Goal: Task Accomplishment & Management: Use online tool/utility

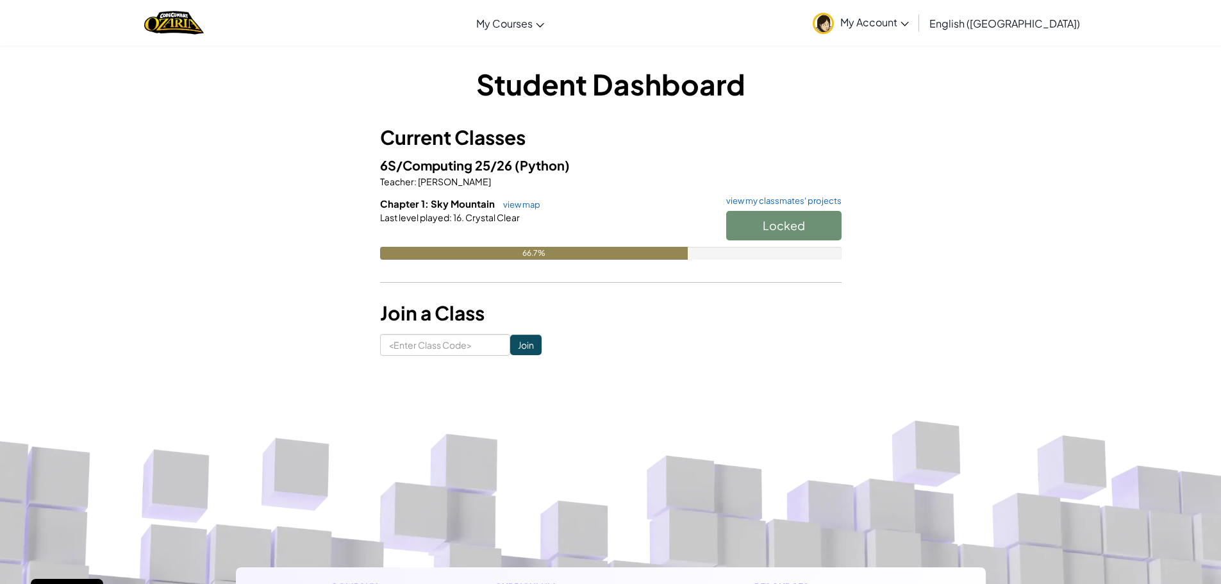
click at [444, 234] on div at bounding box center [611, 235] width 462 height 23
click at [524, 204] on link "view map" at bounding box center [519, 204] width 44 height 10
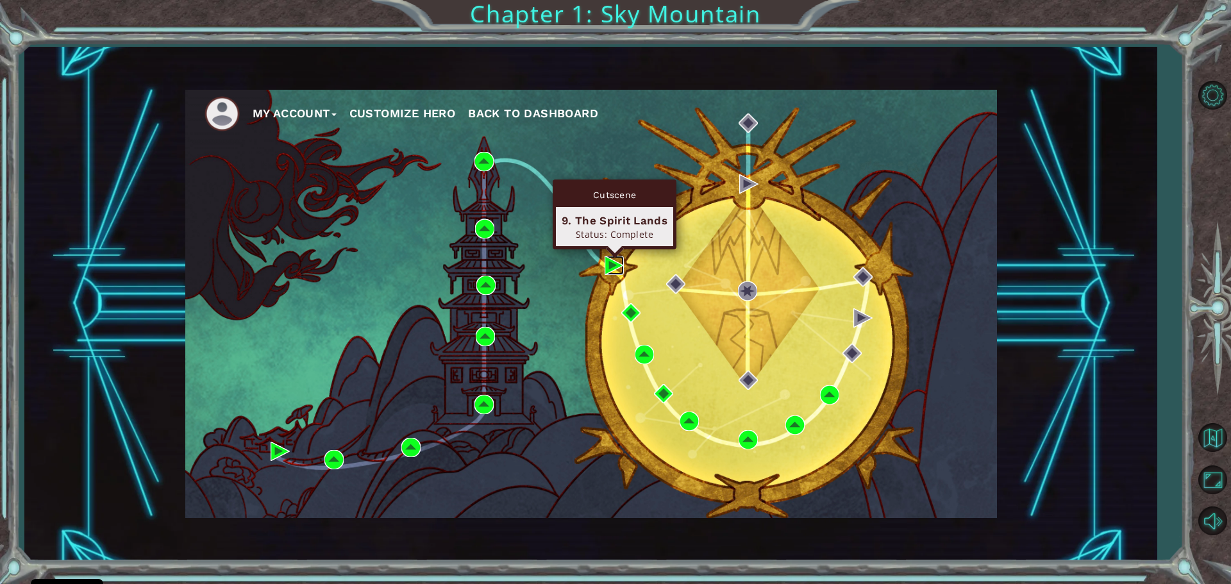
click at [608, 265] on img at bounding box center [614, 265] width 19 height 19
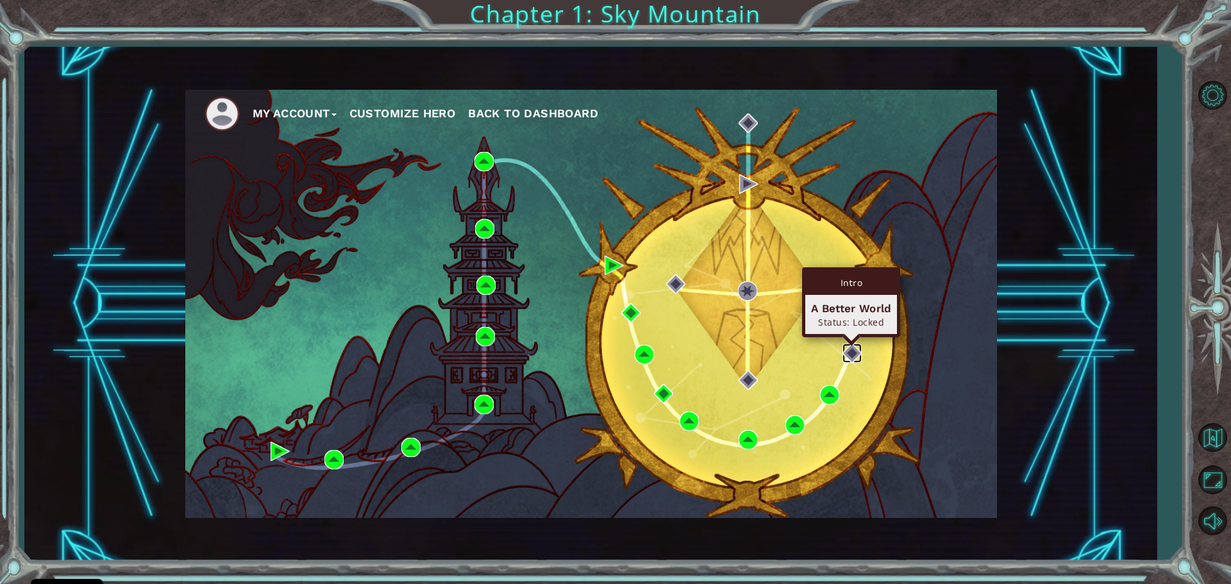
click at [849, 353] on img at bounding box center [851, 353] width 19 height 19
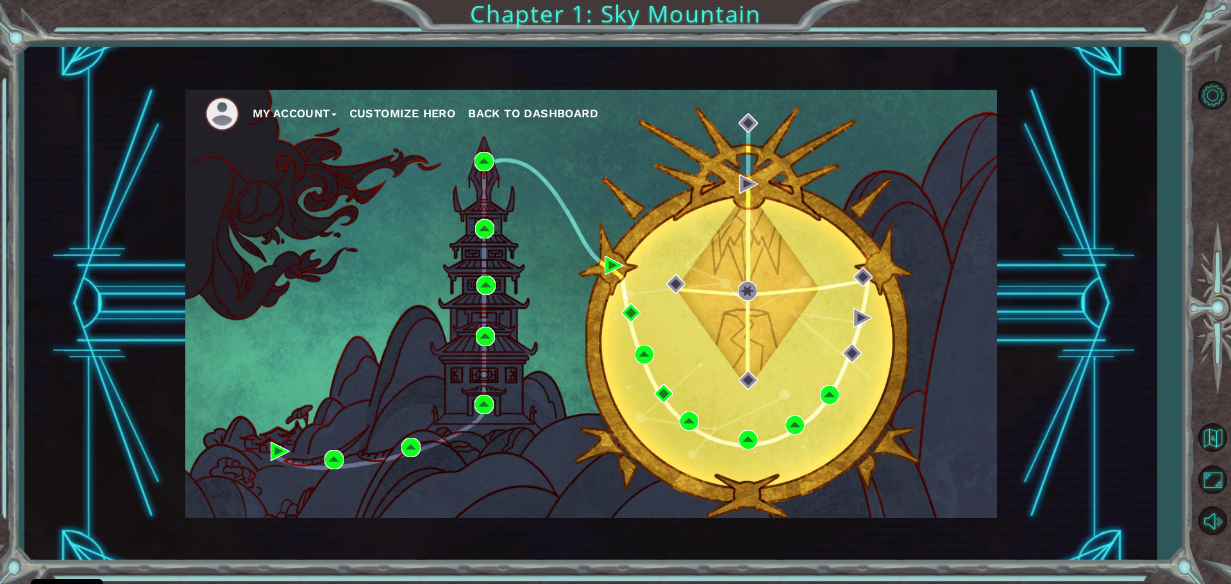
click at [961, 490] on div "My Account Customize Hero Back to Dashboard" at bounding box center [591, 304] width 812 height 428
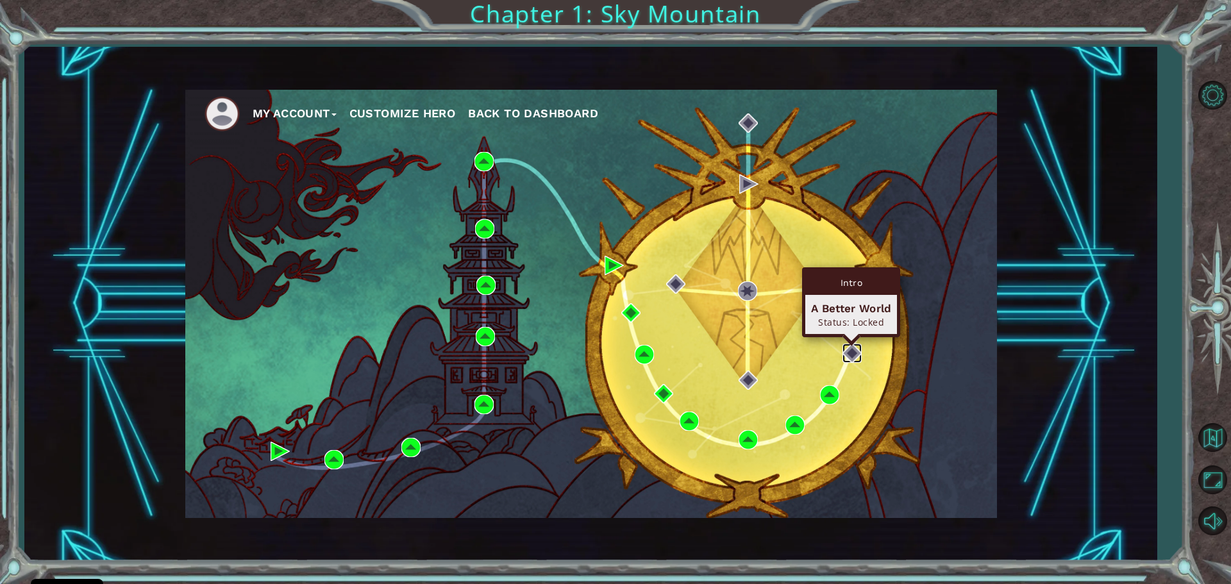
click at [848, 348] on img at bounding box center [851, 353] width 19 height 19
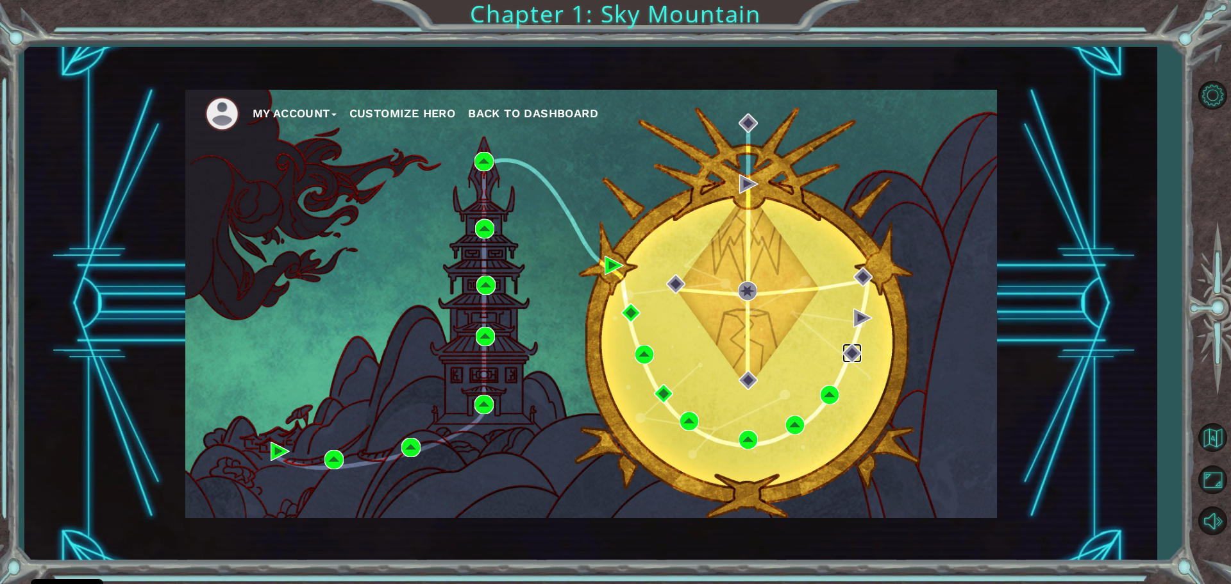
click at [848, 348] on img at bounding box center [851, 353] width 19 height 19
drag, startPoint x: 848, startPoint y: 348, endPoint x: 846, endPoint y: 355, distance: 6.7
click at [846, 355] on img at bounding box center [851, 353] width 19 height 19
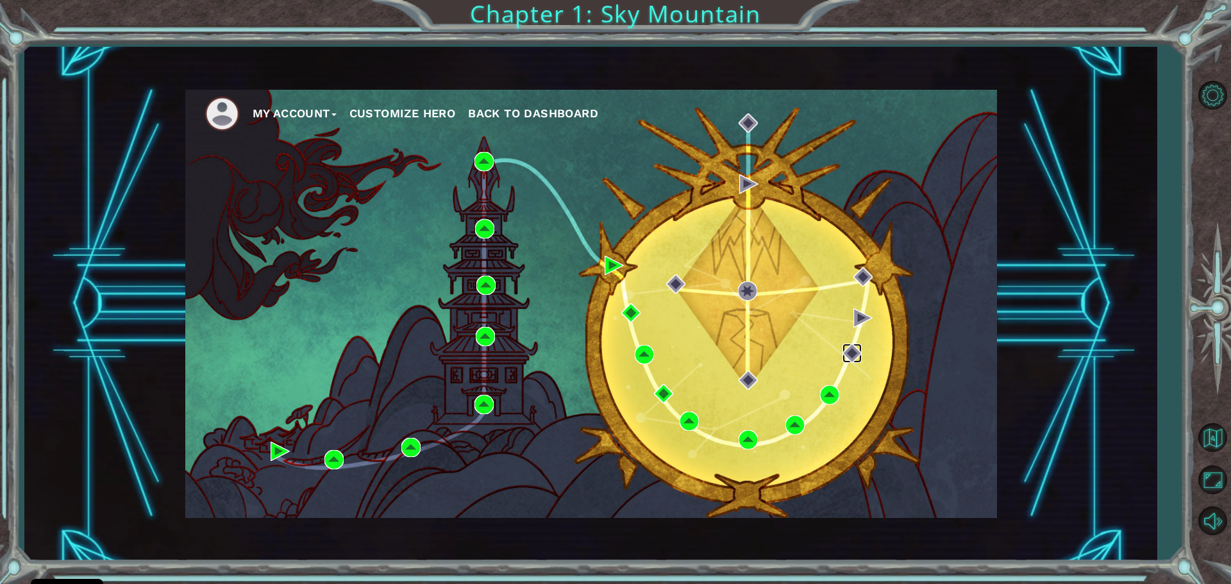
click at [846, 355] on img at bounding box center [851, 353] width 19 height 19
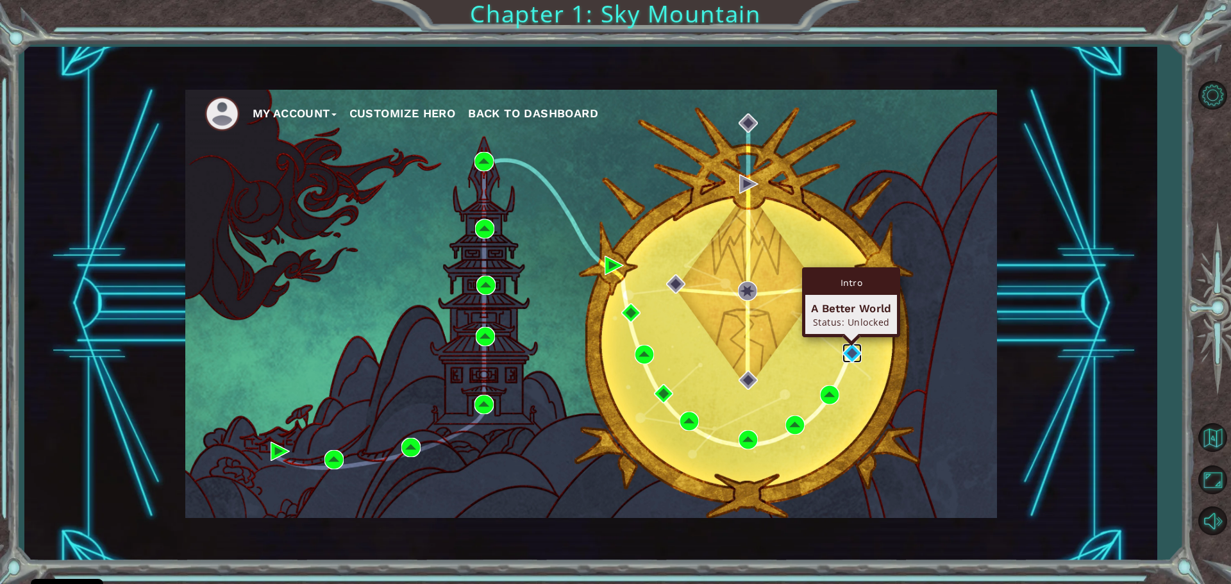
click at [846, 350] on img at bounding box center [851, 353] width 19 height 19
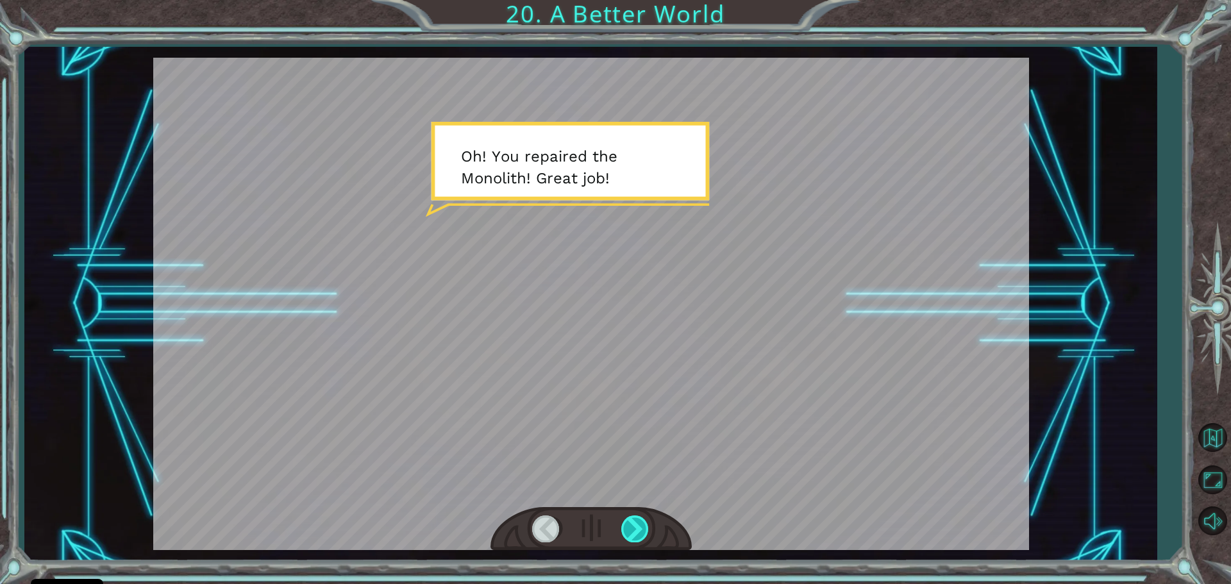
click at [633, 519] on div at bounding box center [635, 528] width 29 height 26
click at [643, 523] on div at bounding box center [635, 528] width 29 height 26
click at [624, 531] on div at bounding box center [635, 528] width 29 height 26
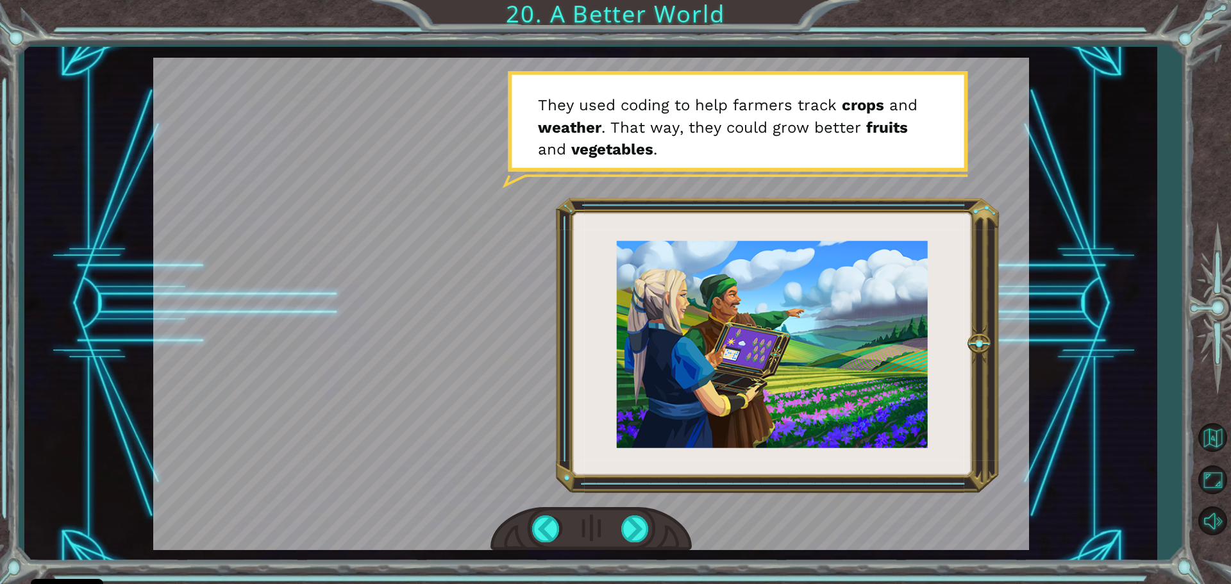
click at [643, 496] on div at bounding box center [591, 304] width 876 height 492
click at [628, 523] on div at bounding box center [635, 528] width 29 height 26
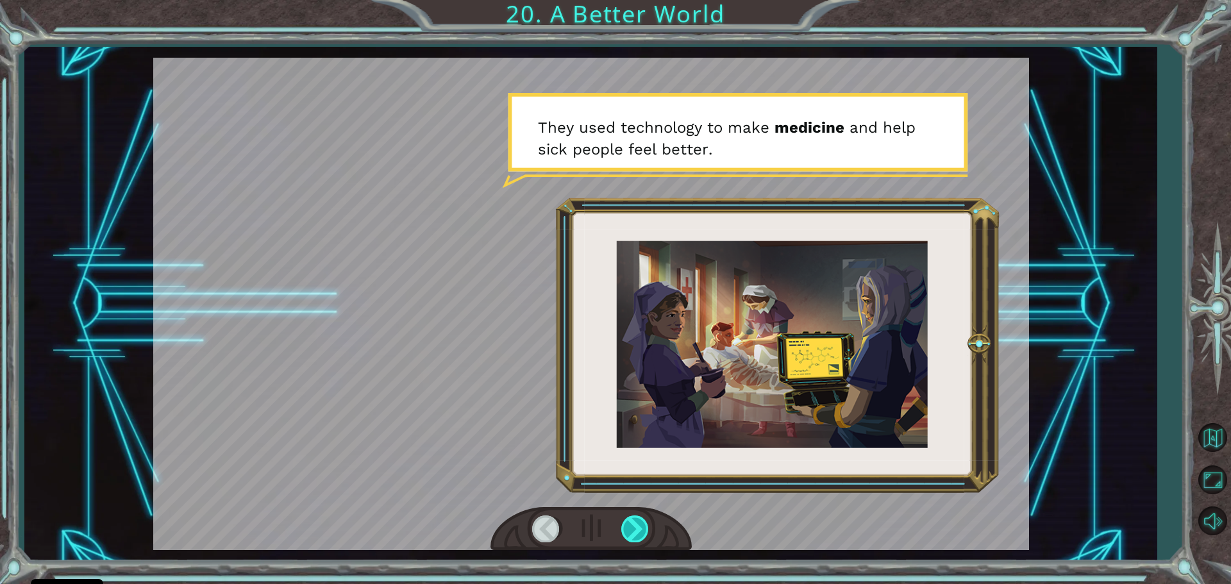
click at [628, 523] on div at bounding box center [635, 528] width 29 height 26
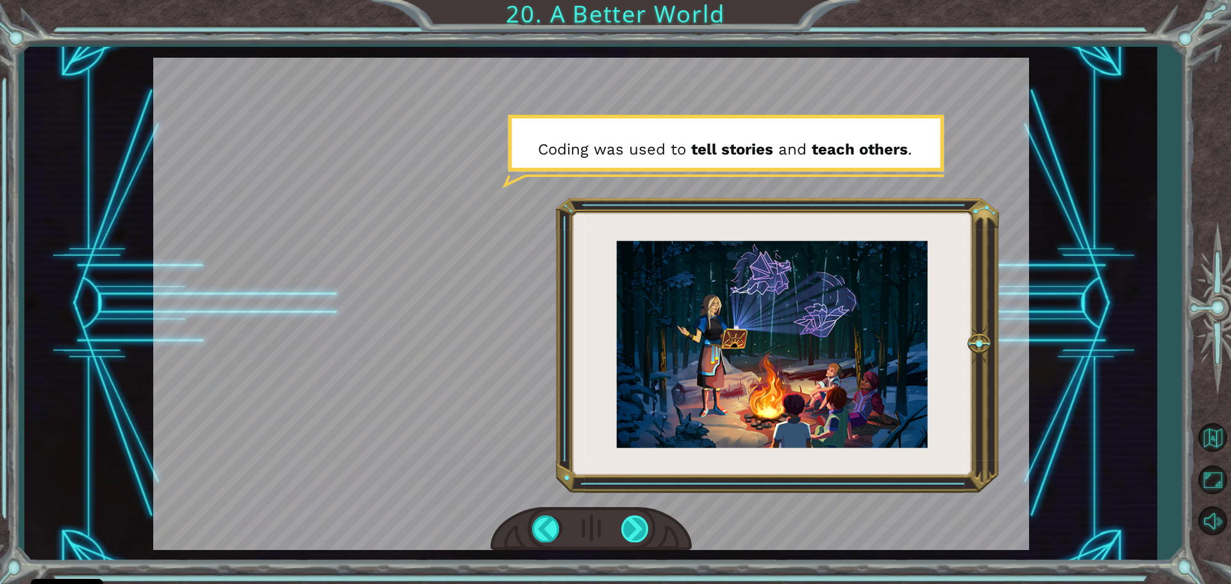
click at [628, 523] on div at bounding box center [635, 528] width 29 height 26
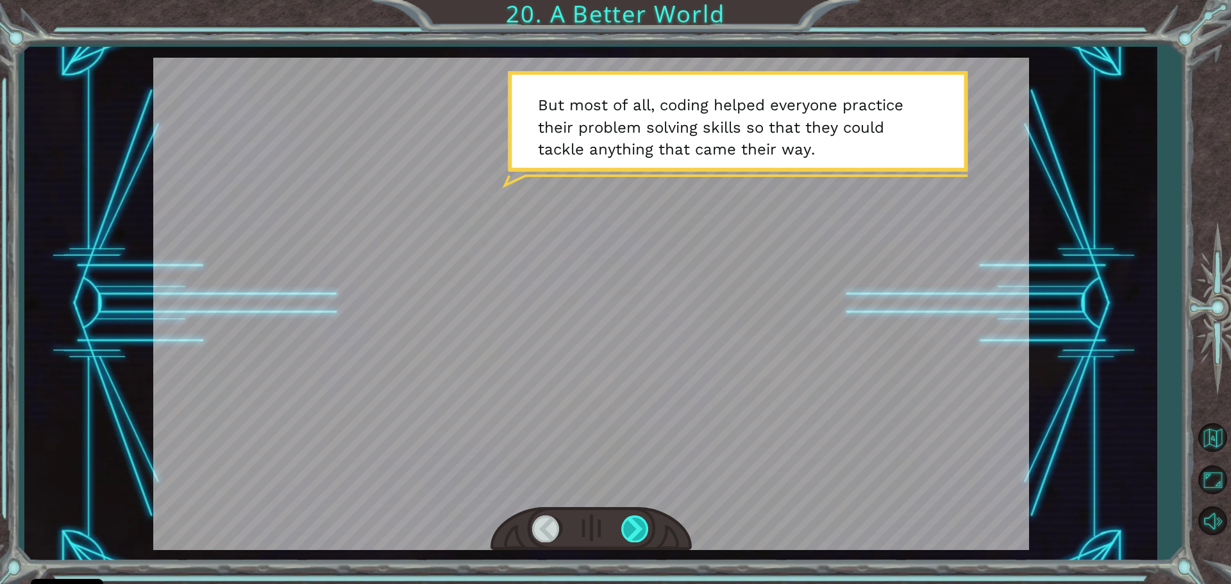
click at [628, 523] on div at bounding box center [635, 528] width 29 height 26
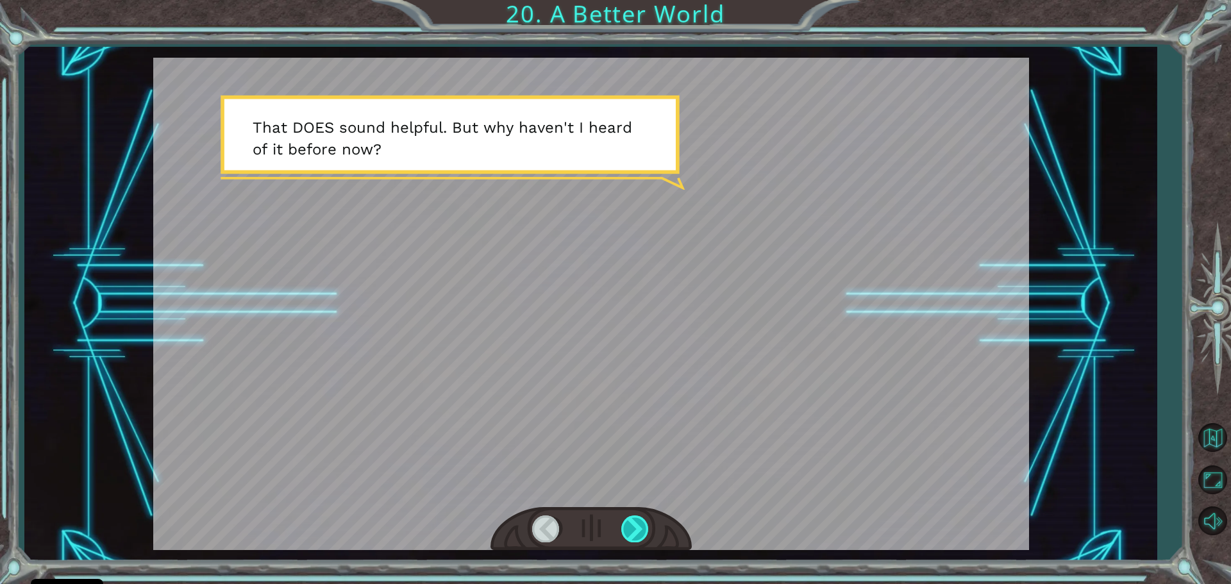
click at [628, 523] on div at bounding box center [635, 528] width 29 height 26
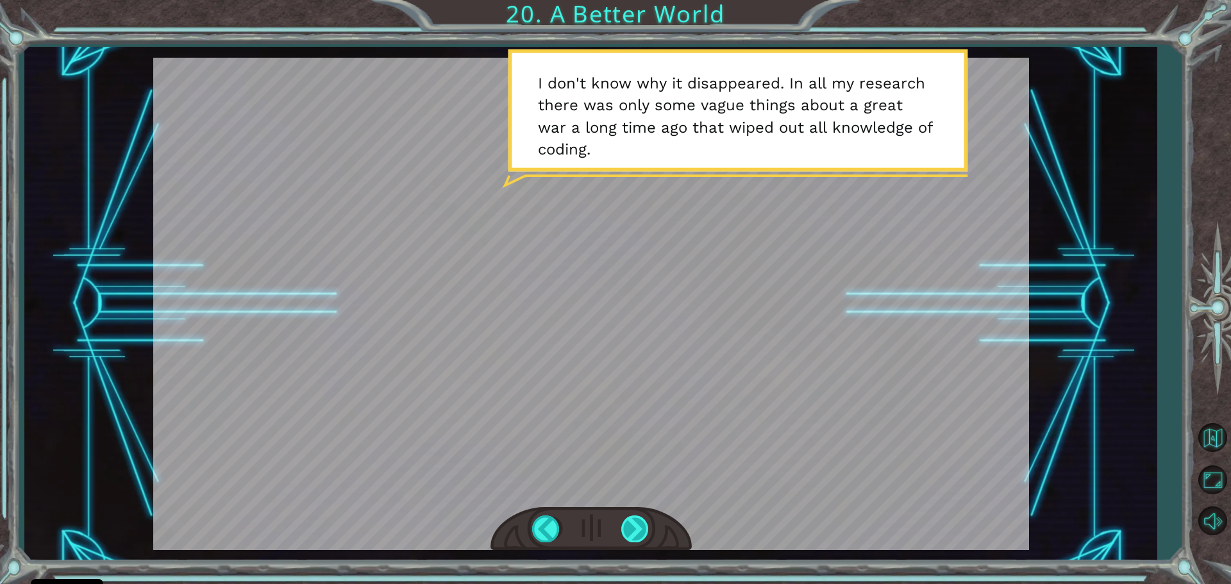
click at [634, 528] on div at bounding box center [635, 528] width 29 height 26
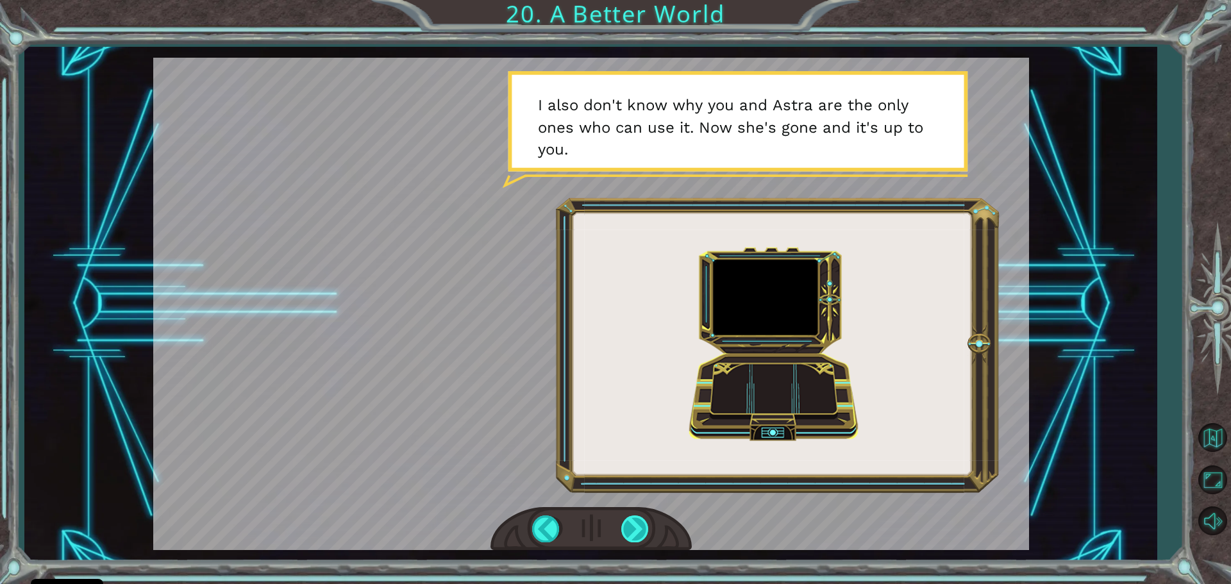
click at [634, 528] on div at bounding box center [635, 528] width 29 height 26
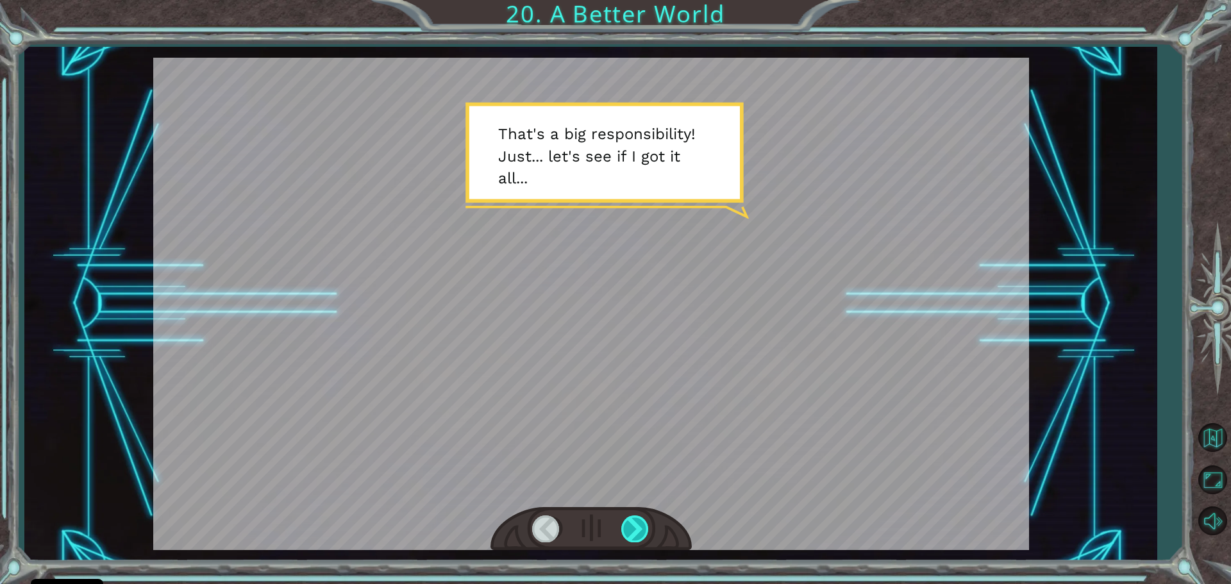
click at [638, 542] on div at bounding box center [635, 528] width 29 height 26
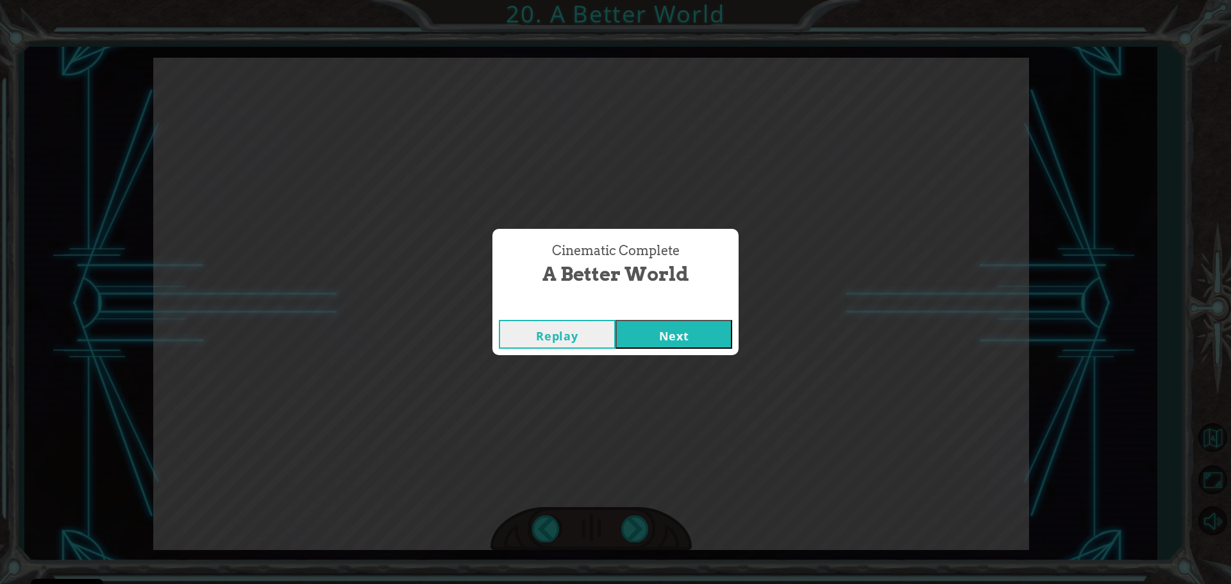
click at [690, 326] on button "Next" at bounding box center [673, 334] width 117 height 29
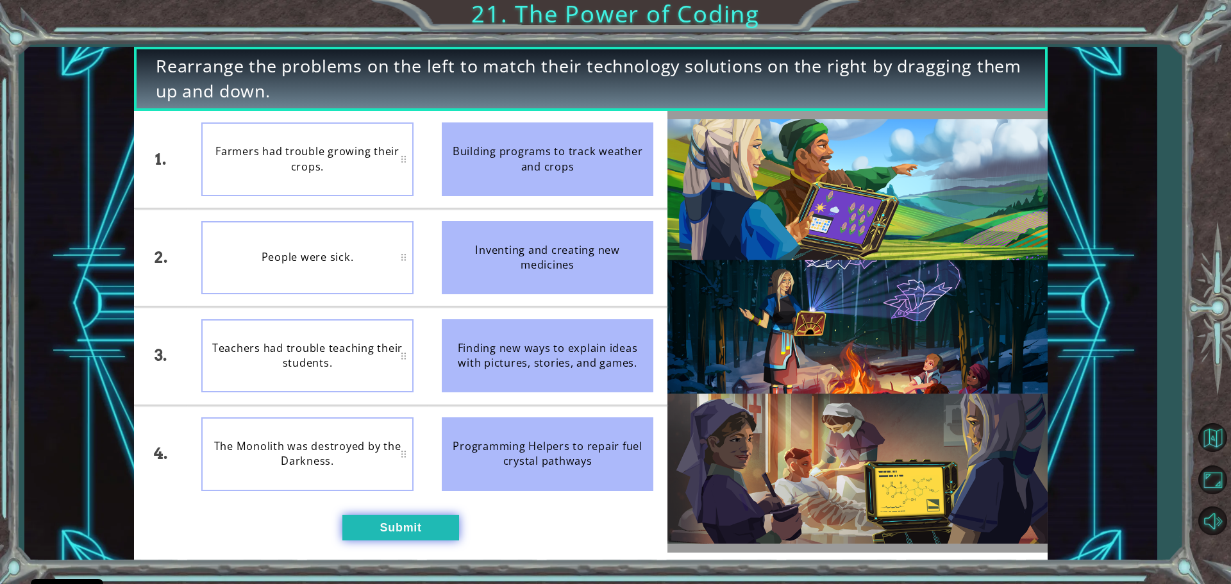
click at [408, 526] on button "Submit" at bounding box center [400, 528] width 117 height 26
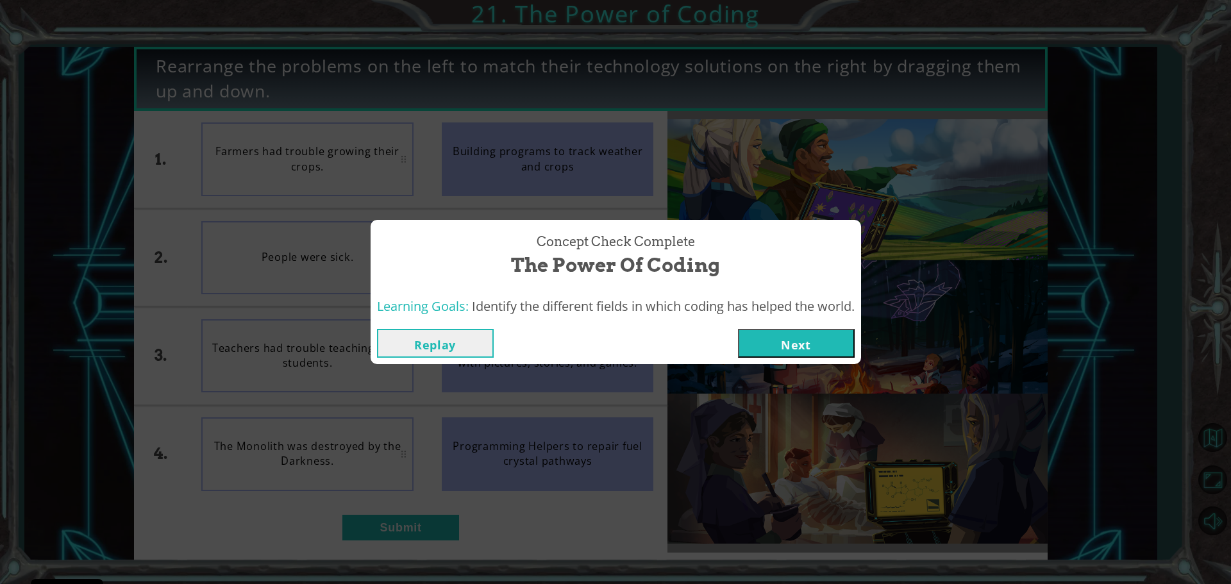
click at [820, 347] on button "Next" at bounding box center [796, 343] width 117 height 29
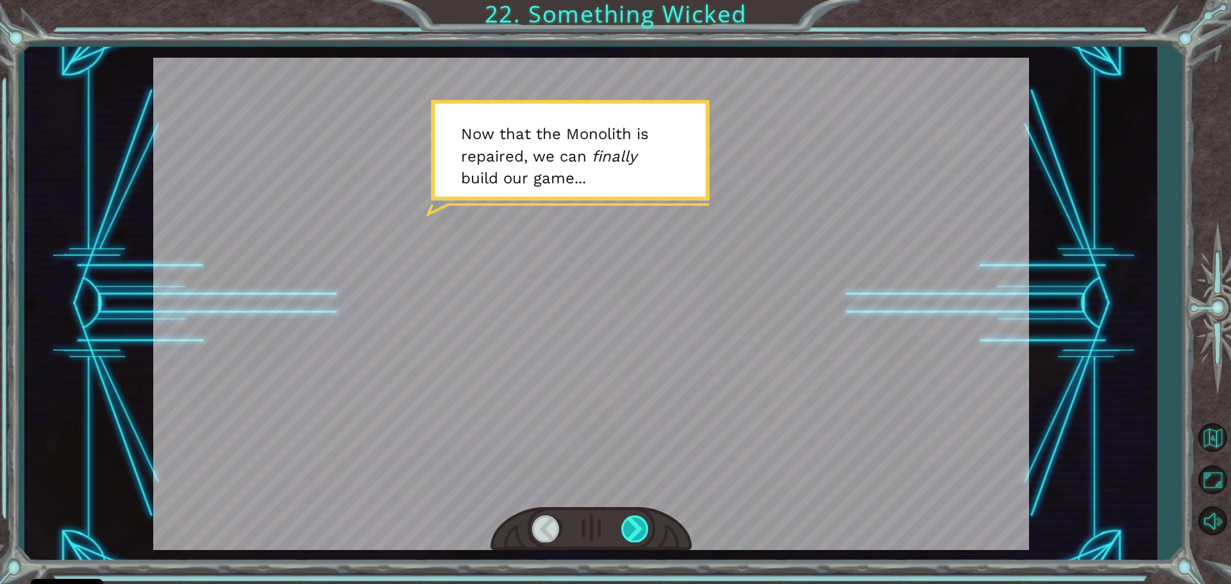
click at [638, 523] on div at bounding box center [635, 528] width 29 height 26
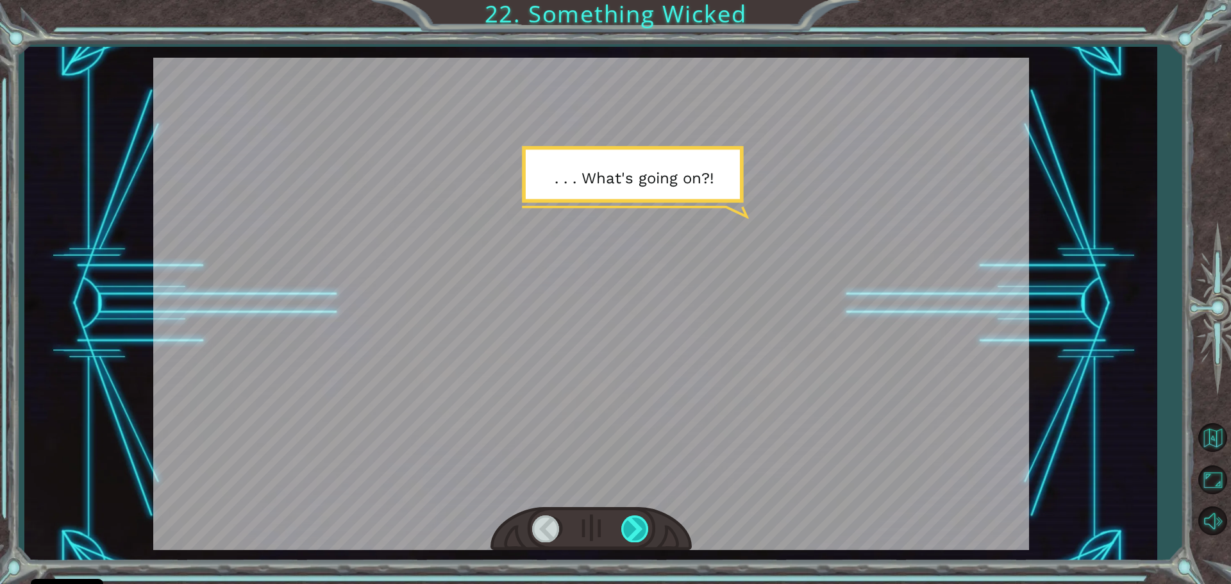
click at [638, 523] on div at bounding box center [635, 528] width 29 height 26
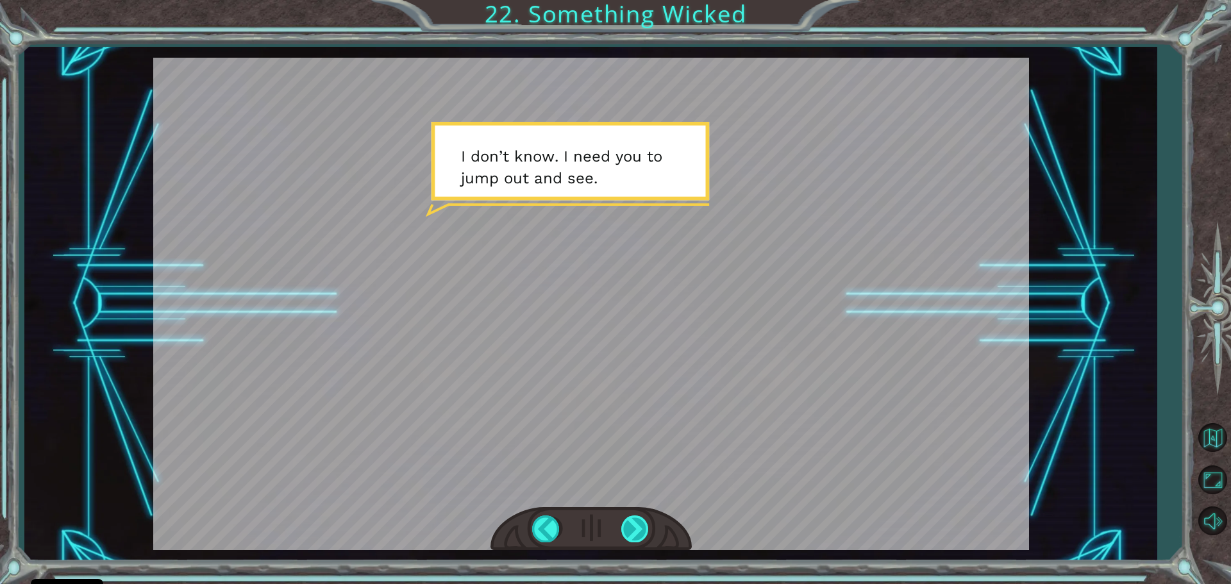
click at [638, 523] on div at bounding box center [635, 528] width 29 height 26
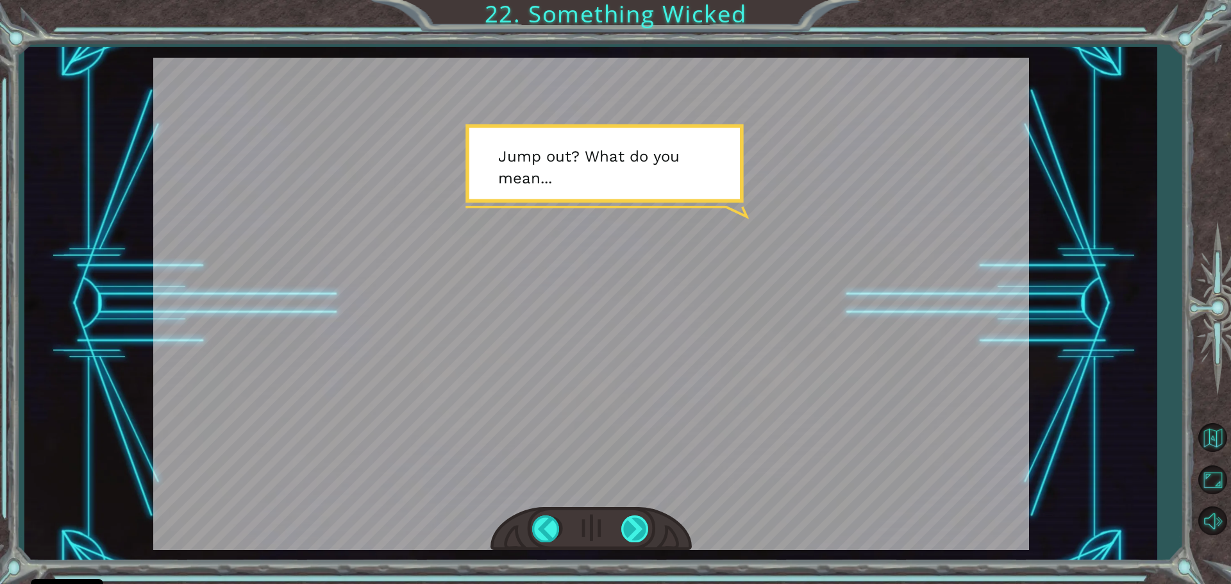
click at [638, 523] on div at bounding box center [635, 528] width 29 height 26
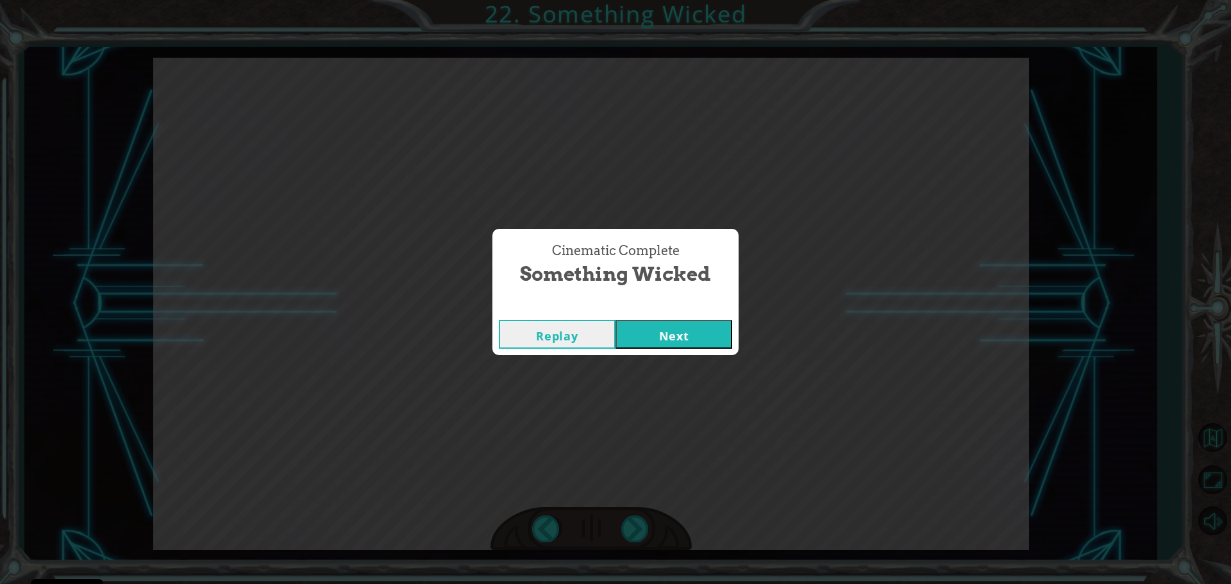
drag, startPoint x: 642, startPoint y: 327, endPoint x: 651, endPoint y: 318, distance: 12.7
click at [651, 318] on div "Replay Next" at bounding box center [615, 335] width 246 height 42
click at [651, 341] on button "Next" at bounding box center [673, 334] width 117 height 29
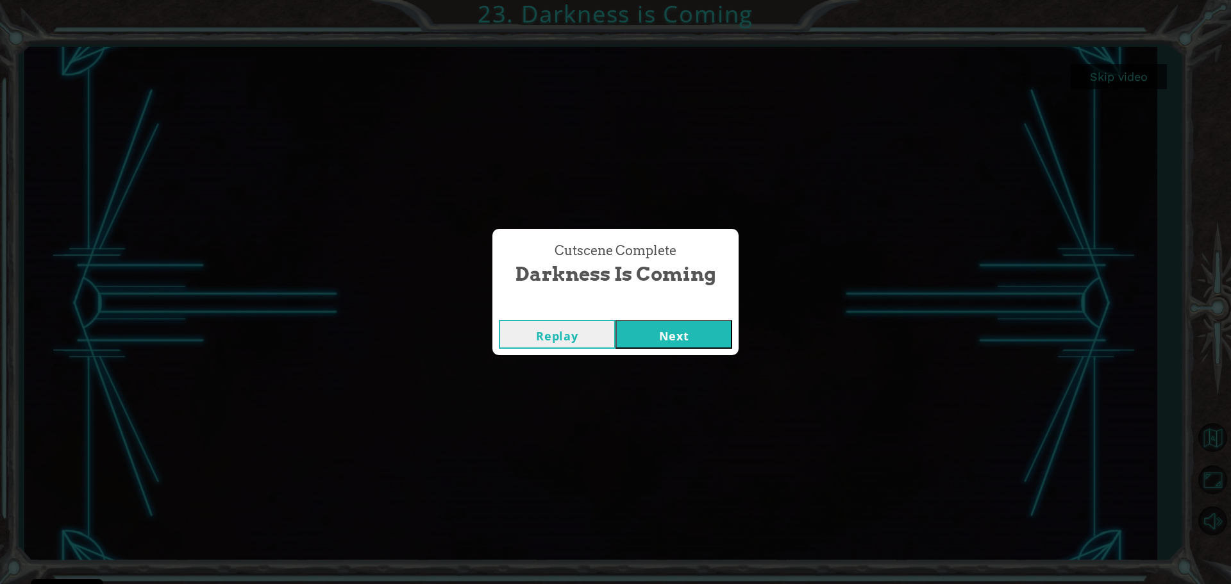
click at [652, 345] on button "Next" at bounding box center [673, 334] width 117 height 29
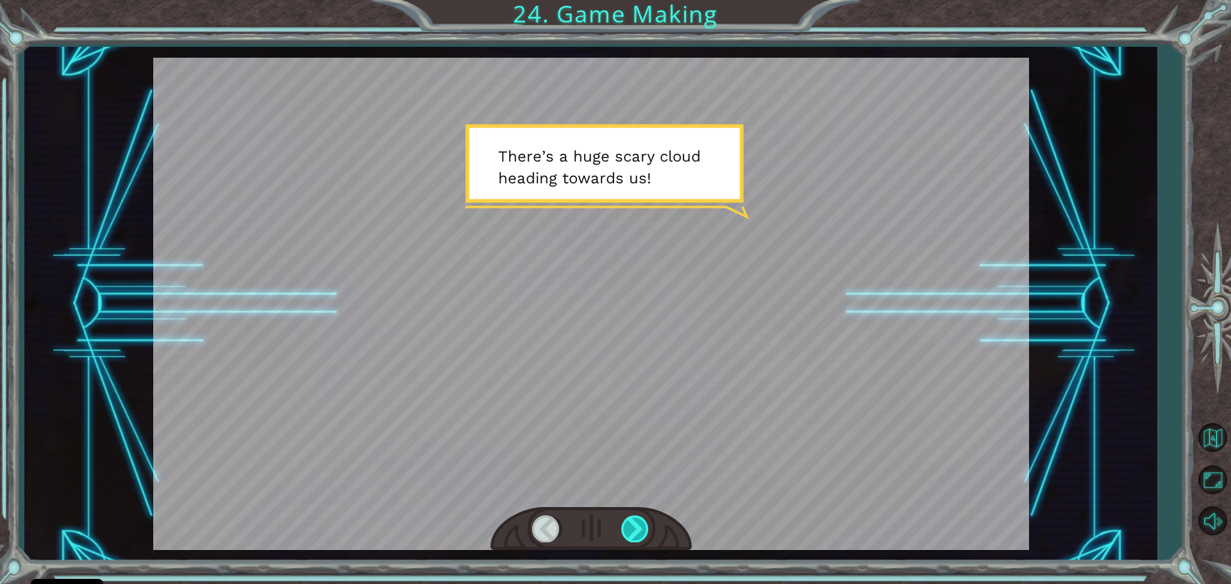
click at [633, 521] on div at bounding box center [635, 528] width 29 height 26
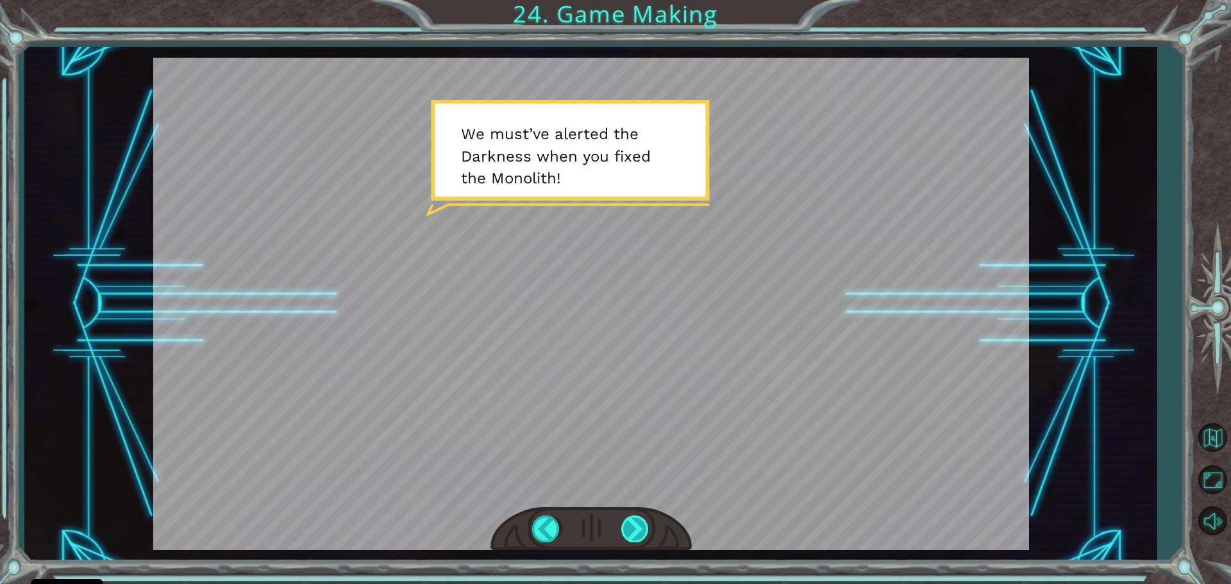
click at [630, 522] on div at bounding box center [635, 528] width 29 height 26
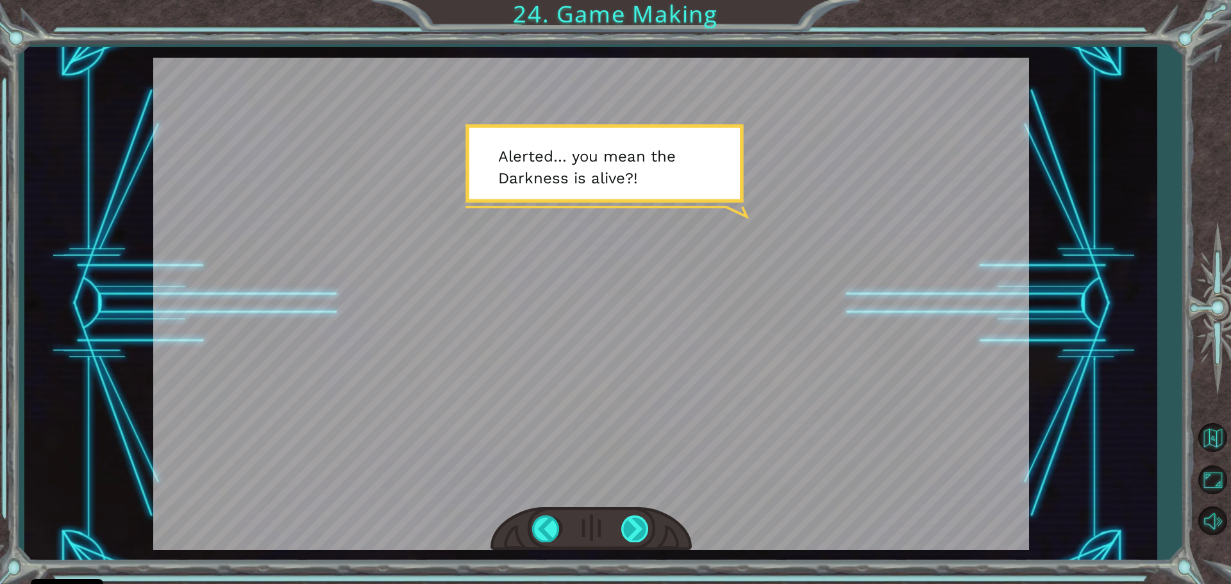
click at [640, 524] on div at bounding box center [635, 528] width 29 height 26
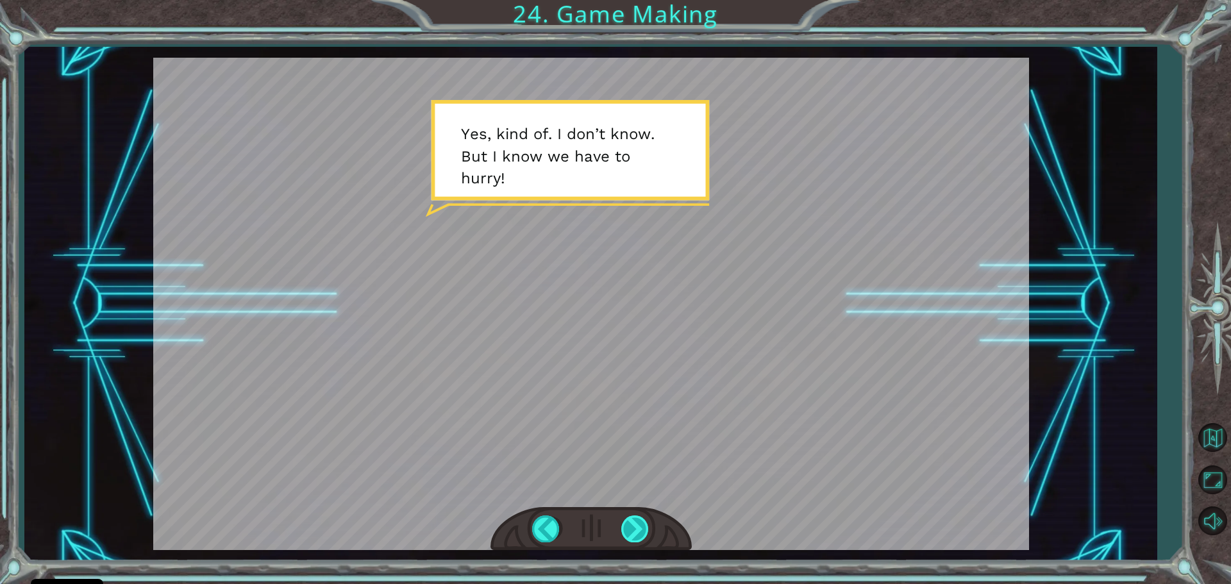
click at [640, 521] on div at bounding box center [635, 528] width 29 height 26
click at [630, 524] on div at bounding box center [635, 528] width 29 height 26
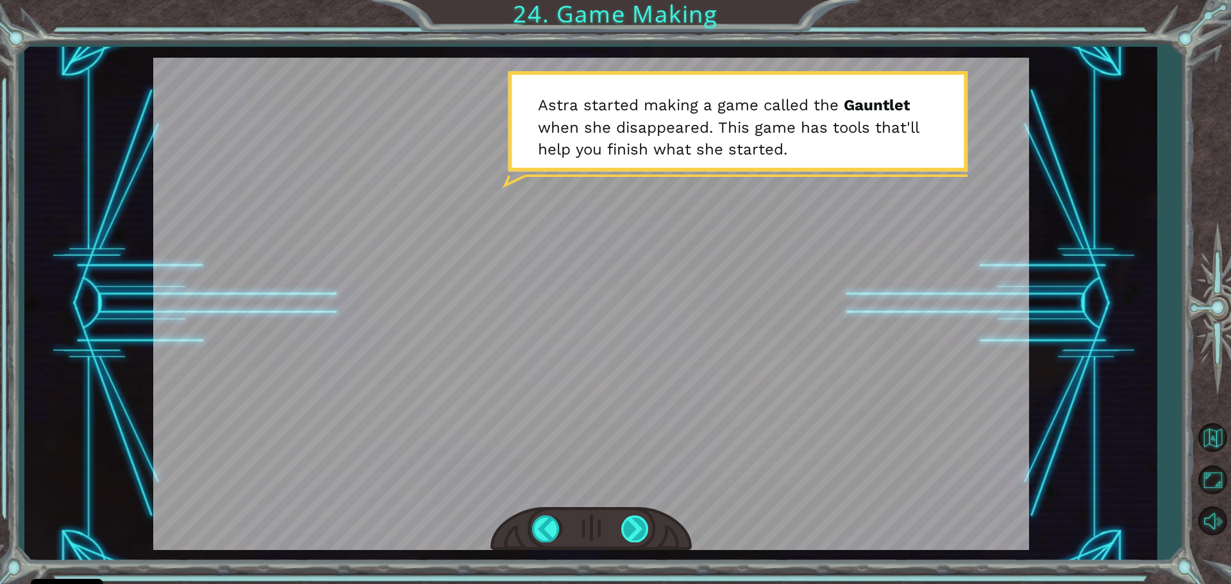
click at [626, 529] on div at bounding box center [635, 528] width 29 height 26
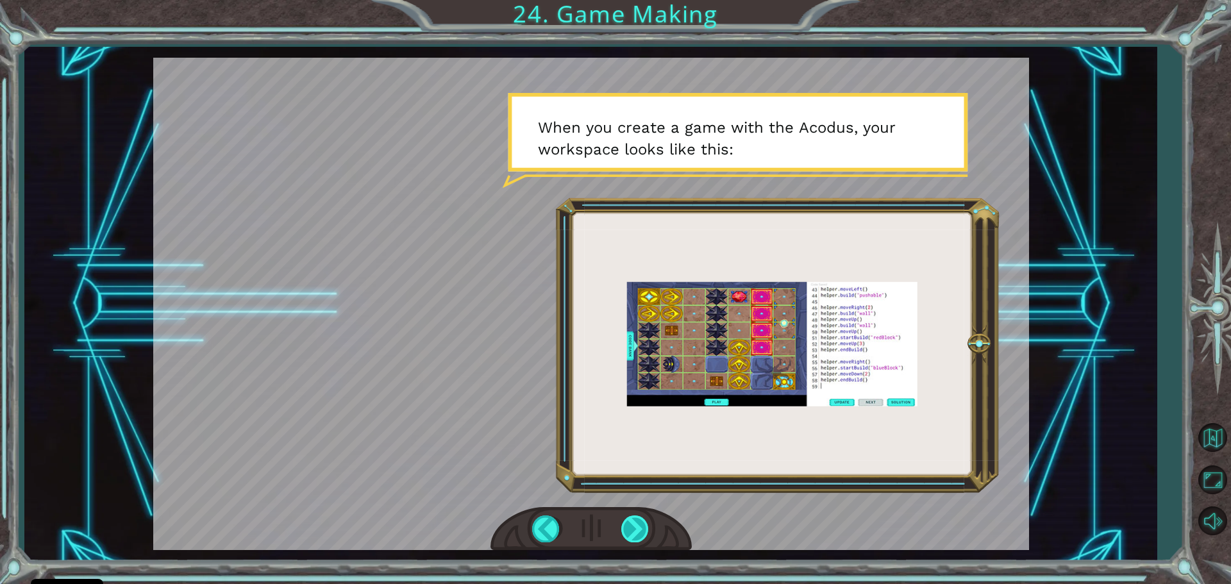
click at [643, 534] on div at bounding box center [635, 528] width 29 height 26
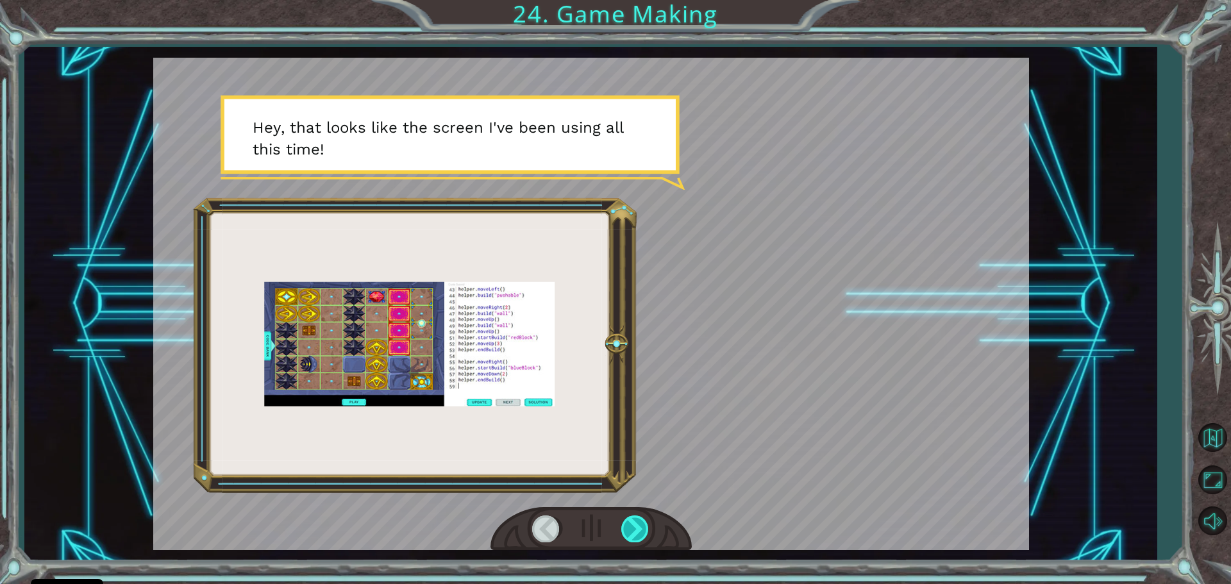
click at [640, 536] on div at bounding box center [635, 528] width 29 height 26
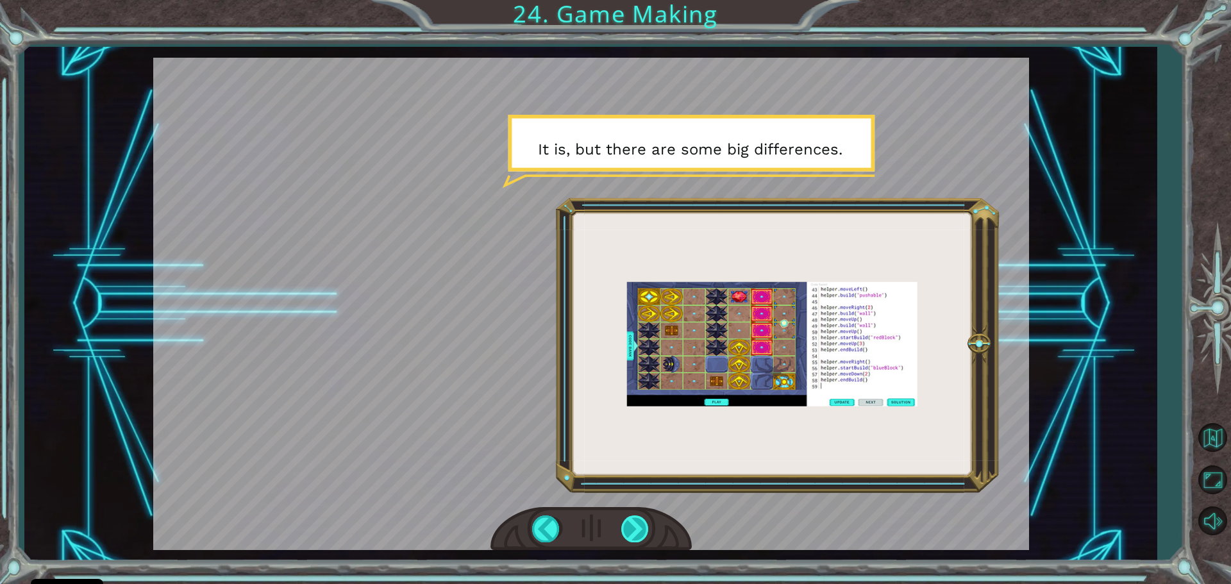
click at [640, 536] on div at bounding box center [635, 528] width 29 height 26
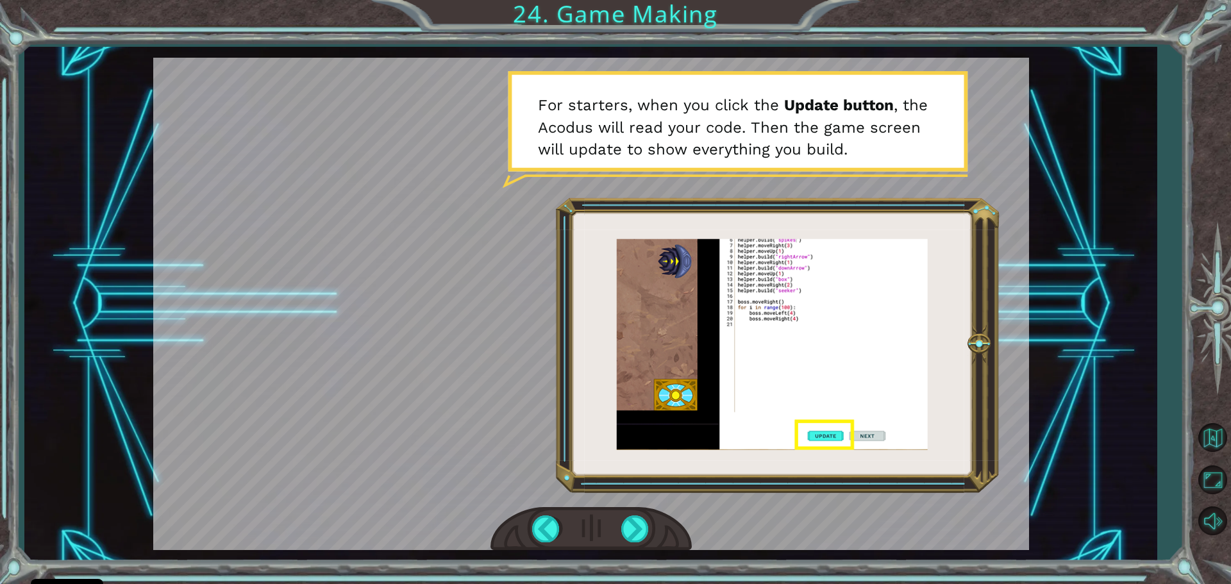
click at [615, 526] on div at bounding box center [590, 529] width 201 height 44
click at [625, 527] on div at bounding box center [635, 528] width 29 height 26
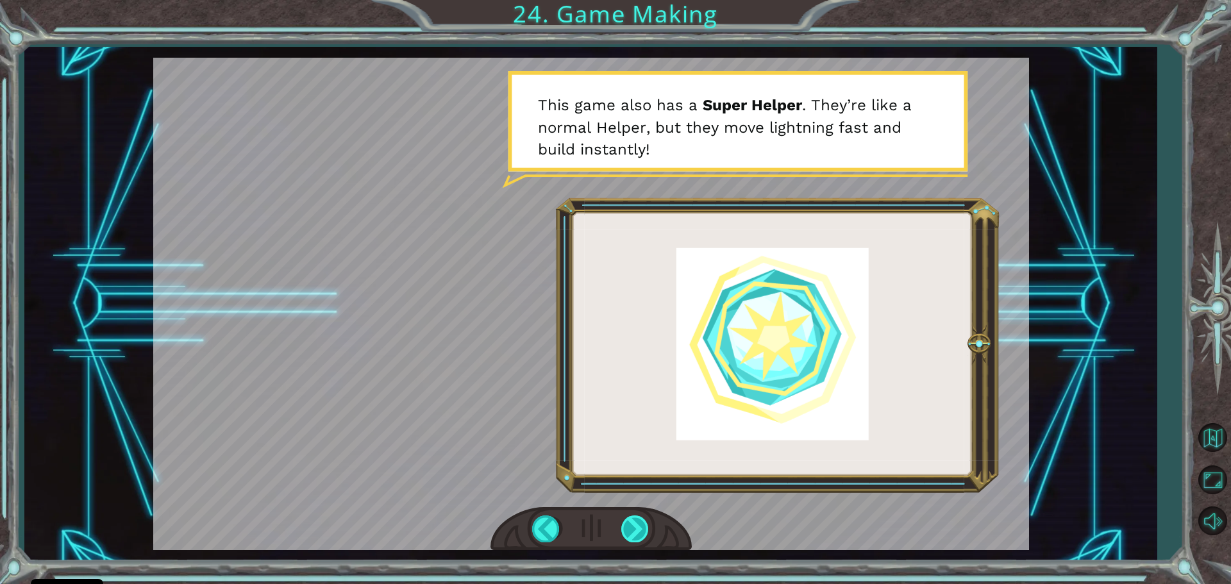
click at [624, 528] on div at bounding box center [635, 528] width 29 height 26
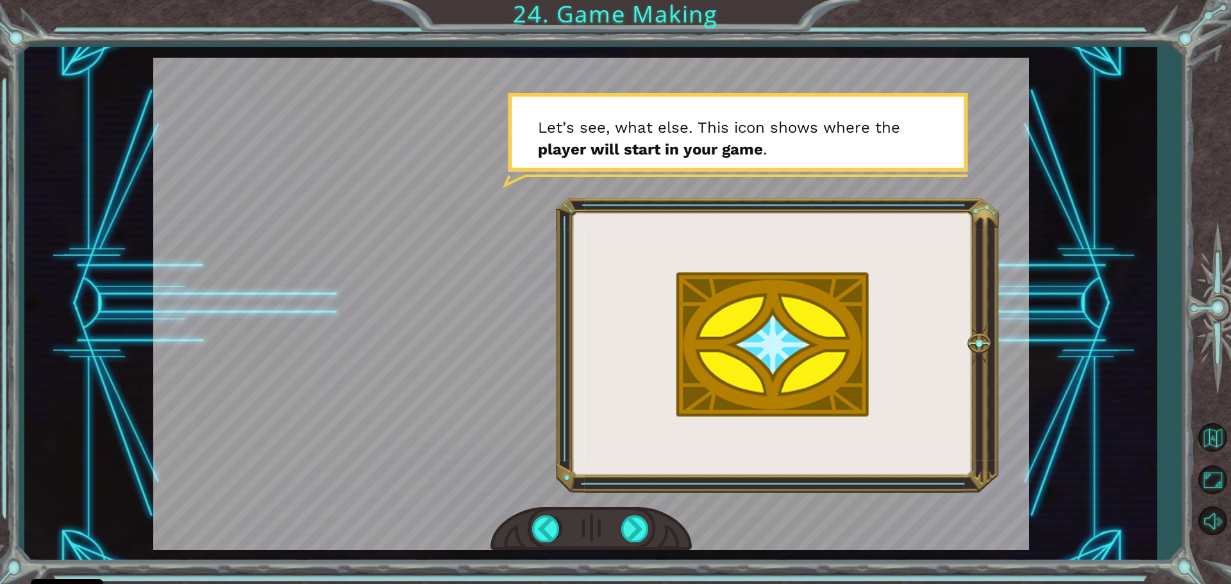
drag, startPoint x: 624, startPoint y: 523, endPoint x: 619, endPoint y: 531, distance: 9.2
click at [620, 529] on div at bounding box center [590, 529] width 201 height 44
click at [642, 526] on div at bounding box center [635, 528] width 29 height 26
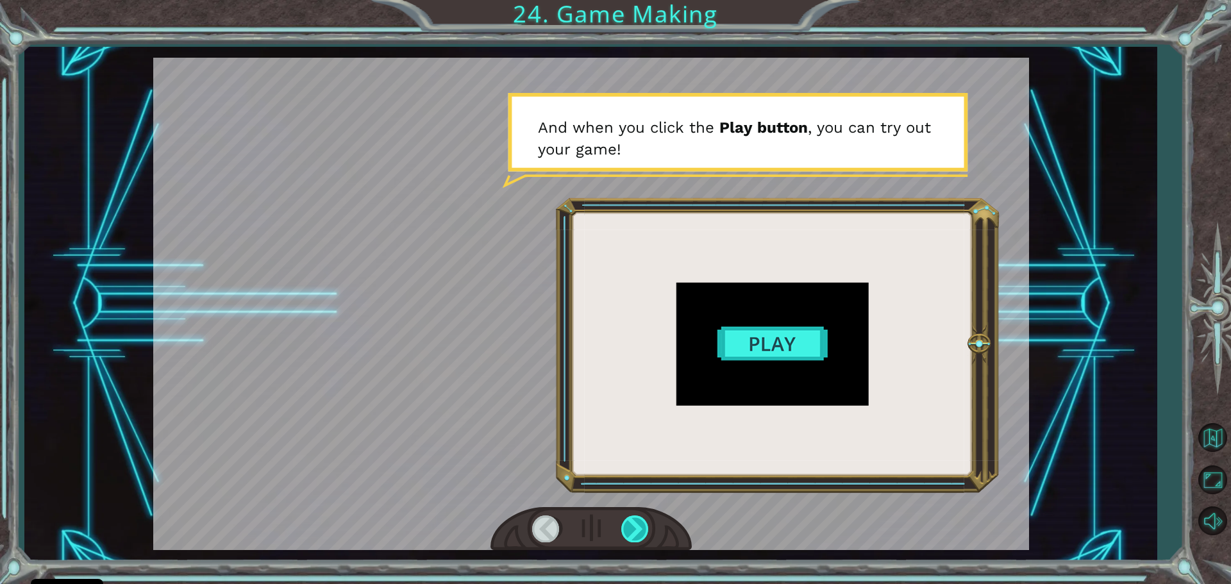
click at [641, 529] on div at bounding box center [635, 528] width 29 height 26
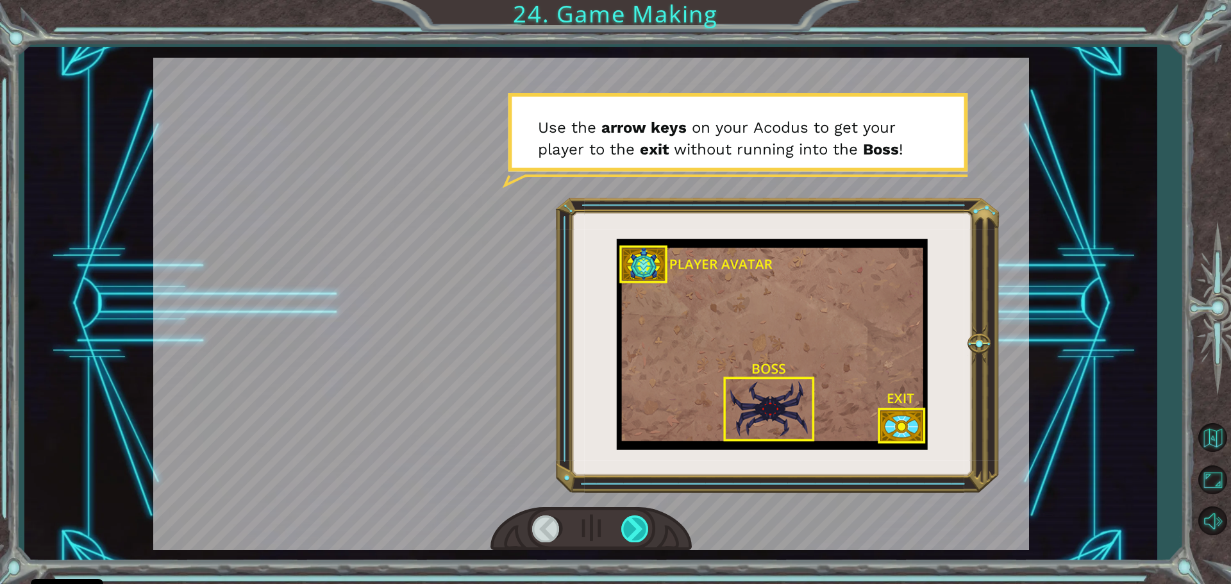
click at [644, 528] on div at bounding box center [635, 528] width 29 height 26
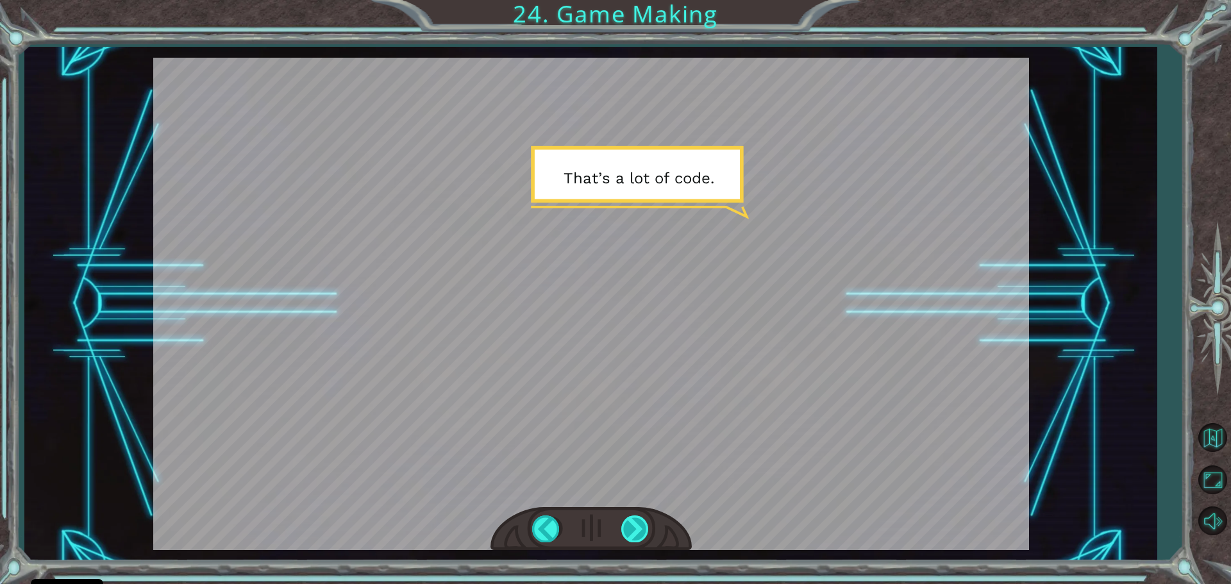
click at [644, 528] on div at bounding box center [635, 528] width 29 height 26
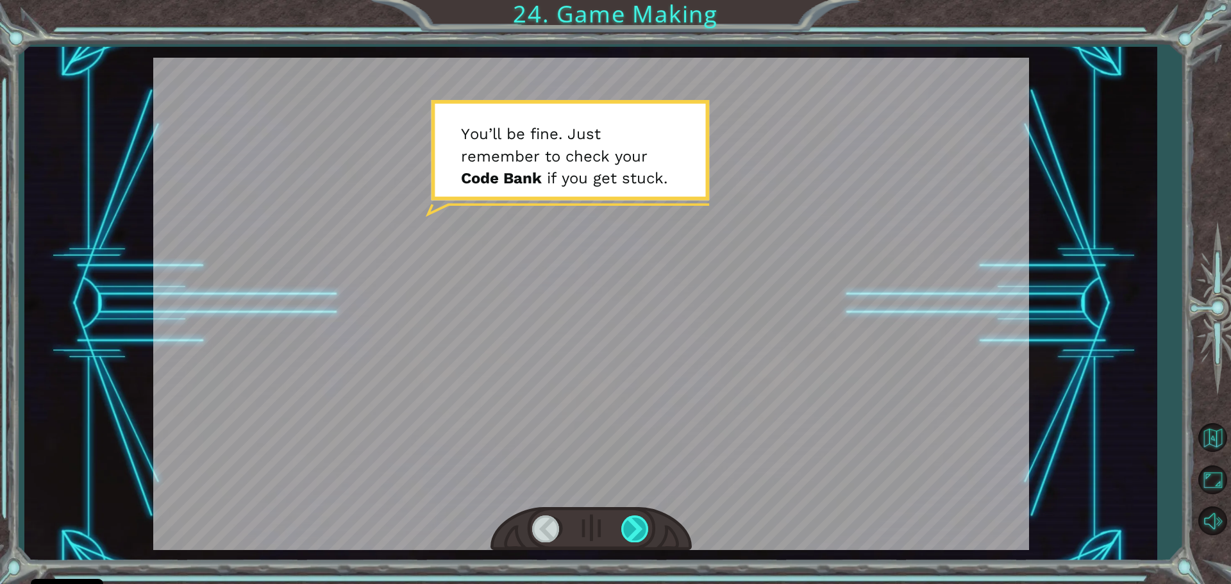
click at [637, 530] on div at bounding box center [635, 528] width 29 height 26
click at [633, 531] on div at bounding box center [635, 528] width 29 height 26
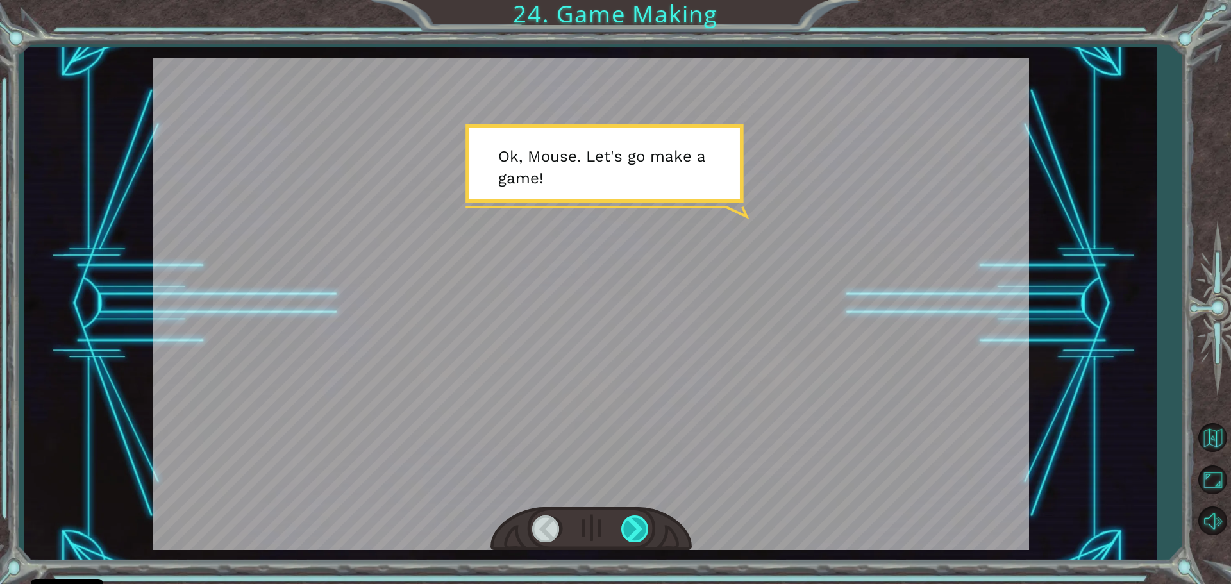
click at [632, 531] on div at bounding box center [635, 528] width 29 height 26
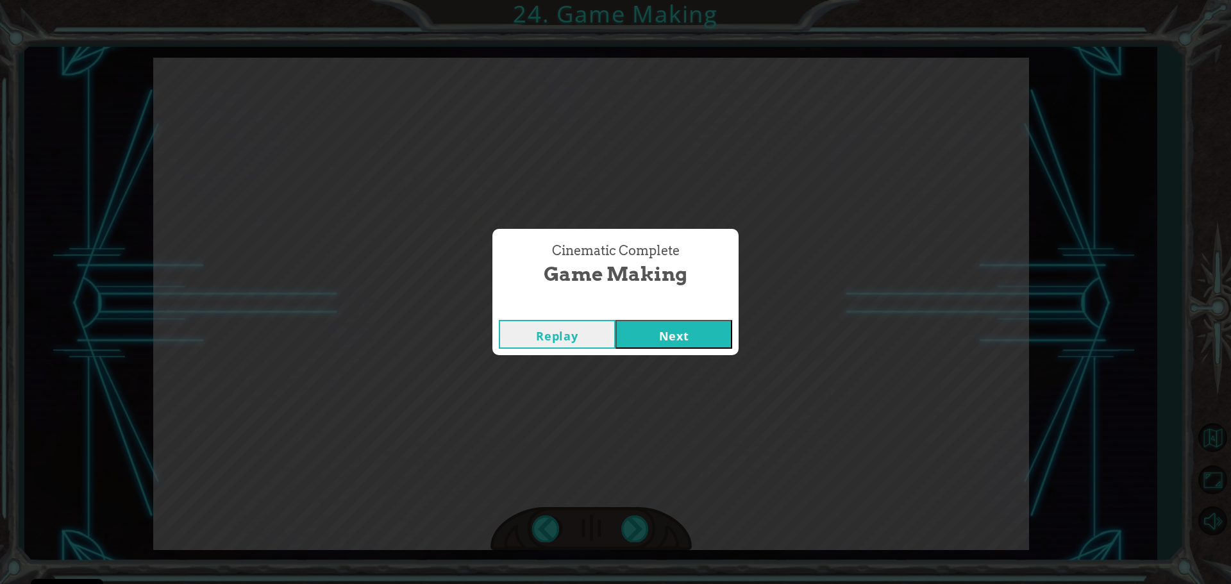
click at [705, 339] on button "Next" at bounding box center [673, 334] width 117 height 29
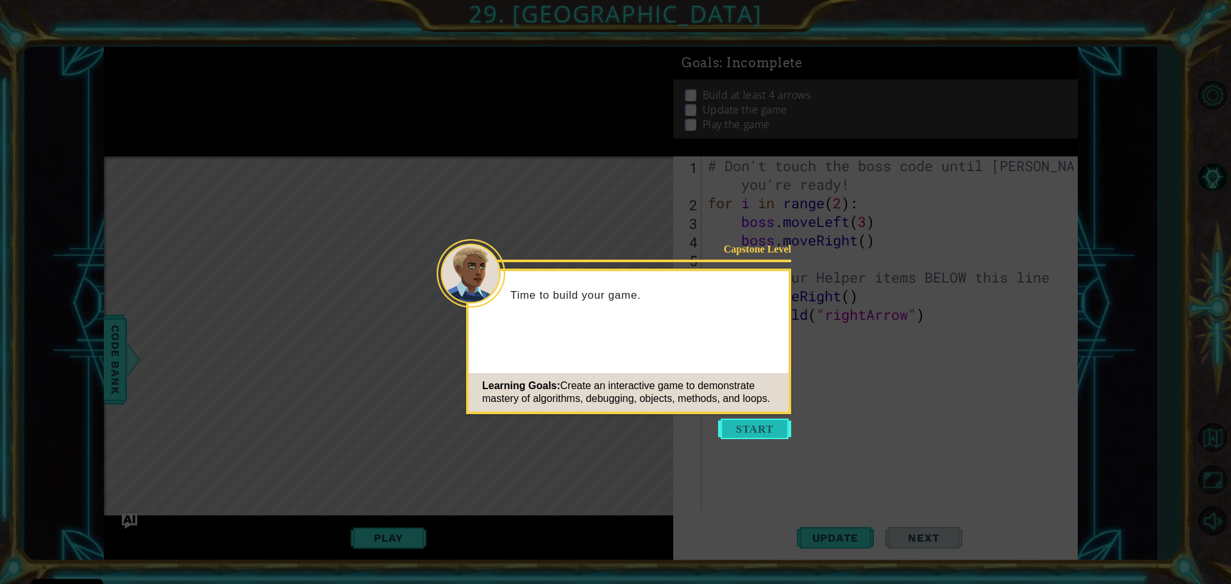
click at [730, 427] on button "Start" at bounding box center [754, 429] width 73 height 21
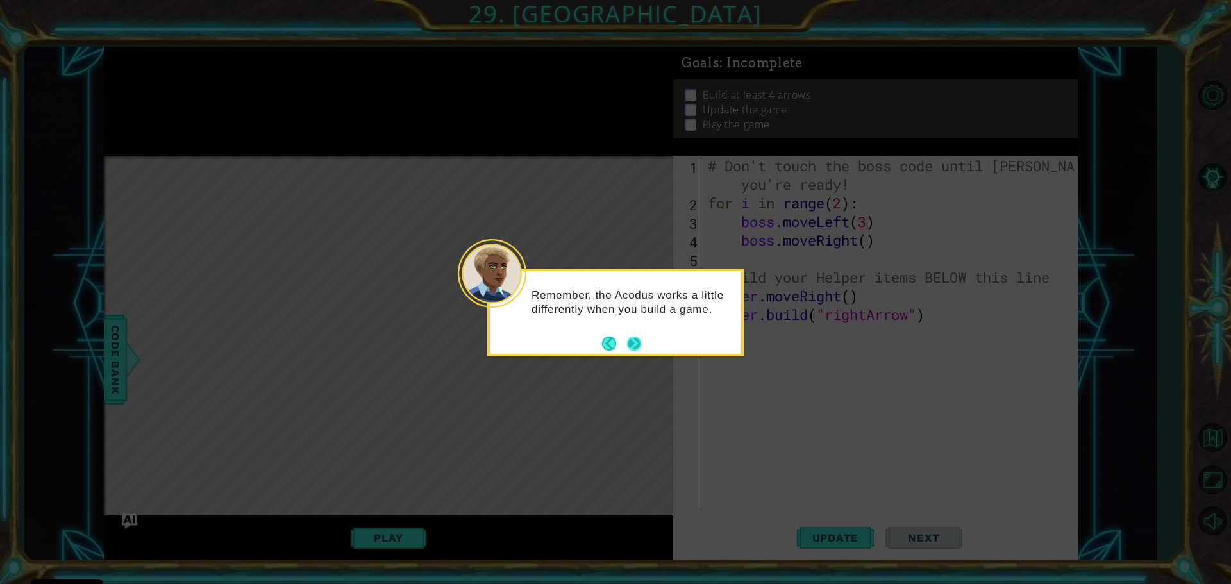
click at [629, 351] on button "Next" at bounding box center [634, 344] width 14 height 14
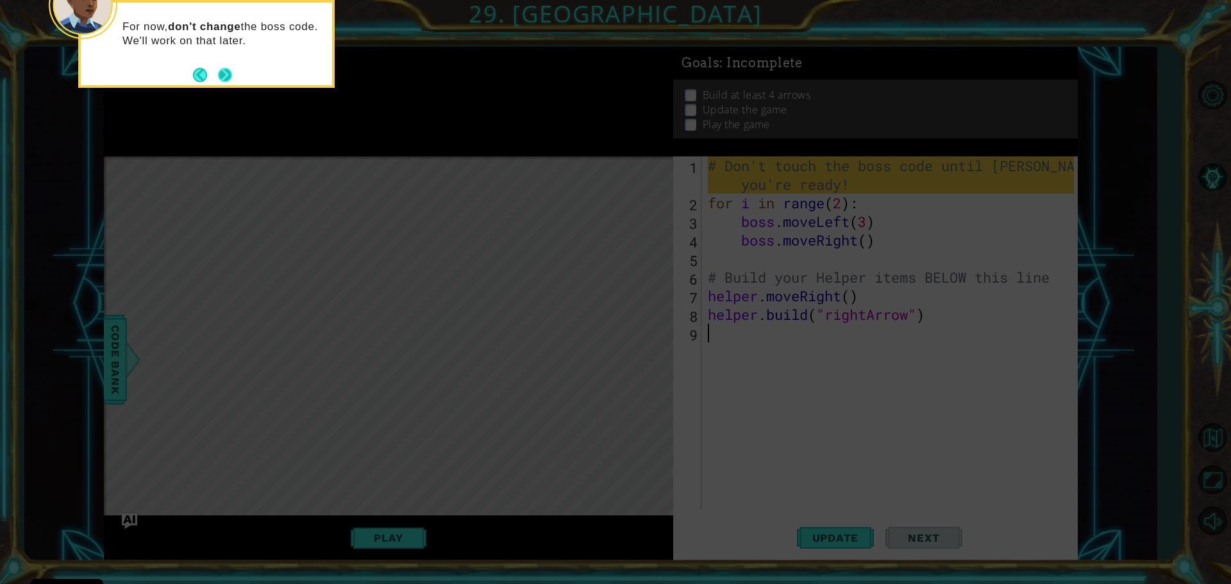
click at [225, 77] on button "Next" at bounding box center [225, 75] width 14 height 14
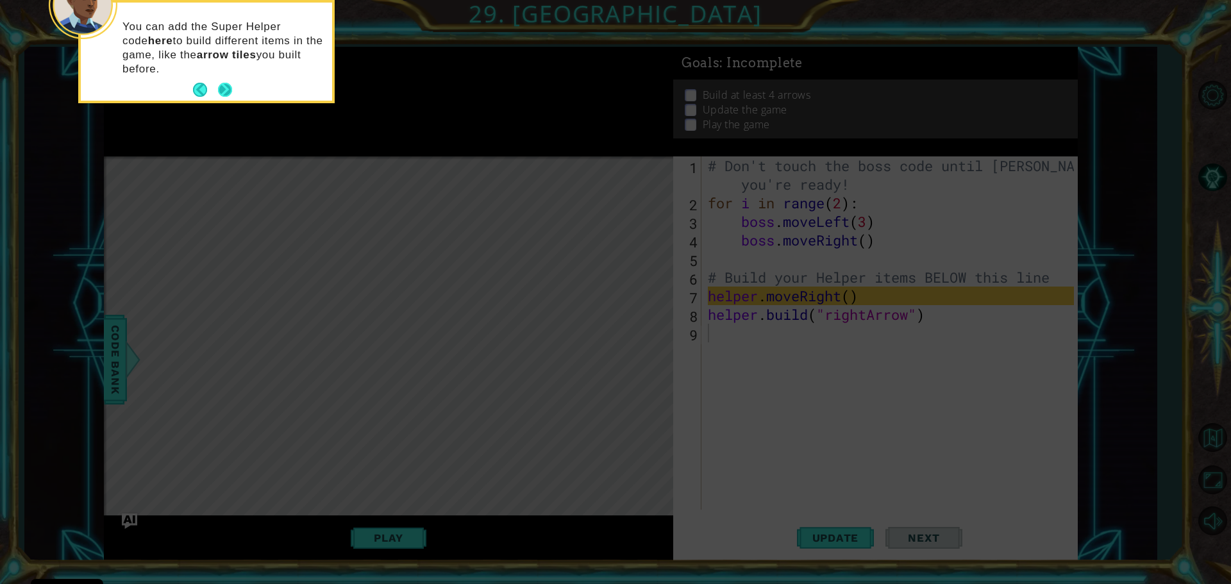
click at [220, 85] on button "Next" at bounding box center [225, 90] width 14 height 14
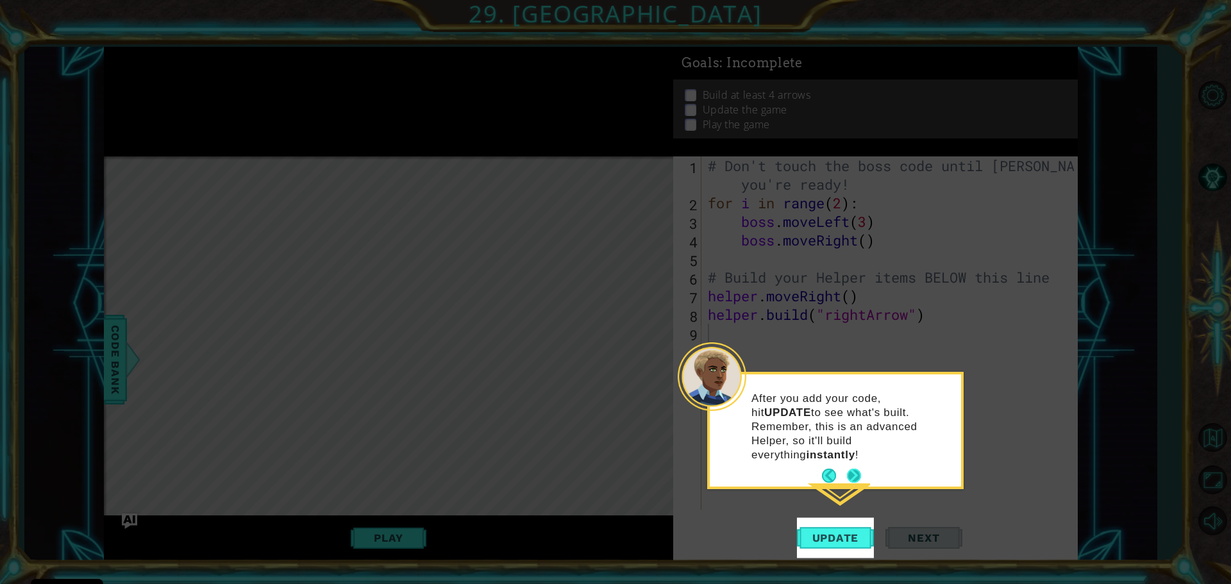
click at [848, 469] on button "Next" at bounding box center [854, 476] width 14 height 14
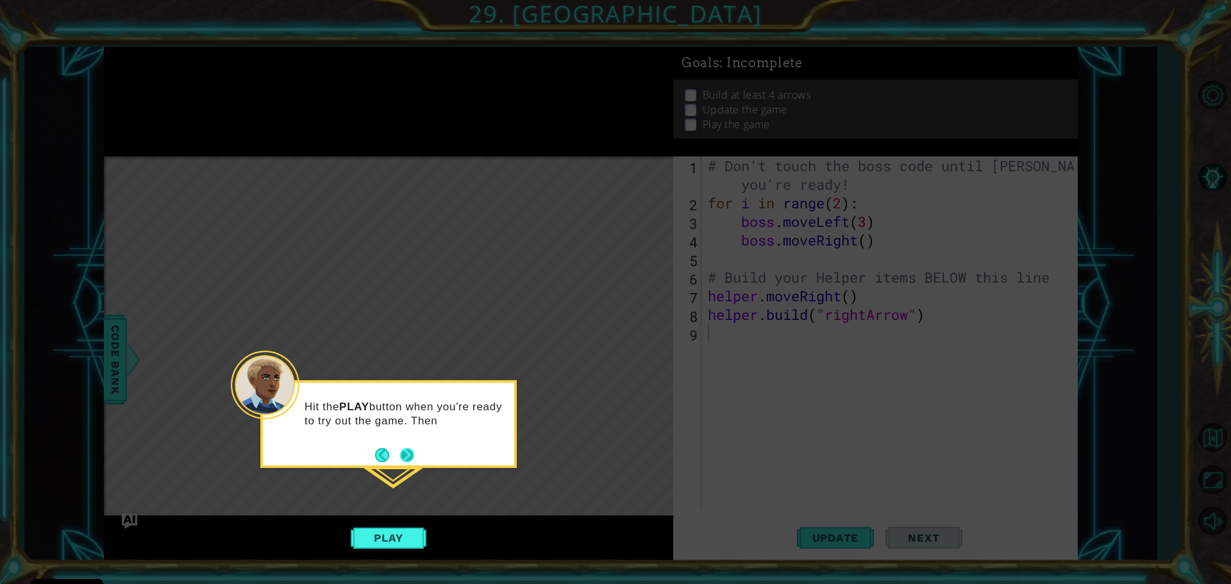
click at [412, 453] on button "Next" at bounding box center [407, 455] width 14 height 14
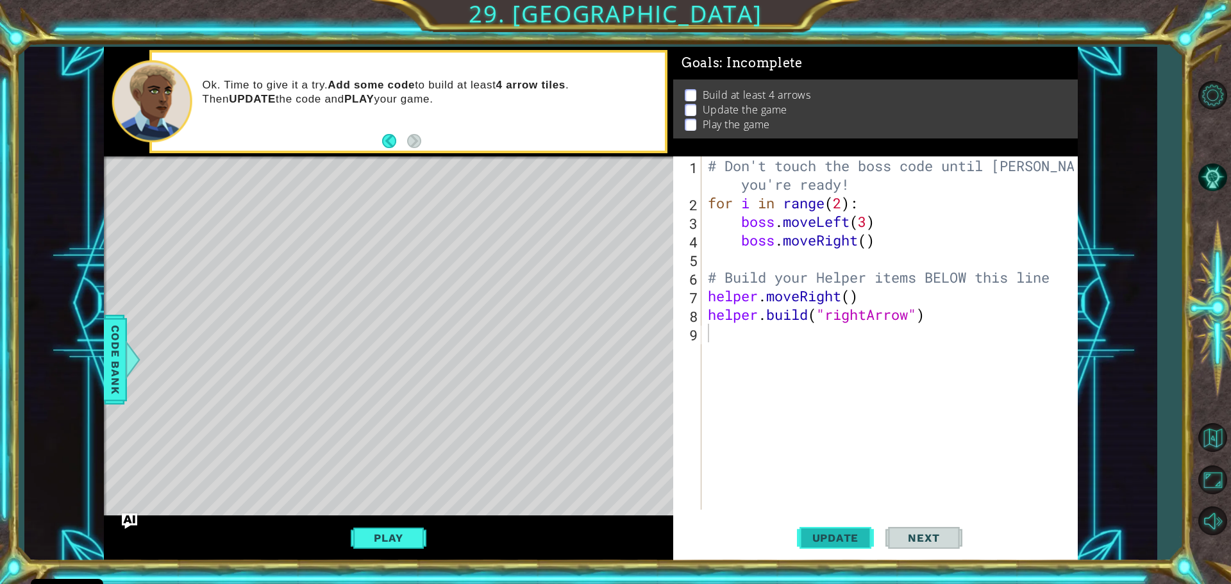
drag, startPoint x: 835, startPoint y: 541, endPoint x: 827, endPoint y: 548, distance: 10.5
click at [828, 548] on button "Update" at bounding box center [835, 537] width 77 height 40
click at [380, 540] on button "Play" at bounding box center [388, 538] width 75 height 24
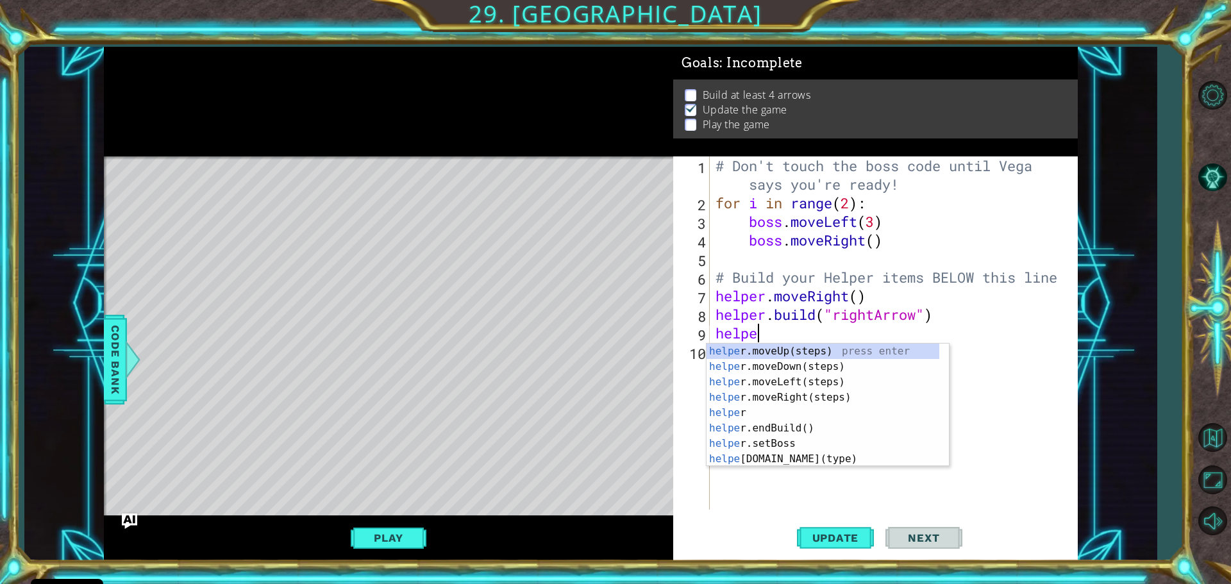
scroll to position [0, 1]
type textarea "helper"
click at [758, 381] on div "helper press enter helper .moveUp(steps) press enter helper .moveDown(steps) pr…" at bounding box center [823, 421] width 233 height 154
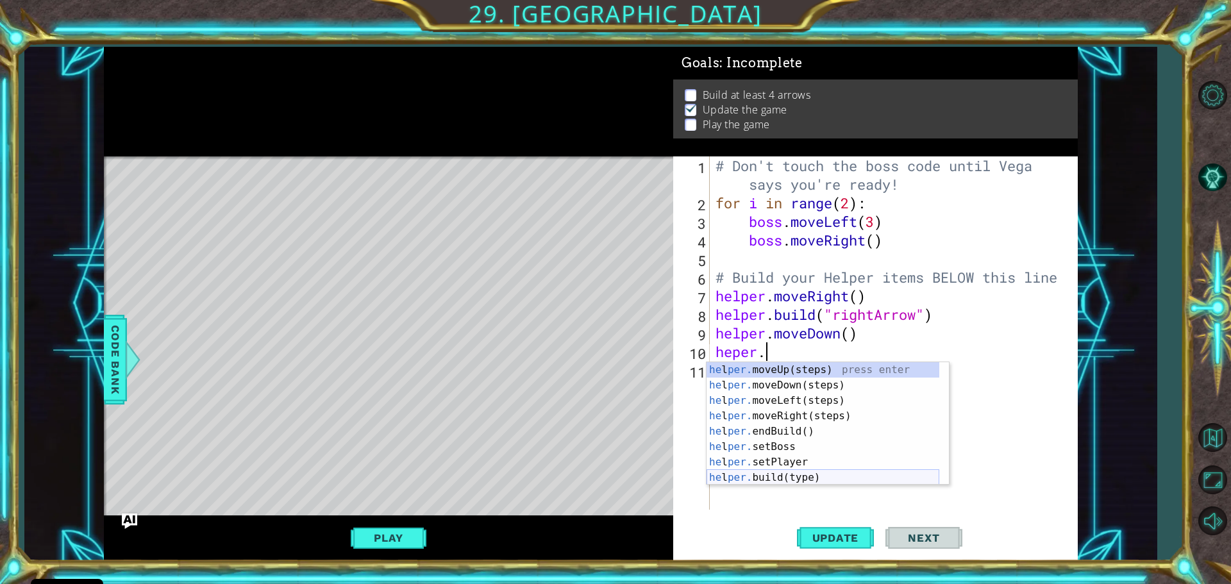
click at [815, 471] on div "he l per. moveUp(steps) press enter he l per. moveDown(steps) press enter he l …" at bounding box center [823, 439] width 233 height 154
type textarea "[DOMAIN_NAME]("wall")"
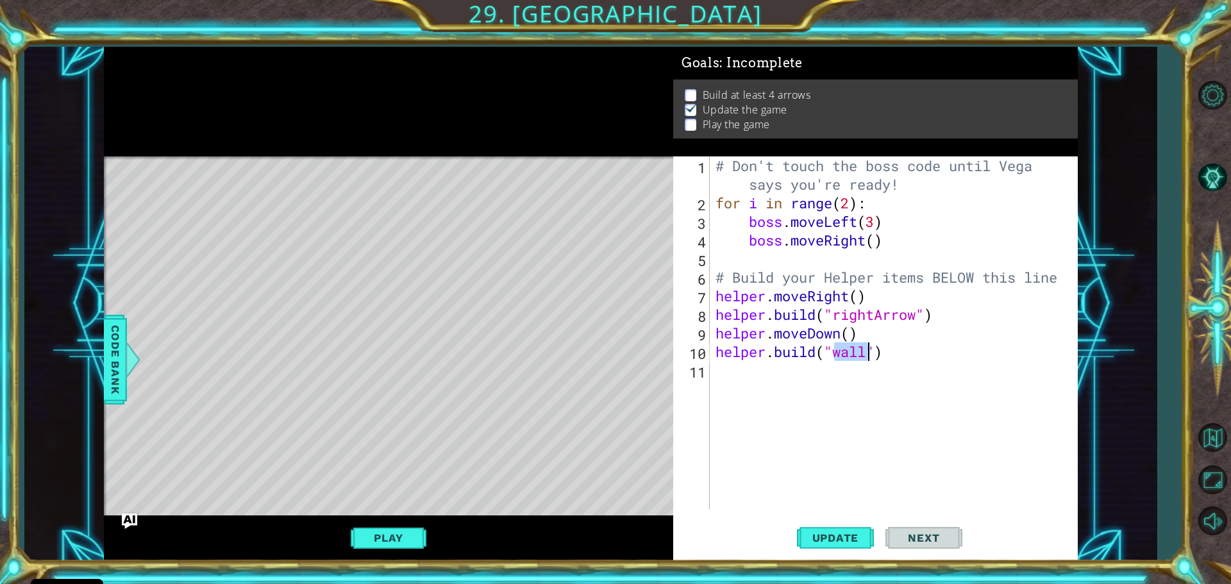
click at [846, 399] on div "# Don't touch the boss code until [PERSON_NAME] says you're ready! for i in ran…" at bounding box center [896, 360] width 367 height 409
type textarea "h"
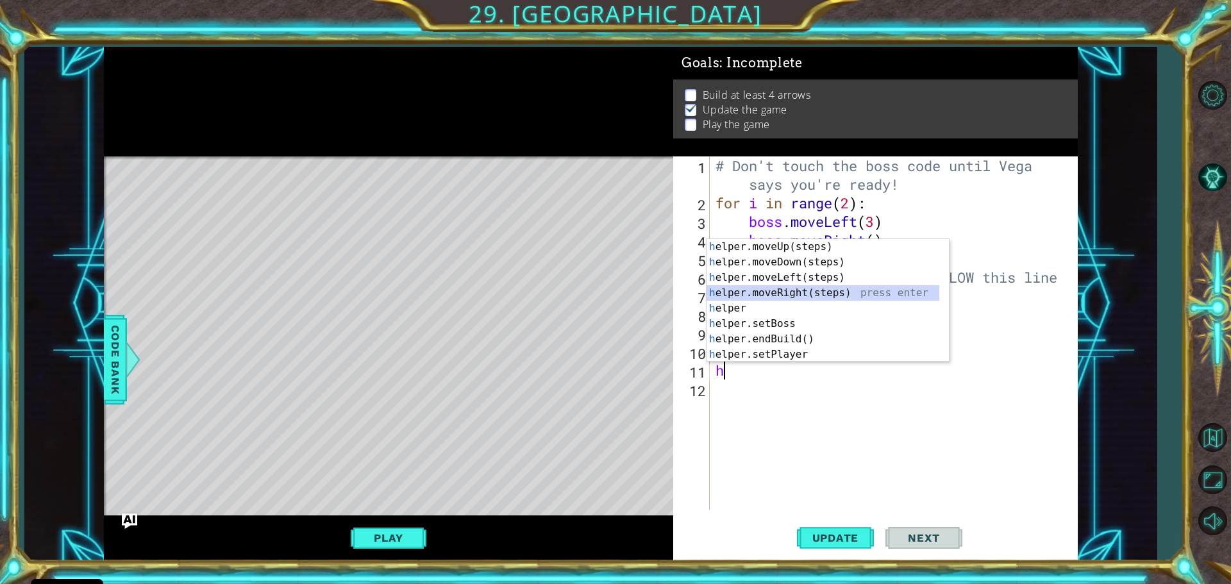
click at [779, 290] on div "h elper.moveUp(steps) press enter h elper.moveDown(steps) press enter h elper.m…" at bounding box center [823, 316] width 233 height 154
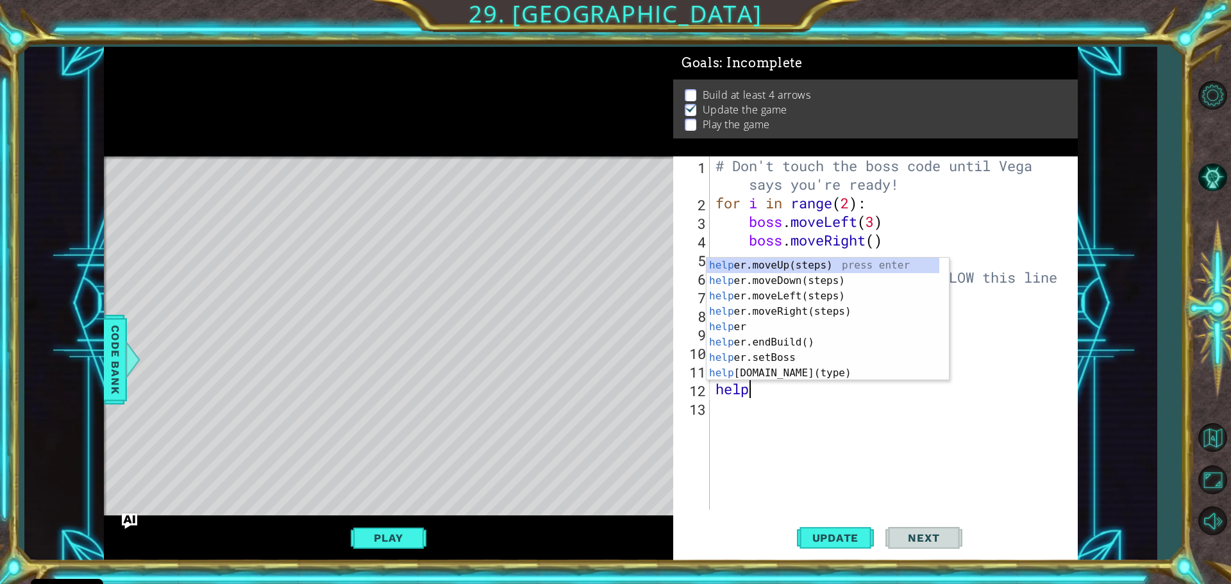
scroll to position [0, 1]
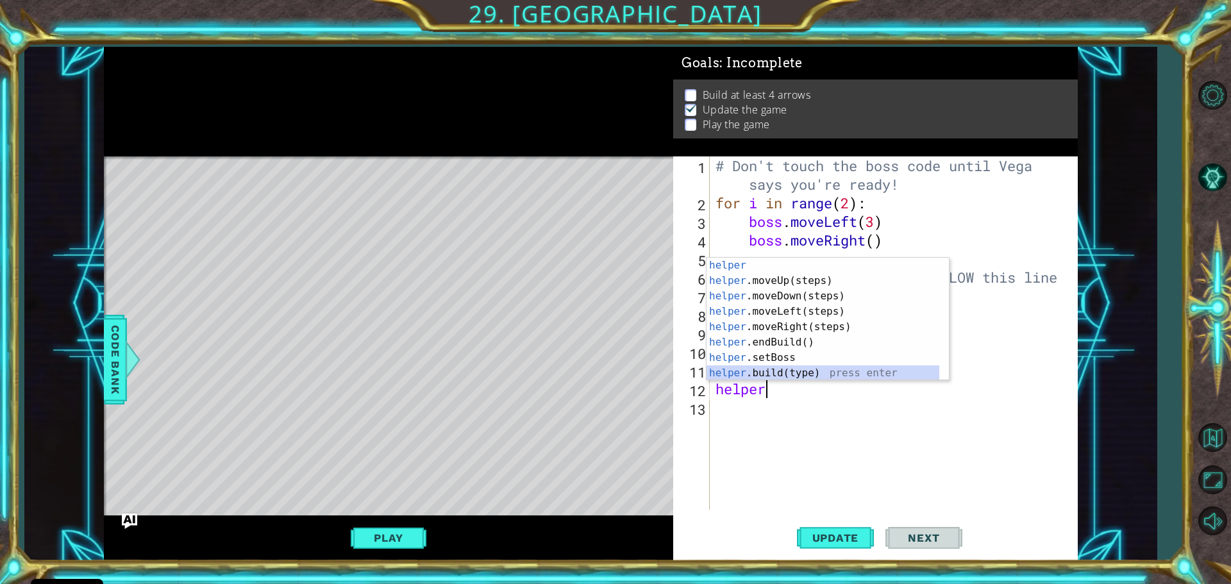
click at [771, 371] on div "helper press enter helper .moveUp(steps) press enter helper .moveDown(steps) pr…" at bounding box center [823, 335] width 233 height 154
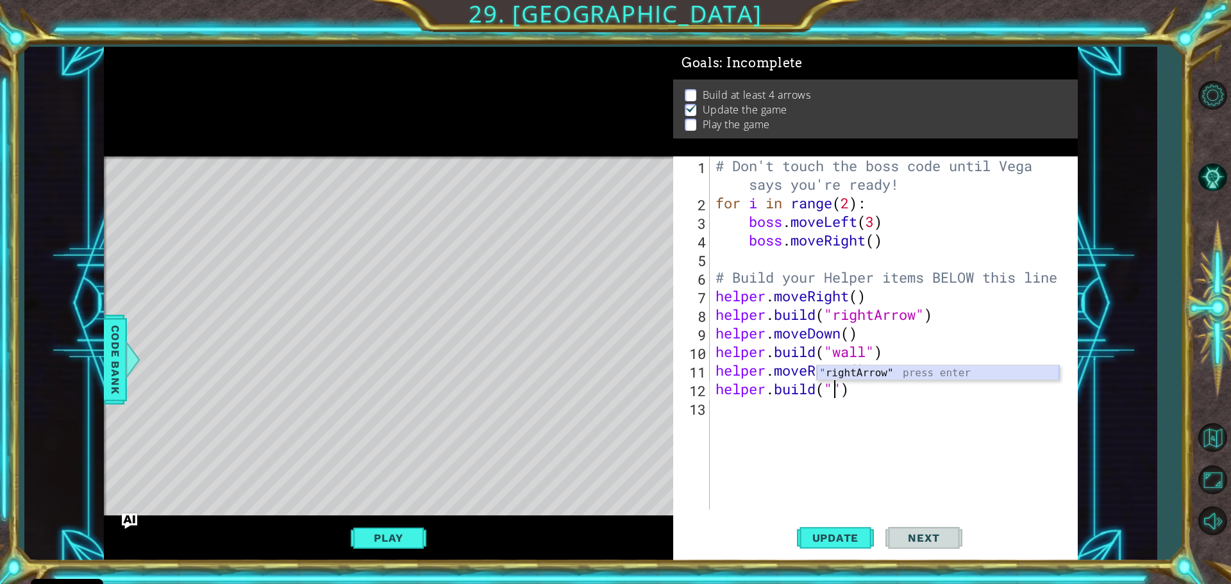
click at [844, 369] on div "" rightArrow" press enter" at bounding box center [938, 388] width 242 height 46
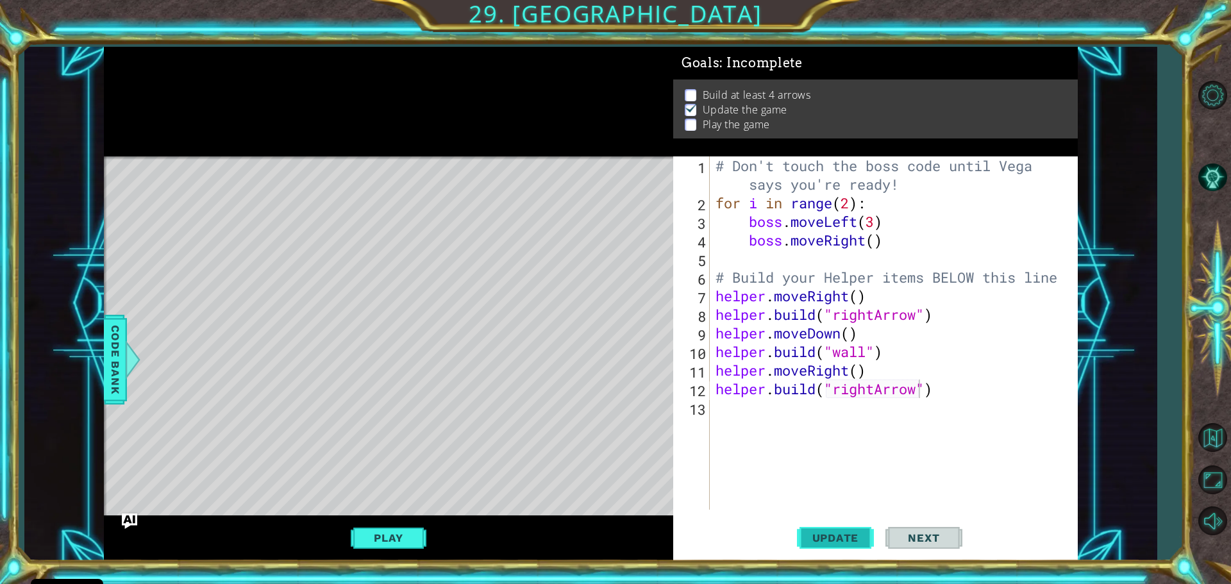
click at [844, 538] on span "Update" at bounding box center [835, 537] width 72 height 13
click at [849, 371] on div "# Don't touch the boss code until [PERSON_NAME] says you're ready! for i in ran…" at bounding box center [896, 360] width 367 height 409
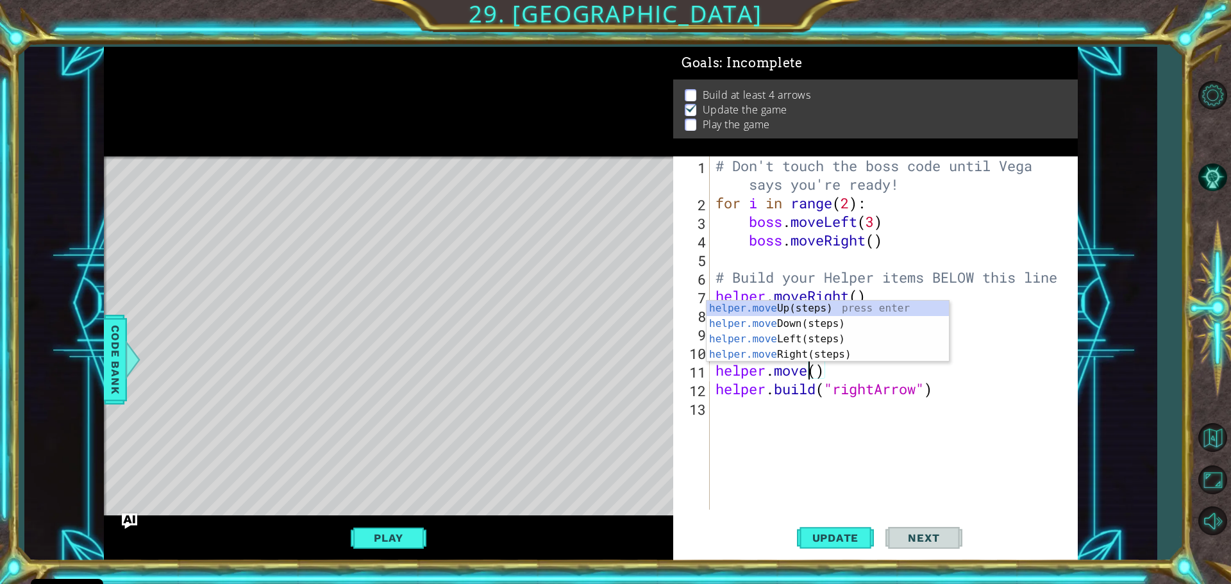
scroll to position [0, 4]
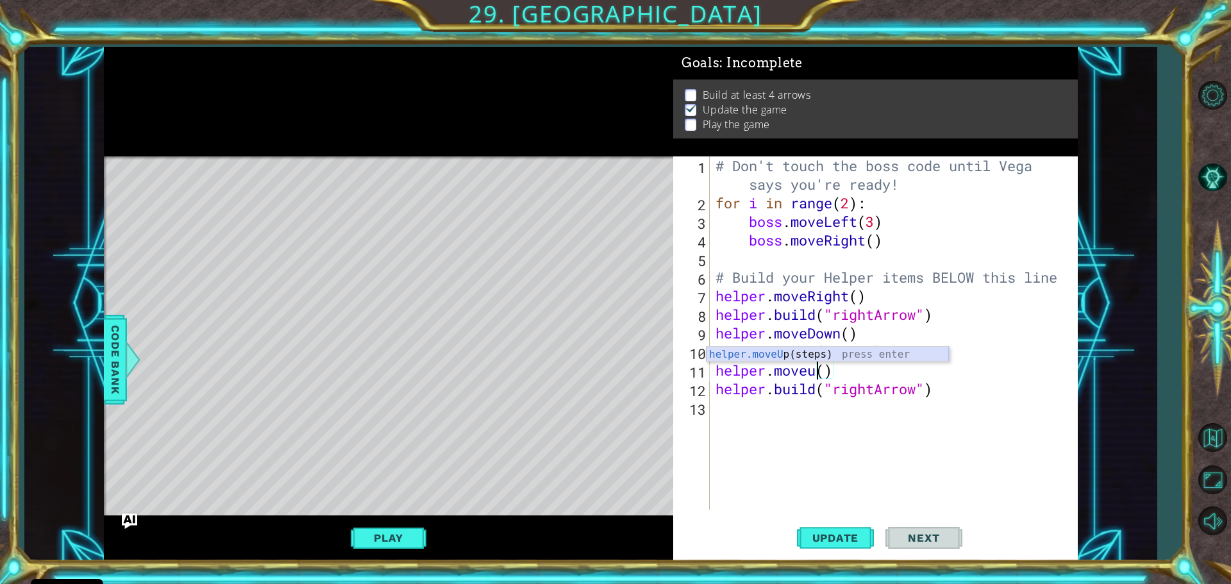
click at [773, 351] on div "helper.moveU p(steps) press enter" at bounding box center [828, 370] width 242 height 46
type textarea "helper.moveUp()"
click at [849, 540] on span "Update" at bounding box center [835, 537] width 72 height 13
drag, startPoint x: 730, startPoint y: 407, endPoint x: 775, endPoint y: 448, distance: 60.8
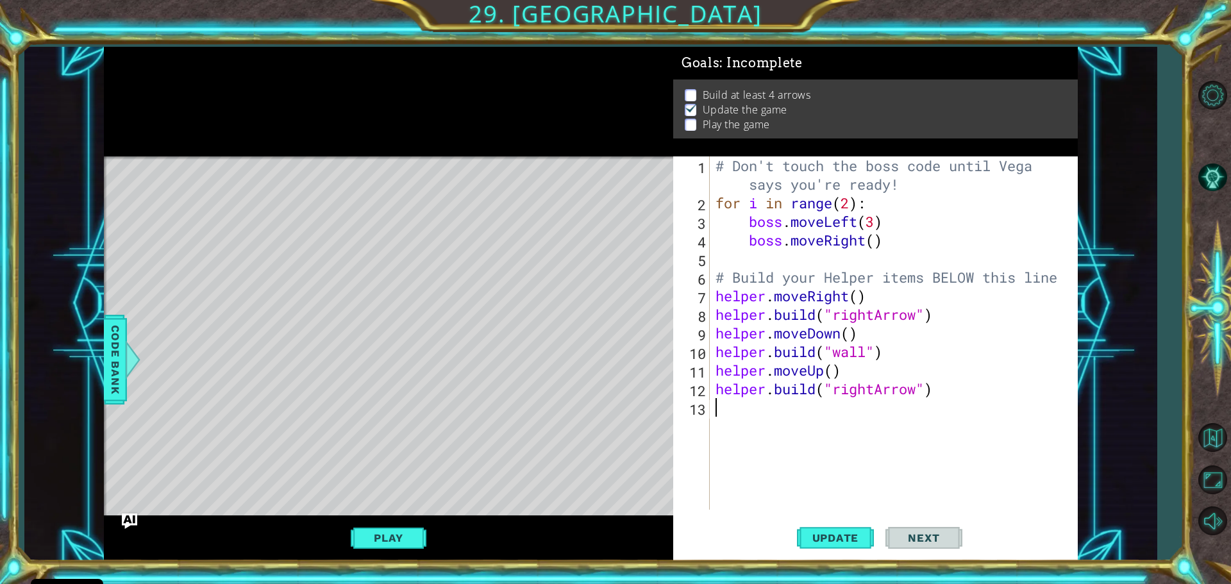
click at [729, 409] on div "# Don't touch the boss code until [PERSON_NAME] says you're ready! for i in ran…" at bounding box center [896, 360] width 367 height 409
click at [856, 535] on span "Update" at bounding box center [835, 537] width 72 height 13
click at [845, 370] on div "# Don't touch the boss code until [PERSON_NAME] says you're ready! for i in ran…" at bounding box center [896, 360] width 367 height 409
type textarea "helper.moveUp()"
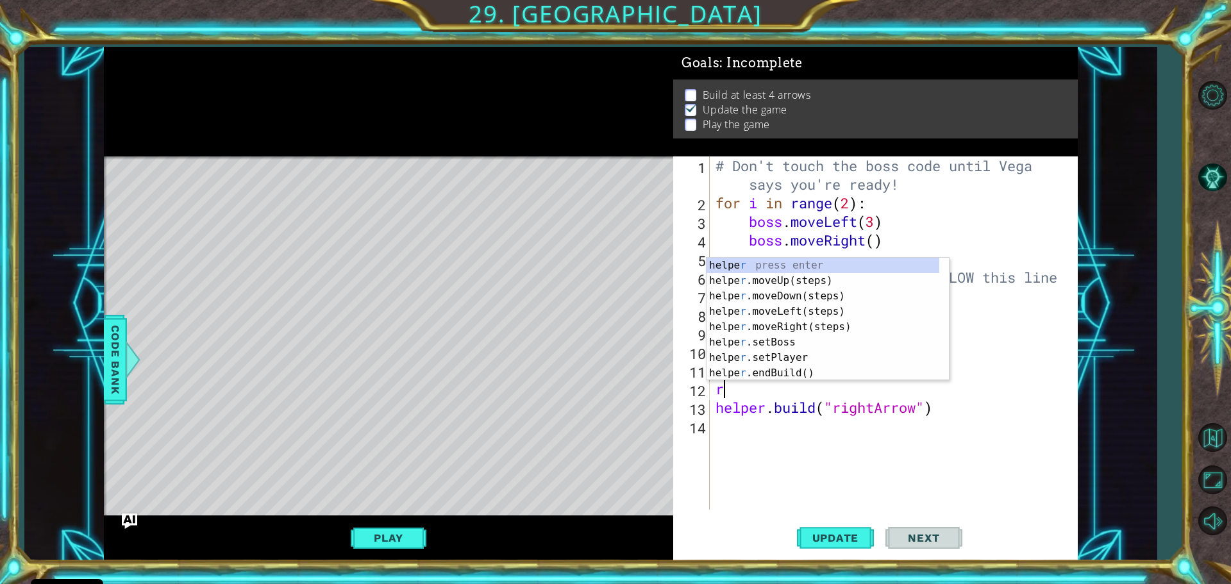
type textarea "ri"
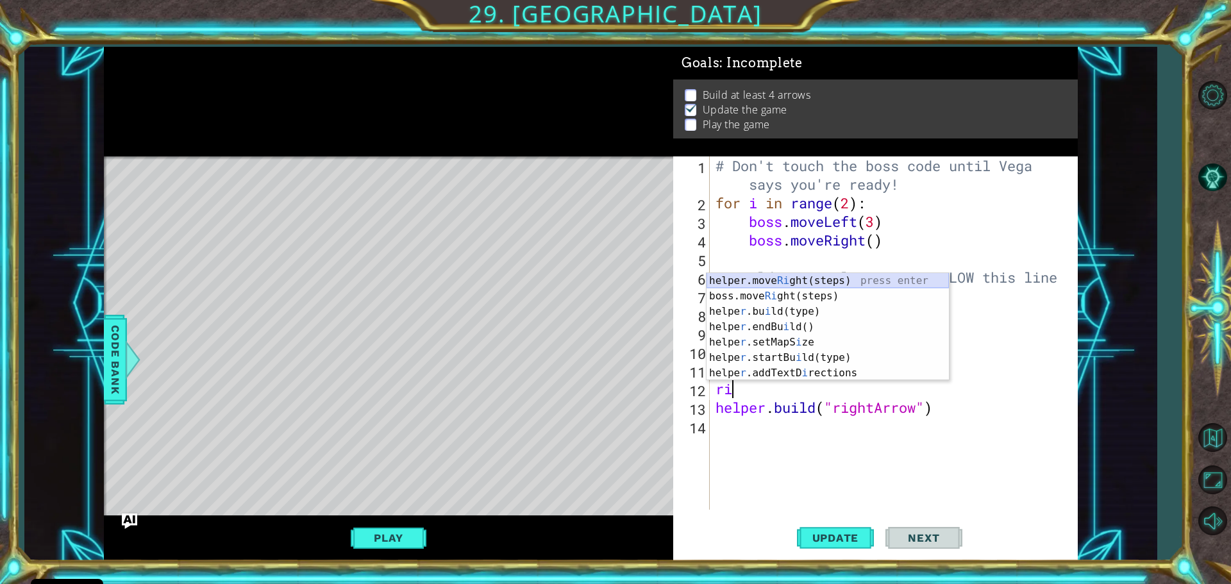
click at [767, 284] on div "helper.move Ri ght(steps) press enter boss.move Ri ght(steps) press enter helpe…" at bounding box center [828, 342] width 242 height 138
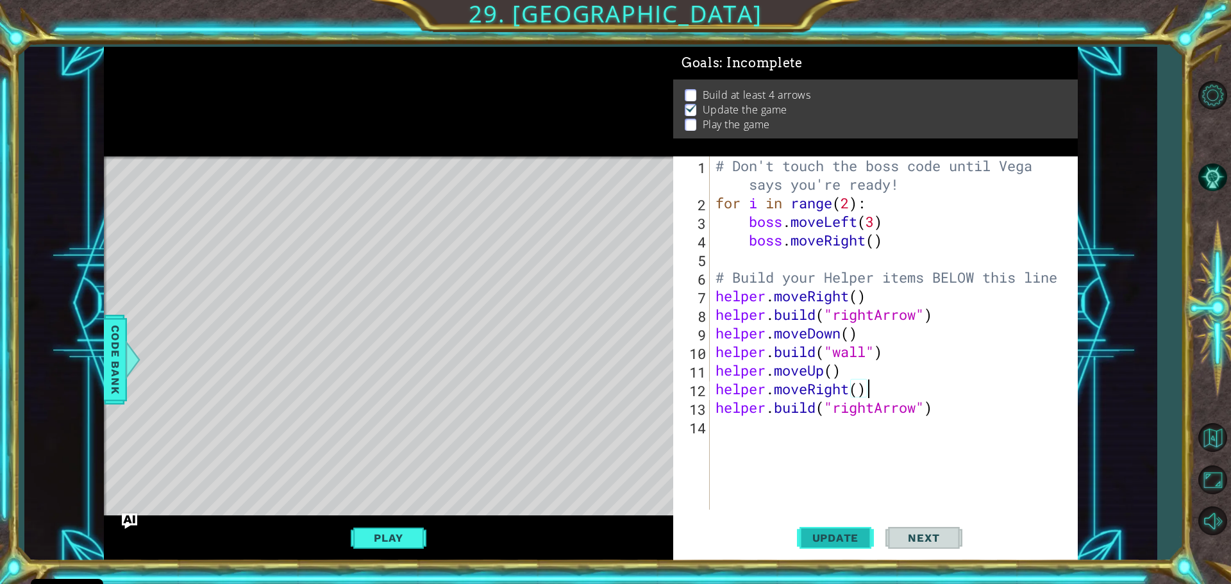
type textarea "helper.moveRight()"
click at [853, 535] on span "Update" at bounding box center [835, 537] width 72 height 13
click at [716, 296] on div "# Don't touch the boss code until [PERSON_NAME] says you're ready! for i in ran…" at bounding box center [896, 360] width 367 height 409
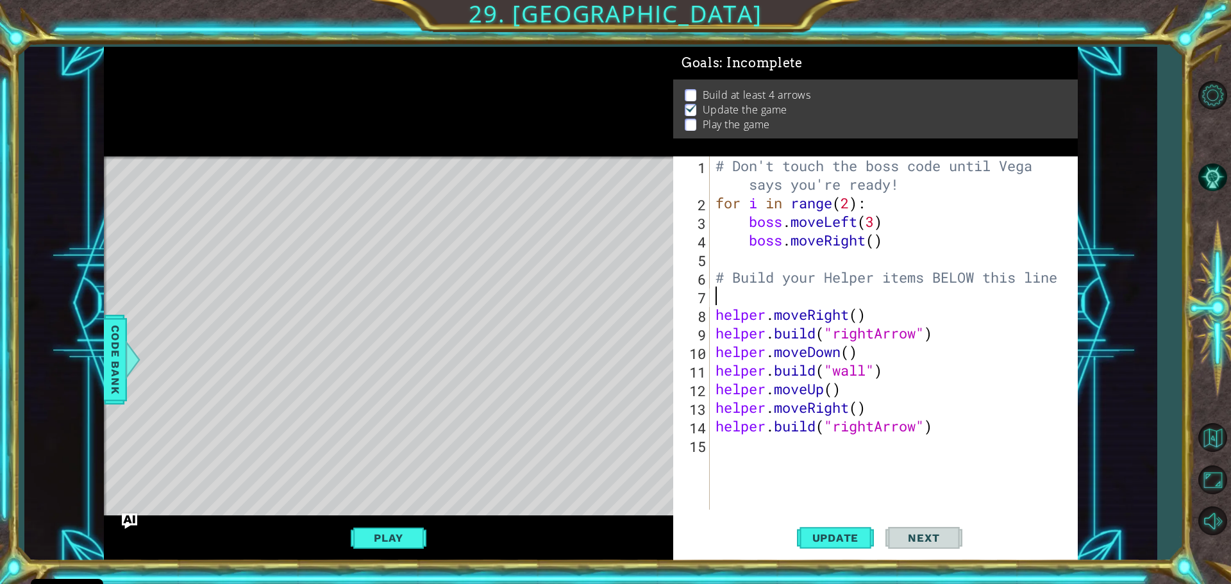
click at [732, 299] on div "# Don't touch the boss code until [PERSON_NAME] says you're ready! for i in ran…" at bounding box center [896, 360] width 367 height 409
click at [119, 367] on span "Code Bank" at bounding box center [115, 360] width 21 height 78
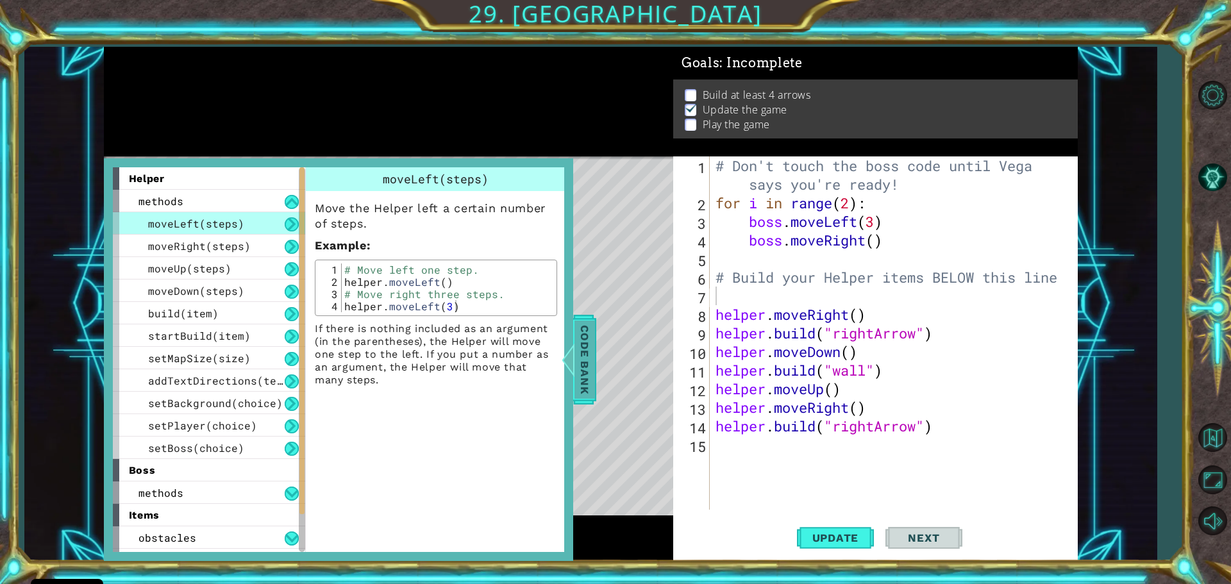
click at [589, 380] on span "Code Bank" at bounding box center [584, 360] width 21 height 78
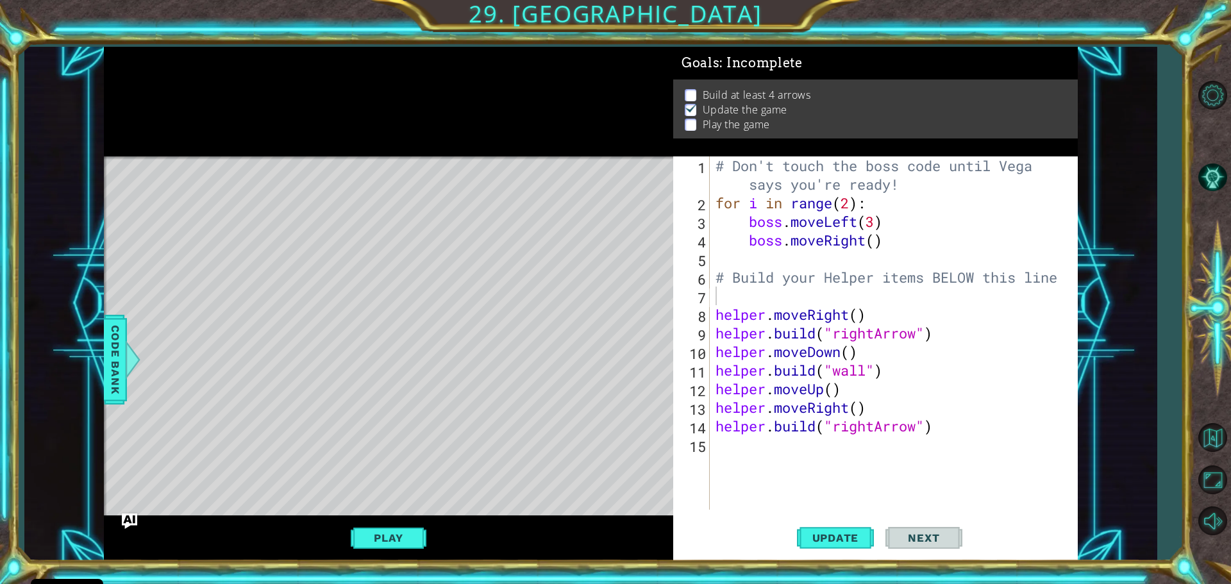
click at [762, 298] on div "# Don't touch the boss code until [PERSON_NAME] says you're ready! for i in ran…" at bounding box center [896, 360] width 367 height 409
drag, startPoint x: 712, startPoint y: 428, endPoint x: 931, endPoint y: 426, distance: 218.6
click at [931, 426] on div "for index range(7) 1 2 3 4 5 6 7 8 9 10 11 12 13 14 15 # Don't touch the boss c…" at bounding box center [873, 332] width 401 height 353
drag, startPoint x: 872, startPoint y: 406, endPoint x: 715, endPoint y: 406, distance: 157.1
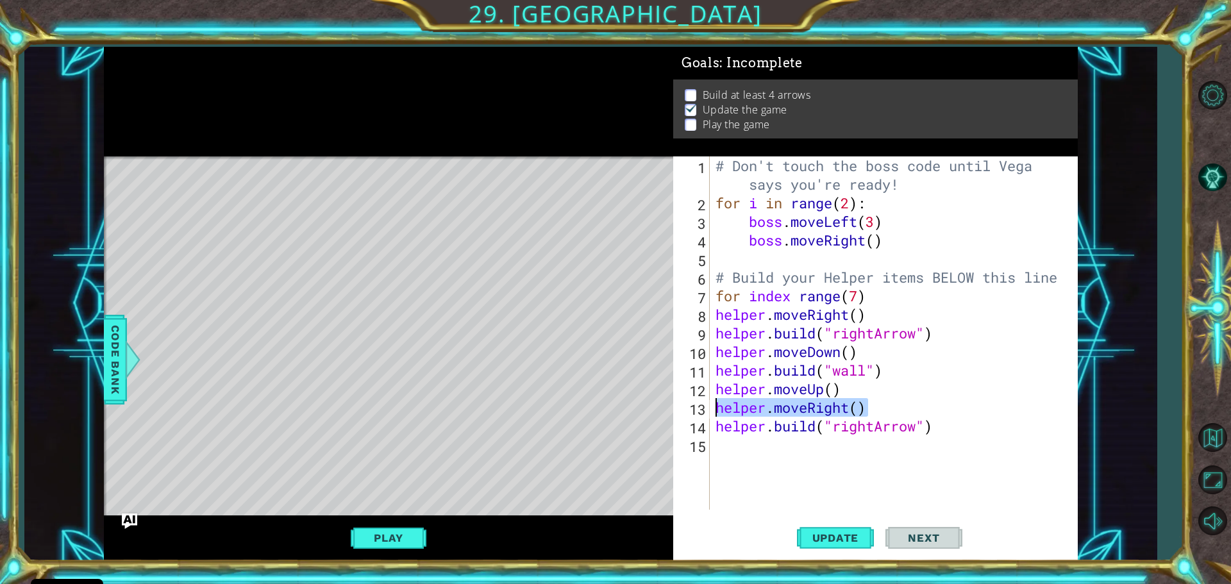
click at [715, 406] on div "# Don't touch the boss code until [PERSON_NAME] says you're ready! for i in ran…" at bounding box center [896, 360] width 367 height 409
type textarea "helper.moveRight()"
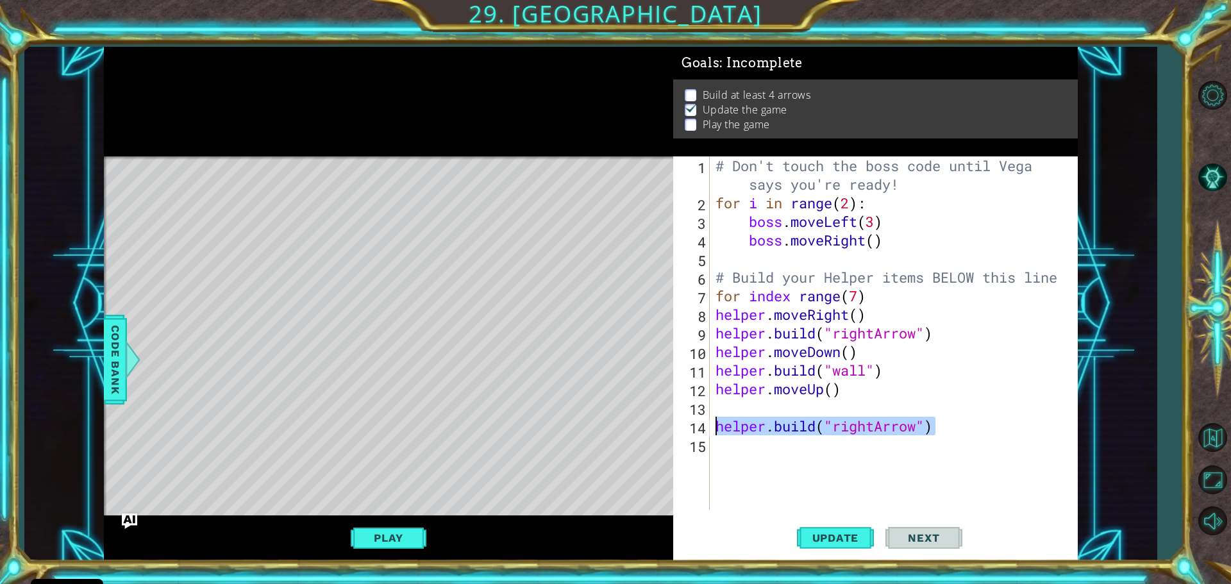
drag, startPoint x: 951, startPoint y: 422, endPoint x: 689, endPoint y: 433, distance: 262.4
click at [689, 433] on div "1 2 3 4 5 6 7 8 9 10 11 12 13 14 15 # Don't touch the boss code until [PERSON_N…" at bounding box center [873, 332] width 401 height 353
type textarea "[DOMAIN_NAME]("rightArrow")"
click at [851, 540] on span "Update" at bounding box center [835, 537] width 72 height 13
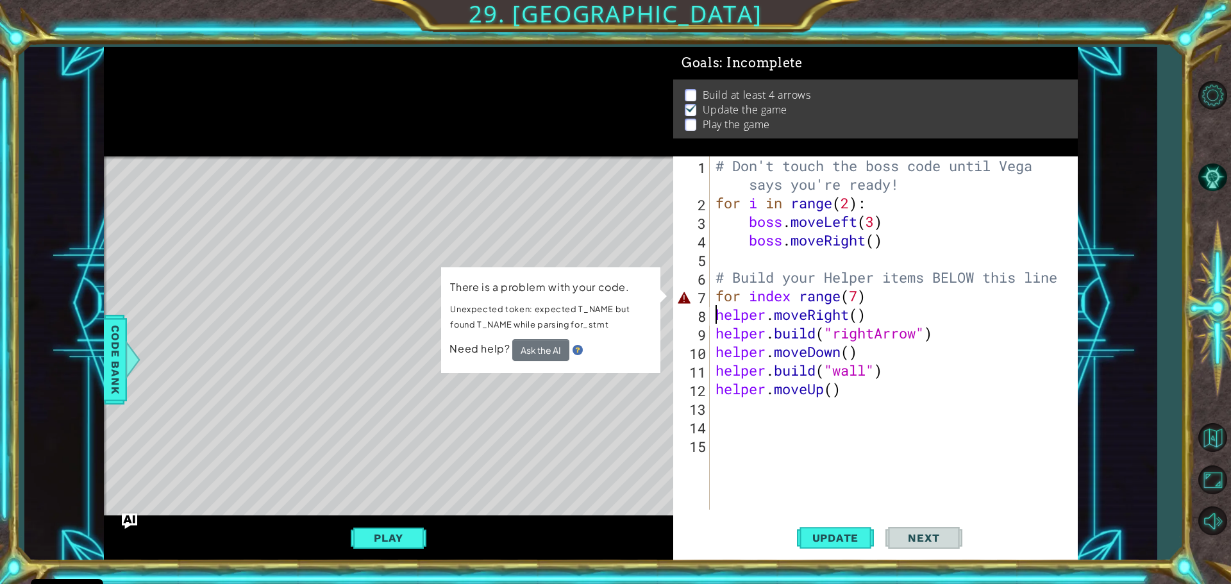
click at [714, 319] on div "# Don't touch the boss code until [PERSON_NAME] says you're ready! for i in ran…" at bounding box center [896, 360] width 367 height 409
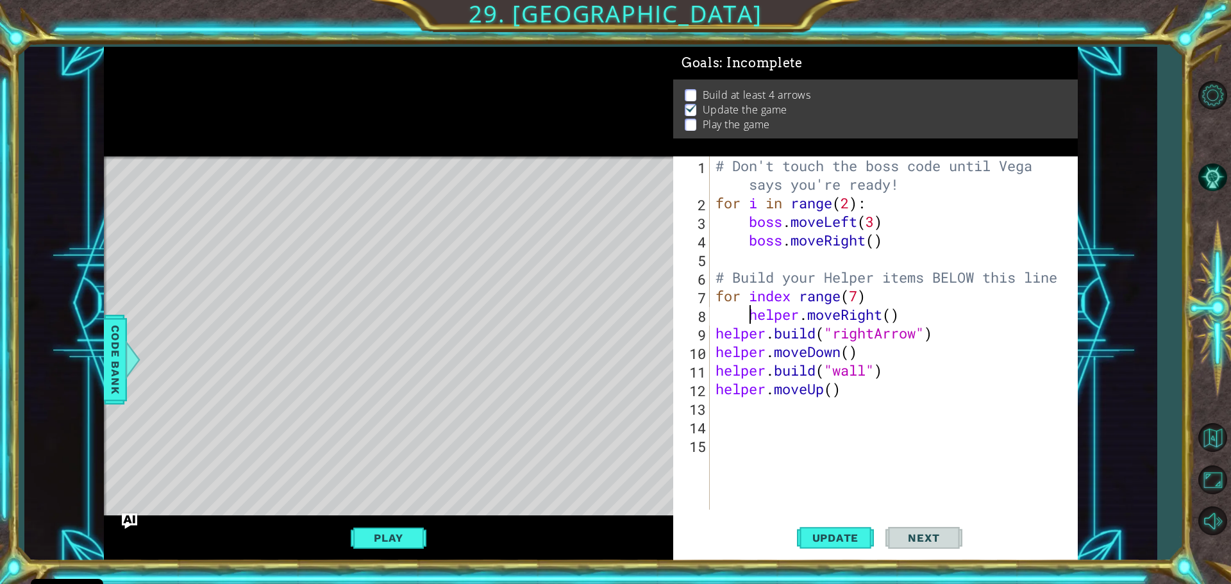
click at [714, 331] on div "# Don't touch the boss code until [PERSON_NAME] says you're ready! for i in ran…" at bounding box center [896, 360] width 367 height 409
click at [713, 356] on div "# Don't touch the boss code until [PERSON_NAME] says you're ready! for i in ran…" at bounding box center [896, 360] width 367 height 409
click at [713, 371] on div "# Don't touch the boss code until [PERSON_NAME] says you're ready! for i in ran…" at bounding box center [896, 360] width 367 height 409
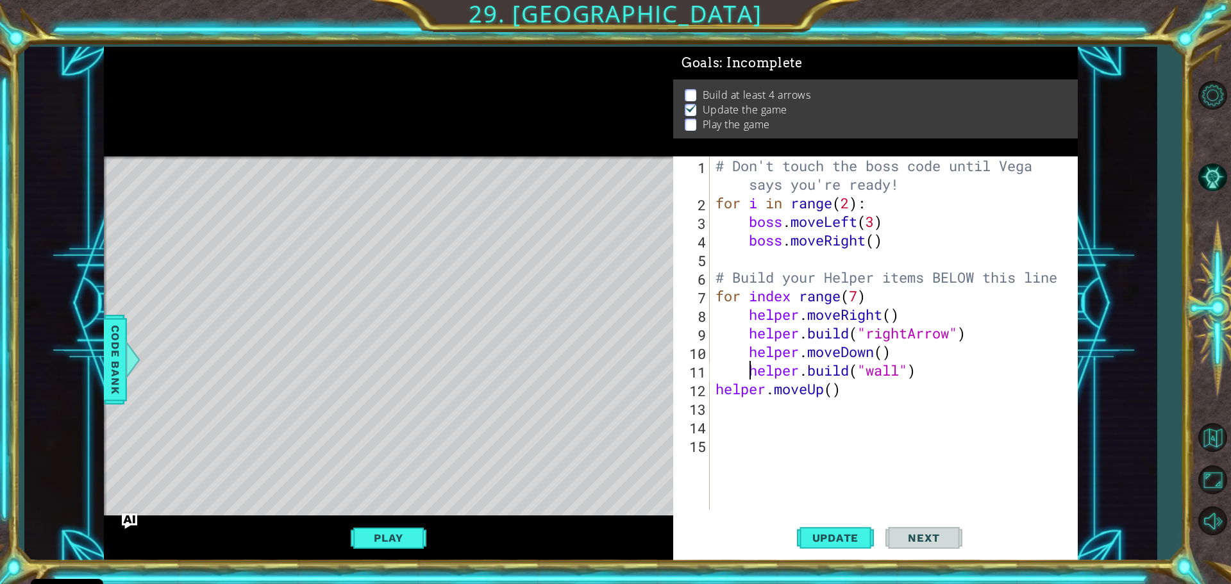
click at [715, 392] on div "# Don't touch the boss code until [PERSON_NAME] says you're ready! for i in ran…" at bounding box center [896, 360] width 367 height 409
click at [840, 533] on span "Update" at bounding box center [835, 537] width 72 height 13
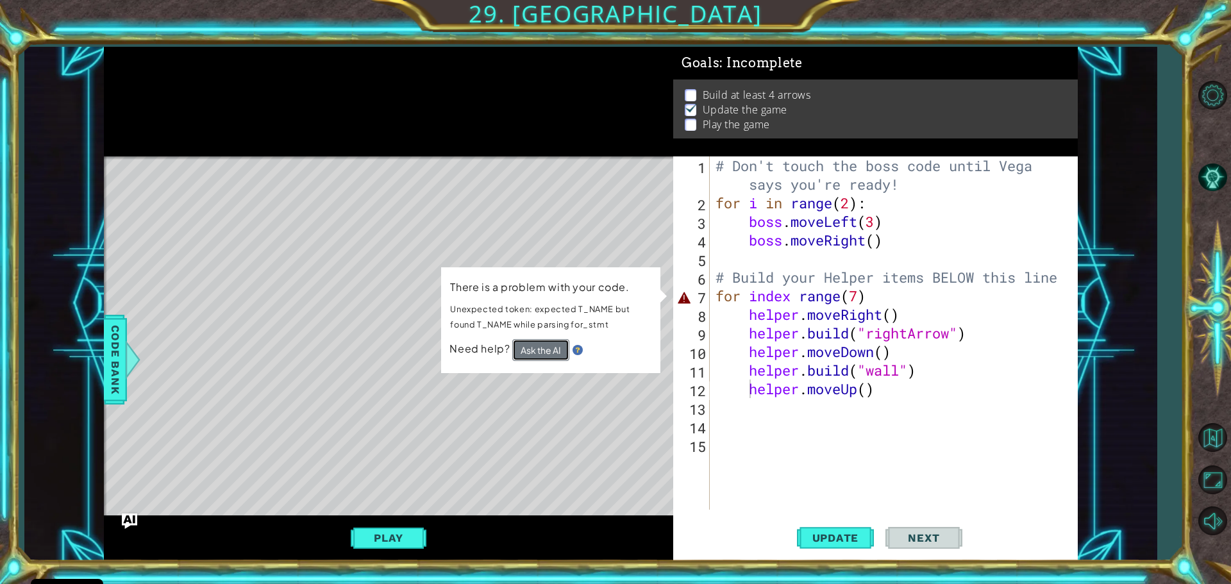
click at [524, 351] on button "Ask the AI" at bounding box center [540, 350] width 57 height 22
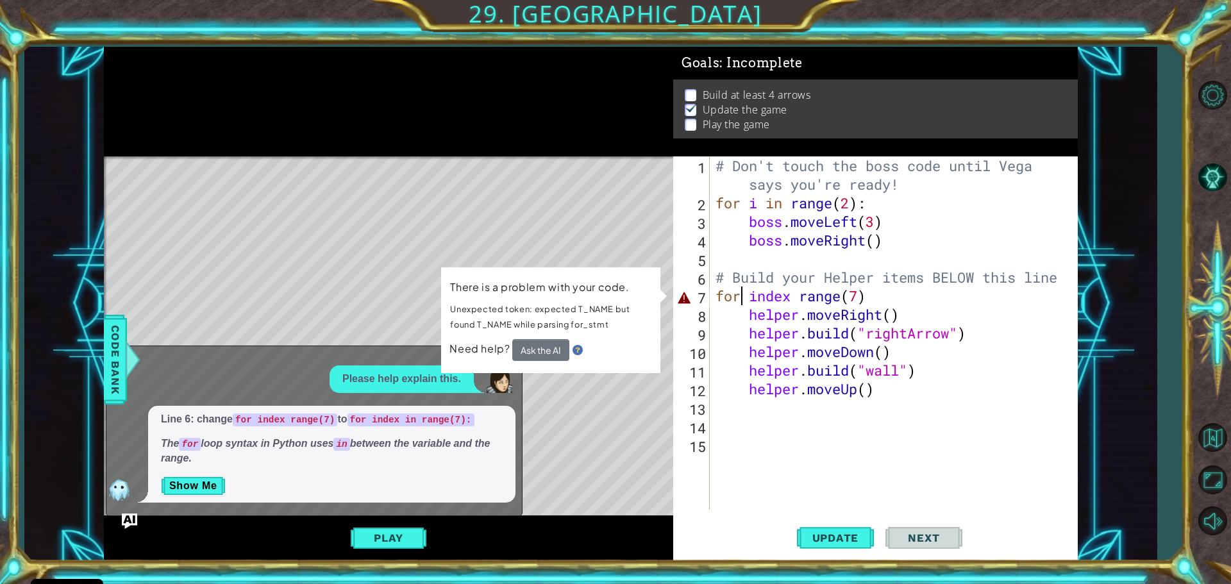
click at [740, 294] on div "# Don't touch the boss code until [PERSON_NAME] says you're ready! for i in ran…" at bounding box center [896, 360] width 367 height 409
click at [201, 485] on button "Show Me" at bounding box center [193, 486] width 65 height 21
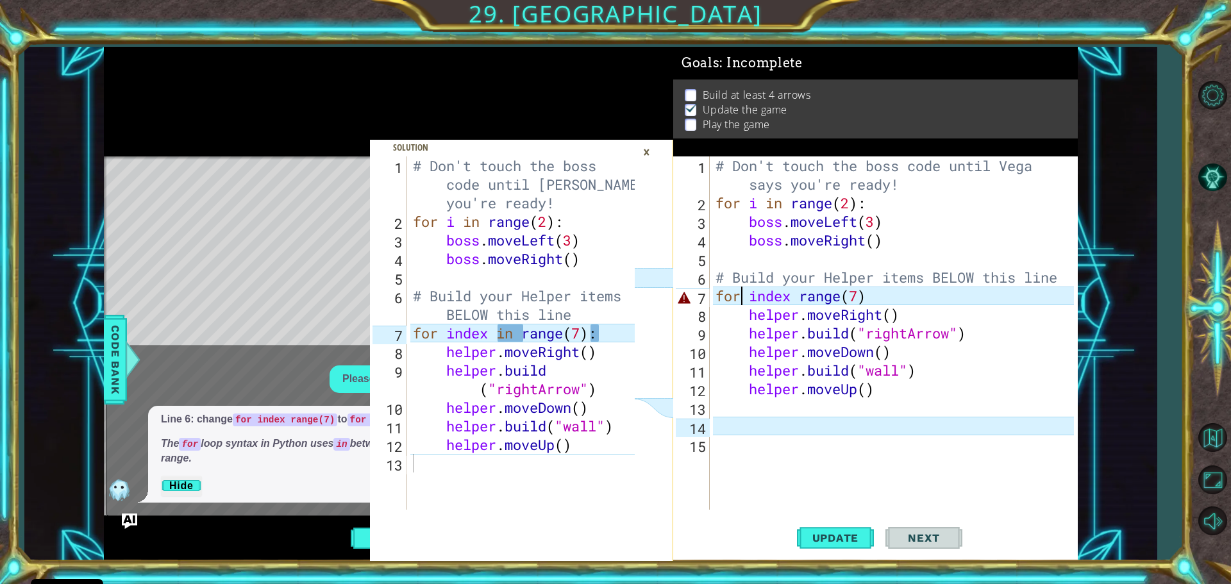
click at [786, 298] on div "# Don't touch the boss code until [PERSON_NAME] says you're ready! for i in ran…" at bounding box center [896, 360] width 367 height 409
click at [794, 296] on div "# Don't touch the boss code until [PERSON_NAME] says you're ready! for i in ran…" at bounding box center [896, 360] width 367 height 409
click at [1037, 394] on div "# Don't touch the boss code until [PERSON_NAME] says you're ready! for i in ran…" at bounding box center [896, 360] width 367 height 409
click at [907, 295] on div "# Don't touch the boss code until [PERSON_NAME] says you're ready! for i in ran…" at bounding box center [896, 360] width 367 height 409
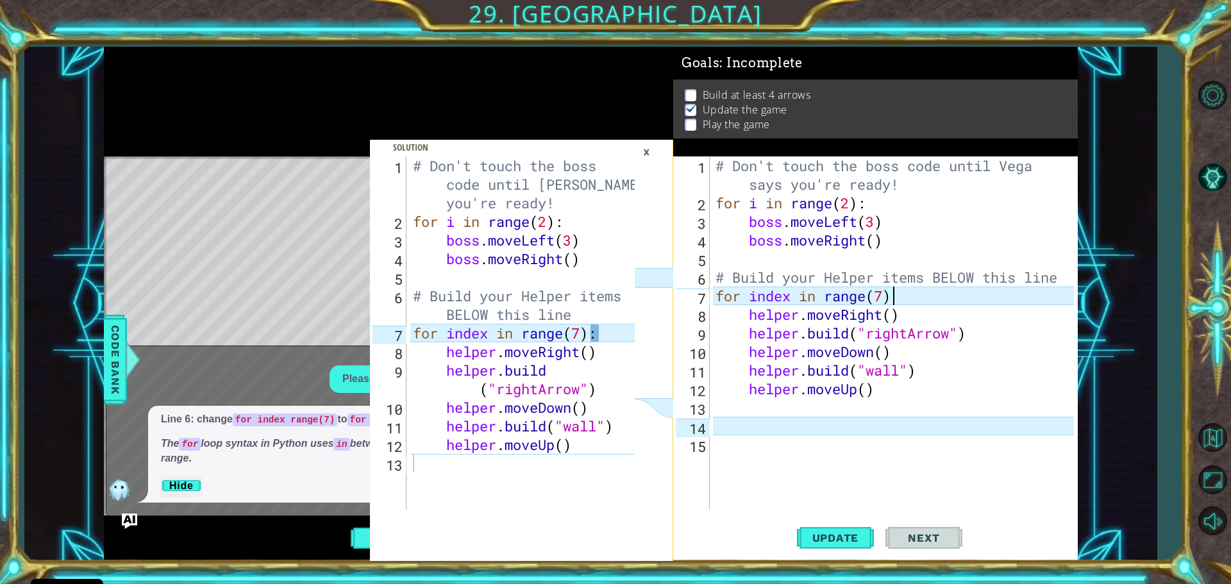
scroll to position [0, 8]
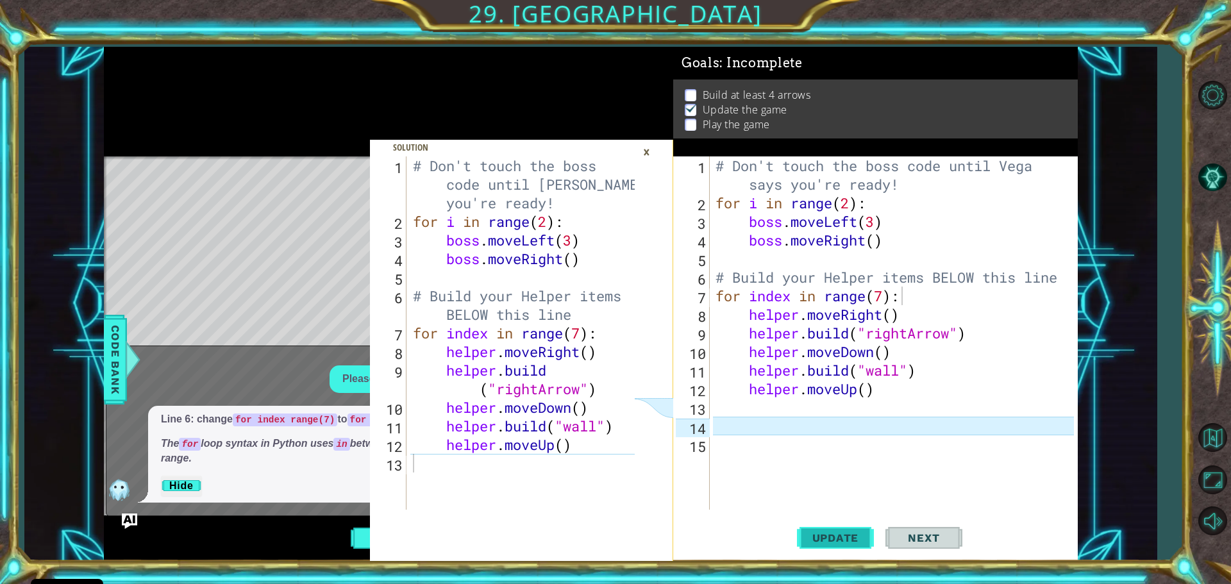
click at [832, 542] on span "Update" at bounding box center [835, 537] width 72 height 13
click at [548, 67] on div "1 2 3 4 5 6 7 8 9 10 11 12 13 # Don't touch the boss code until [PERSON_NAME] s…" at bounding box center [521, 304] width 303 height 514
click at [649, 149] on div "×" at bounding box center [647, 152] width 20 height 22
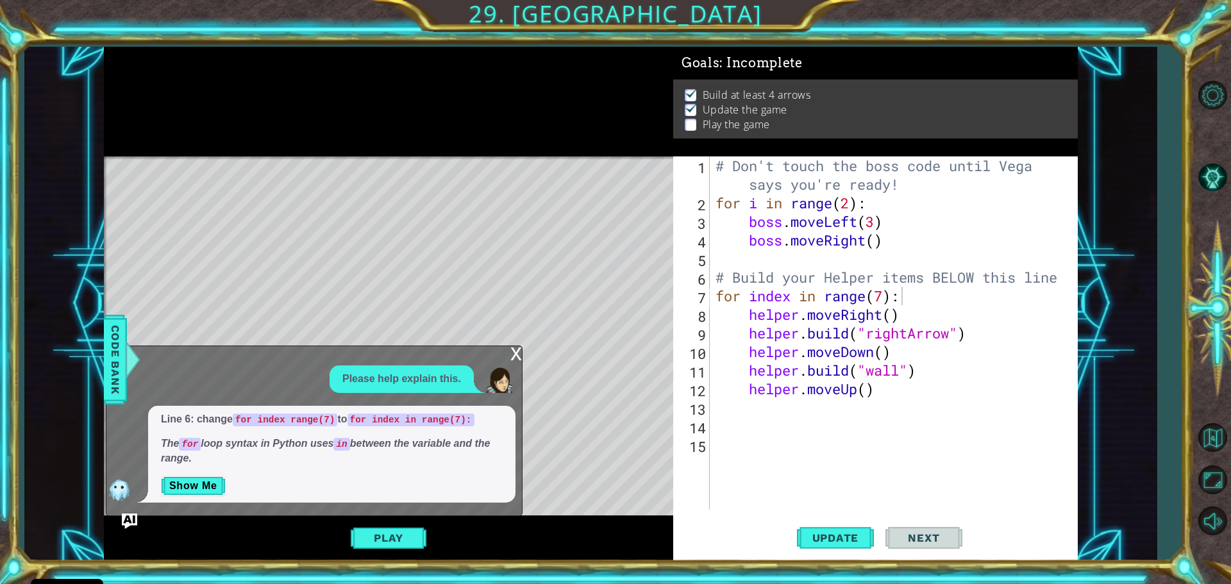
click at [885, 295] on div "# Don't touch the boss code until [PERSON_NAME] says you're ready! for i in ran…" at bounding box center [896, 360] width 367 height 409
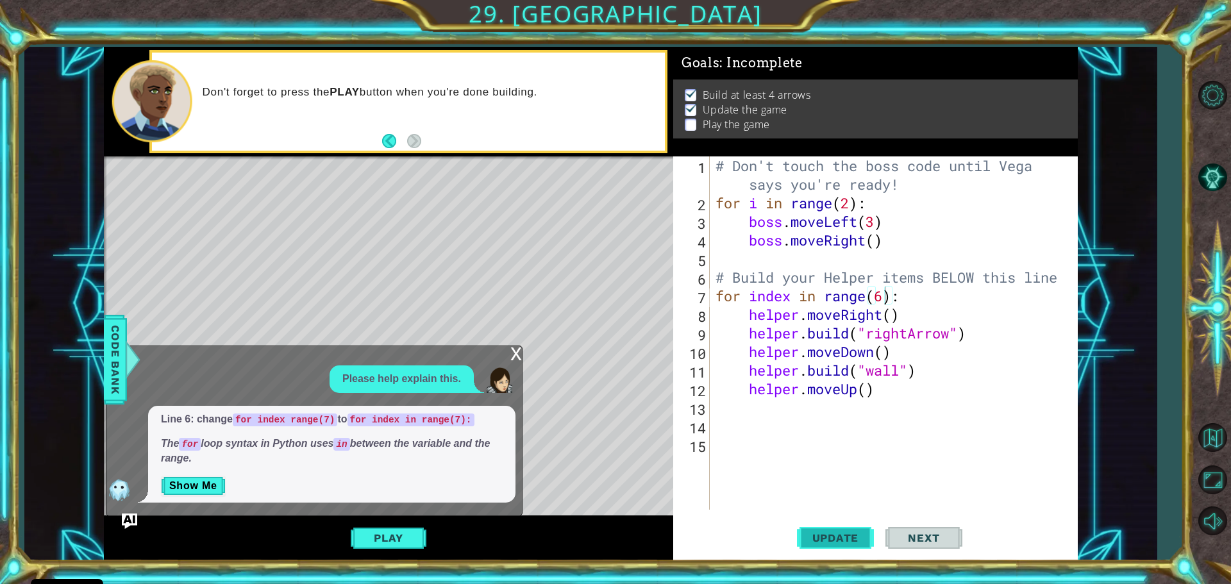
click at [837, 533] on span "Update" at bounding box center [835, 537] width 72 height 13
click at [837, 547] on button "Update" at bounding box center [835, 537] width 77 height 40
click at [518, 351] on div "x" at bounding box center [516, 352] width 12 height 13
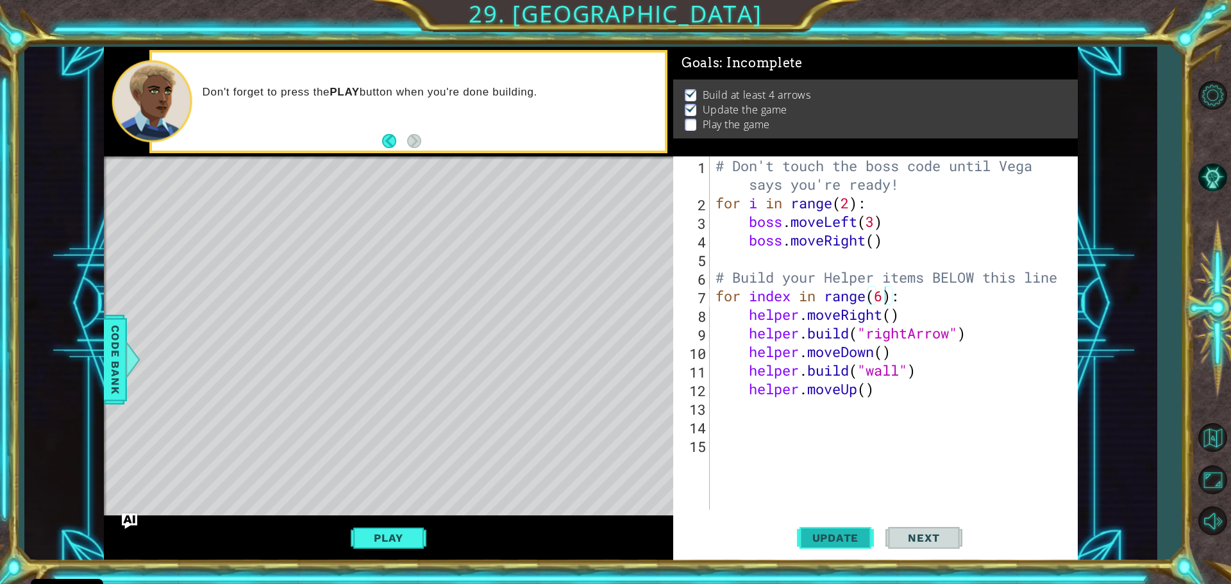
click at [845, 536] on span "Update" at bounding box center [835, 537] width 72 height 13
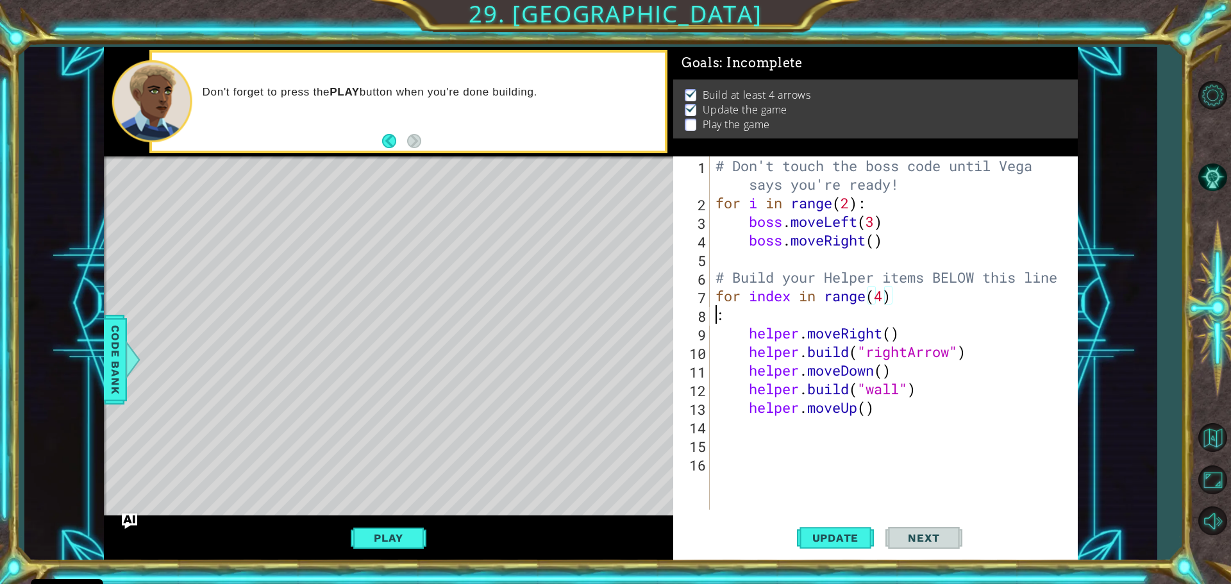
scroll to position [0, 0]
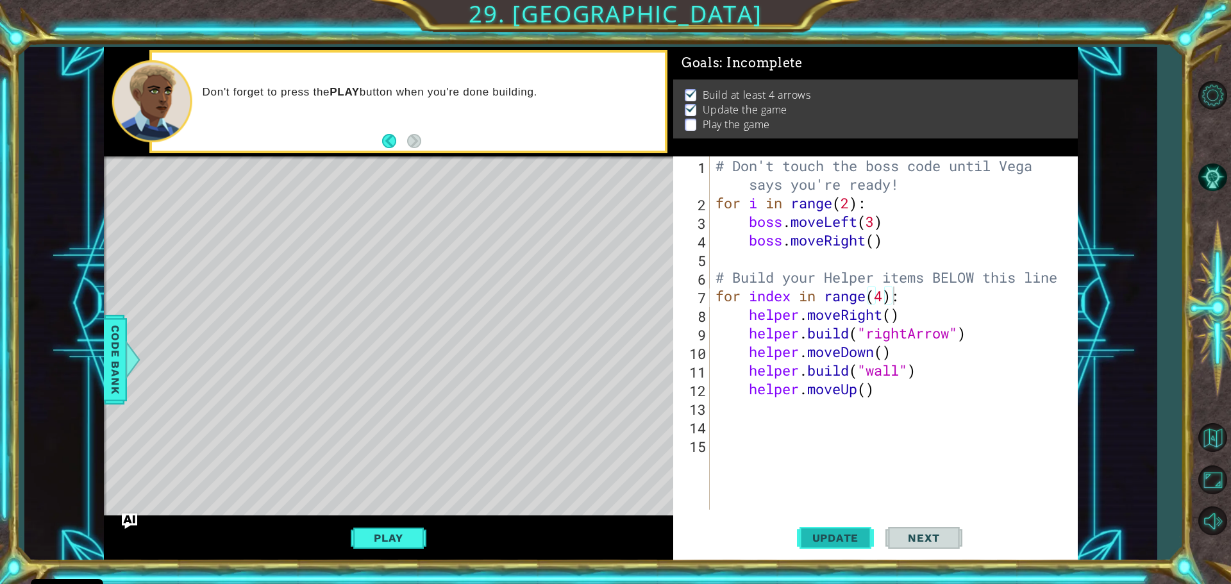
click at [822, 540] on span "Update" at bounding box center [835, 537] width 72 height 13
click at [884, 296] on div "# Don't touch the boss code until [PERSON_NAME] says you're ready! for i in ran…" at bounding box center [896, 360] width 367 height 409
type textarea "for index in range(5):"
click at [809, 533] on span "Update" at bounding box center [835, 537] width 72 height 13
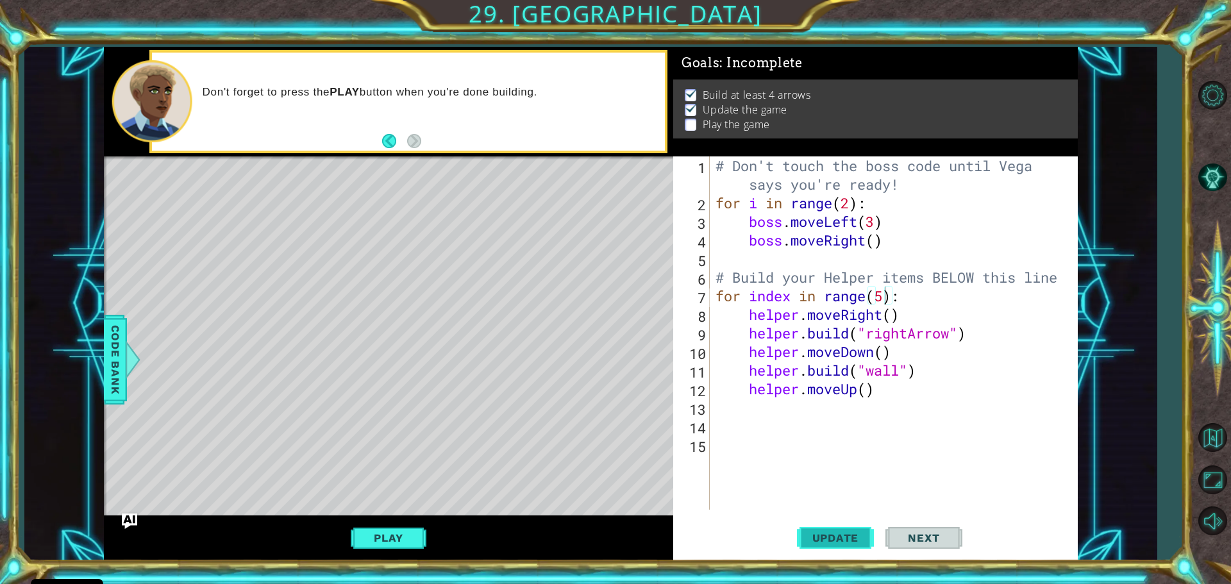
click at [860, 540] on span "Update" at bounding box center [835, 537] width 72 height 13
click at [907, 476] on div "# Don't touch the boss code until [PERSON_NAME] says you're ready! for i in ran…" at bounding box center [896, 360] width 367 height 409
click at [850, 543] on span "Update" at bounding box center [835, 537] width 72 height 13
click at [846, 535] on span "Update" at bounding box center [835, 537] width 72 height 13
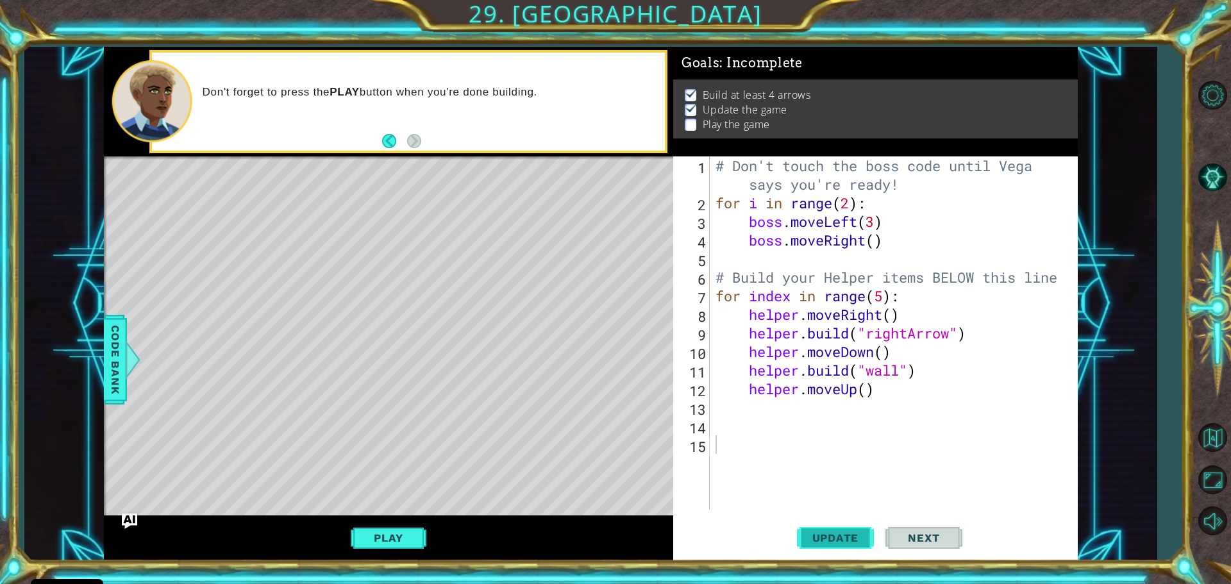
click at [846, 535] on span "Update" at bounding box center [835, 537] width 72 height 13
click at [1055, 432] on div "# Don't touch the boss code until [PERSON_NAME] says you're ready! for i in ran…" at bounding box center [896, 360] width 367 height 409
click at [846, 533] on span "Update" at bounding box center [835, 537] width 72 height 13
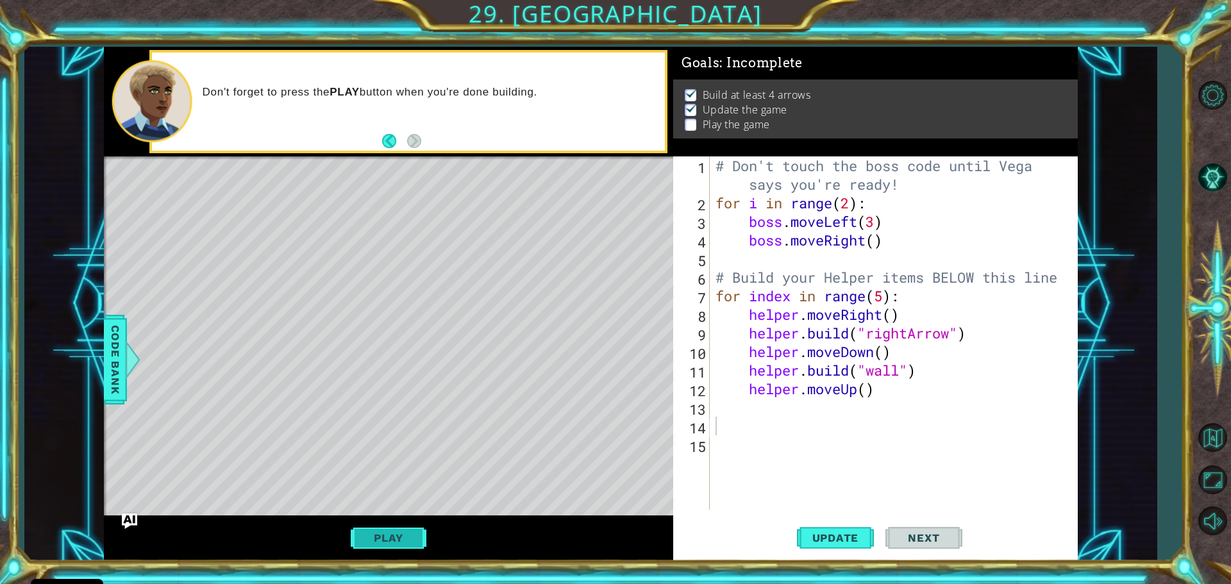
click at [403, 529] on button "Play" at bounding box center [388, 538] width 75 height 24
click at [118, 355] on span "Code Bank" at bounding box center [115, 360] width 21 height 78
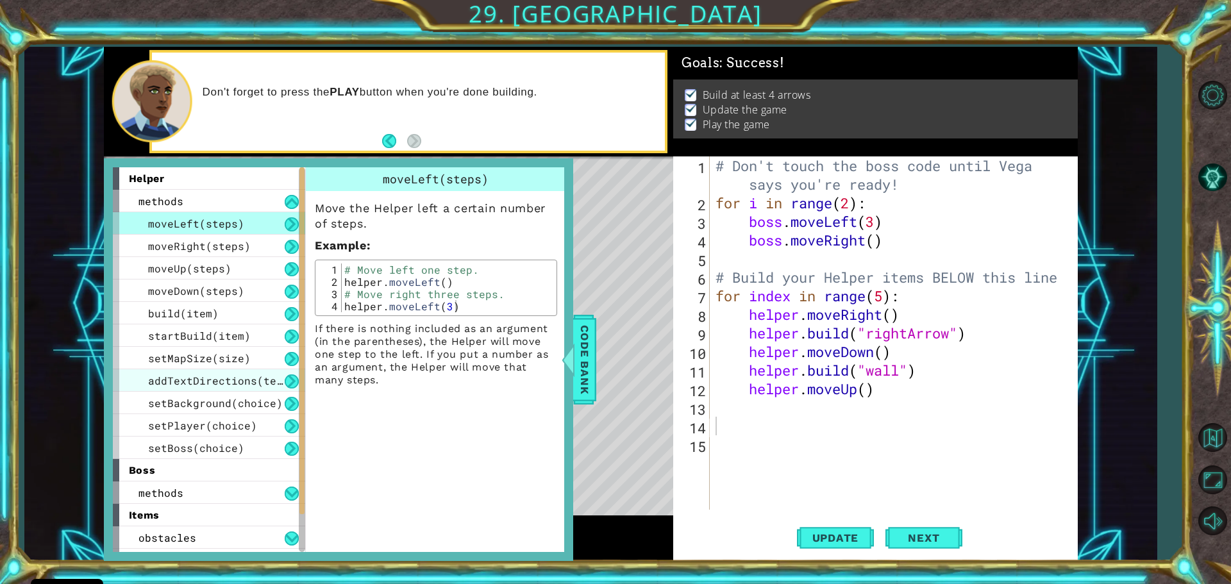
click at [165, 381] on span "addTextDirections(text)" at bounding box center [221, 380] width 147 height 13
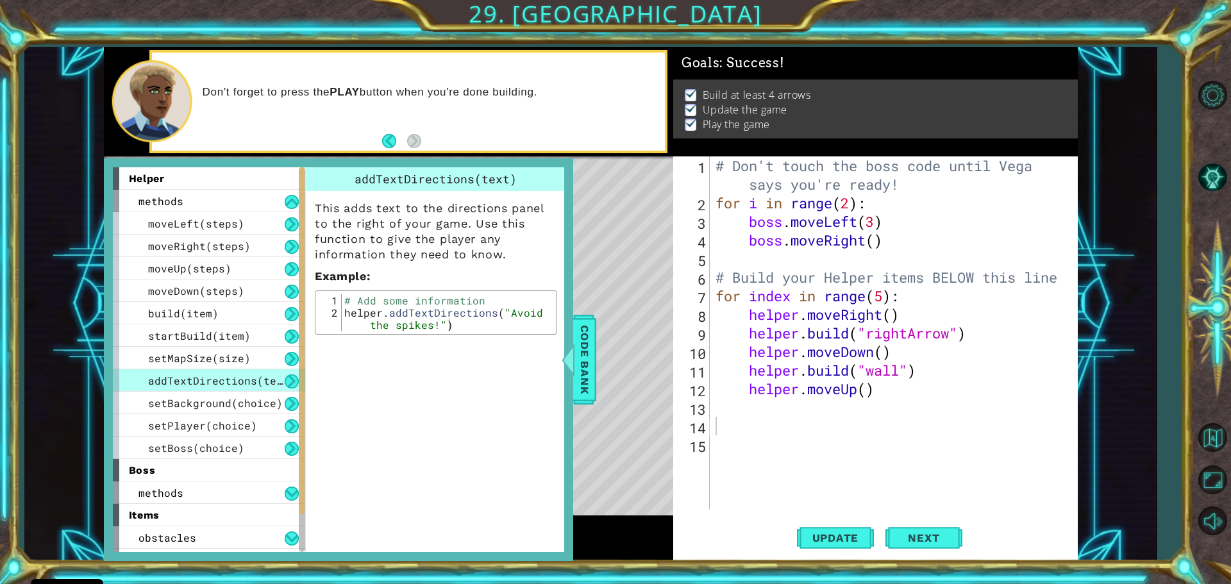
click at [169, 387] on span "addTextDirections(text)" at bounding box center [221, 380] width 147 height 13
click at [180, 410] on div "setBackground(choice)" at bounding box center [209, 403] width 192 height 22
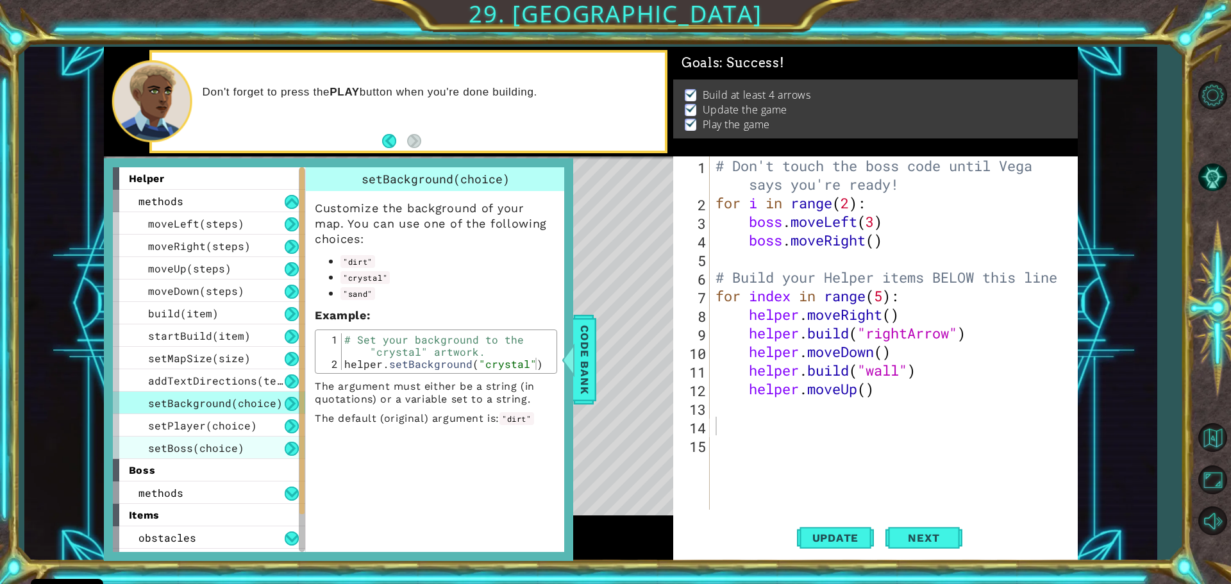
click at [183, 446] on span "setBoss(choice)" at bounding box center [196, 447] width 96 height 13
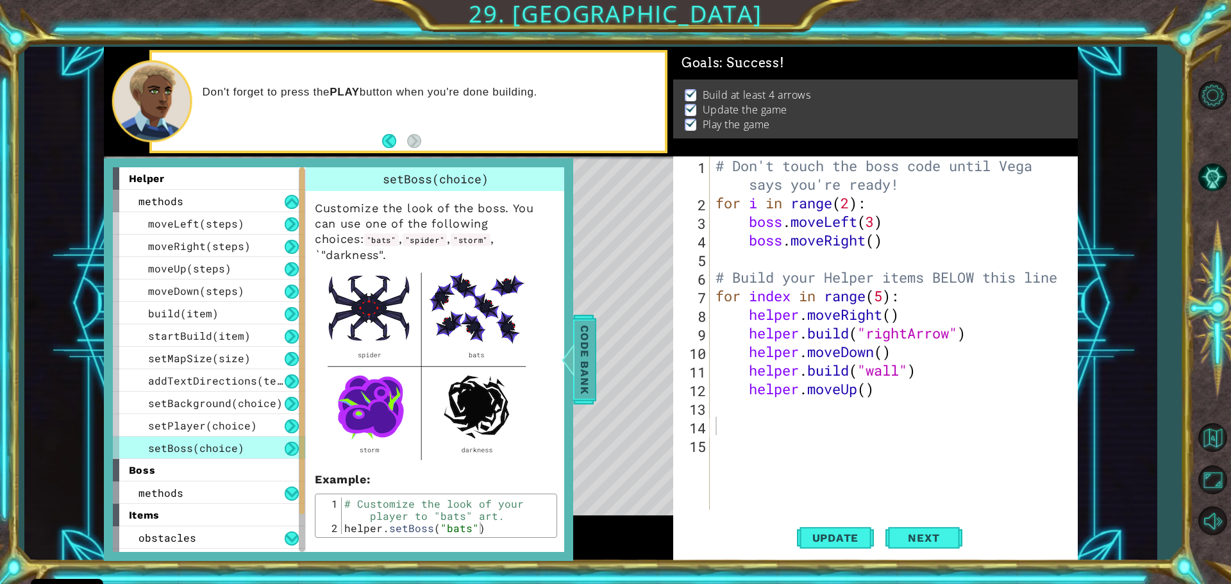
click at [575, 351] on div at bounding box center [568, 359] width 16 height 38
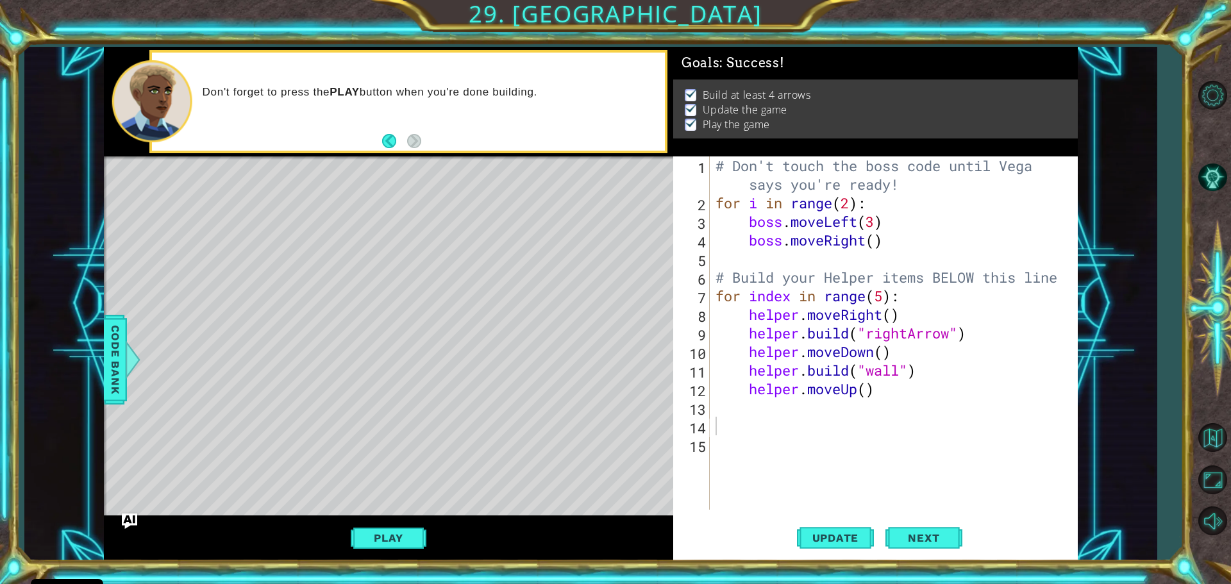
click at [378, 122] on div "Don't forget to press the PLAY button when you're done building." at bounding box center [430, 102] width 472 height 46
click at [392, 142] on button "Back" at bounding box center [394, 141] width 25 height 14
click at [413, 135] on button "Next" at bounding box center [414, 141] width 14 height 14
type textarea "# Build your Helper items BELOW this line"
type textarea "# Don't touch the boss code until [PERSON_NAME] says you're ready!"
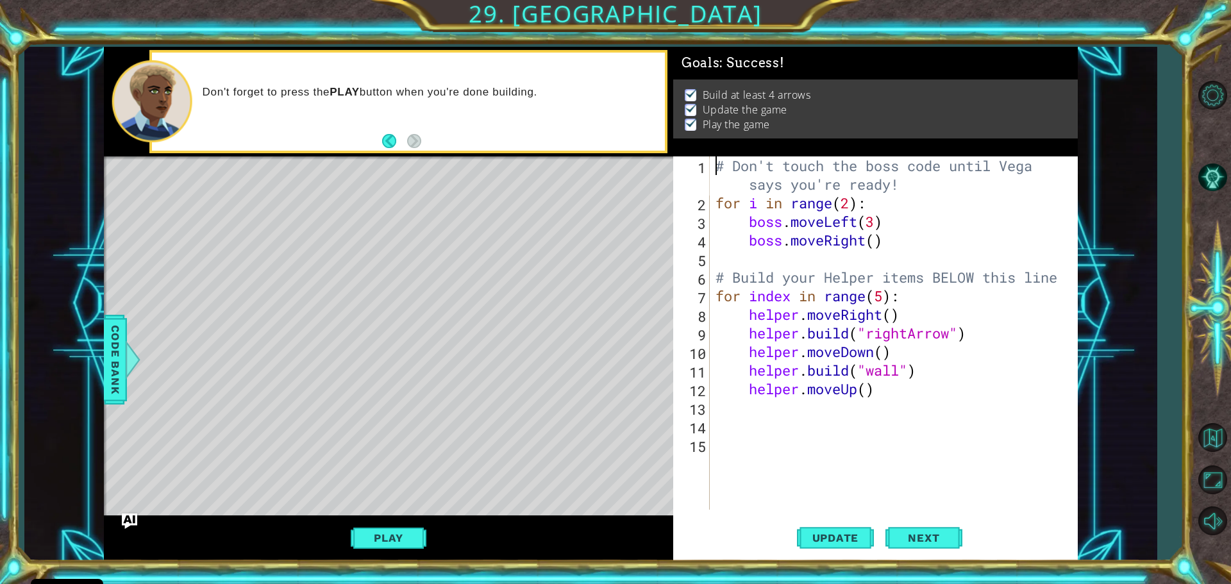
click at [724, 426] on div "# Don't touch the boss code until [PERSON_NAME] says you're ready! for i in ran…" at bounding box center [896, 360] width 367 height 409
click at [718, 405] on div "# Don't touch the boss code until [PERSON_NAME] says you're ready! for i in ran…" at bounding box center [896, 360] width 367 height 409
click at [714, 296] on div "# Don't touch the boss code until [PERSON_NAME] says you're ready! for i in ran…" at bounding box center [896, 360] width 367 height 409
type textarea "for index in range(5):"
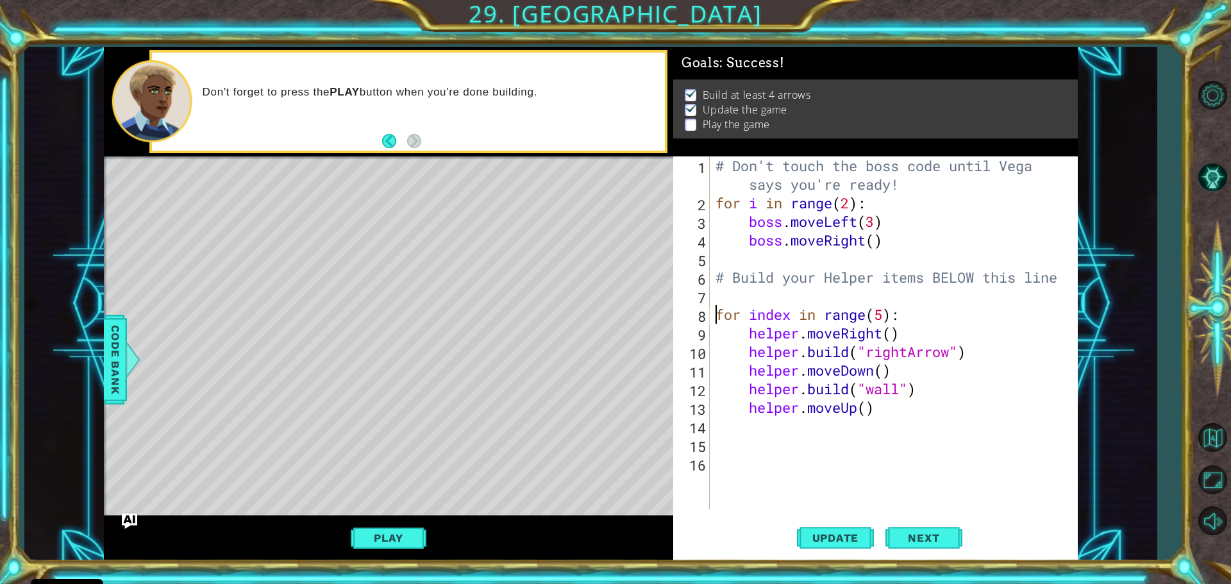
click at [728, 292] on div "# Don't touch the boss code until [PERSON_NAME] says you're ready! for i in ran…" at bounding box center [896, 360] width 367 height 409
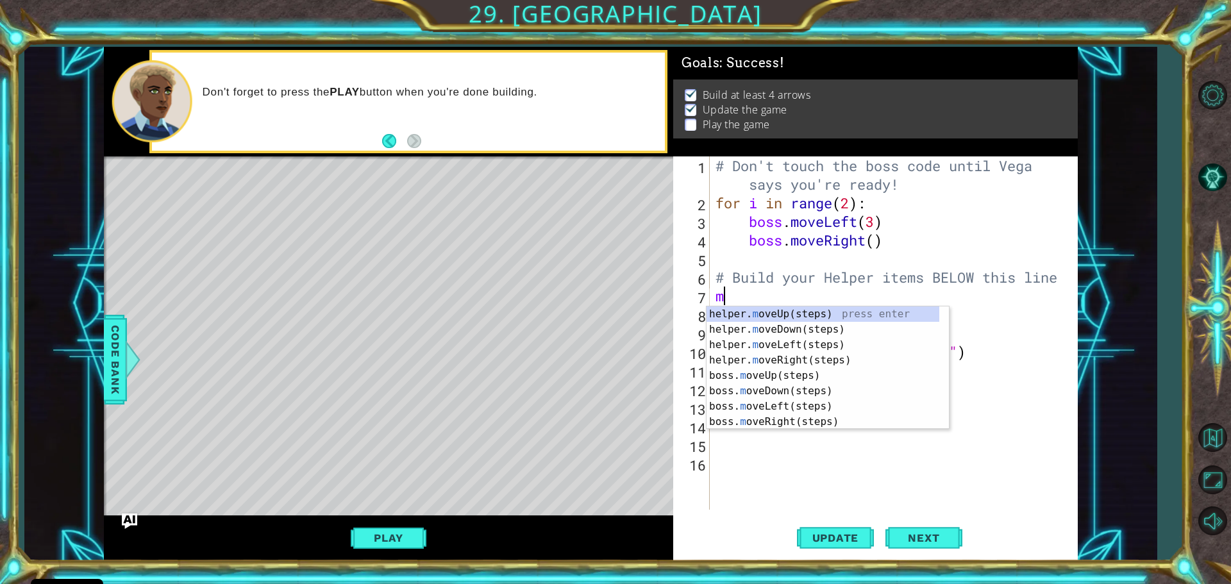
type textarea "mo"
click at [764, 332] on div "helper. mo veUp(steps) press enter helper. mo veDown(steps) press enter helper.…" at bounding box center [828, 383] width 242 height 154
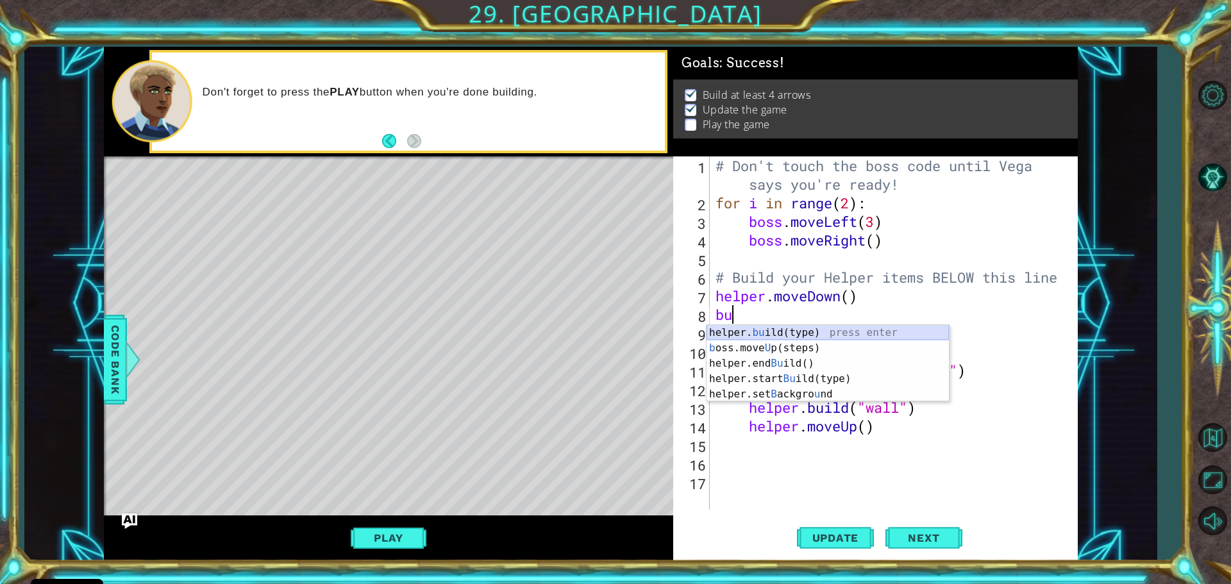
click at [784, 336] on div "helper. bu ild(type) press enter b oss.move U p(steps) press enter helper.end B…" at bounding box center [828, 379] width 242 height 108
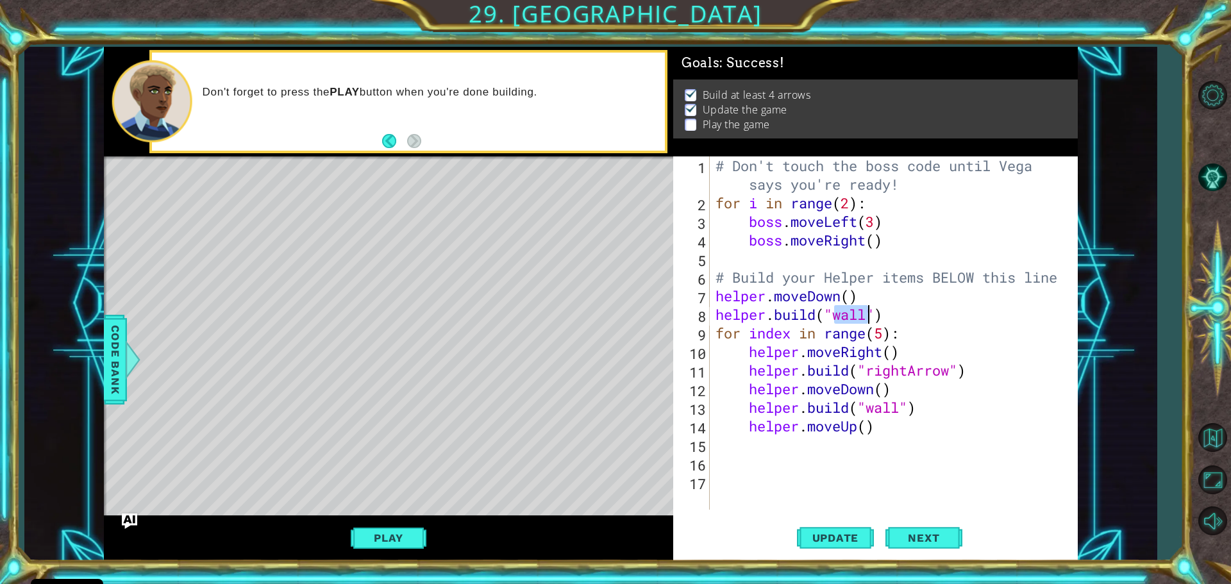
click at [983, 340] on div "# Don't touch the boss code until [PERSON_NAME] says you're ready! for i in ran…" at bounding box center [896, 360] width 367 height 409
click at [896, 312] on div "# Don't touch the boss code until [PERSON_NAME] says you're ready! for i in ran…" at bounding box center [896, 360] width 367 height 409
type textarea "[DOMAIN_NAME]("wall")"
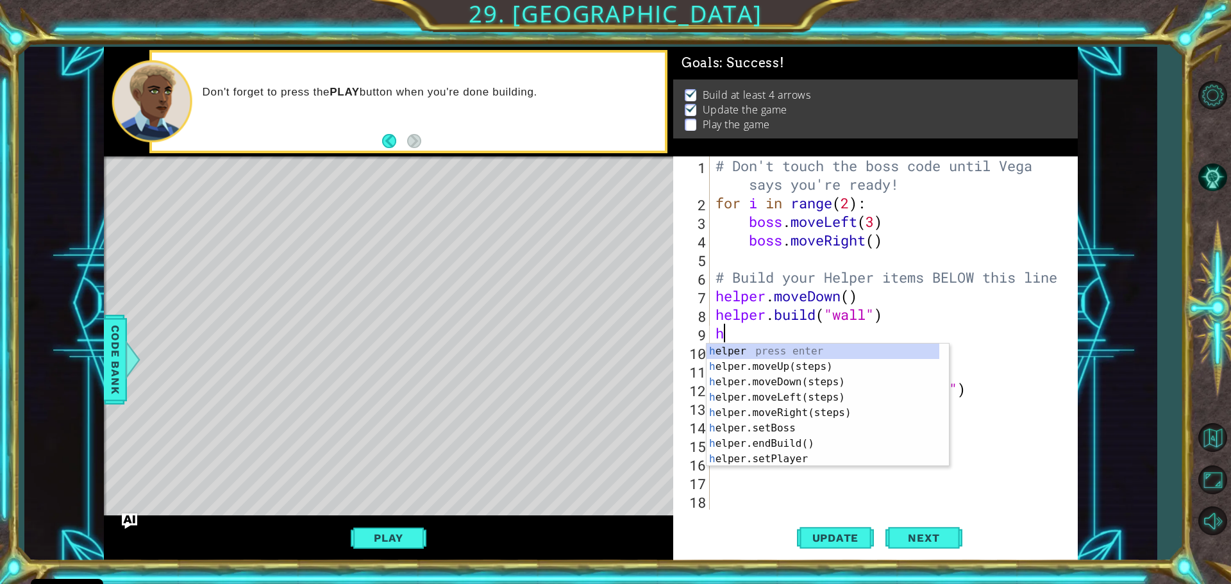
type textarea "he"
click at [723, 364] on div "he lper press enter he lper.moveUp(steps) press enter he lper.moveDown(steps) p…" at bounding box center [823, 421] width 233 height 154
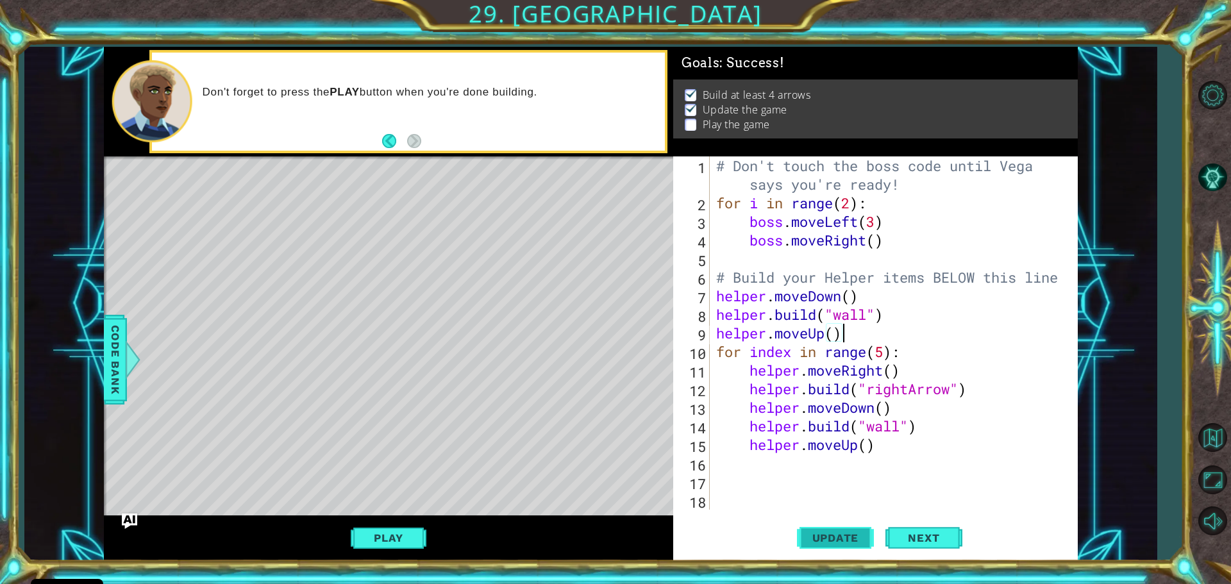
type textarea "helper.moveUp()"
click at [837, 530] on button "Update" at bounding box center [835, 537] width 77 height 40
click at [738, 454] on div "# Don't touch the boss code until [PERSON_NAME] says you're ready! for i in ran…" at bounding box center [897, 360] width 367 height 409
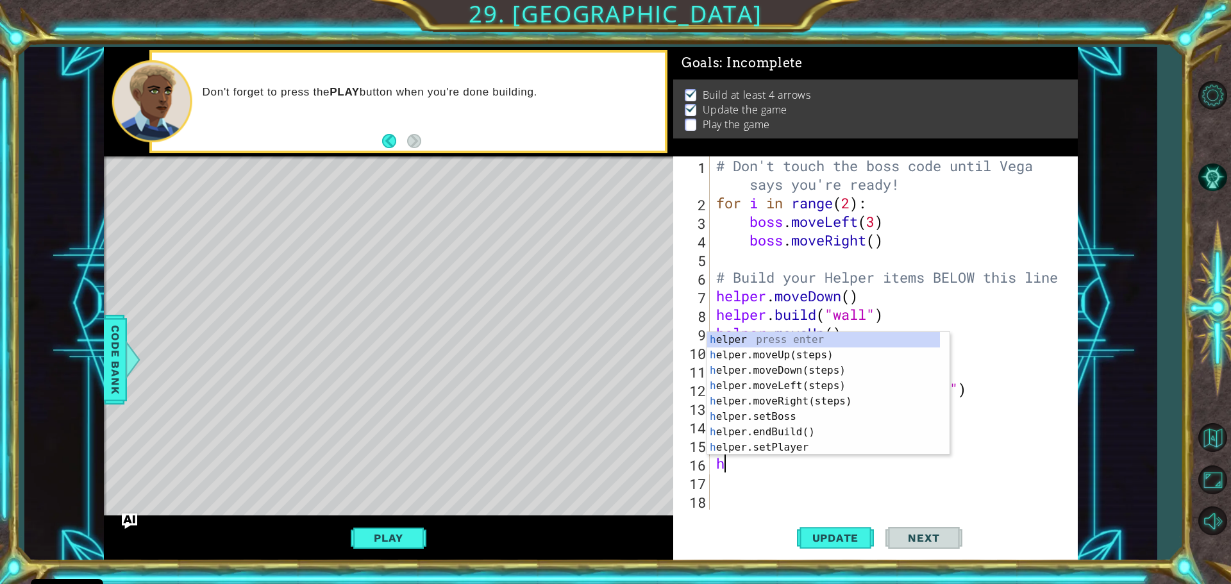
type textarea "he"
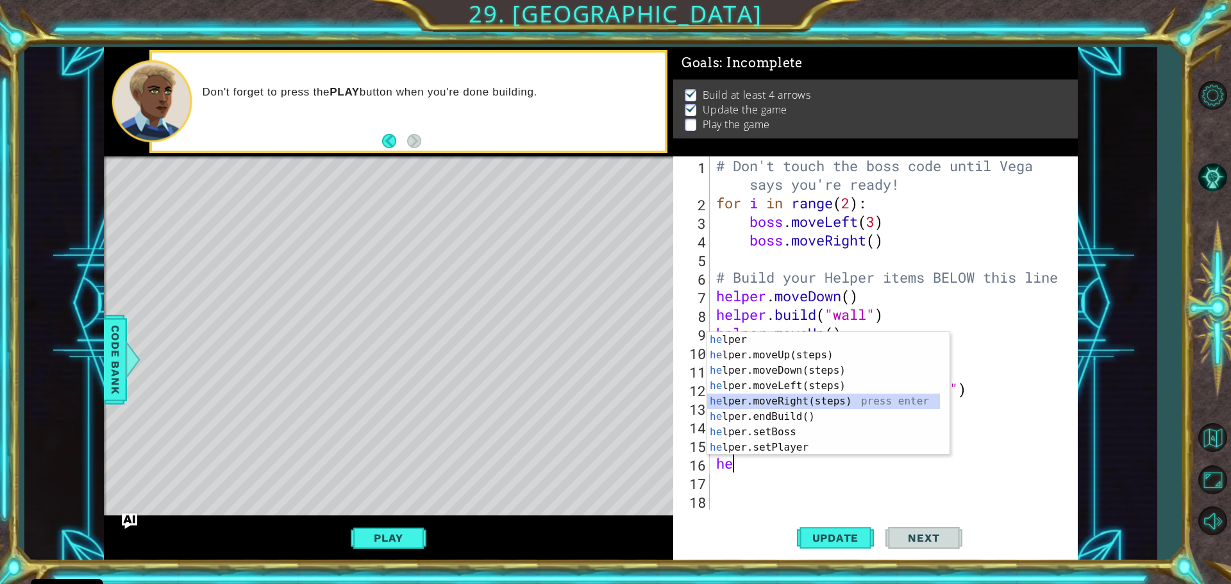
drag, startPoint x: 756, startPoint y: 404, endPoint x: 751, endPoint y: 416, distance: 13.0
click at [756, 406] on div "he lper press enter he lper.moveUp(steps) press enter he lper.moveDown(steps) p…" at bounding box center [823, 409] width 233 height 154
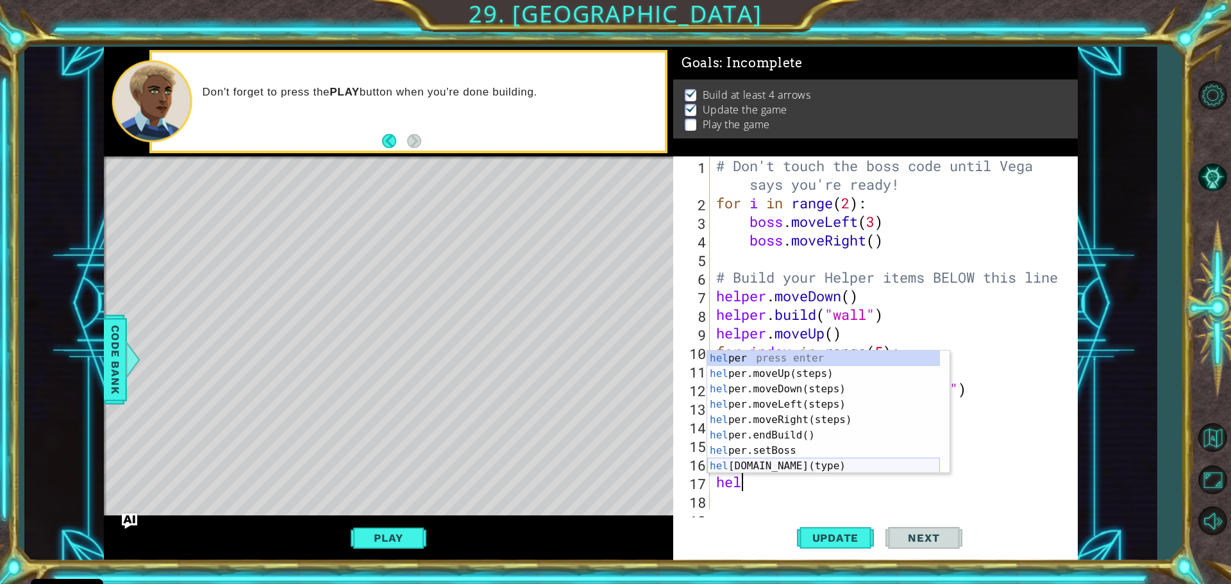
click at [769, 462] on div "hel per press enter hel per.moveUp(steps) press enter hel per.moveDown(steps) p…" at bounding box center [823, 428] width 233 height 154
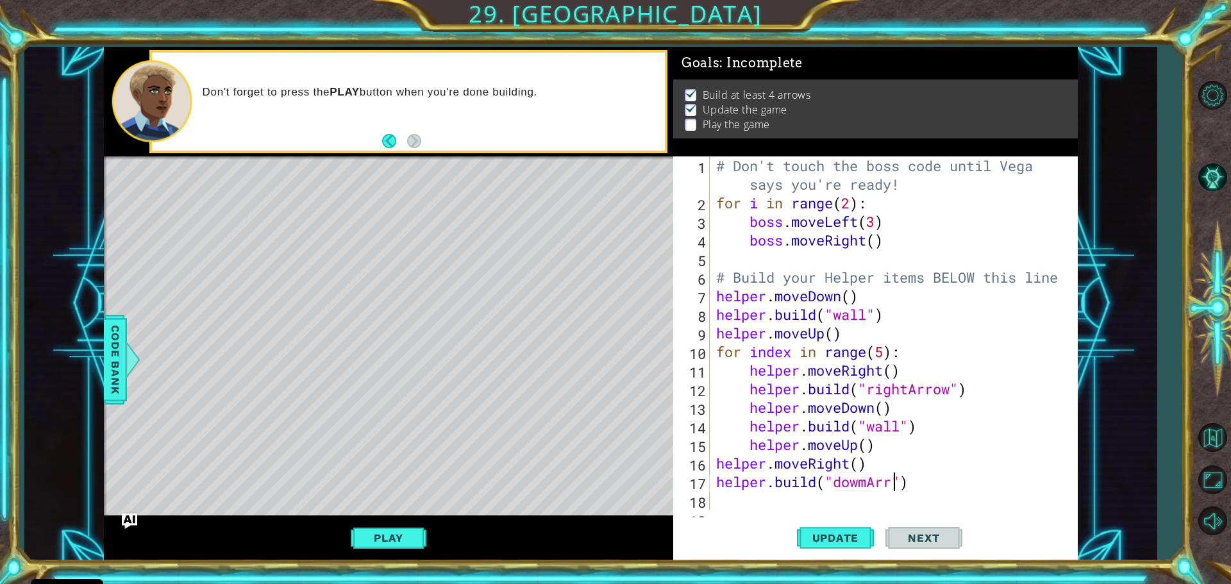
scroll to position [0, 8]
click at [852, 540] on span "Update" at bounding box center [835, 537] width 72 height 13
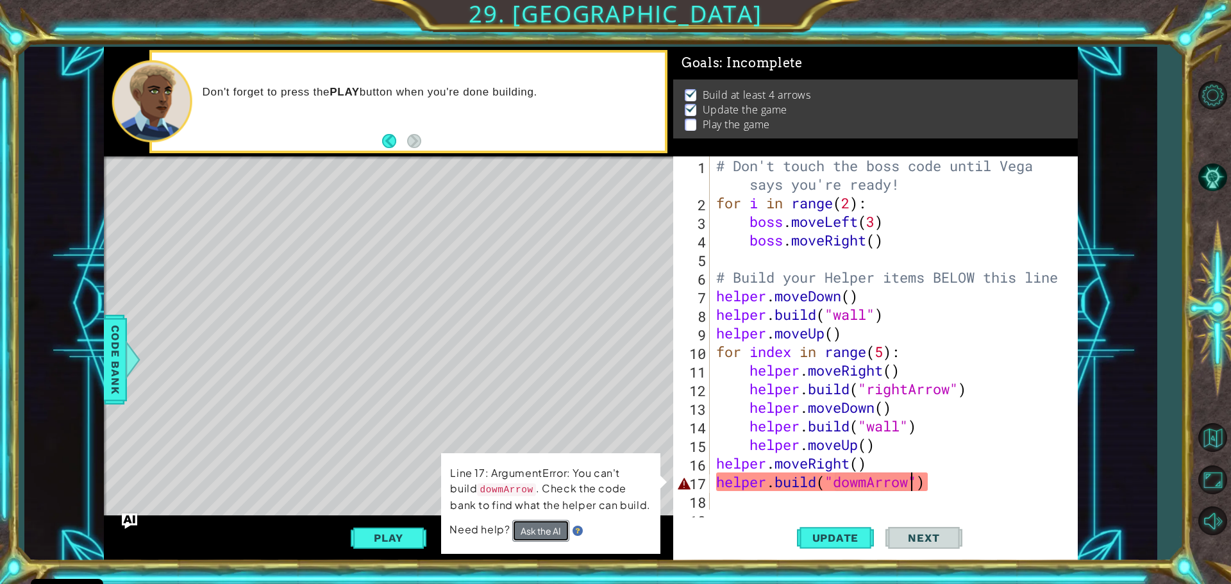
click at [560, 525] on button "Ask the AI" at bounding box center [540, 531] width 57 height 22
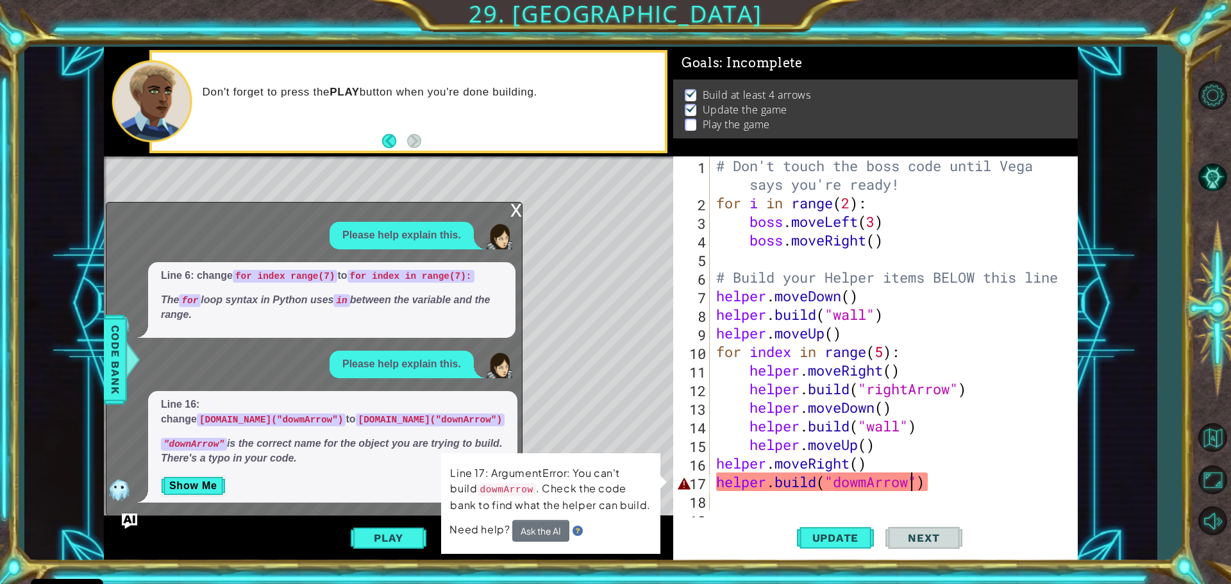
click at [871, 481] on div "# Don't touch the boss code until [PERSON_NAME] says you're ready! for i in ran…" at bounding box center [892, 360] width 357 height 409
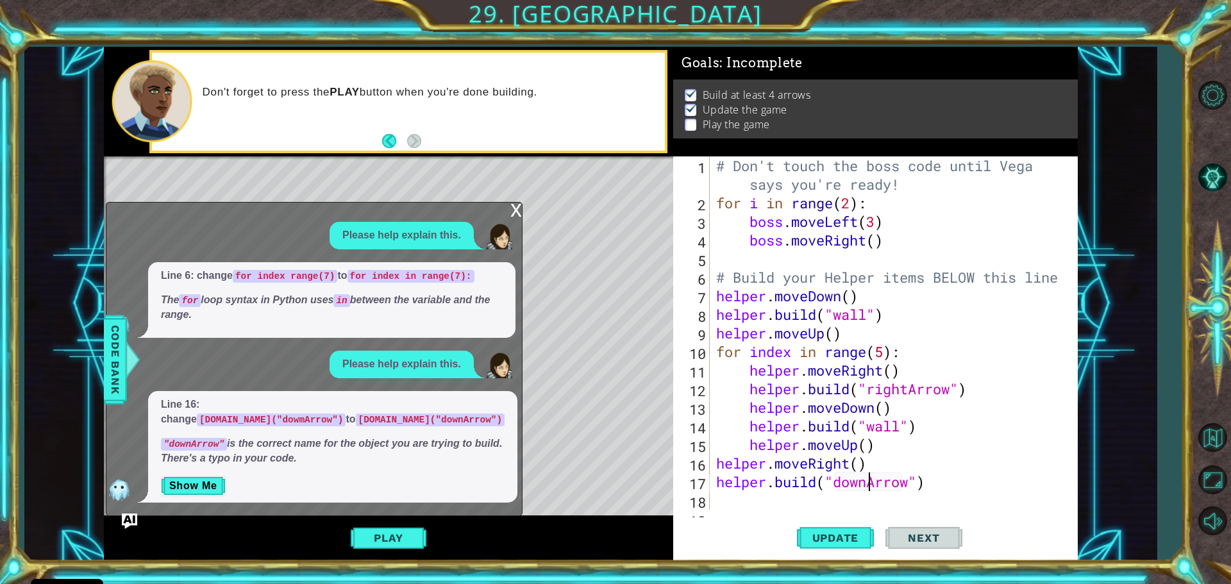
scroll to position [0, 7]
click at [853, 528] on button "Update" at bounding box center [835, 537] width 77 height 40
click at [941, 472] on div "# Don't touch the boss code until [PERSON_NAME] says you're ready! for i in ran…" at bounding box center [892, 360] width 357 height 409
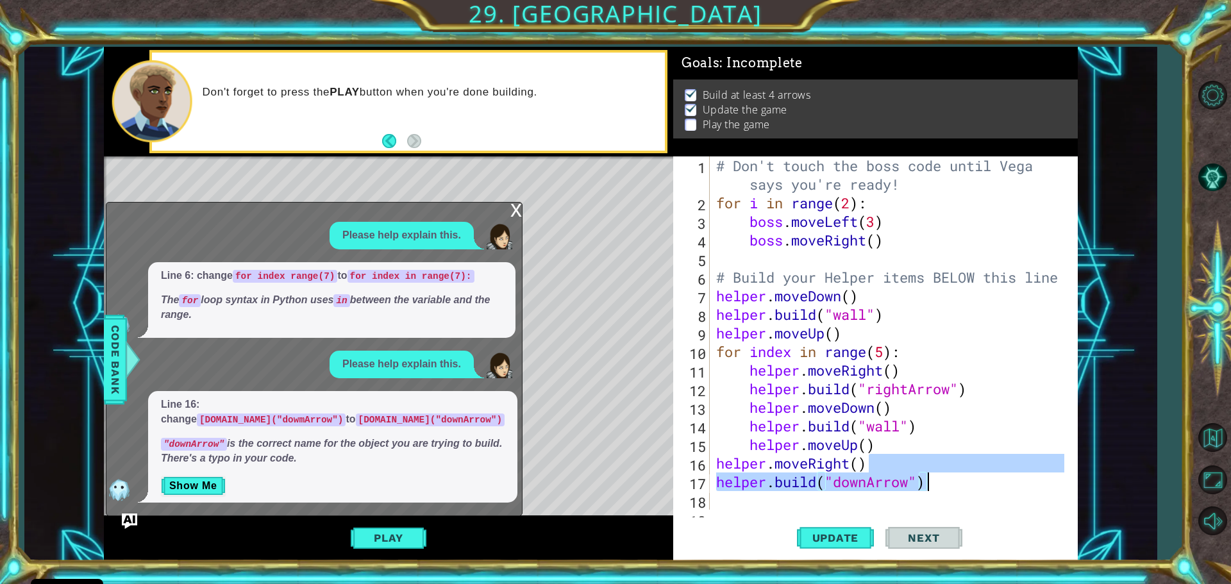
click at [935, 485] on div "# Don't touch the boss code until [PERSON_NAME] says you're ready! for i in ran…" at bounding box center [889, 332] width 351 height 353
type textarea "[DOMAIN_NAME]("downArrow")"
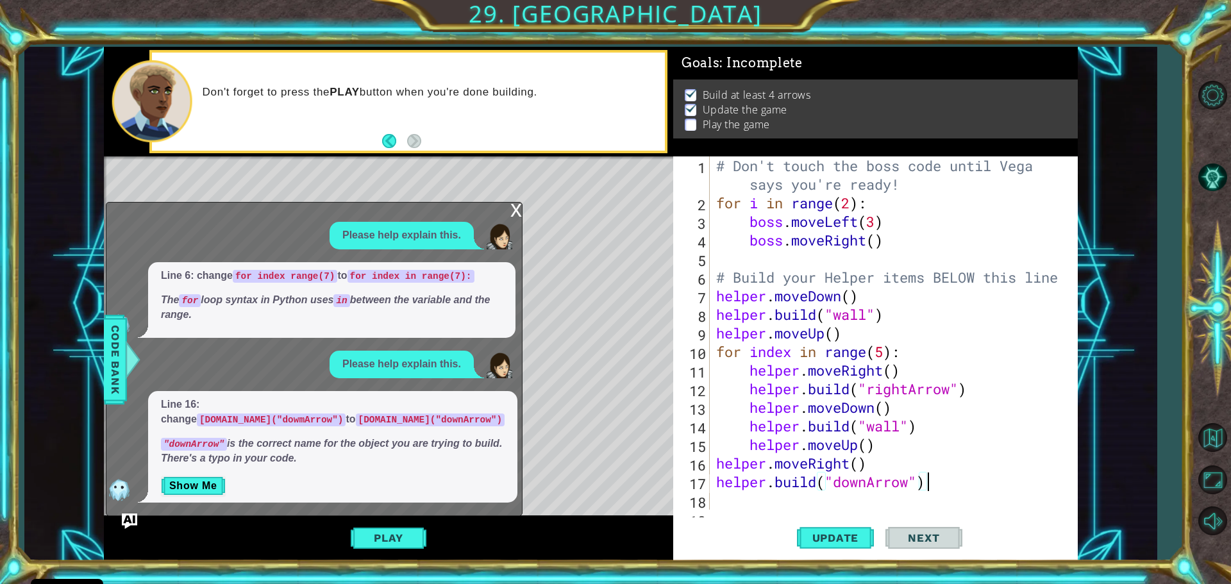
scroll to position [0, 0]
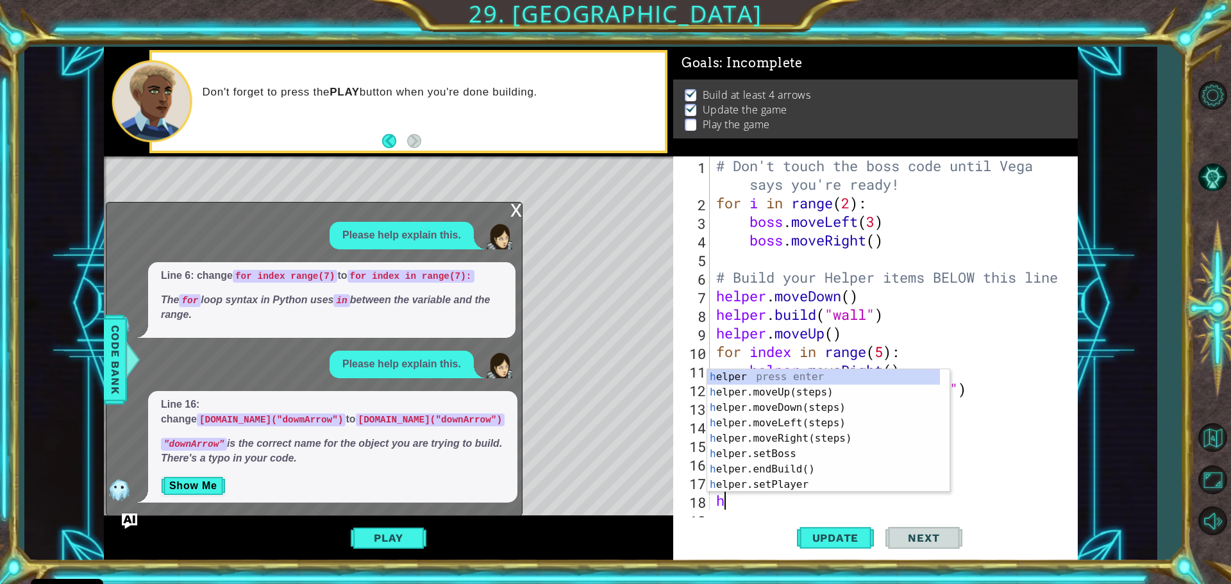
type textarea "he"
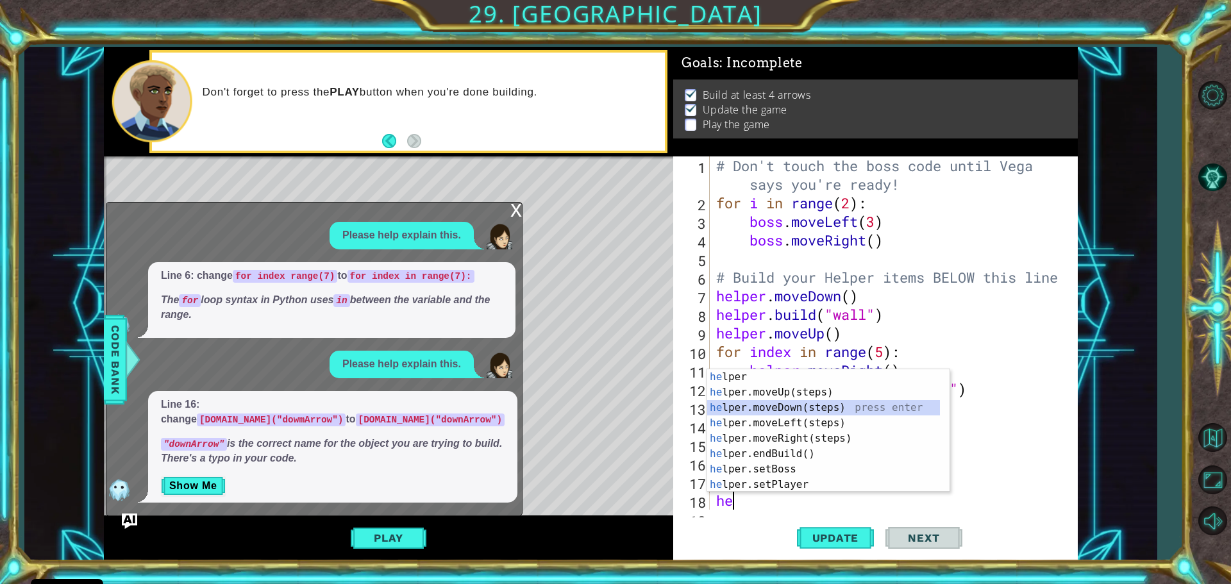
click at [790, 403] on div "he lper press enter he lper.moveUp(steps) press enter he lper.moveDown(steps) p…" at bounding box center [823, 446] width 233 height 154
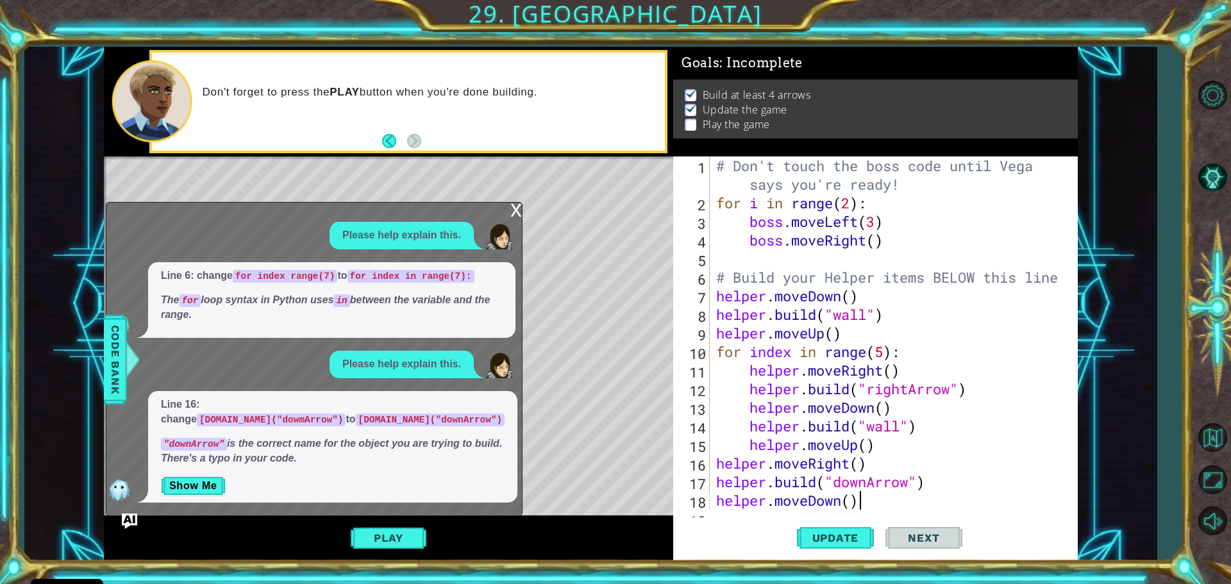
click at [890, 502] on div "# Don't touch the boss code until [PERSON_NAME] says you're ready! for i in ran…" at bounding box center [892, 360] width 357 height 409
type textarea "helper.moveDown()"
click at [391, 541] on button "Play" at bounding box center [388, 538] width 75 height 24
click at [925, 544] on button "Next" at bounding box center [923, 537] width 77 height 40
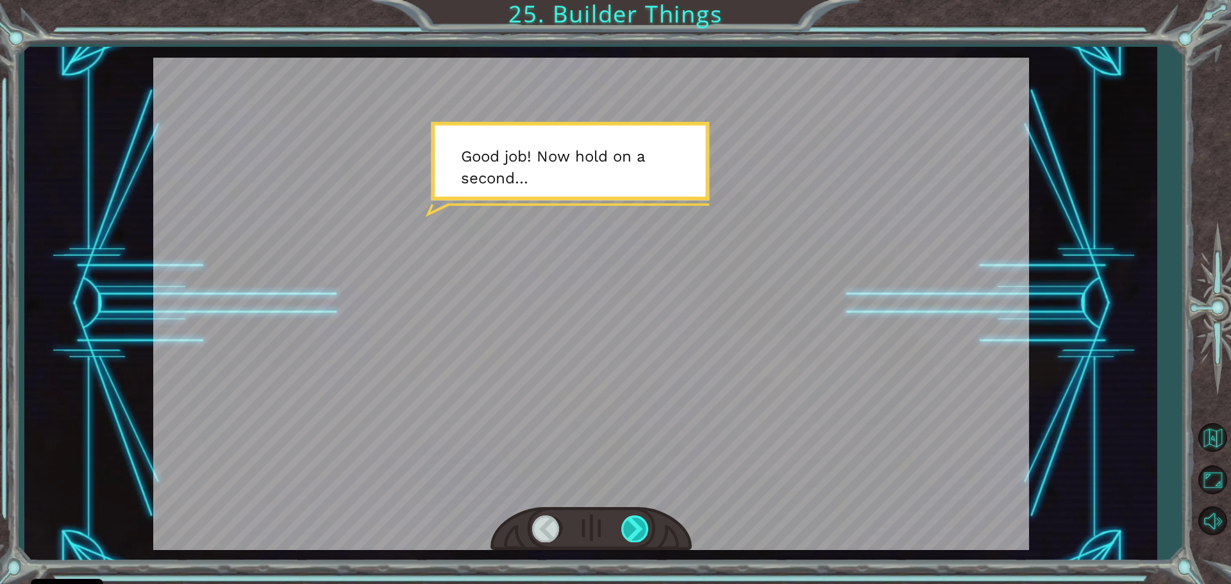
click at [639, 525] on div at bounding box center [635, 528] width 29 height 26
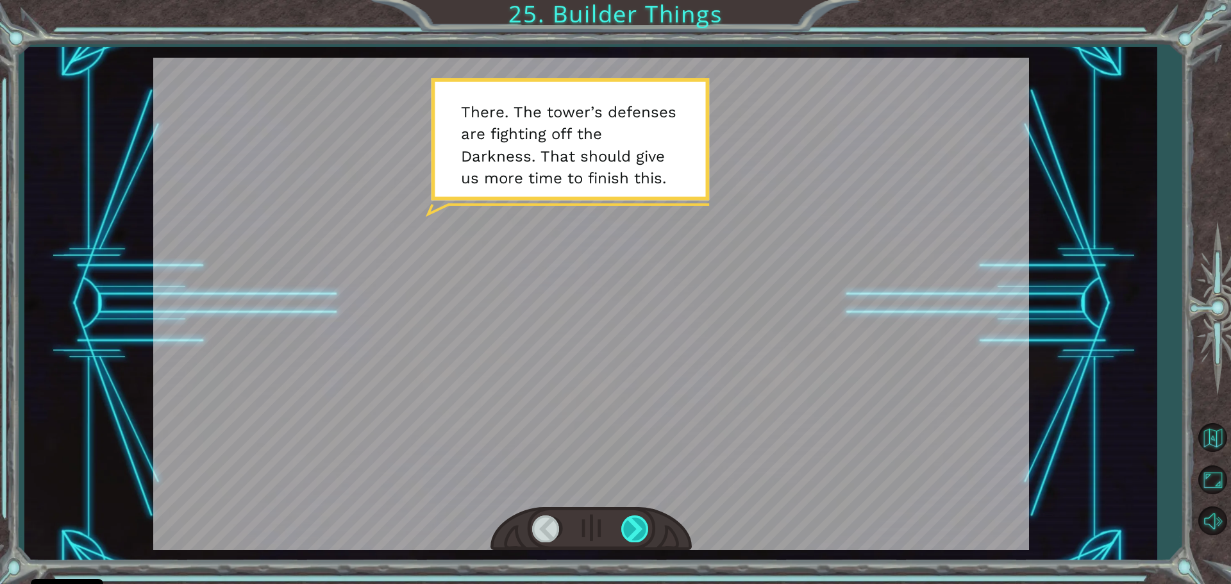
click at [626, 523] on div at bounding box center [635, 528] width 29 height 26
click at [630, 524] on div at bounding box center [635, 528] width 29 height 26
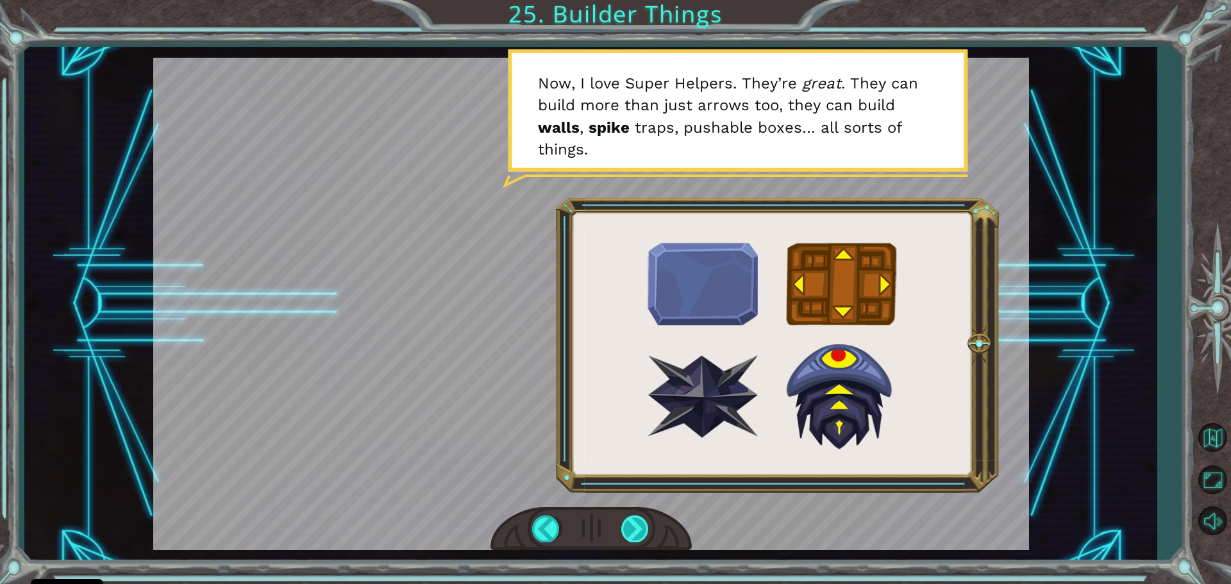
click at [643, 538] on div at bounding box center [635, 528] width 29 height 26
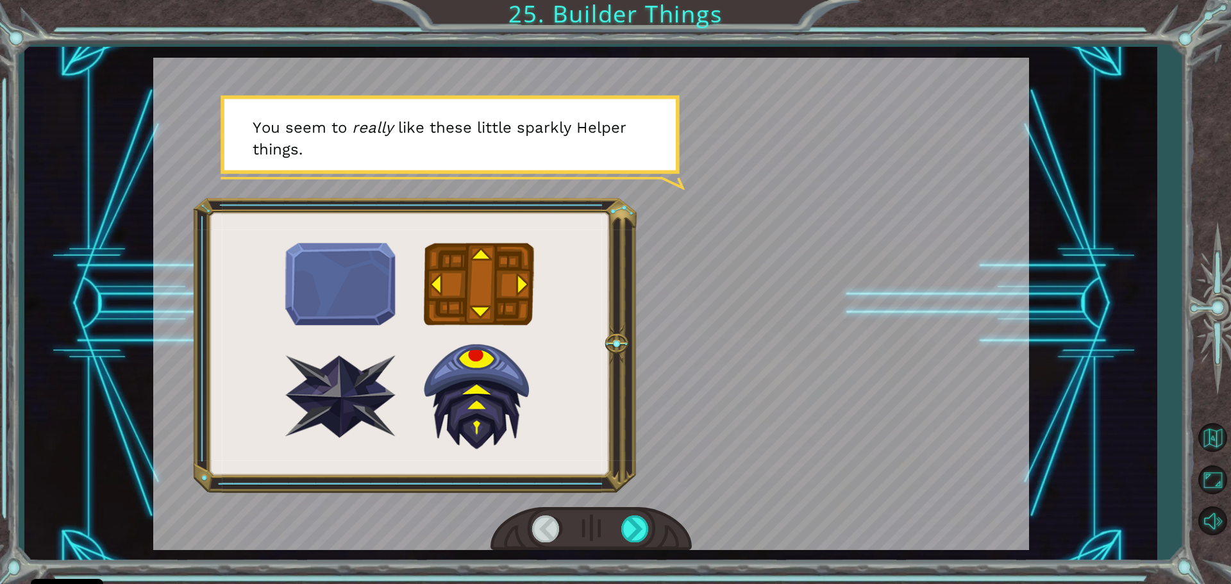
click at [646, 542] on div at bounding box center [590, 529] width 201 height 44
click at [641, 528] on div at bounding box center [635, 528] width 29 height 26
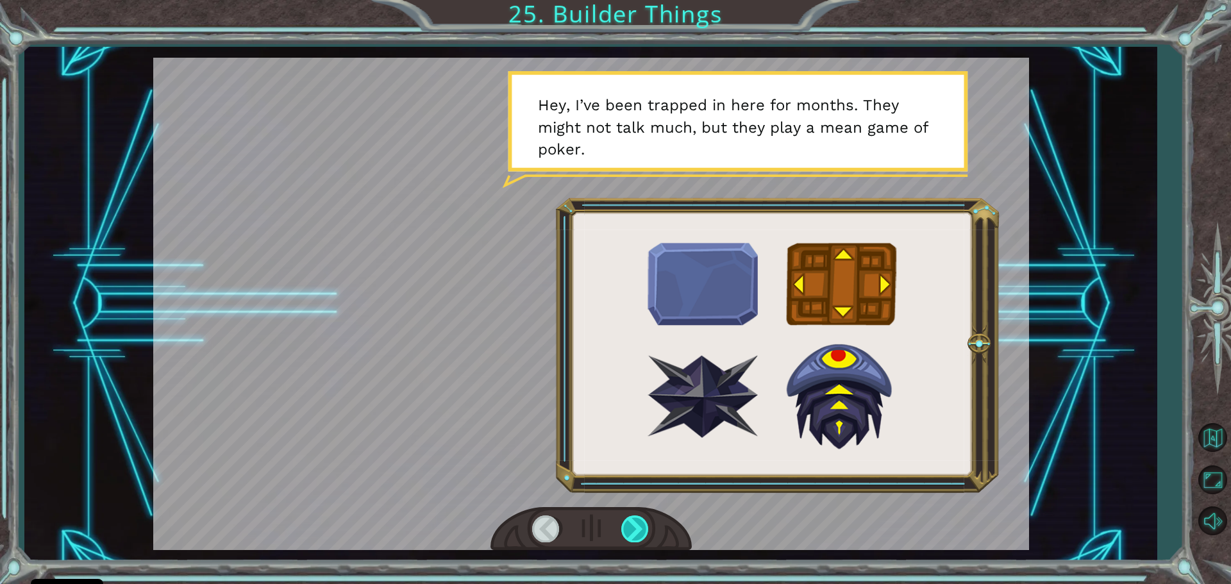
click at [641, 528] on div at bounding box center [635, 528] width 29 height 26
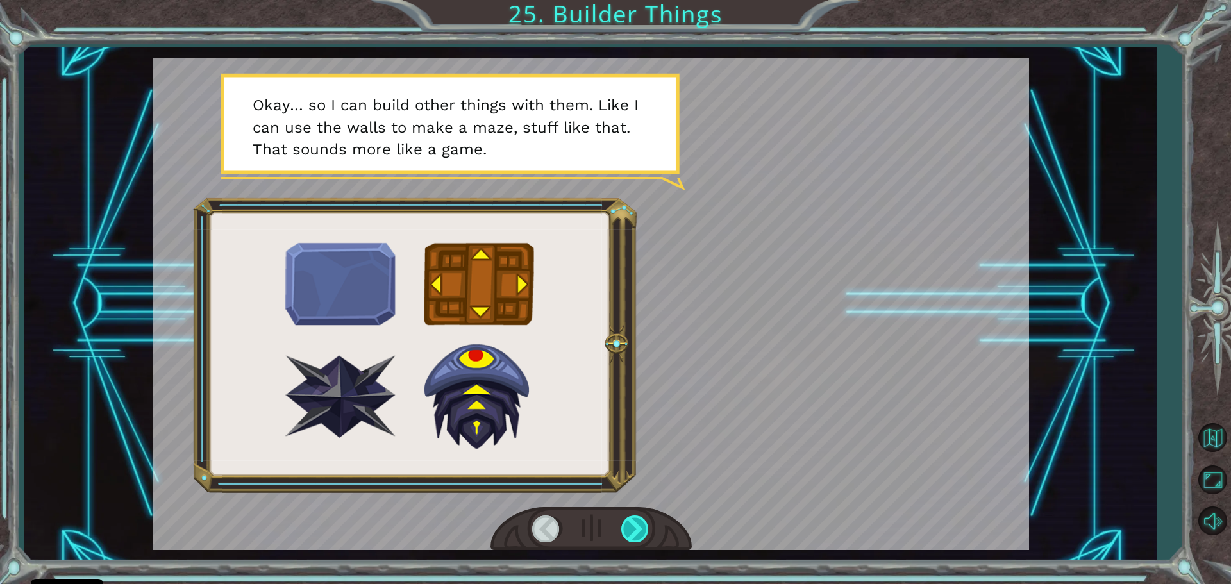
click at [641, 528] on div at bounding box center [635, 528] width 29 height 26
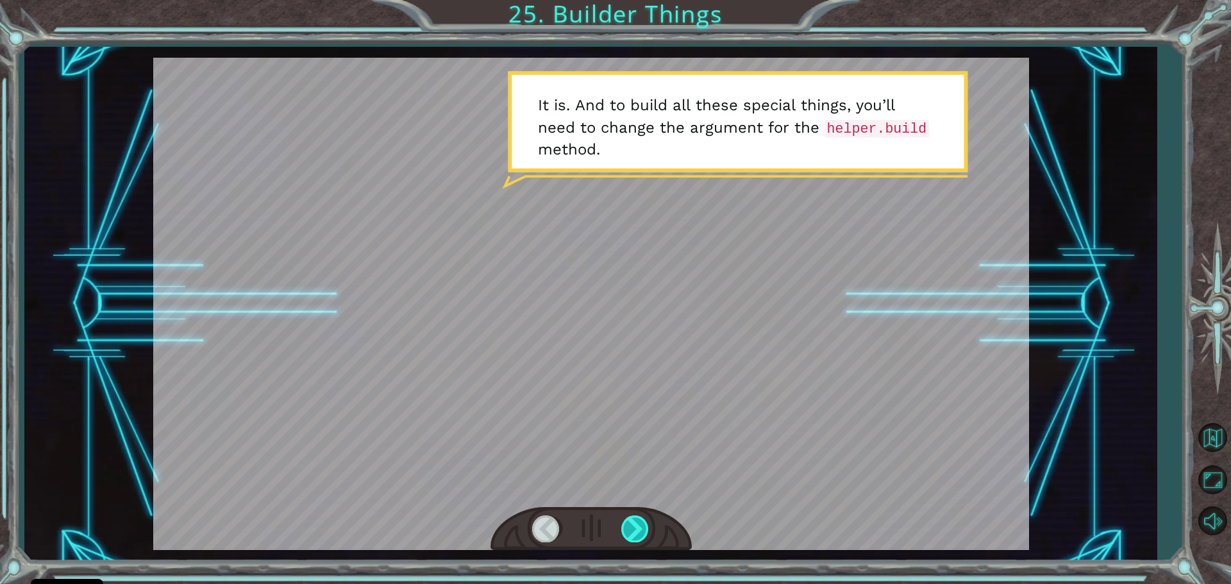
click at [629, 536] on div at bounding box center [635, 528] width 29 height 26
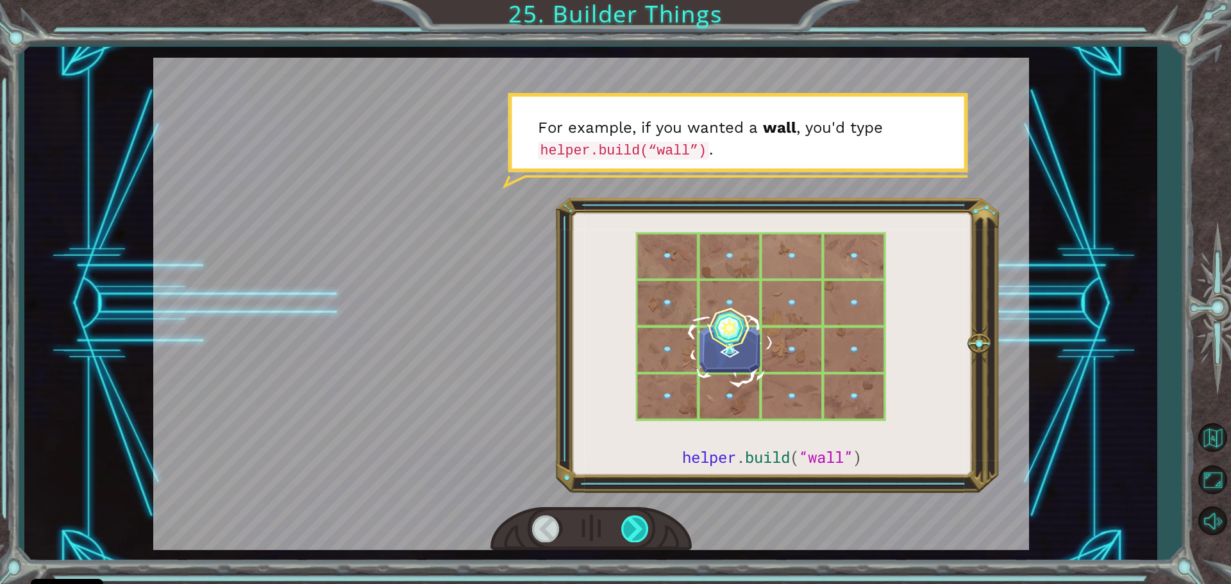
click at [641, 521] on div at bounding box center [635, 528] width 29 height 26
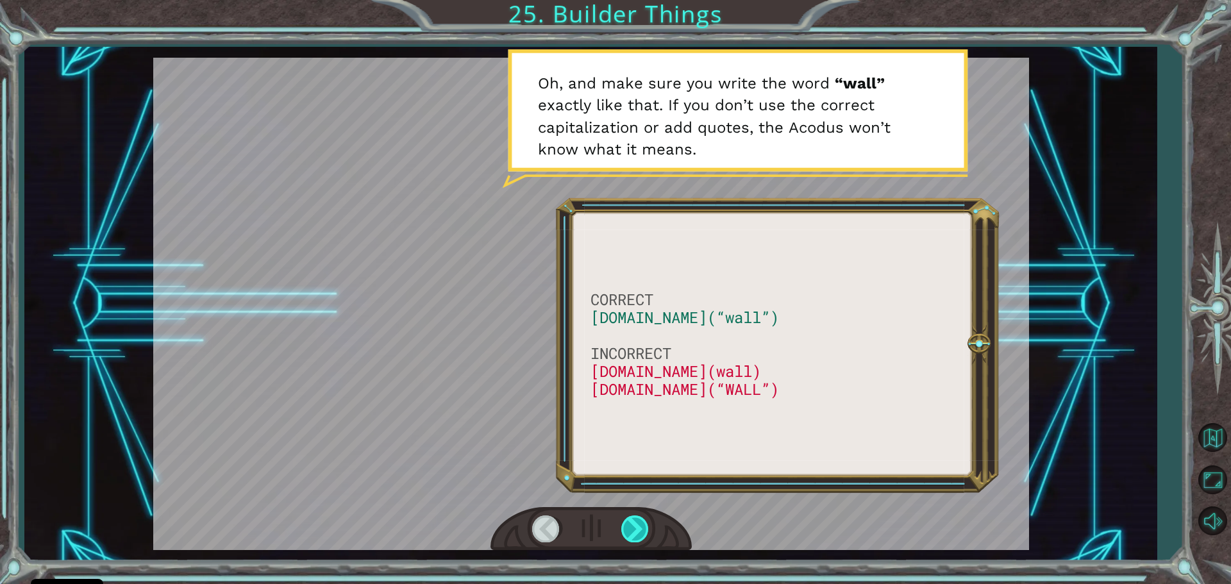
click at [636, 523] on div at bounding box center [635, 528] width 29 height 26
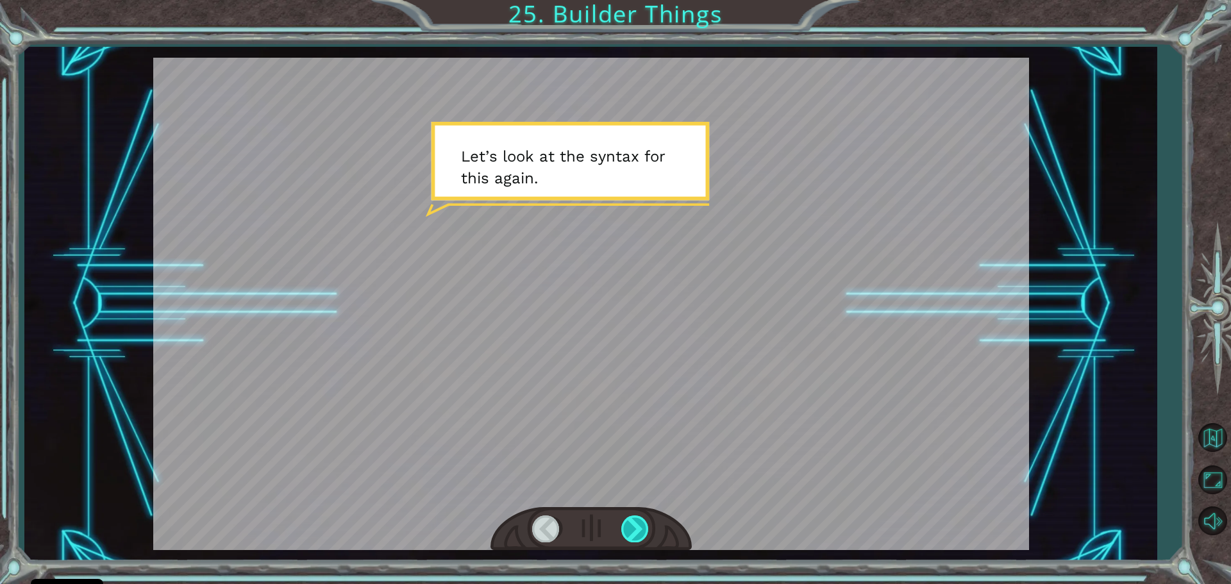
click at [636, 523] on div at bounding box center [635, 528] width 29 height 26
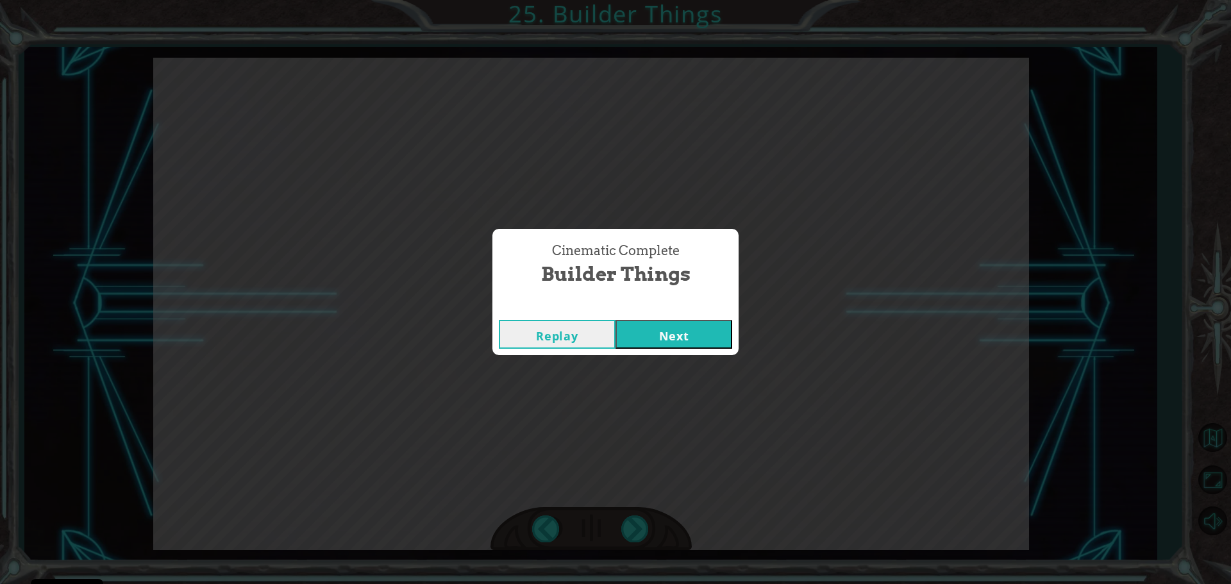
click at [648, 331] on button "Next" at bounding box center [673, 334] width 117 height 29
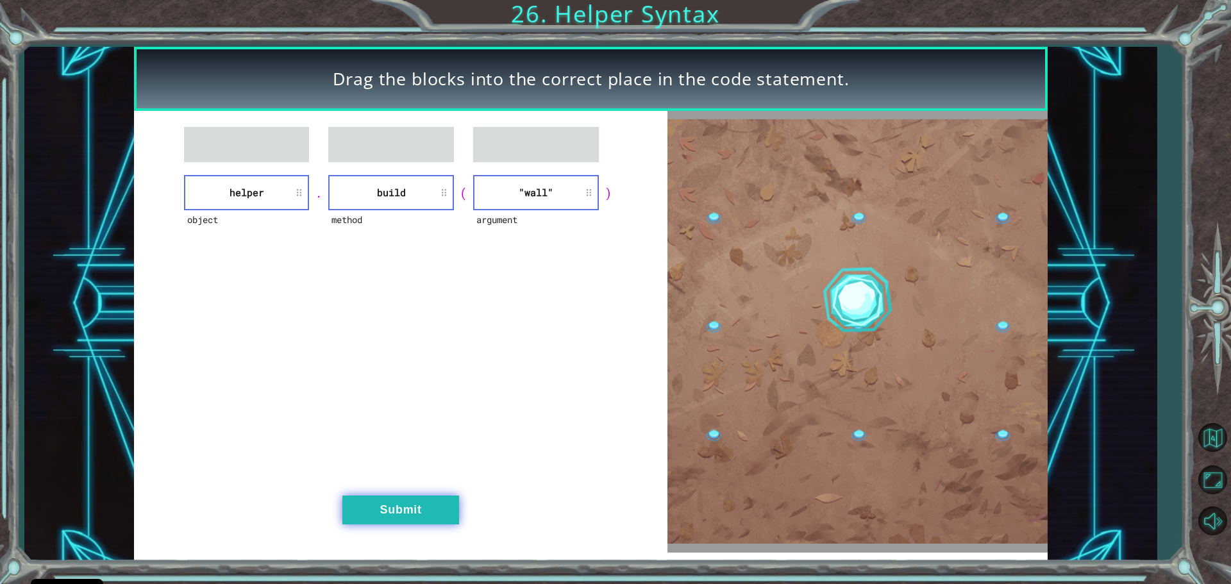
click at [397, 513] on button "Submit" at bounding box center [400, 510] width 117 height 29
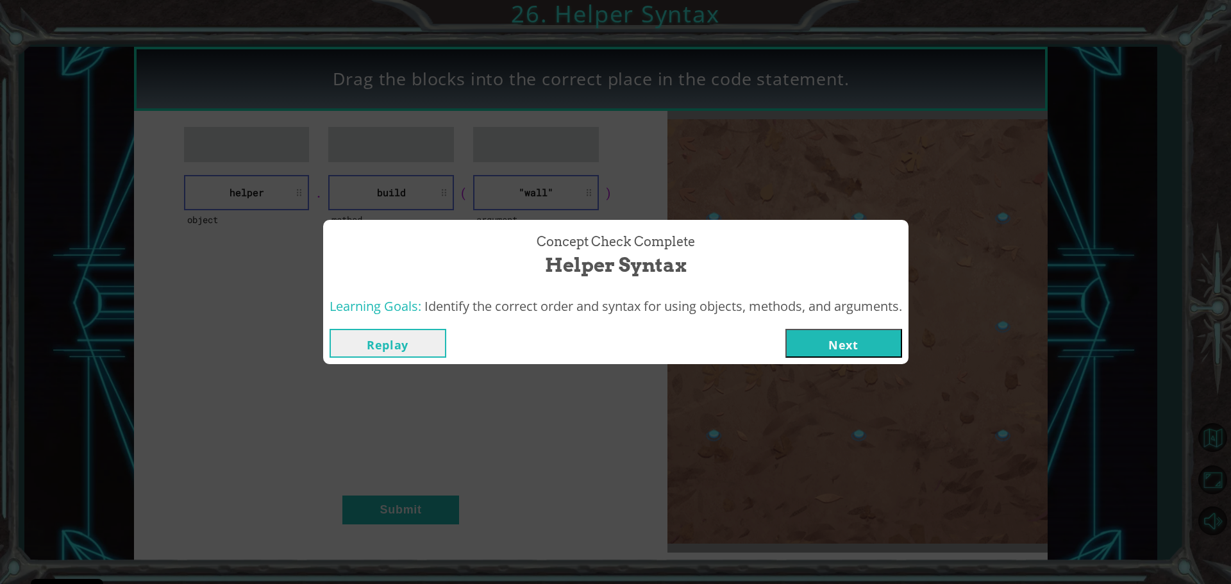
click at [857, 337] on button "Next" at bounding box center [843, 343] width 117 height 29
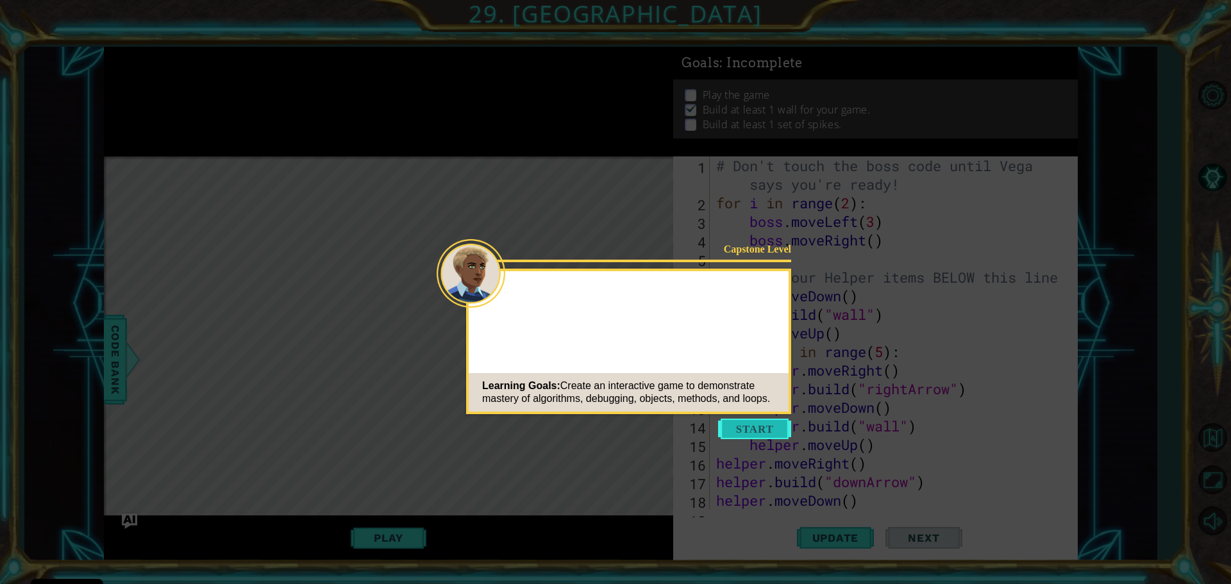
click at [743, 419] on button "Start" at bounding box center [754, 429] width 73 height 21
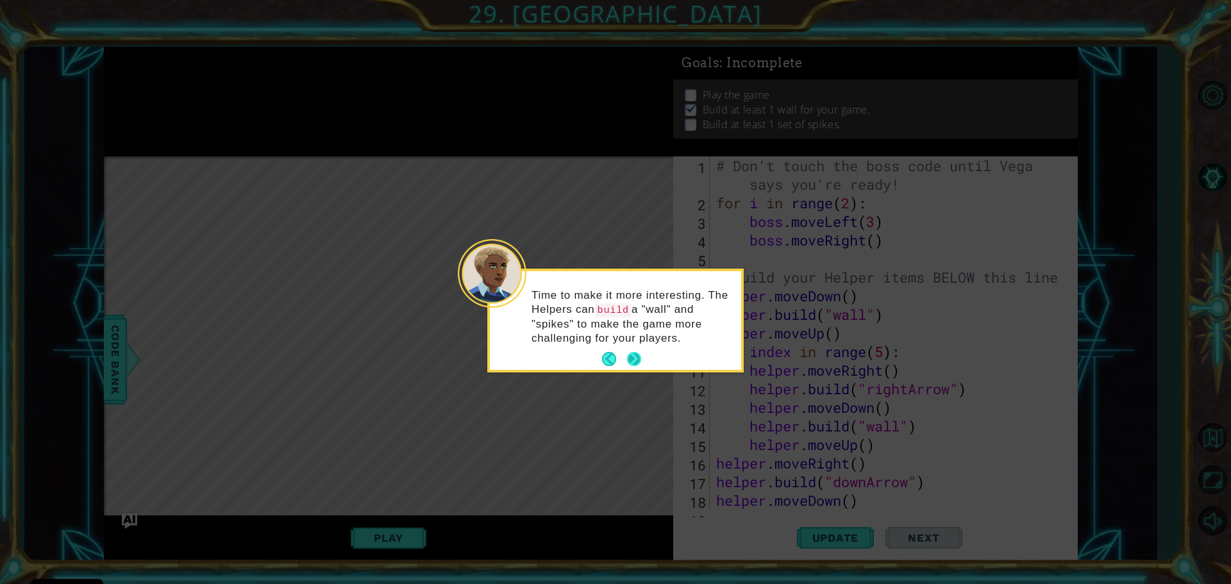
click at [633, 354] on button "Next" at bounding box center [634, 359] width 14 height 14
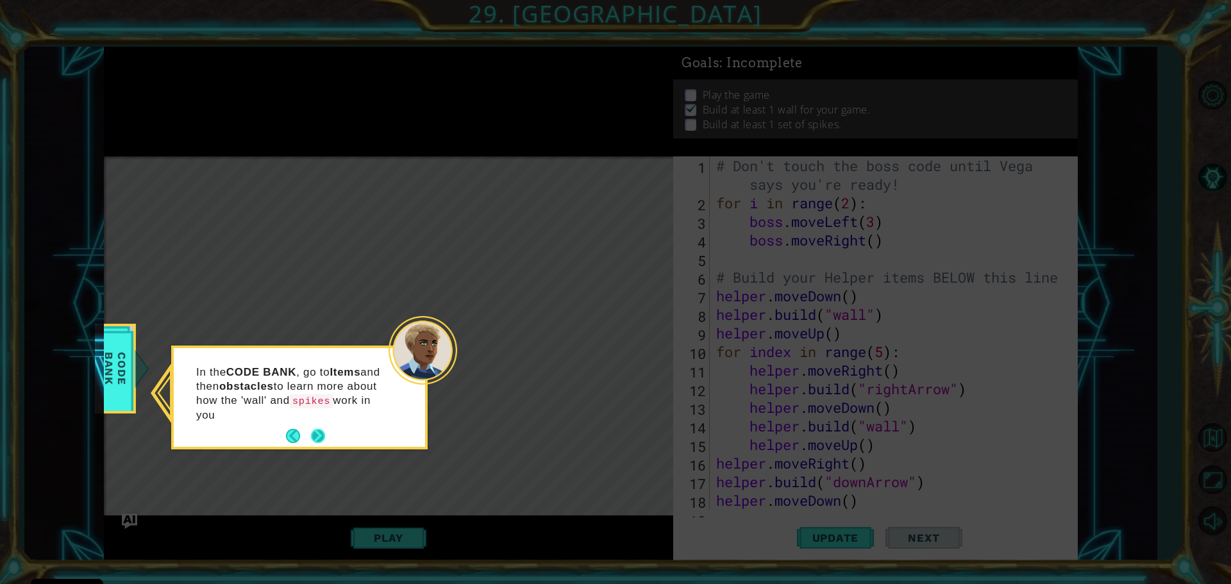
click at [317, 417] on p "In the CODE BANK , go to Items and then obstacles to learn more about how the '…" at bounding box center [292, 393] width 192 height 57
click at [325, 441] on button "Next" at bounding box center [318, 436] width 14 height 14
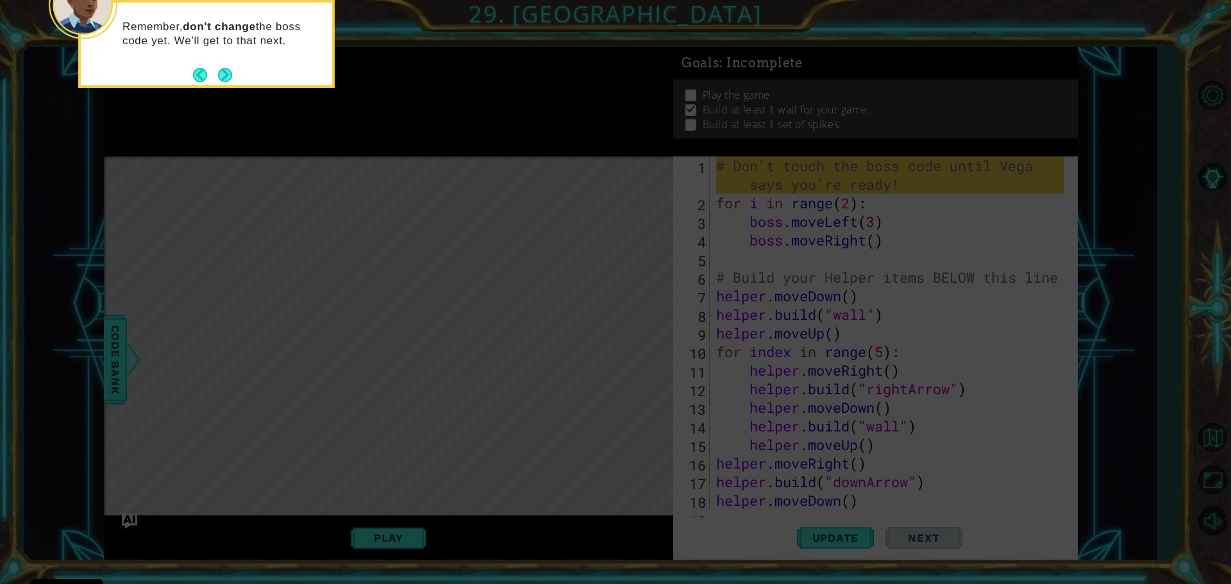
click at [961, 472] on icon at bounding box center [615, 87] width 1231 height 993
click at [224, 72] on button "Next" at bounding box center [225, 75] width 14 height 14
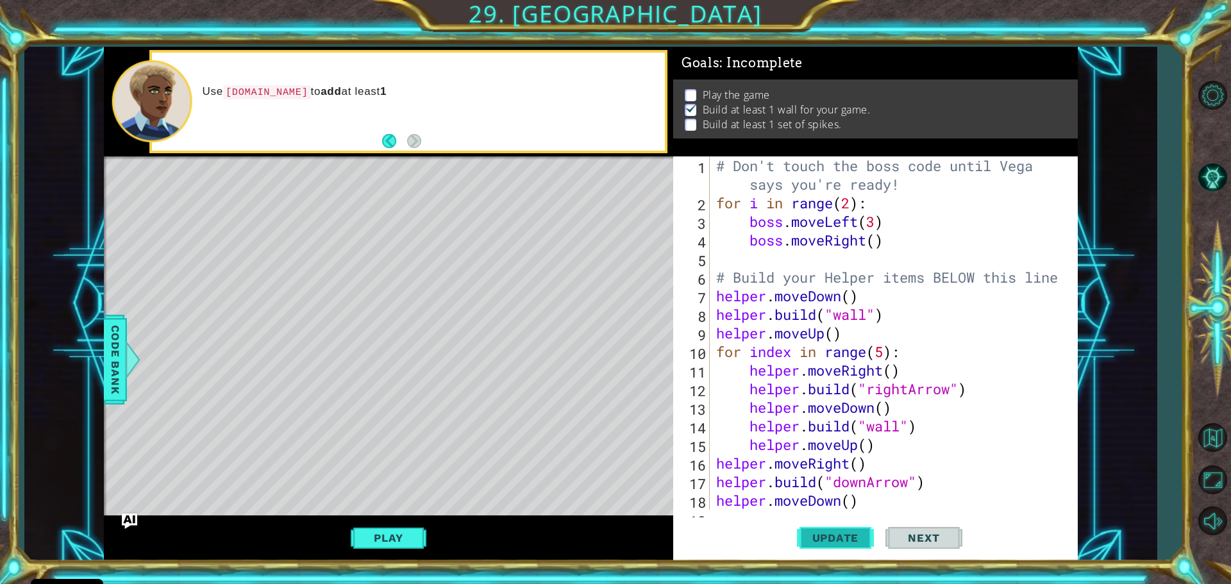
click at [828, 537] on span "Update" at bounding box center [835, 537] width 72 height 13
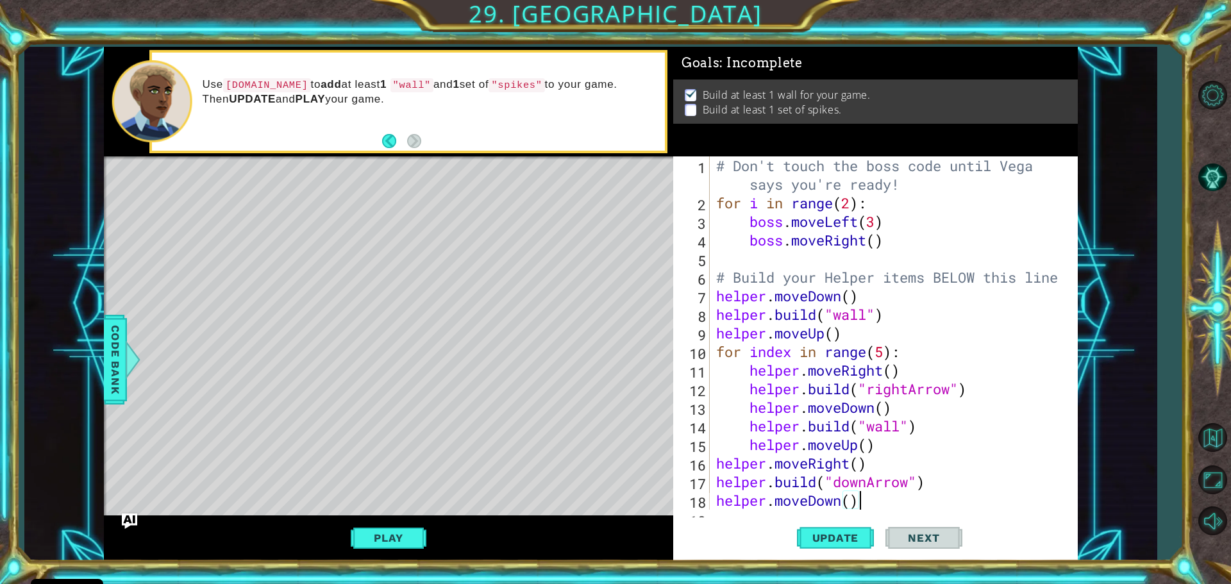
click at [891, 502] on div "# Don't touch the boss code until [PERSON_NAME] says you're ready! for i in ran…" at bounding box center [892, 360] width 357 height 409
type textarea "helper.moveDown()"
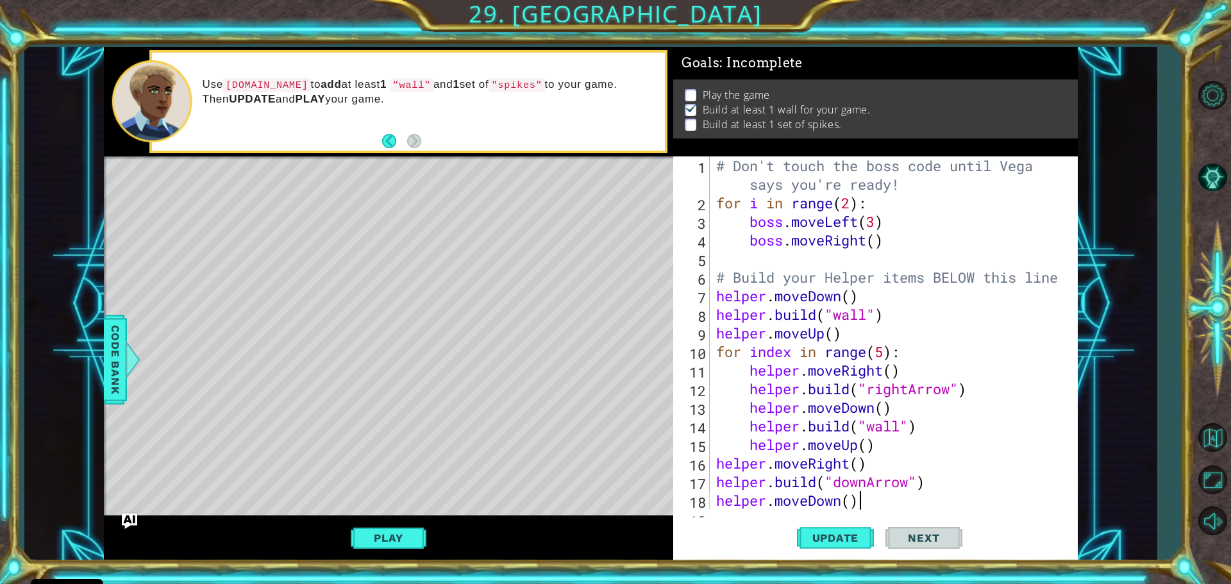
click at [868, 505] on div "# Don't touch the boss code until [PERSON_NAME] says you're ready! for i in ran…" at bounding box center [892, 360] width 357 height 409
type textarea "helper.moveDown()"
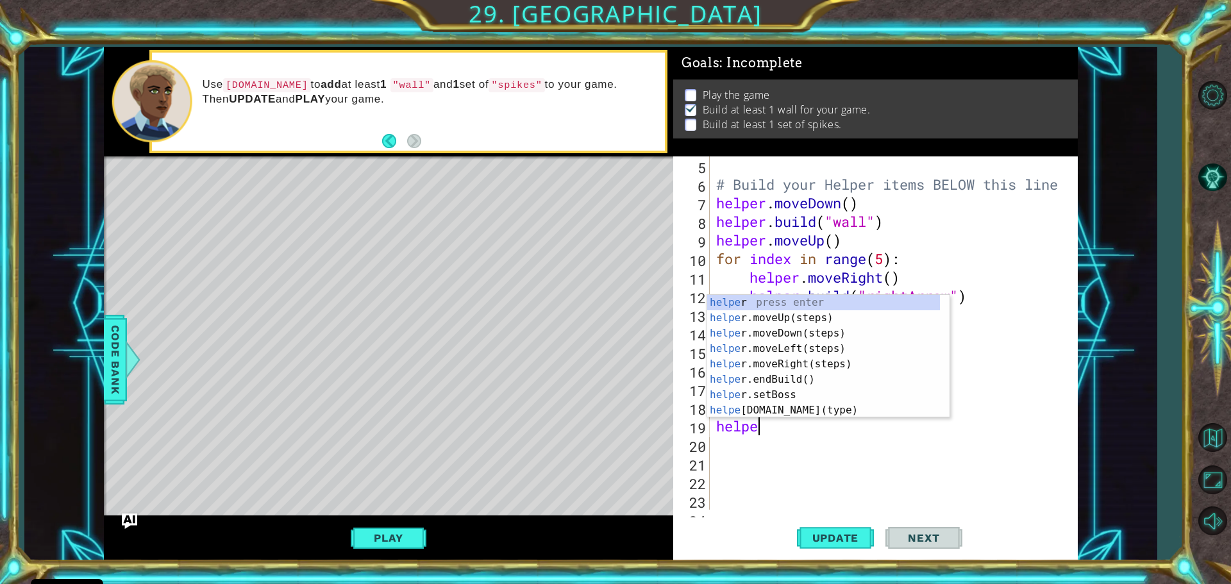
scroll to position [0, 1]
type textarea "helper"
click at [765, 333] on div "helper press enter helper .moveUp(steps) press enter helper .moveDown(steps) pr…" at bounding box center [823, 372] width 233 height 154
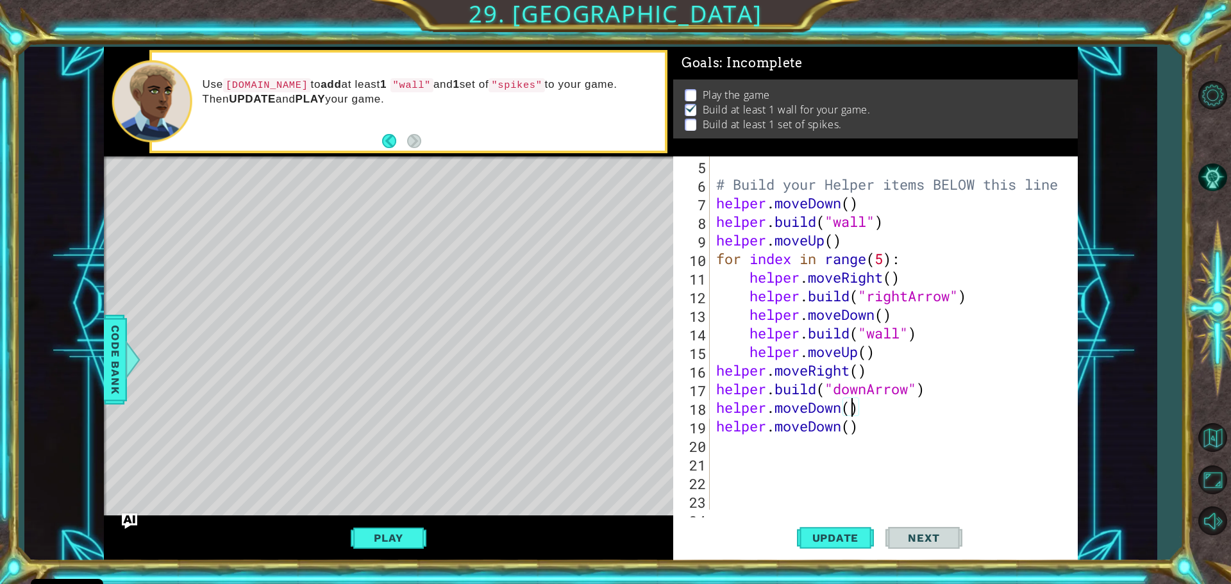
click at [851, 414] on div "# Build your Helper items BELOW this line helper . moveDown ( ) helper . build …" at bounding box center [892, 351] width 357 height 390
drag, startPoint x: 886, startPoint y: 428, endPoint x: 690, endPoint y: 430, distance: 195.5
click at [690, 430] on div "helper.moveDown(4) 5 6 7 8 9 10 11 12 13 14 15 16 17 18 19 20 21 22 23 24 # Bui…" at bounding box center [873, 332] width 401 height 353
type textarea "helper.moveDown()"
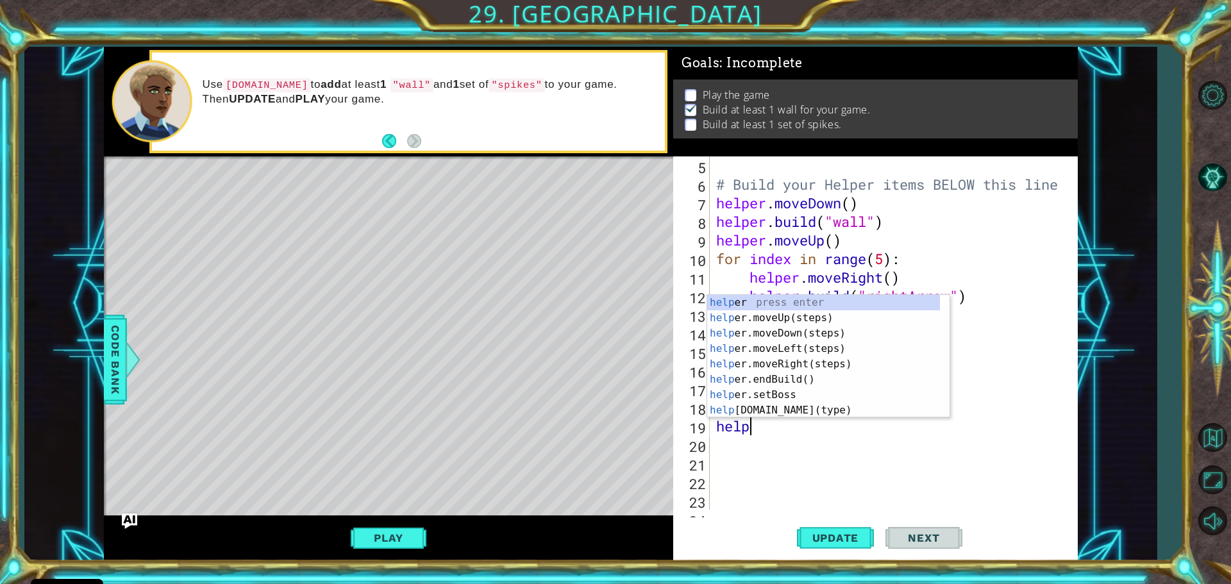
scroll to position [0, 1]
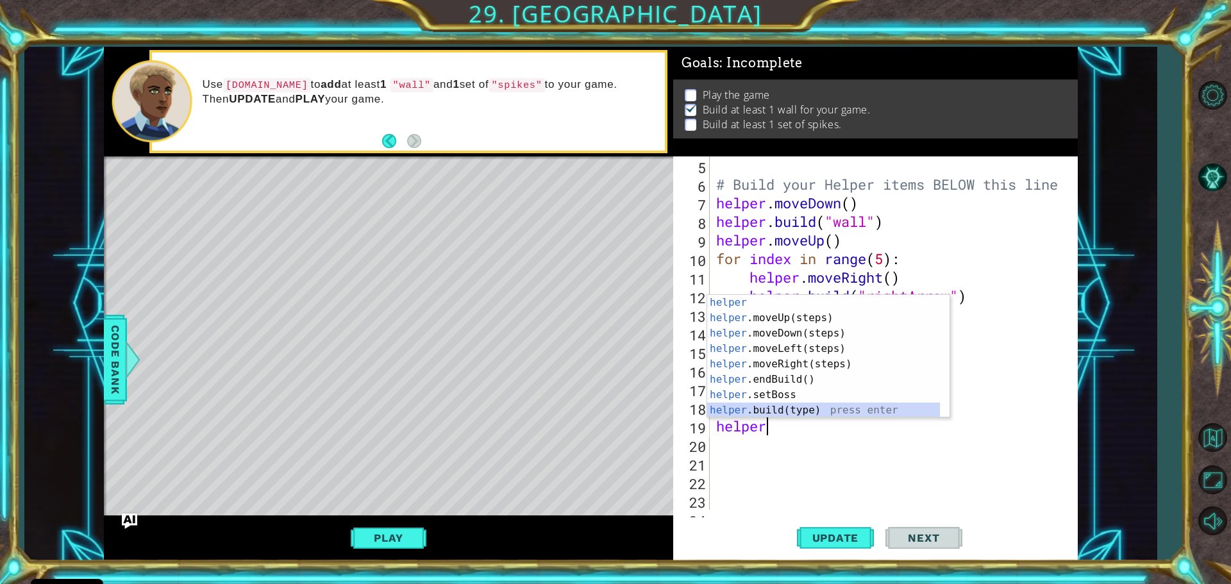
click at [773, 406] on div "helper press enter helper .moveUp(steps) press enter helper .moveDown(steps) pr…" at bounding box center [823, 372] width 233 height 154
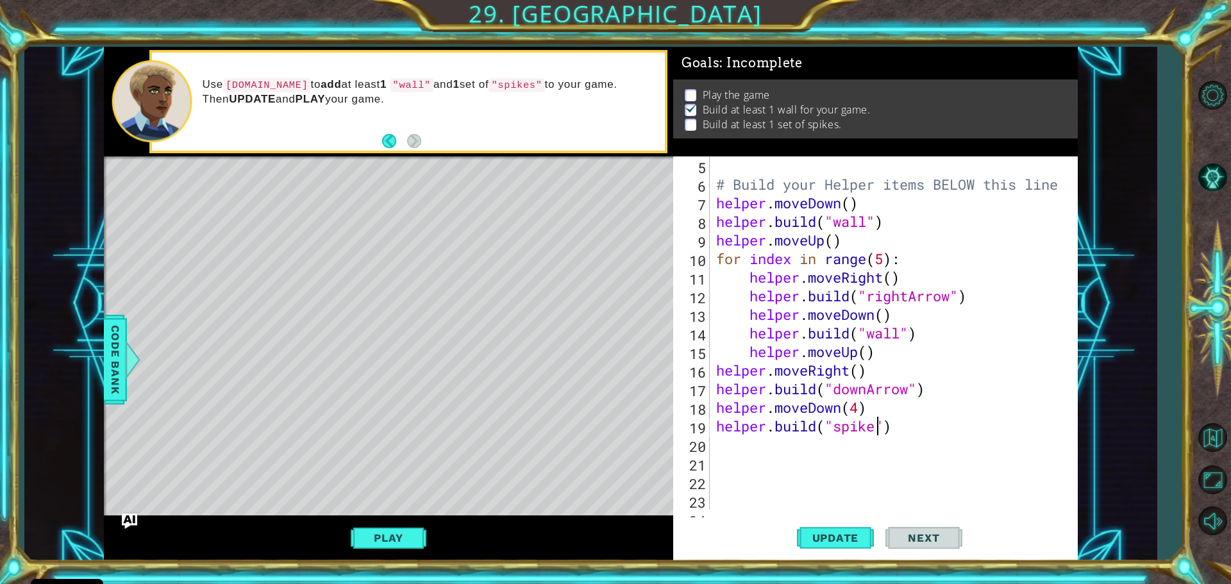
scroll to position [0, 8]
type textarea "[DOMAIN_NAME]("spikes")"
click at [851, 528] on button "Update" at bounding box center [835, 537] width 77 height 40
click at [913, 476] on div "# Build your Helper items BELOW this line helper . moveDown ( ) helper . build …" at bounding box center [892, 351] width 357 height 390
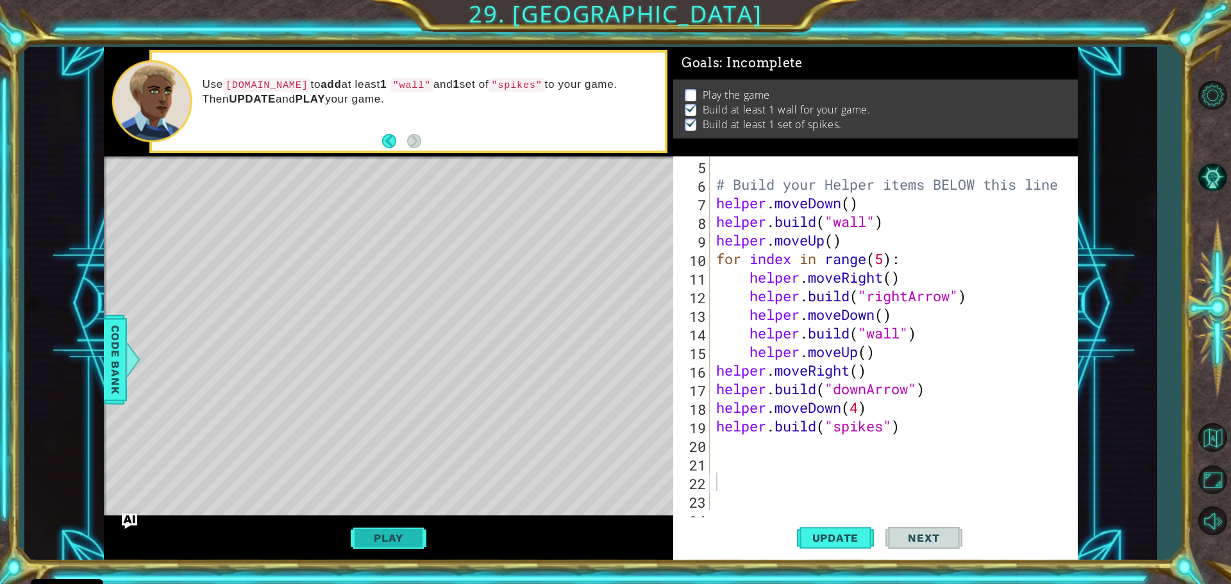
click at [410, 530] on button "Play" at bounding box center [388, 538] width 75 height 24
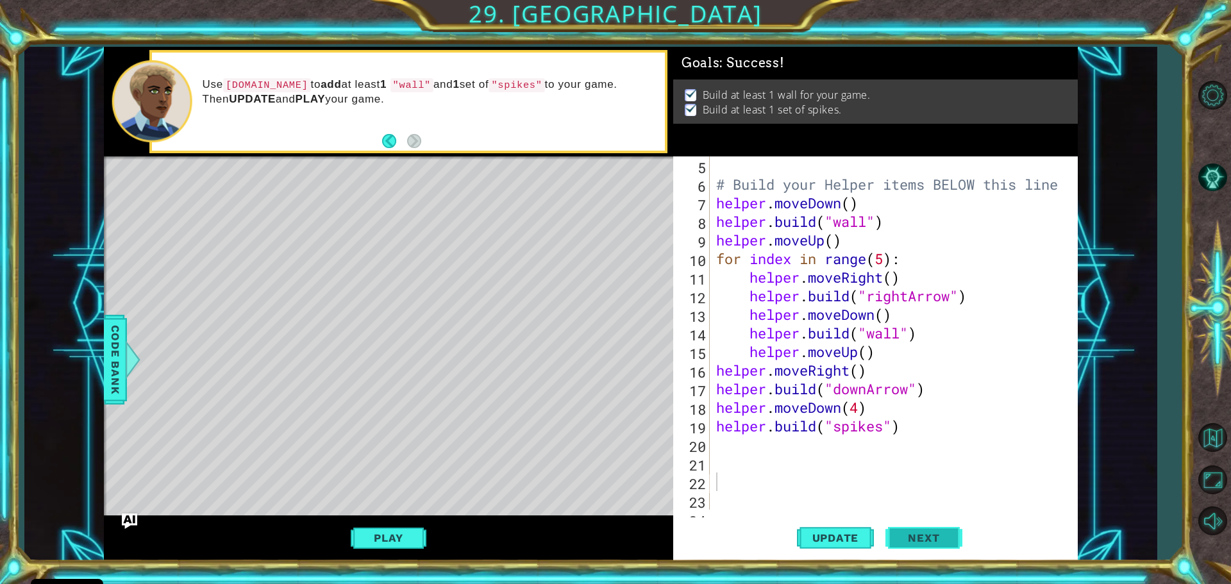
click at [939, 544] on span "Next" at bounding box center [923, 537] width 57 height 13
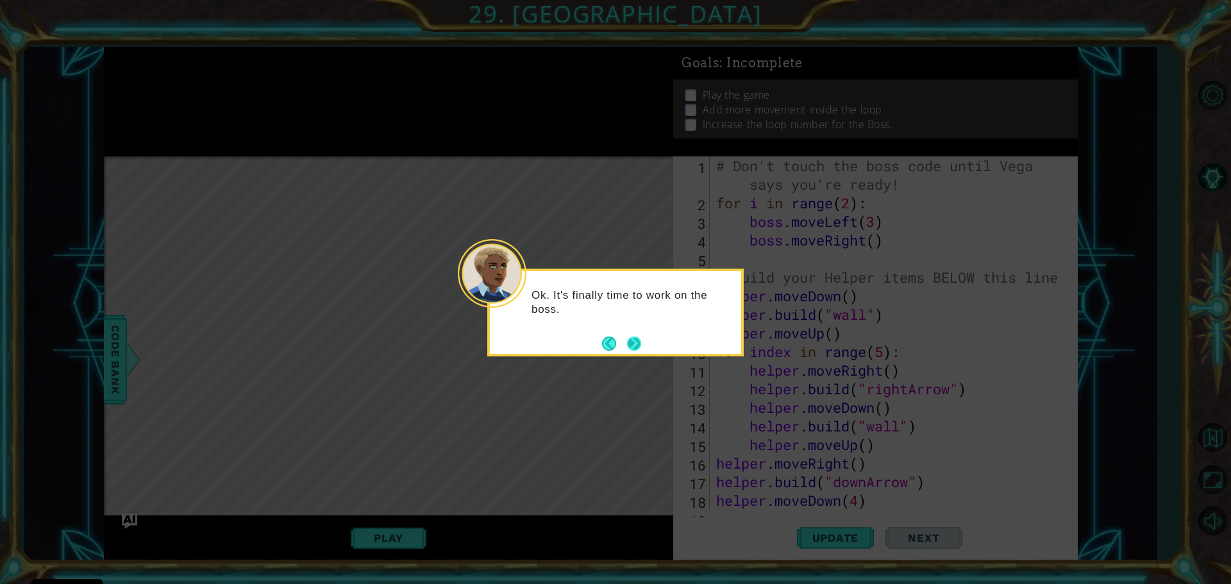
click at [632, 340] on button "Next" at bounding box center [634, 344] width 14 height 14
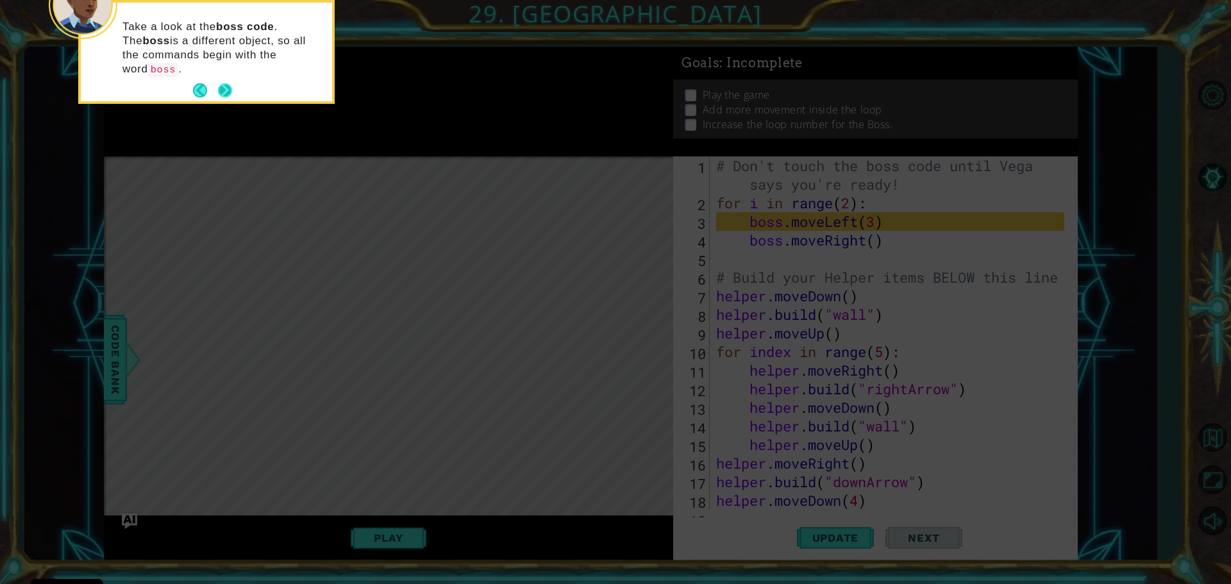
click at [221, 83] on button "Next" at bounding box center [225, 90] width 14 height 14
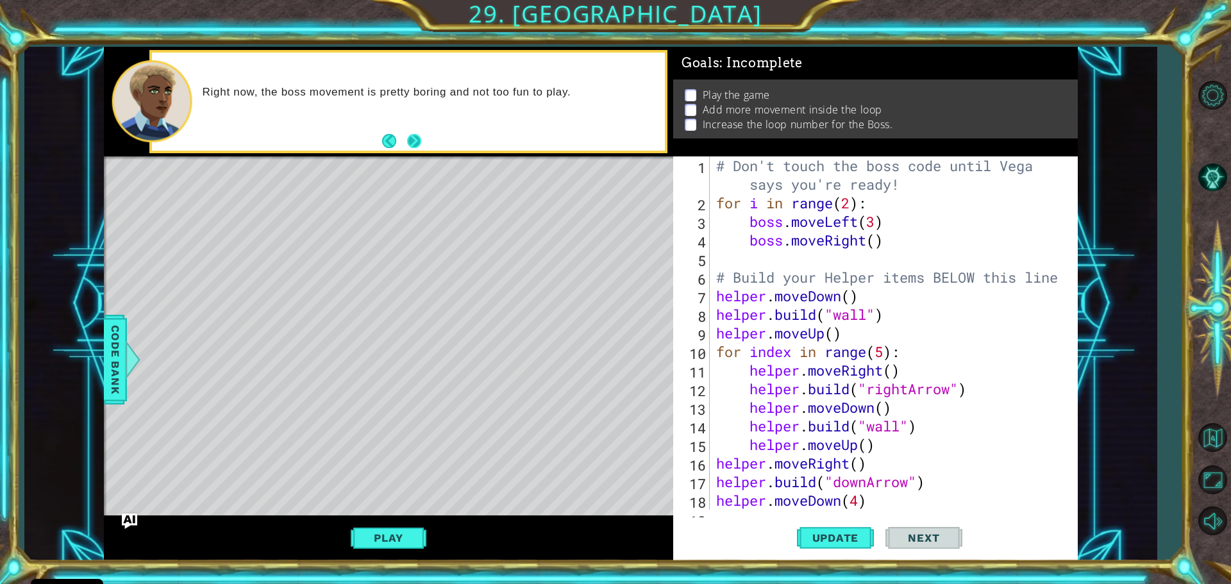
click at [419, 135] on button "Next" at bounding box center [414, 141] width 14 height 14
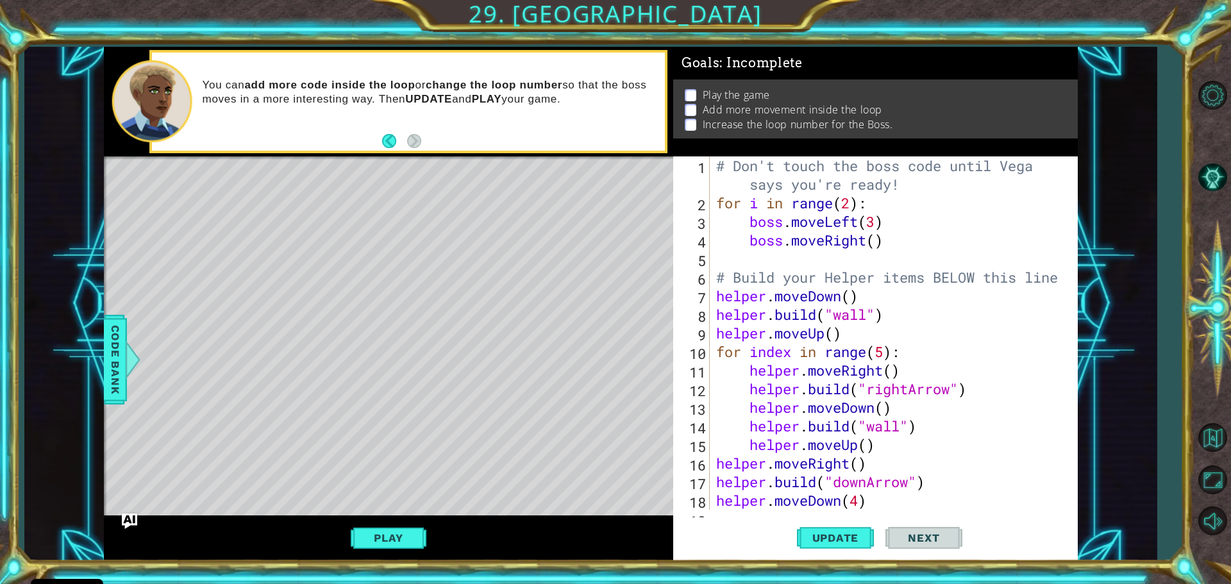
click at [854, 203] on div "# Don't touch the boss code until [PERSON_NAME] says you're ready! for i in ran…" at bounding box center [892, 360] width 357 height 409
click at [828, 537] on span "Update" at bounding box center [835, 537] width 72 height 13
click at [826, 518] on button "Update" at bounding box center [835, 537] width 77 height 40
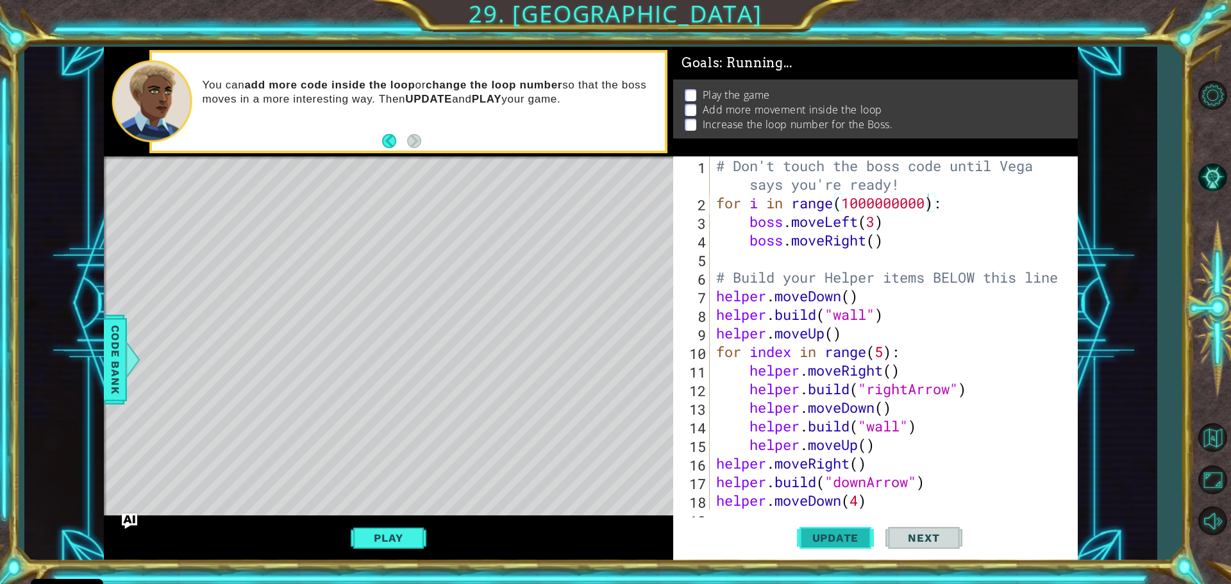
click at [830, 542] on span "Update" at bounding box center [835, 537] width 72 height 13
click at [901, 236] on div "# Don't touch the boss code until [PERSON_NAME] says you're ready! for i in ran…" at bounding box center [892, 360] width 357 height 409
click at [876, 229] on div "# Don't touch the boss code until [PERSON_NAME] says you're ready! for i in ran…" at bounding box center [892, 360] width 357 height 409
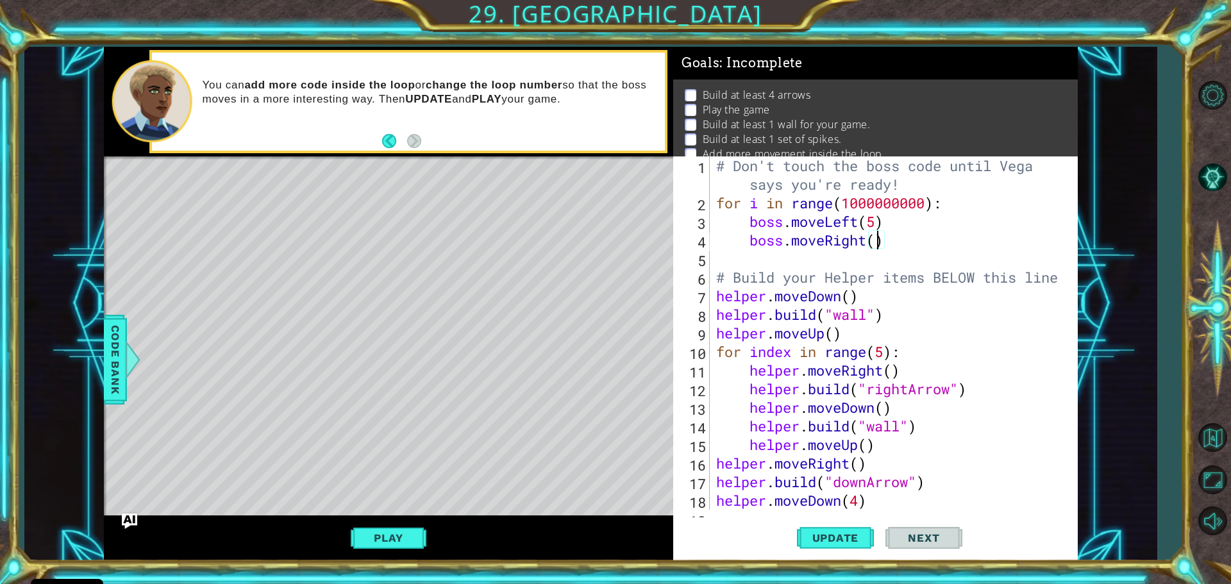
click at [878, 247] on div "# Don't touch the boss code until [PERSON_NAME] says you're ready! for i in ran…" at bounding box center [892, 360] width 357 height 409
click at [835, 539] on span "Update" at bounding box center [835, 537] width 72 height 13
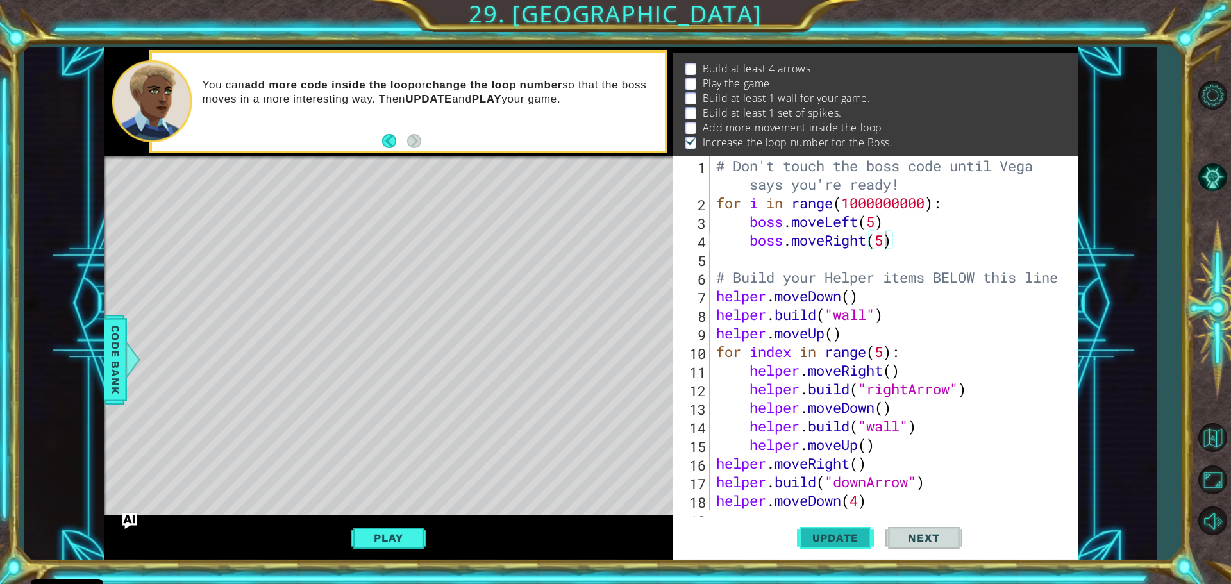
click at [810, 526] on button "Update" at bounding box center [835, 537] width 77 height 40
click at [832, 537] on span "Update" at bounding box center [835, 537] width 72 height 13
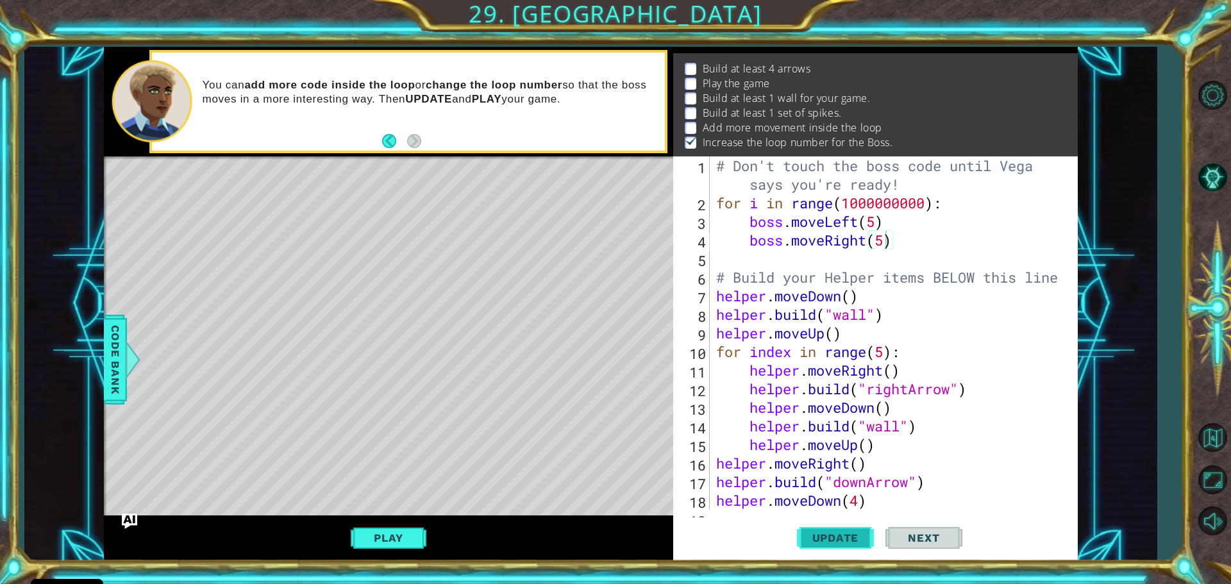
click at [832, 537] on span "Update" at bounding box center [835, 537] width 72 height 13
click at [817, 532] on span "Update" at bounding box center [835, 537] width 72 height 13
click at [924, 203] on div "# Don't touch the boss code until [PERSON_NAME] says you're ready! for i in ran…" at bounding box center [892, 360] width 357 height 409
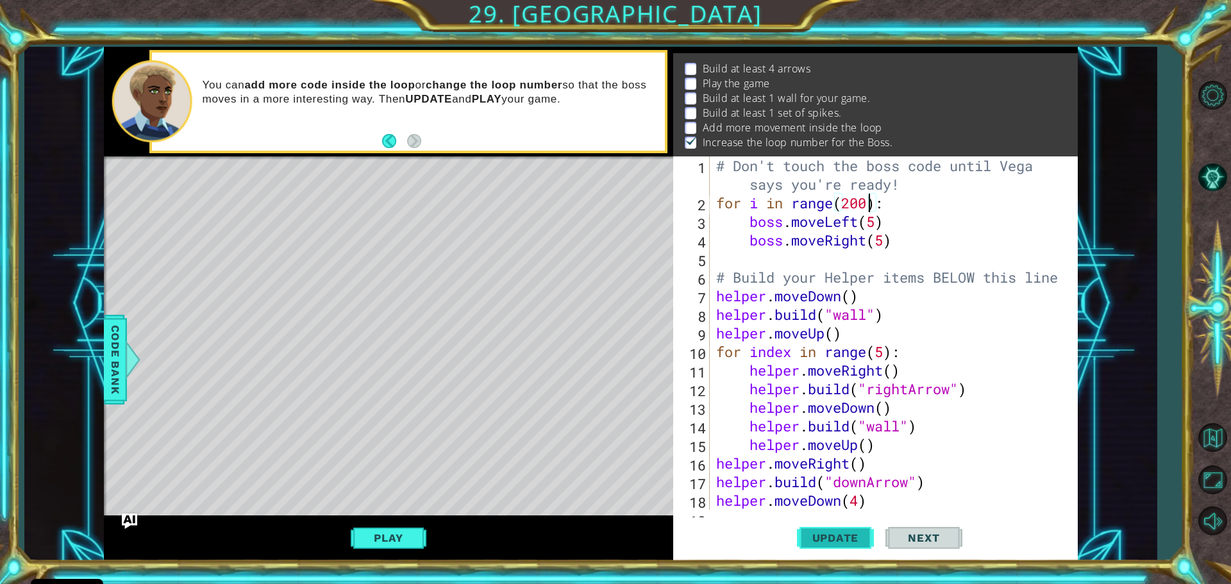
type textarea "for i in range(200):"
click at [826, 540] on span "Update" at bounding box center [835, 537] width 72 height 13
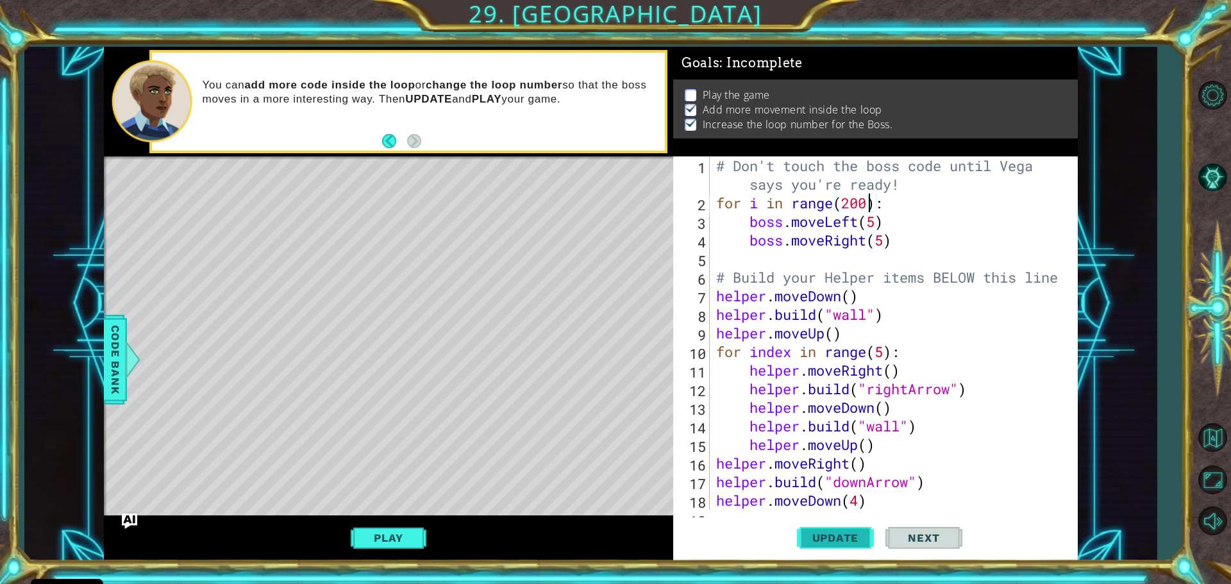
scroll to position [0, 0]
click at [405, 533] on button "Play" at bounding box center [388, 538] width 75 height 24
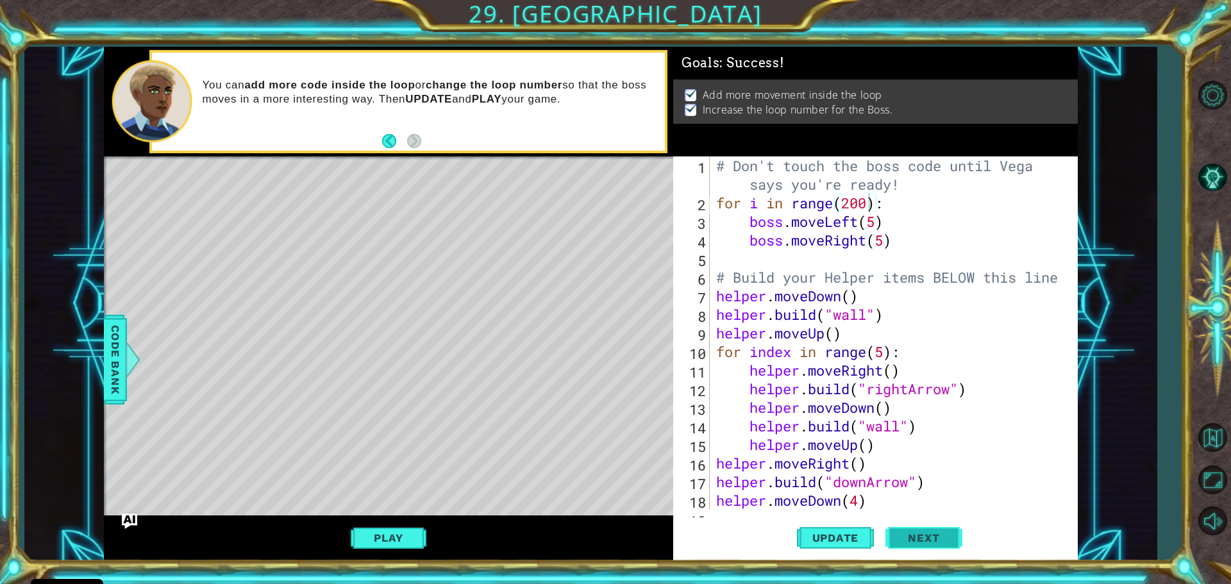
click at [904, 528] on button "Next" at bounding box center [923, 538] width 77 height 40
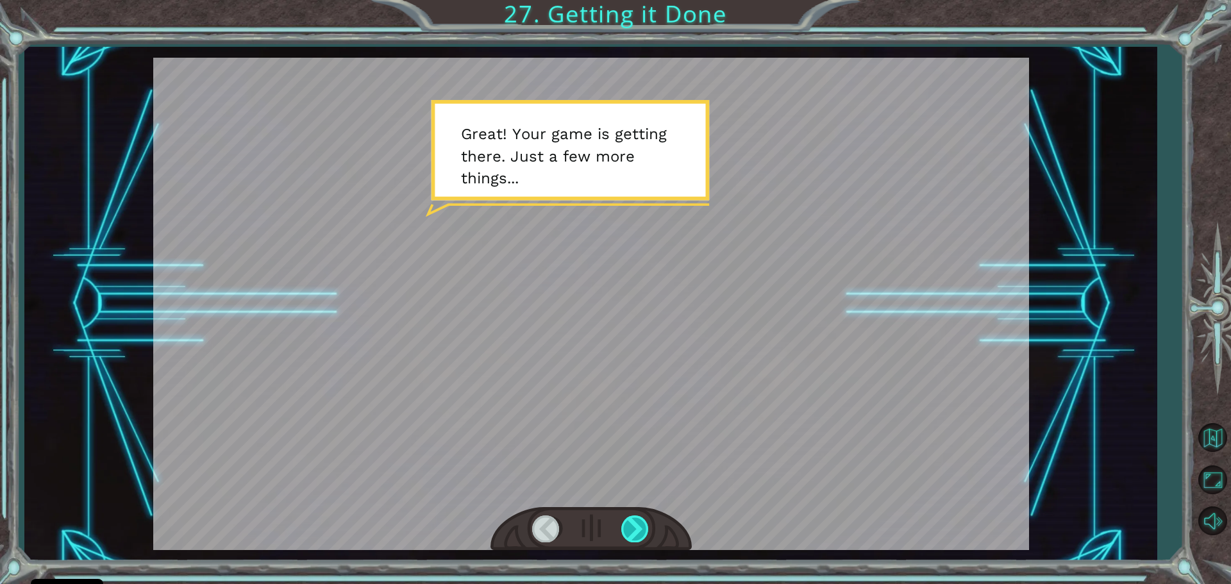
click at [635, 529] on div at bounding box center [635, 528] width 29 height 26
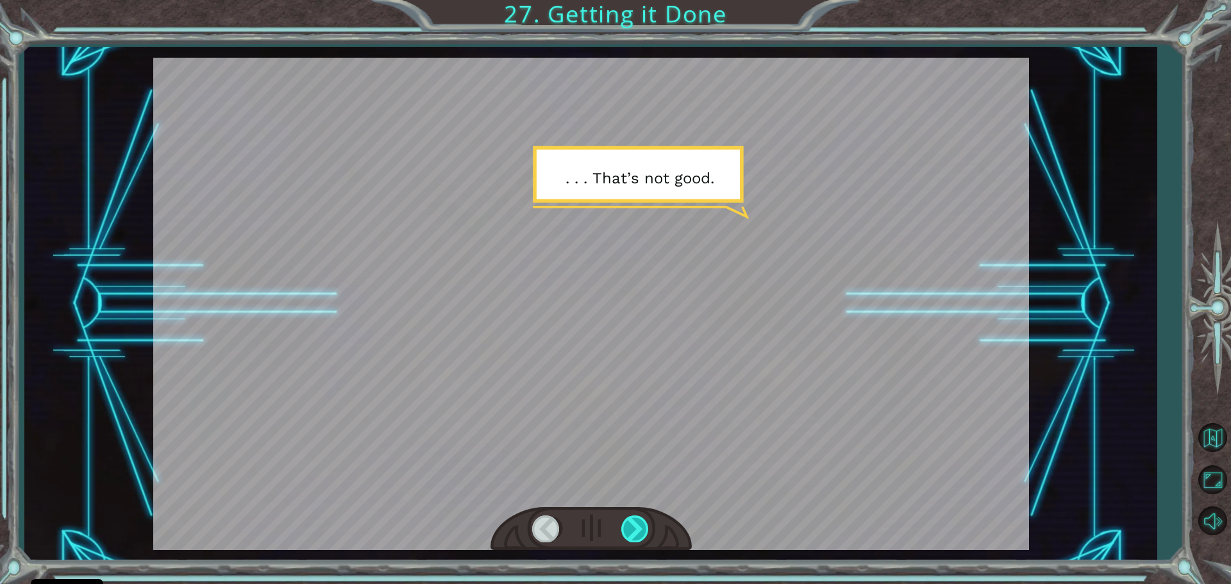
click at [631, 529] on div at bounding box center [635, 528] width 29 height 26
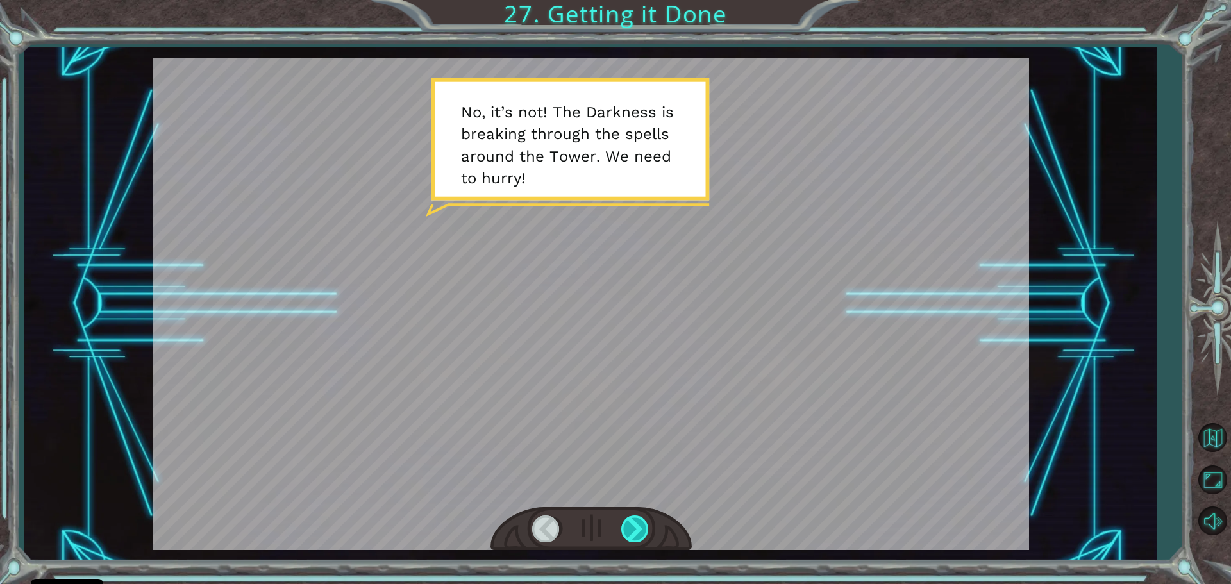
click at [633, 540] on div at bounding box center [635, 528] width 29 height 26
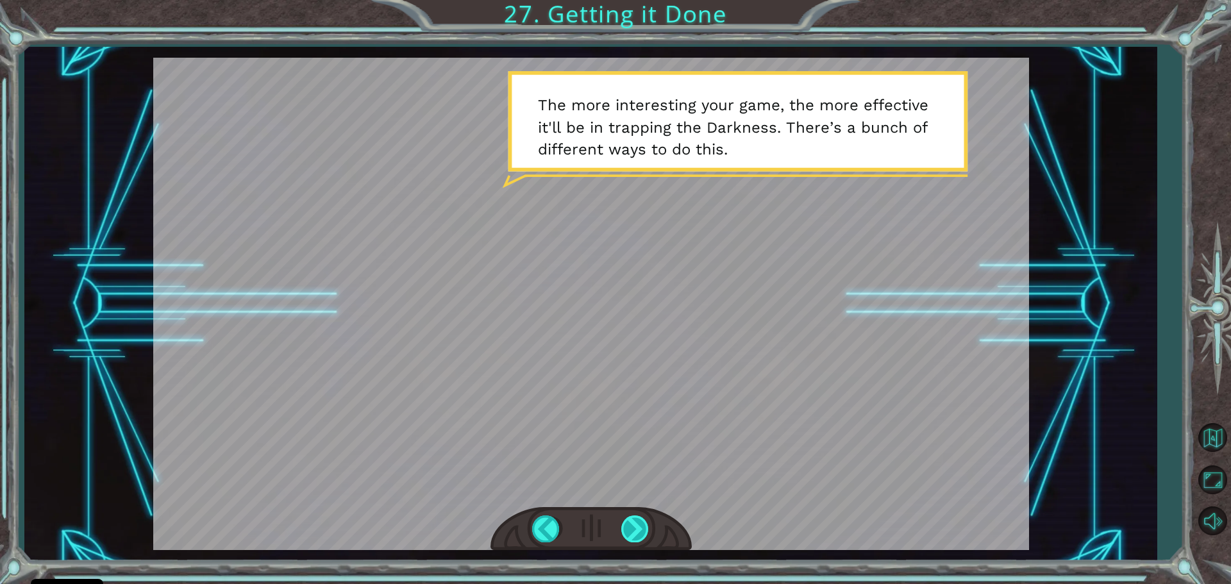
click at [624, 528] on div at bounding box center [635, 528] width 29 height 26
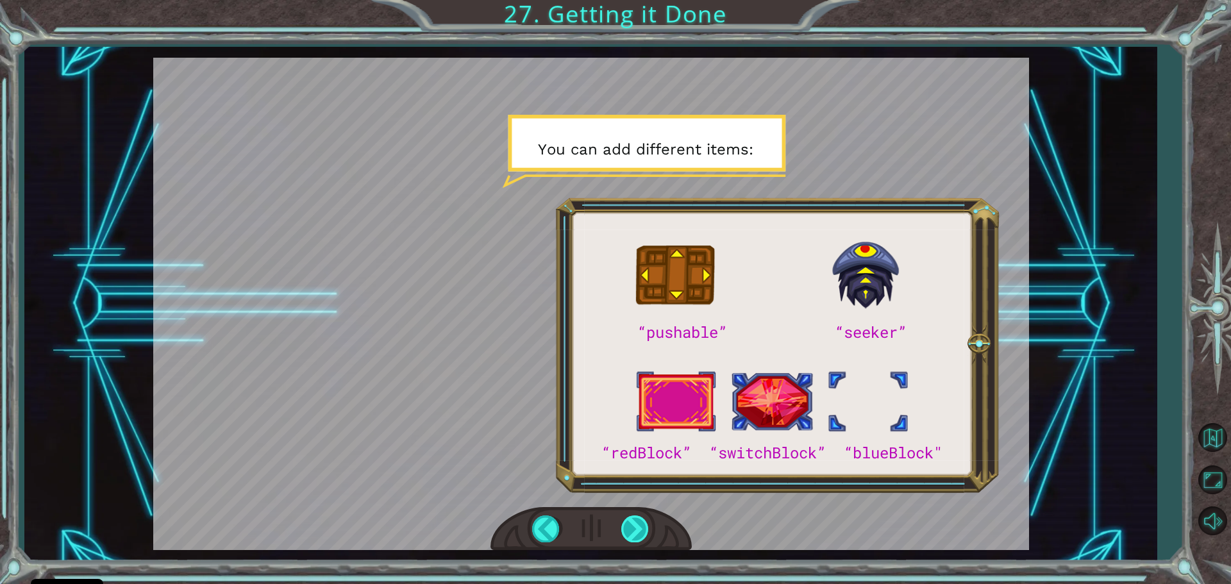
click at [632, 527] on div at bounding box center [635, 528] width 29 height 26
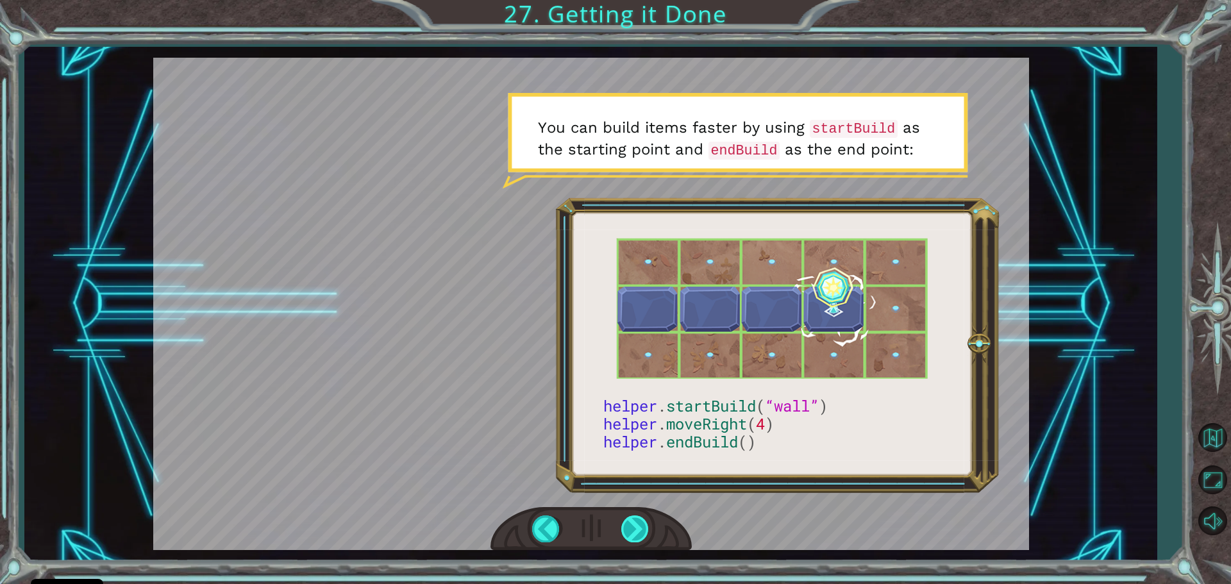
click at [630, 532] on div at bounding box center [635, 528] width 29 height 26
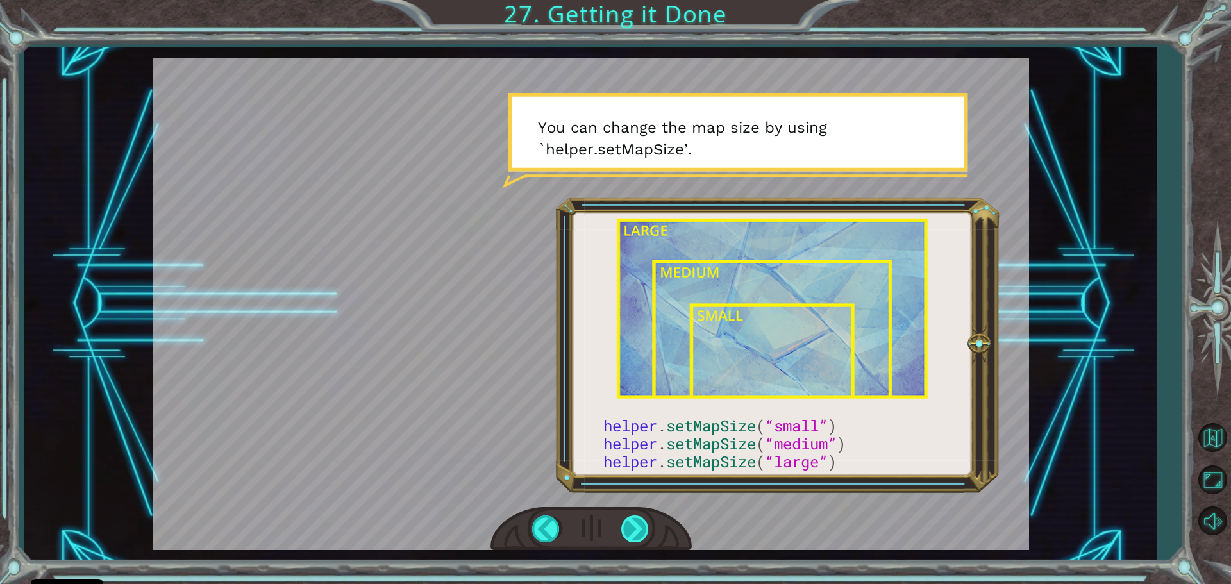
click at [627, 535] on div at bounding box center [635, 528] width 29 height 26
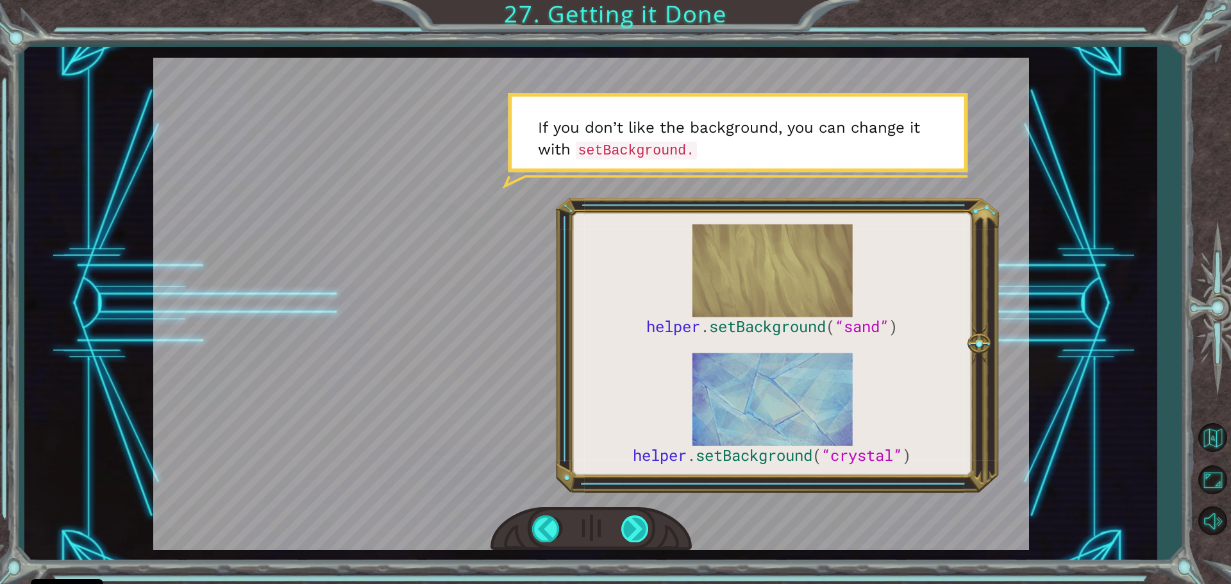
click at [630, 533] on div at bounding box center [635, 528] width 29 height 26
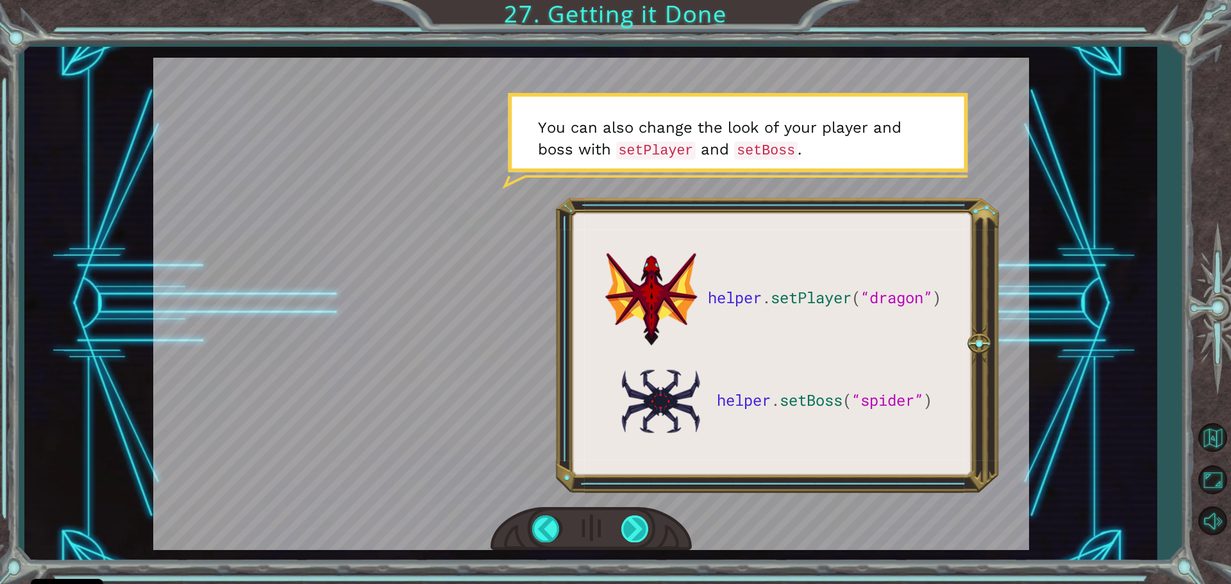
click at [647, 524] on div at bounding box center [635, 528] width 29 height 26
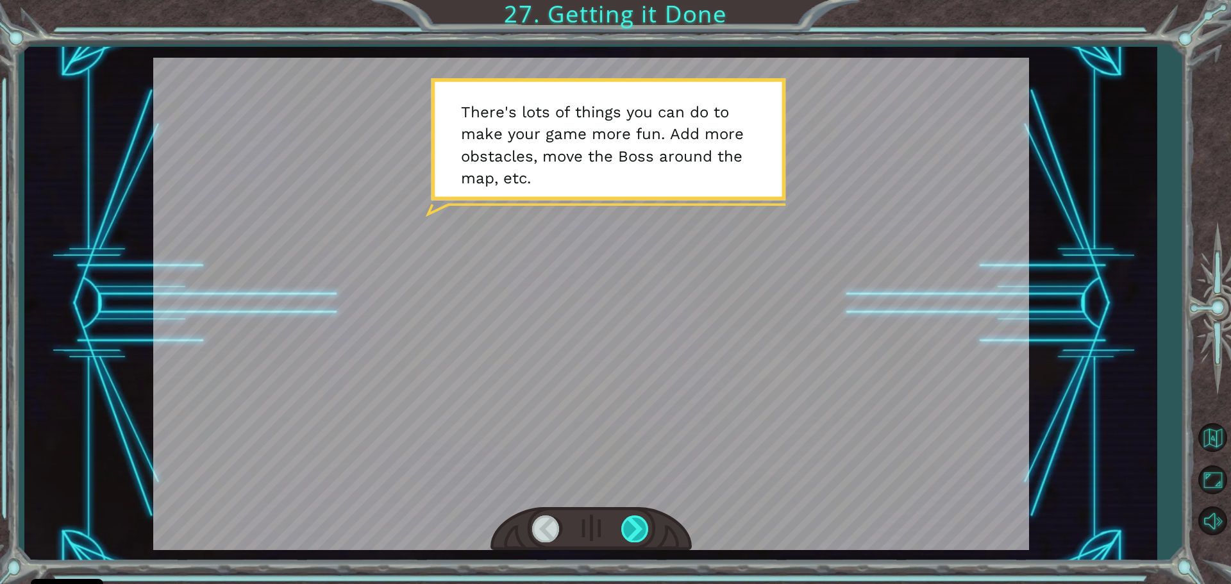
click at [630, 535] on div at bounding box center [635, 528] width 29 height 26
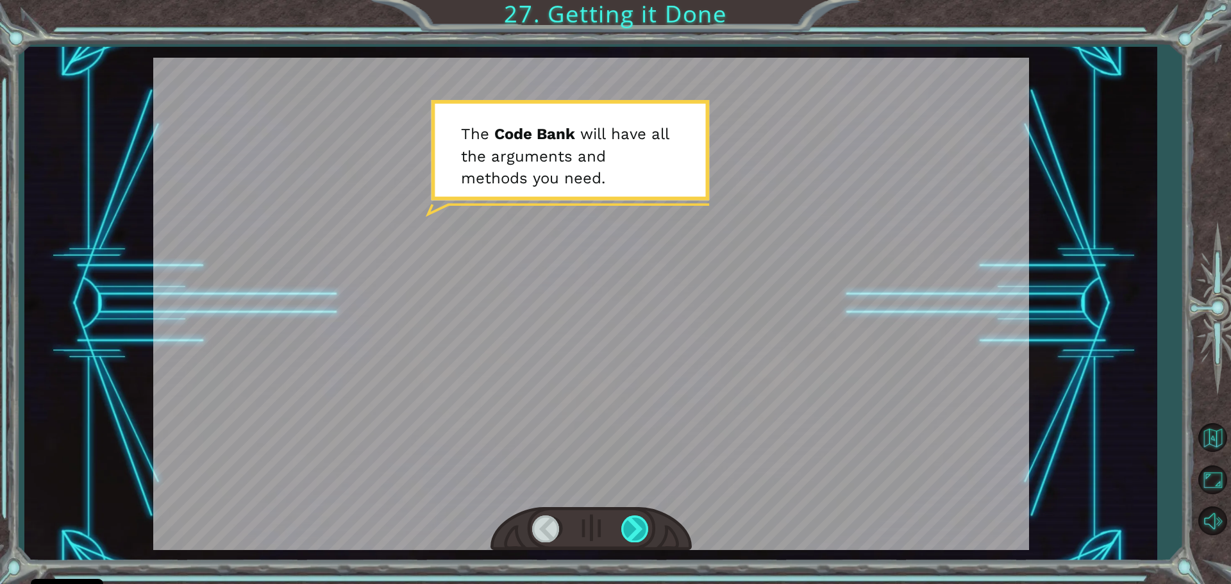
click at [630, 535] on div at bounding box center [635, 528] width 29 height 26
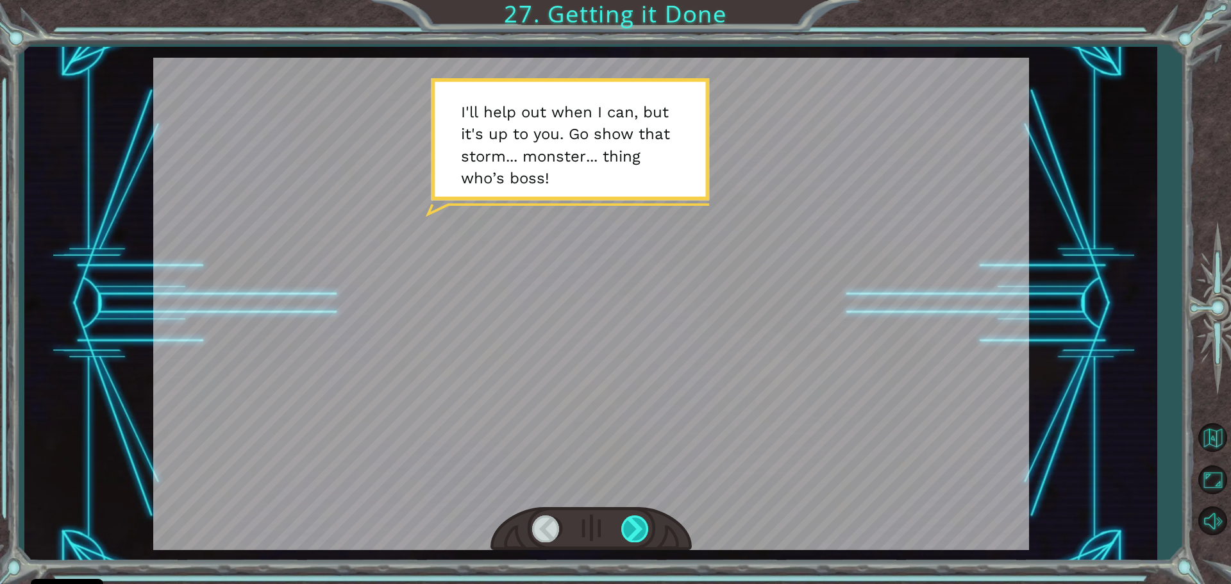
click at [629, 537] on div at bounding box center [635, 528] width 29 height 26
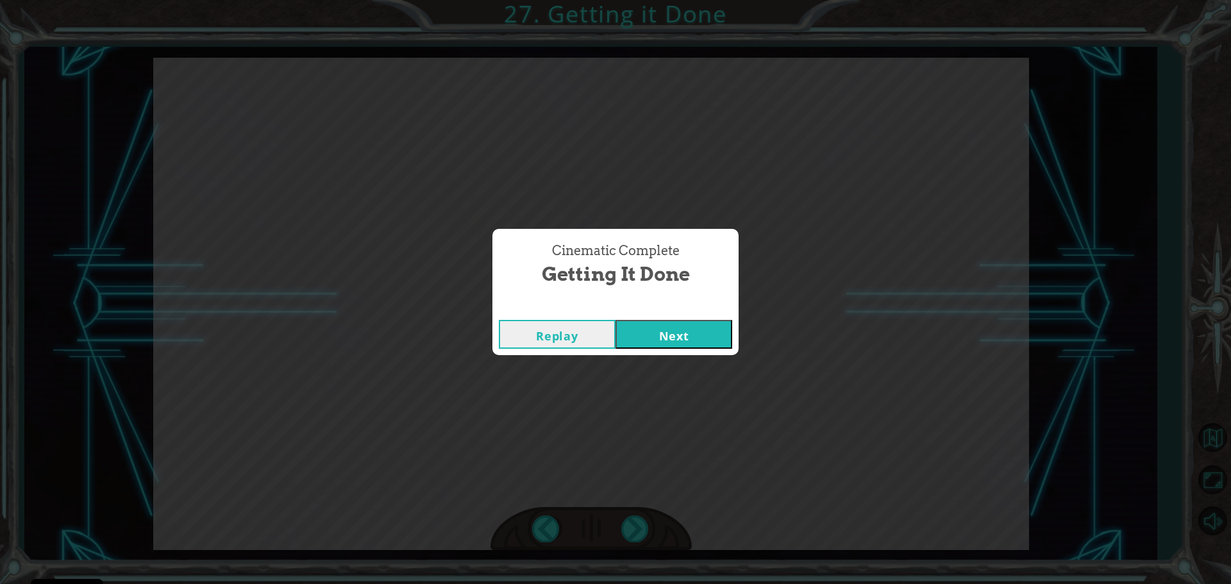
click at [699, 332] on button "Next" at bounding box center [673, 334] width 117 height 29
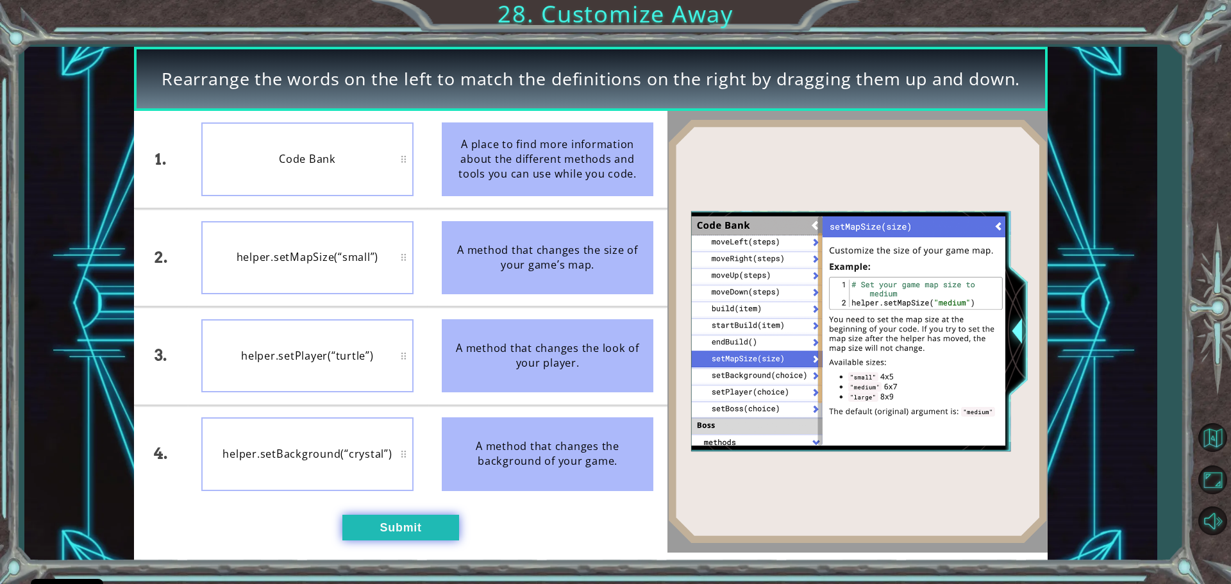
click at [364, 523] on button "Submit" at bounding box center [400, 528] width 117 height 26
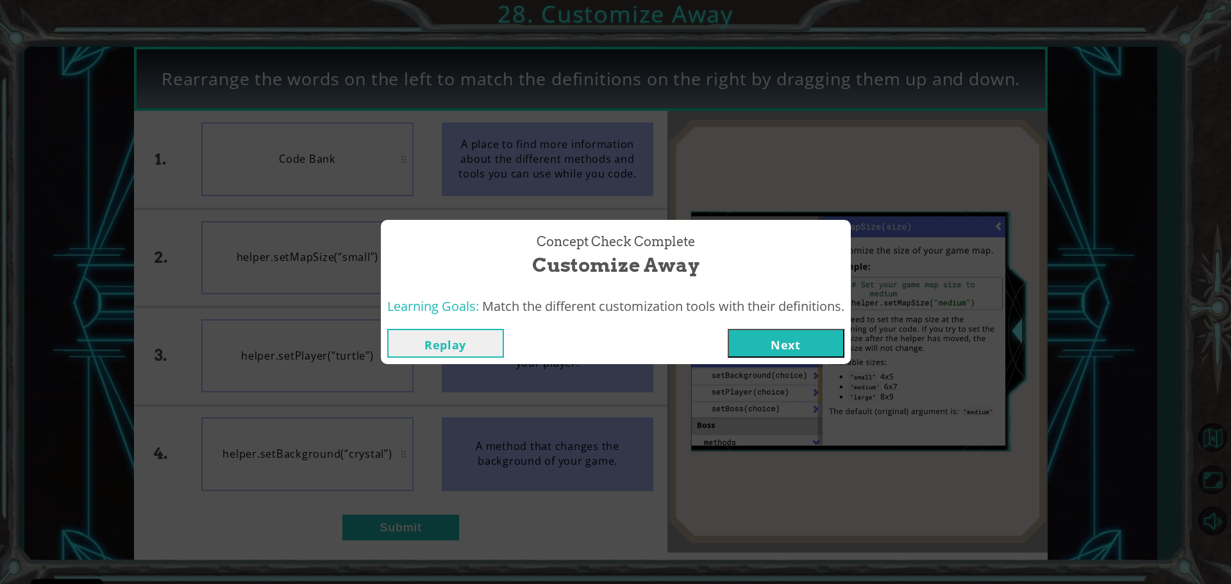
click at [766, 338] on button "Next" at bounding box center [786, 343] width 117 height 29
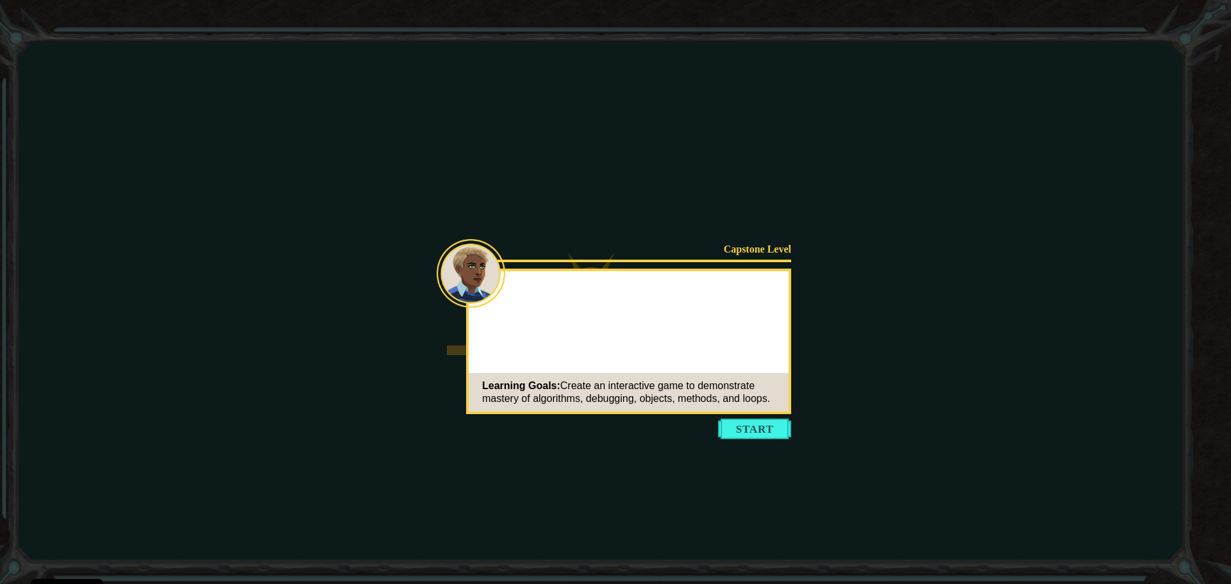
click at [740, 426] on button "Start" at bounding box center [754, 429] width 73 height 21
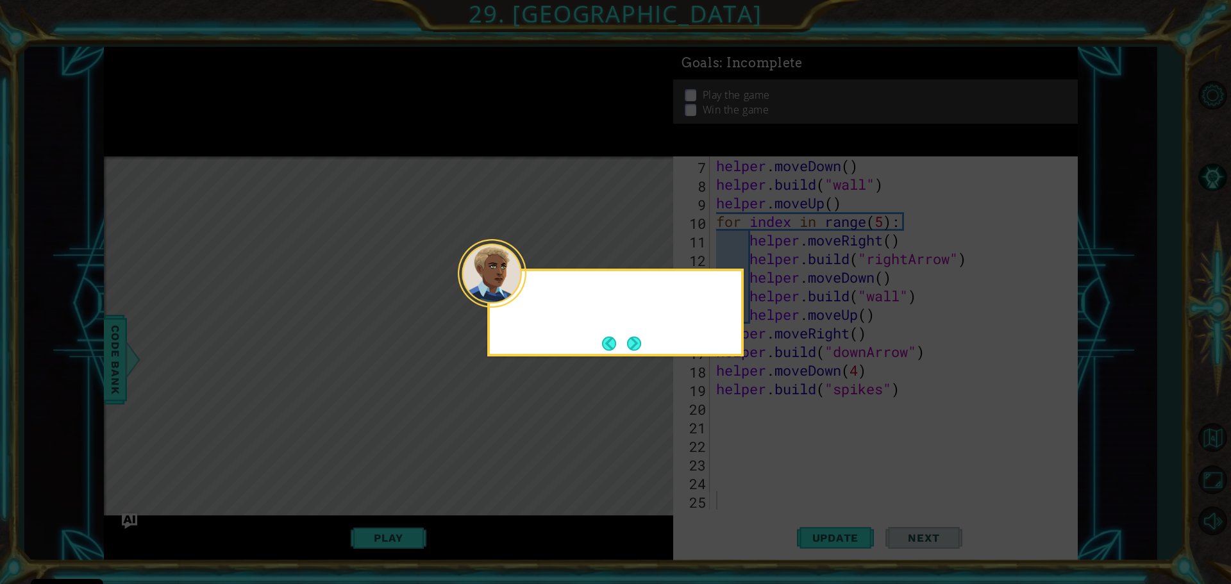
scroll to position [130, 0]
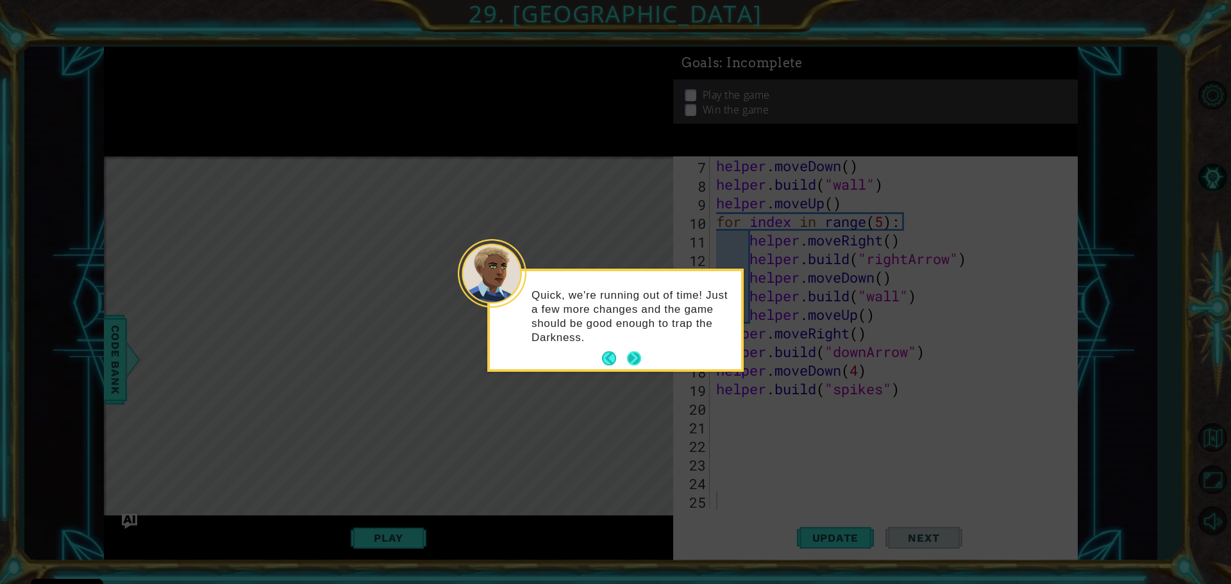
click at [630, 352] on button "Next" at bounding box center [634, 358] width 14 height 14
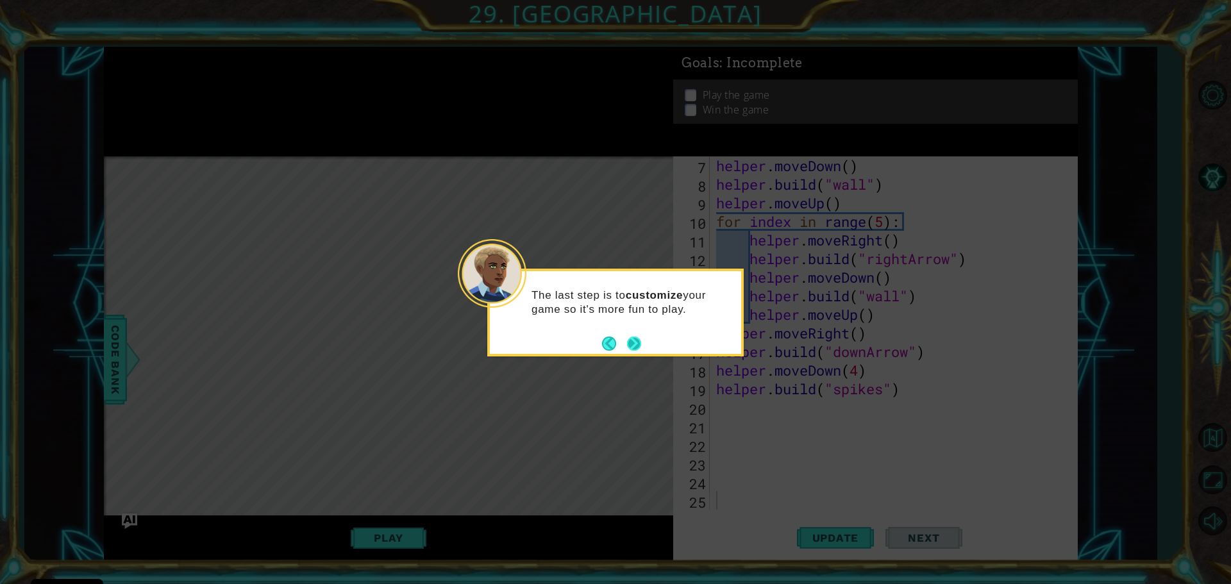
click at [630, 345] on button "Next" at bounding box center [634, 344] width 14 height 14
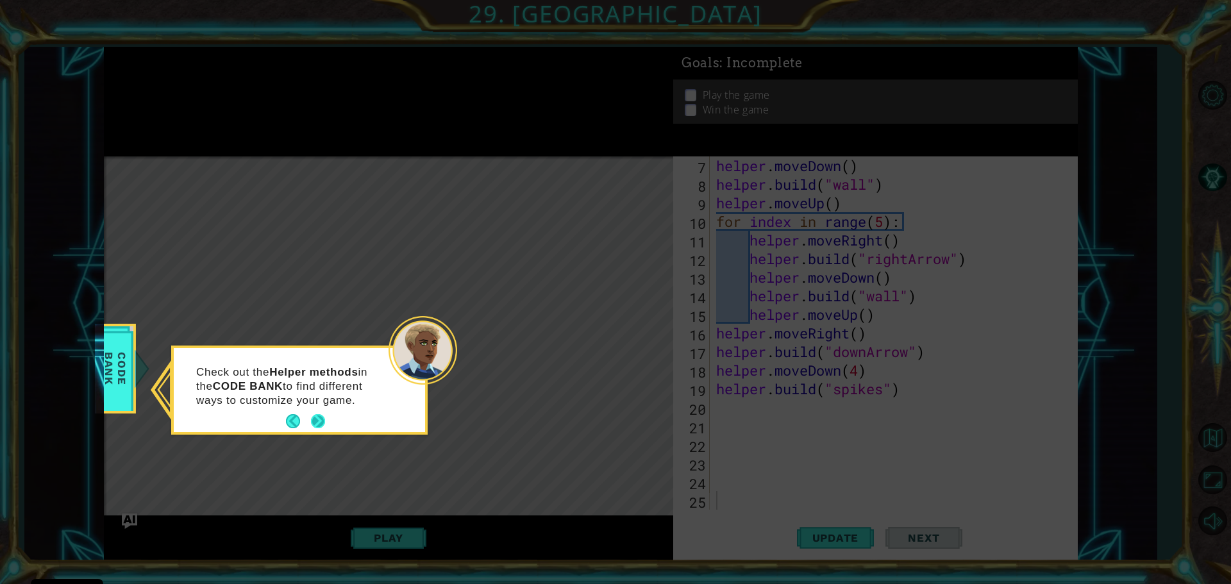
click at [320, 422] on button "Next" at bounding box center [318, 421] width 14 height 14
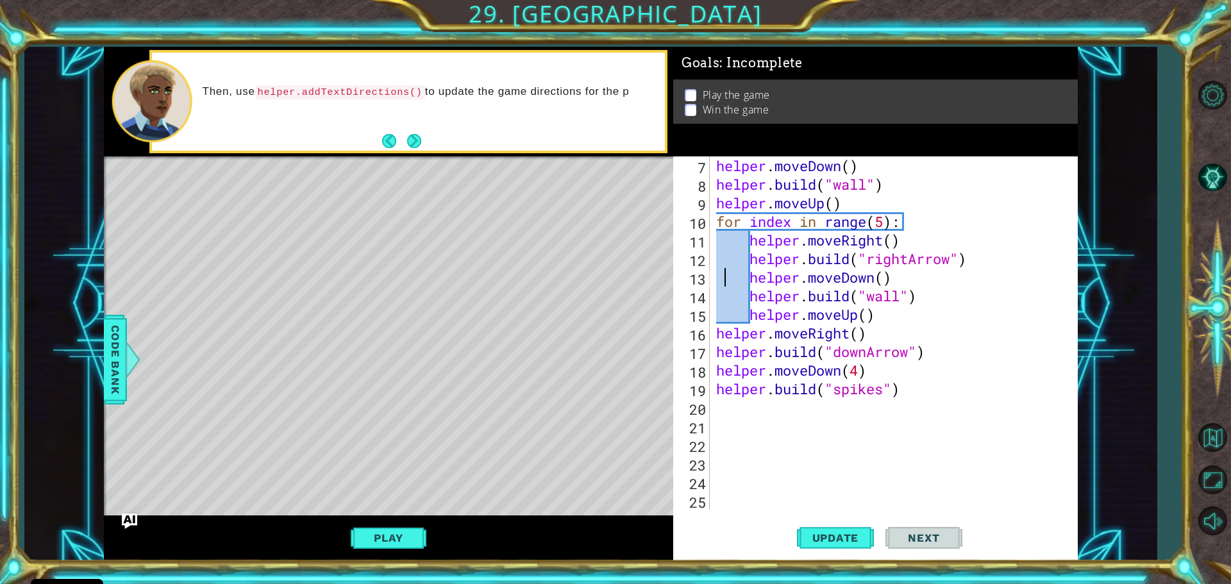
click at [727, 270] on div "helper . moveDown ( ) helper . build ( "wall" ) helper . moveUp ( ) for index i…" at bounding box center [892, 351] width 357 height 390
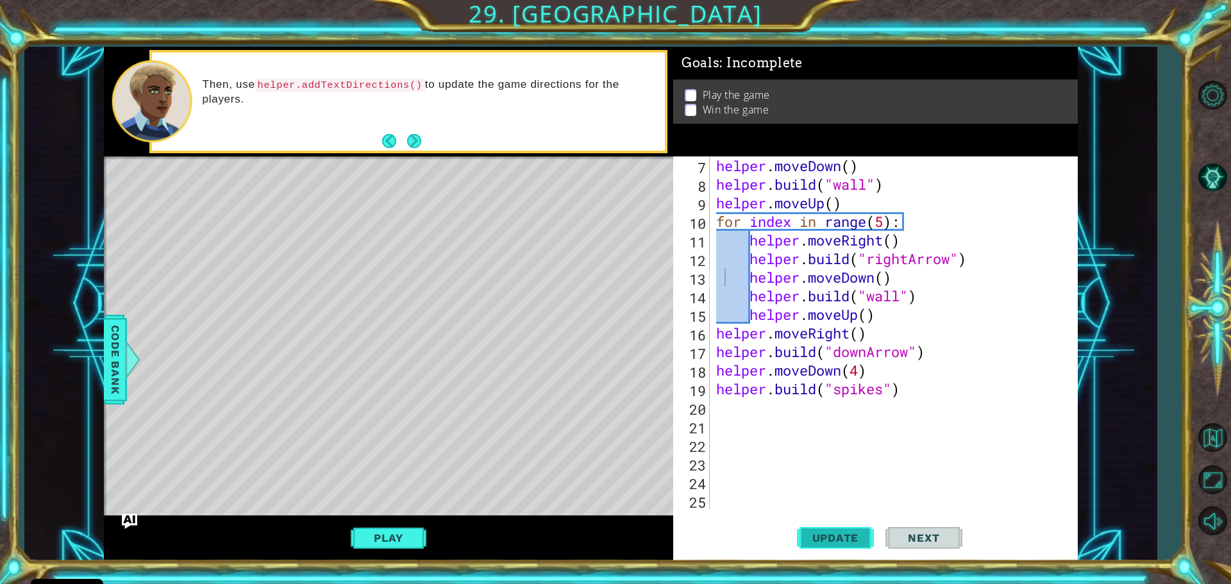
click at [830, 531] on span "Update" at bounding box center [835, 537] width 72 height 13
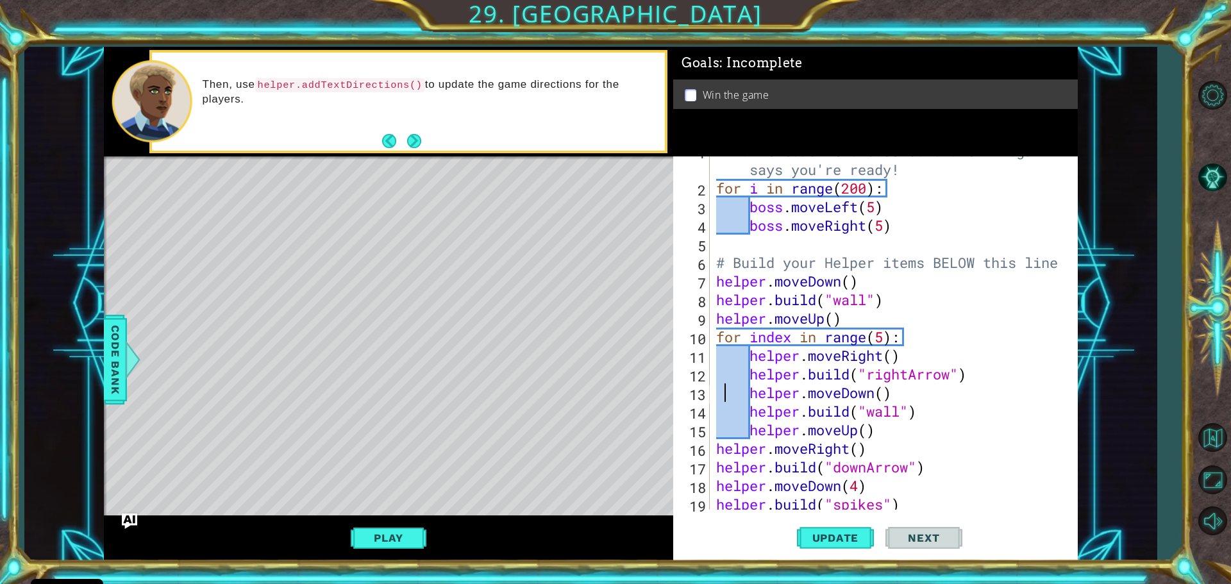
scroll to position [0, 0]
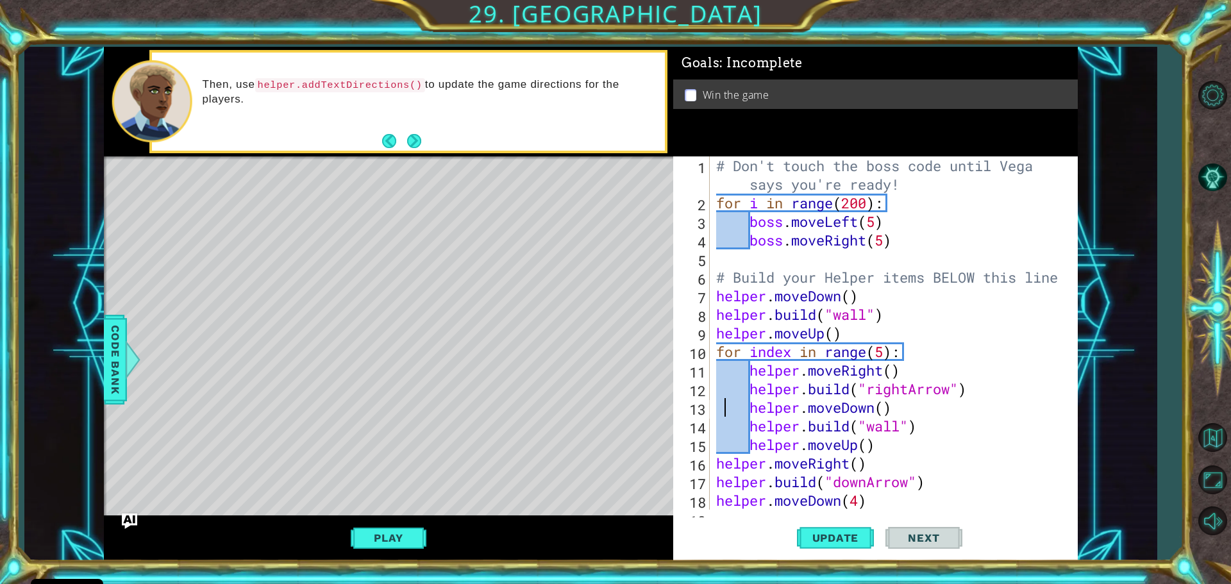
click at [714, 168] on div "# Don't touch the boss code until [PERSON_NAME] says you're ready! for i in ran…" at bounding box center [892, 360] width 357 height 409
type textarea "# Don't touch the boss code until [PERSON_NAME] says you're ready!"
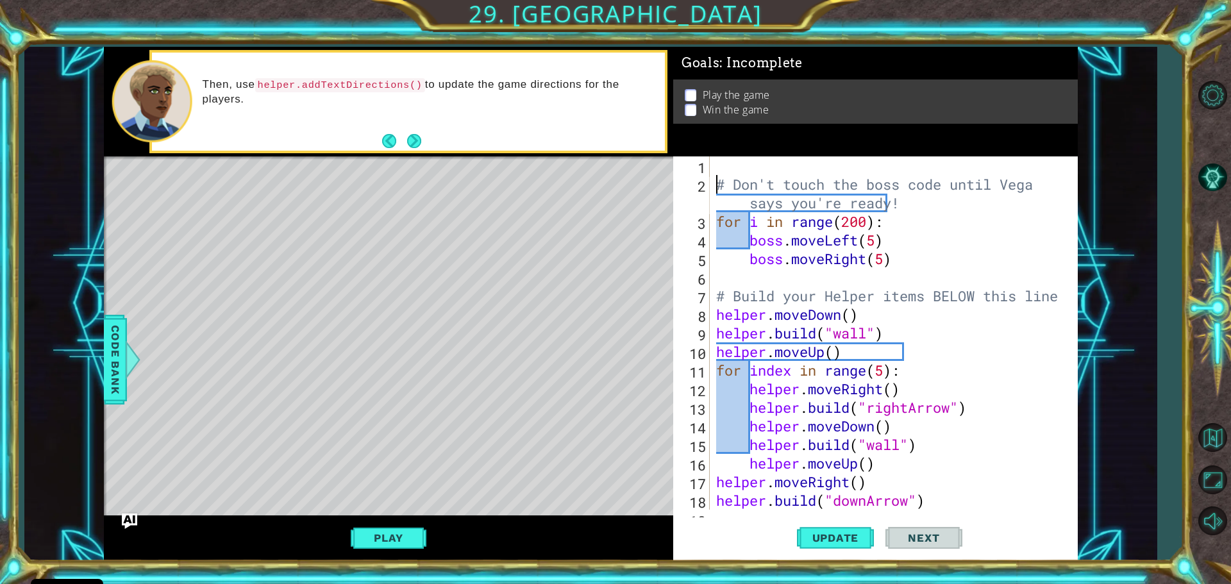
click at [728, 169] on div "# Don't touch the boss code until [PERSON_NAME] says you're ready! for i in ran…" at bounding box center [892, 351] width 357 height 390
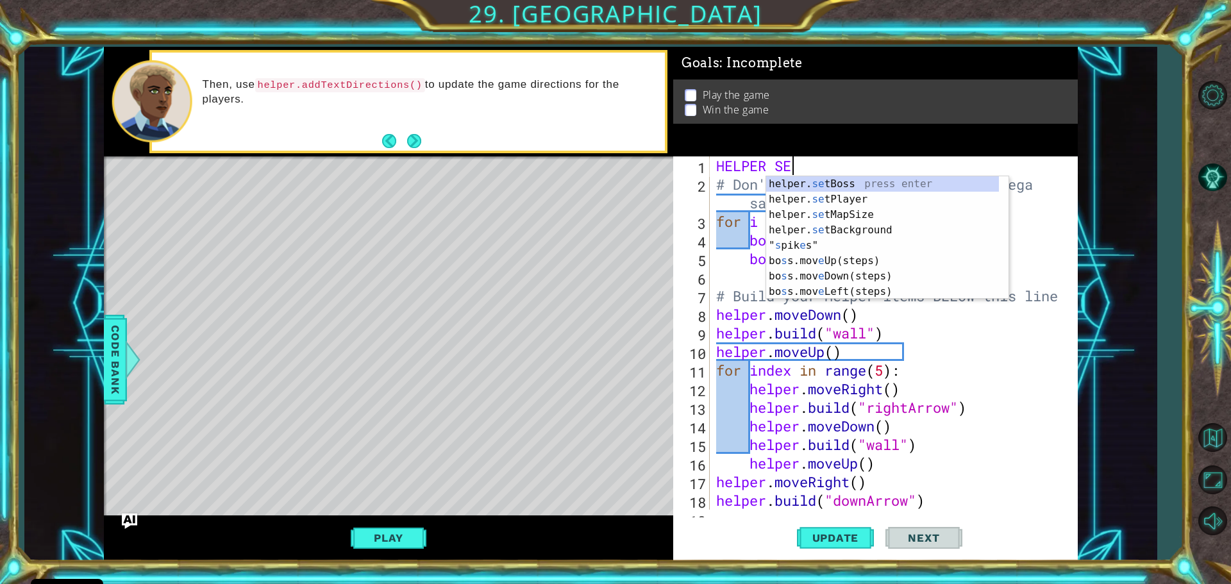
scroll to position [0, 3]
click at [817, 180] on div "helper. set Boss press enter helper. set Player press enter helper. set MapSize…" at bounding box center [887, 253] width 242 height 154
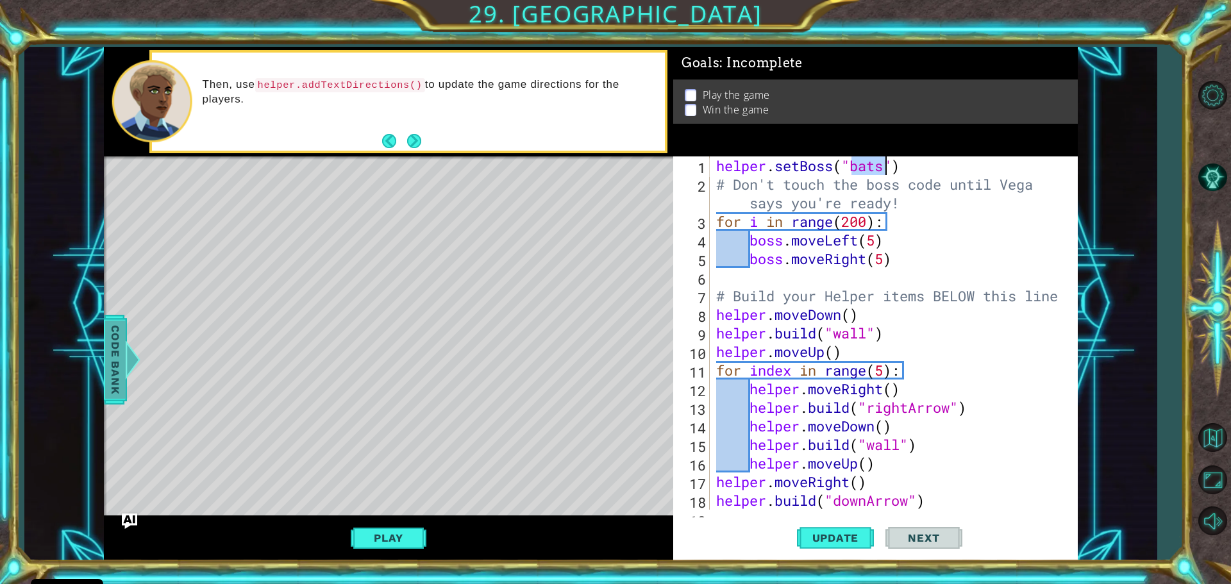
drag, startPoint x: 110, startPoint y: 350, endPoint x: 139, endPoint y: 344, distance: 30.2
click at [122, 346] on span "Code Bank" at bounding box center [115, 360] width 21 height 78
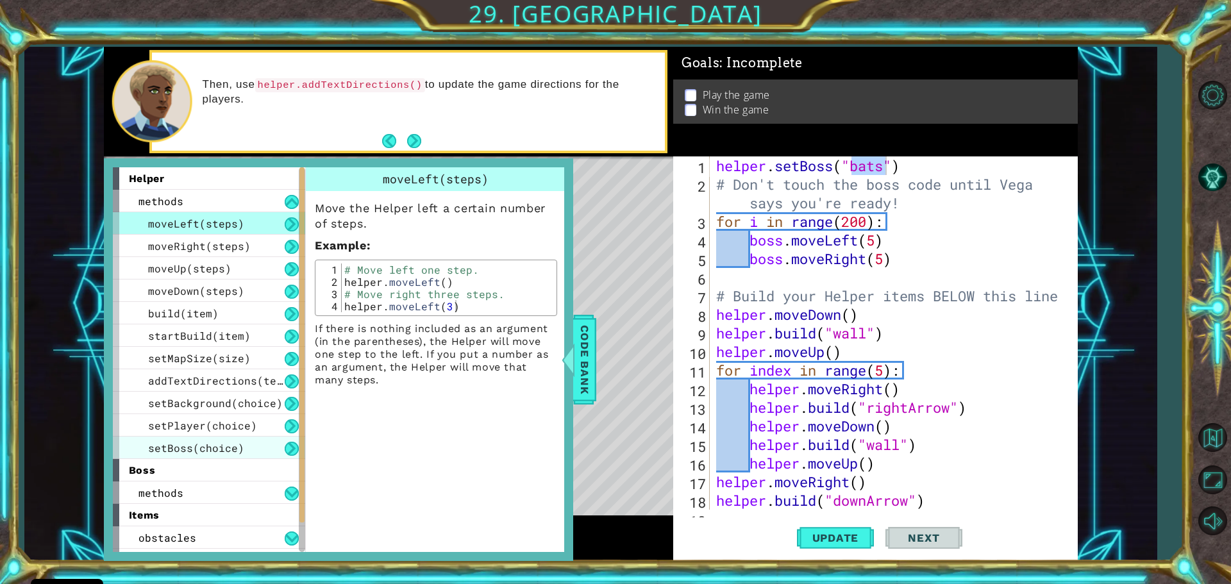
click at [226, 451] on span "setBoss(choice)" at bounding box center [196, 447] width 96 height 13
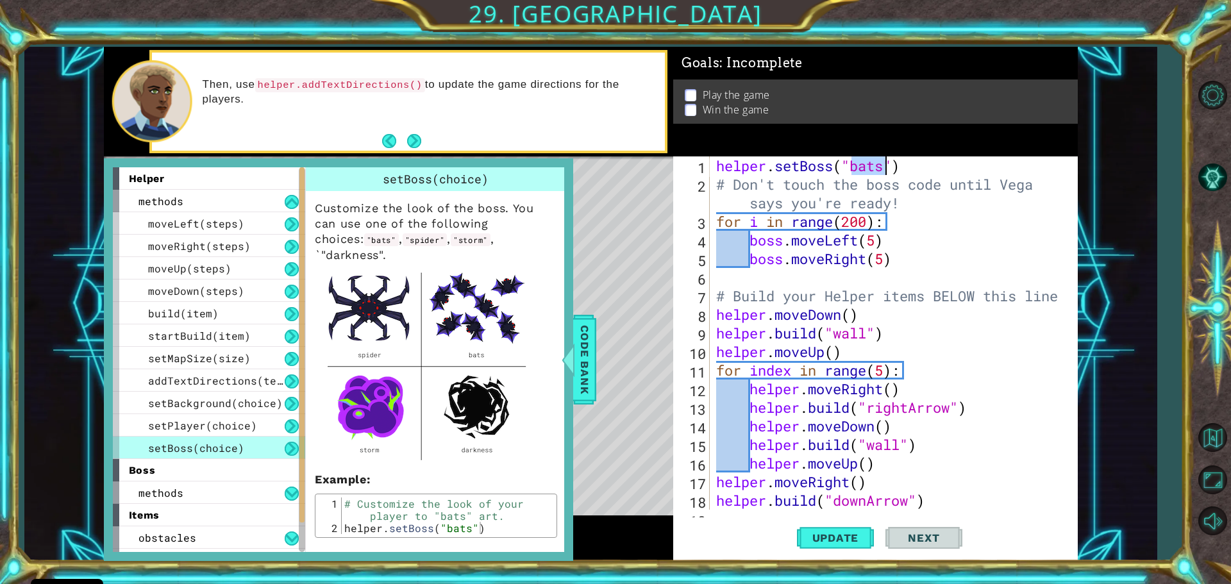
click at [879, 167] on div "helper . setBoss ( "bats" ) # Don't touch the boss code until [PERSON_NAME] say…" at bounding box center [889, 332] width 351 height 353
click at [885, 169] on div "helper . setBoss ( "bats" ) # Don't touch the boss code until [PERSON_NAME] say…" at bounding box center [892, 351] width 357 height 390
click at [949, 181] on div "helper . setBoss ( "darkness" ) # Don't touch the boss code until [PERSON_NAME]…" at bounding box center [892, 351] width 357 height 390
click at [945, 171] on div "helper . setBoss ( "darkness" ) # Don't touch the boss code until [PERSON_NAME]…" at bounding box center [892, 351] width 357 height 390
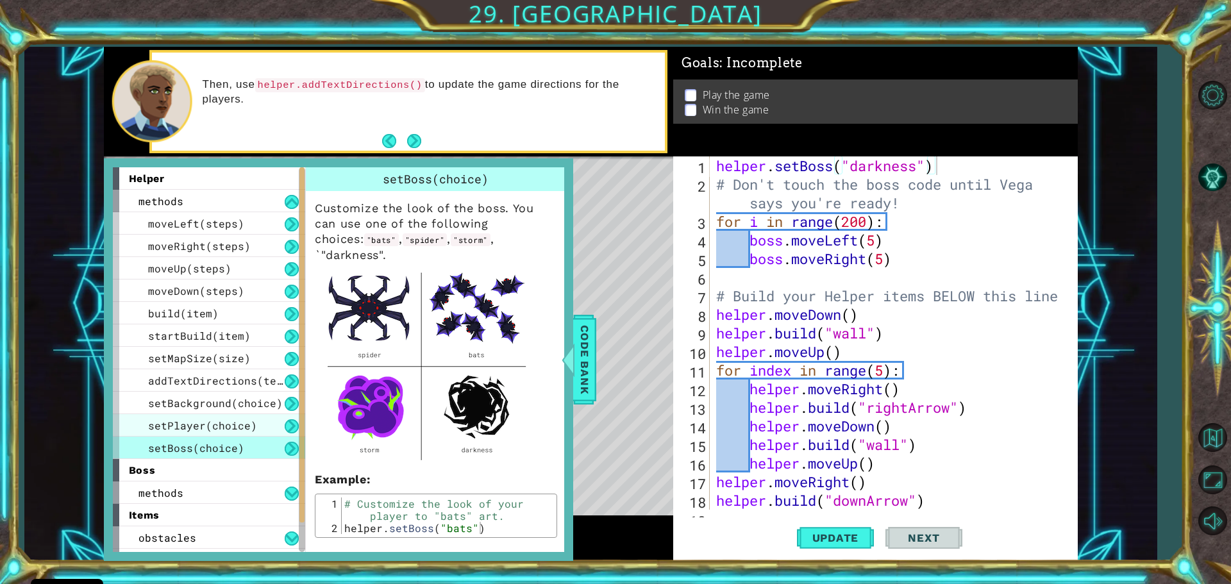
click at [177, 423] on span "setPlayer(choice)" at bounding box center [202, 425] width 109 height 13
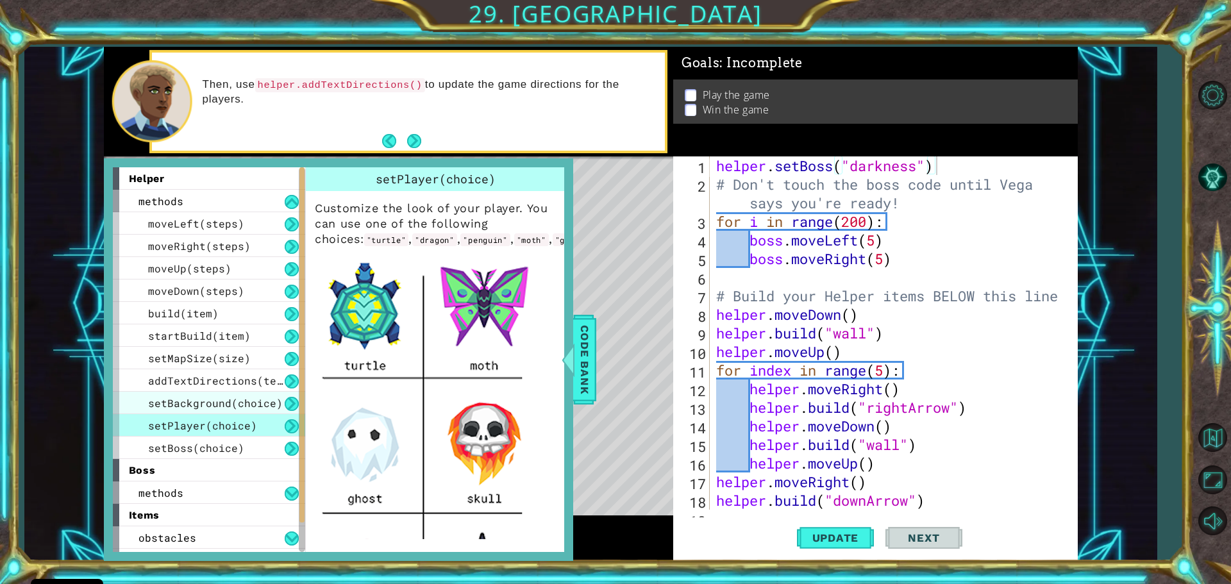
click at [190, 402] on span "setBackground(choice)" at bounding box center [215, 402] width 135 height 13
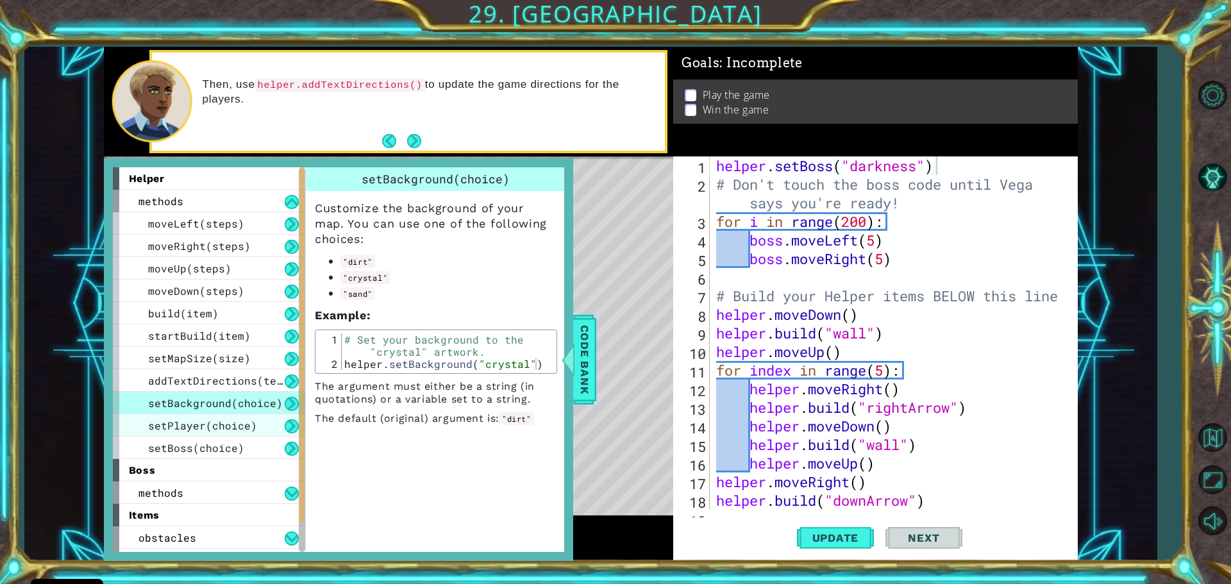
click at [202, 419] on span "setPlayer(choice)" at bounding box center [202, 425] width 109 height 13
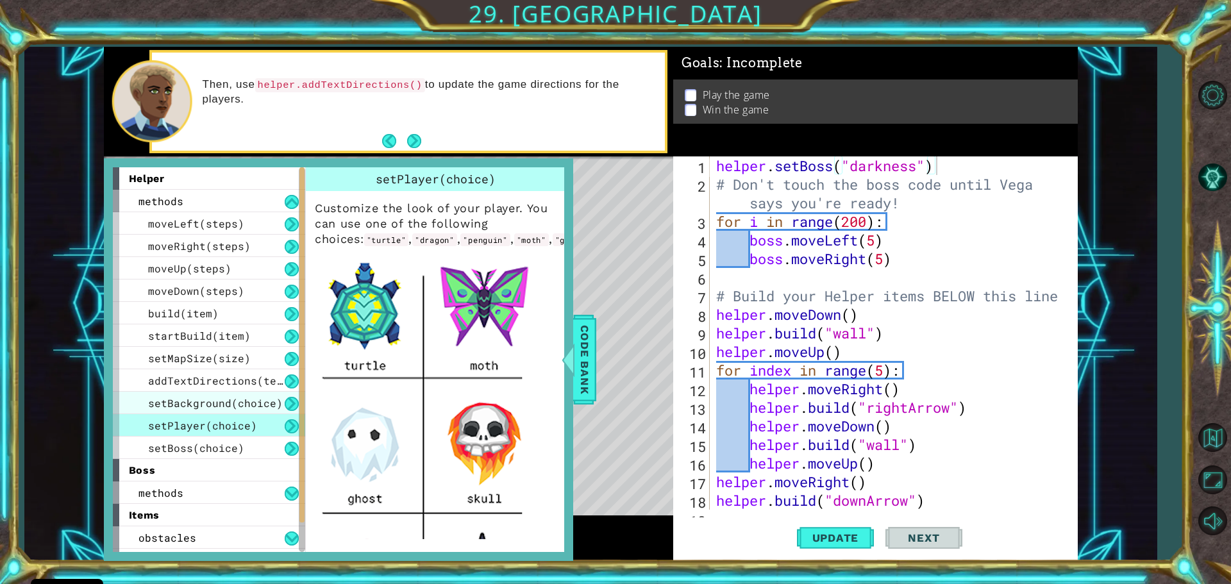
click at [267, 399] on span "setBackground(choice)" at bounding box center [215, 402] width 135 height 13
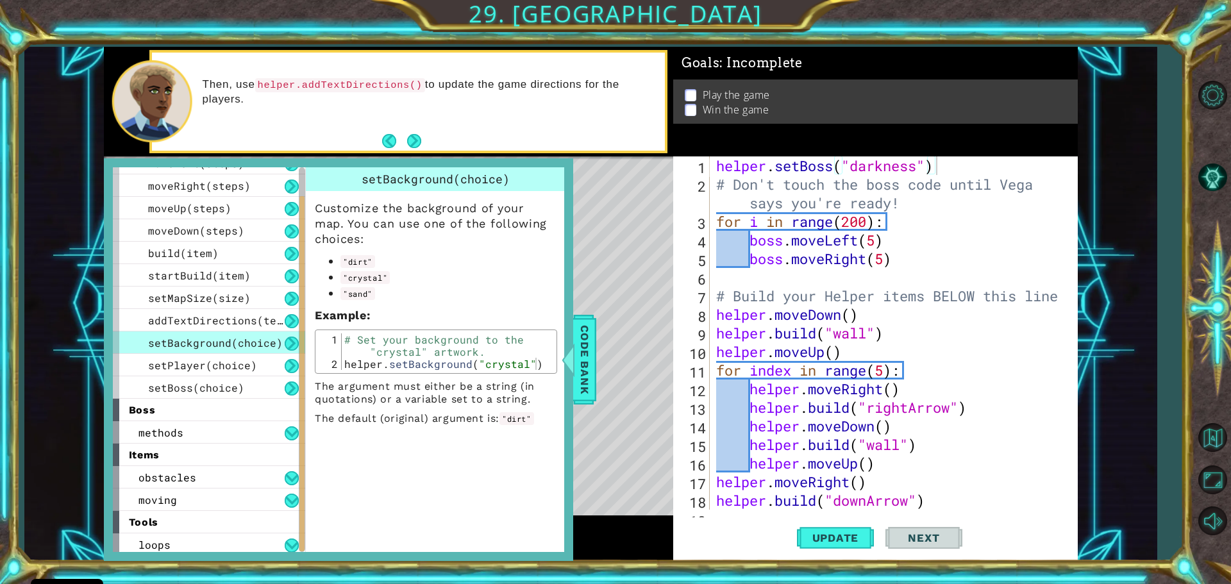
scroll to position [65, 0]
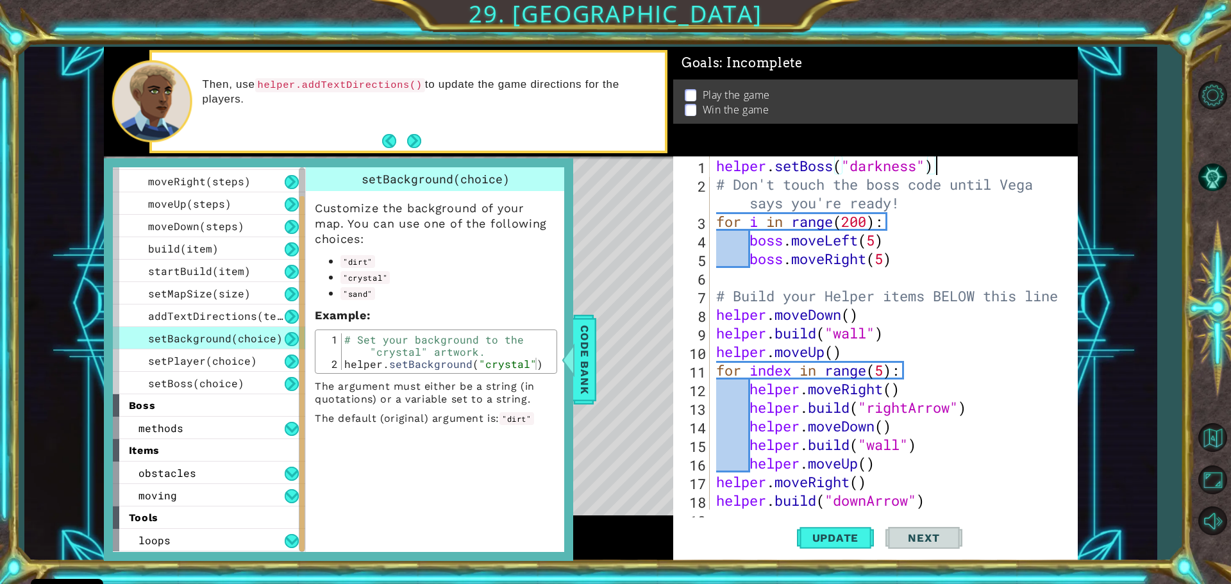
click at [959, 164] on div "helper . setBoss ( "darkness" ) # Don't touch the boss code until [PERSON_NAME]…" at bounding box center [892, 351] width 357 height 390
click at [715, 189] on div "helper . setBoss ( "darkness" ) # Don't touch the boss code until [PERSON_NAME]…" at bounding box center [892, 351] width 357 height 390
type textarea "# Don't touch the boss code until [PERSON_NAME] says you're ready!"
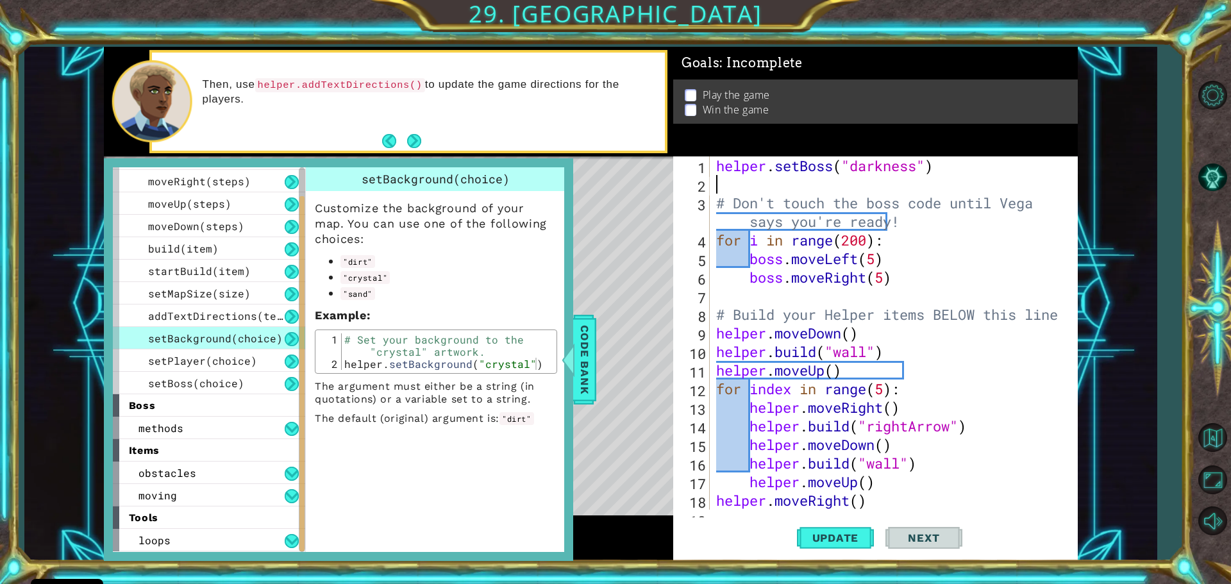
click at [738, 191] on div "helper . setBoss ( "darkness" ) # Don't touch the boss code until [PERSON_NAME]…" at bounding box center [892, 351] width 357 height 390
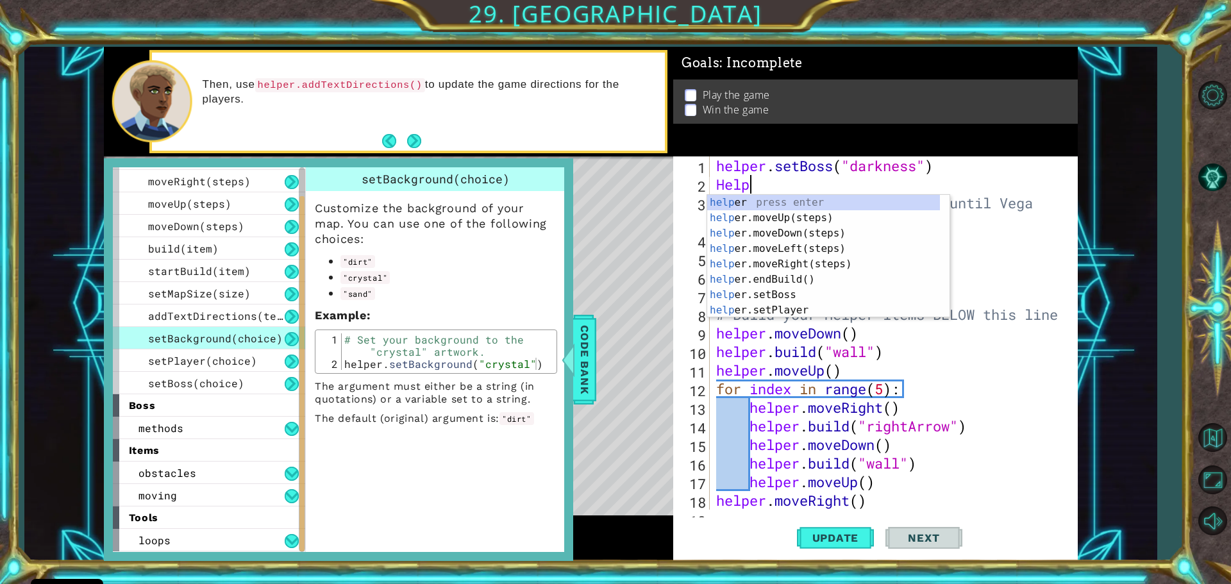
scroll to position [0, 1]
click at [724, 188] on div "helper . setBoss ( "darkness" ) Helper # Don't touch the boss code until [PERSO…" at bounding box center [892, 351] width 357 height 390
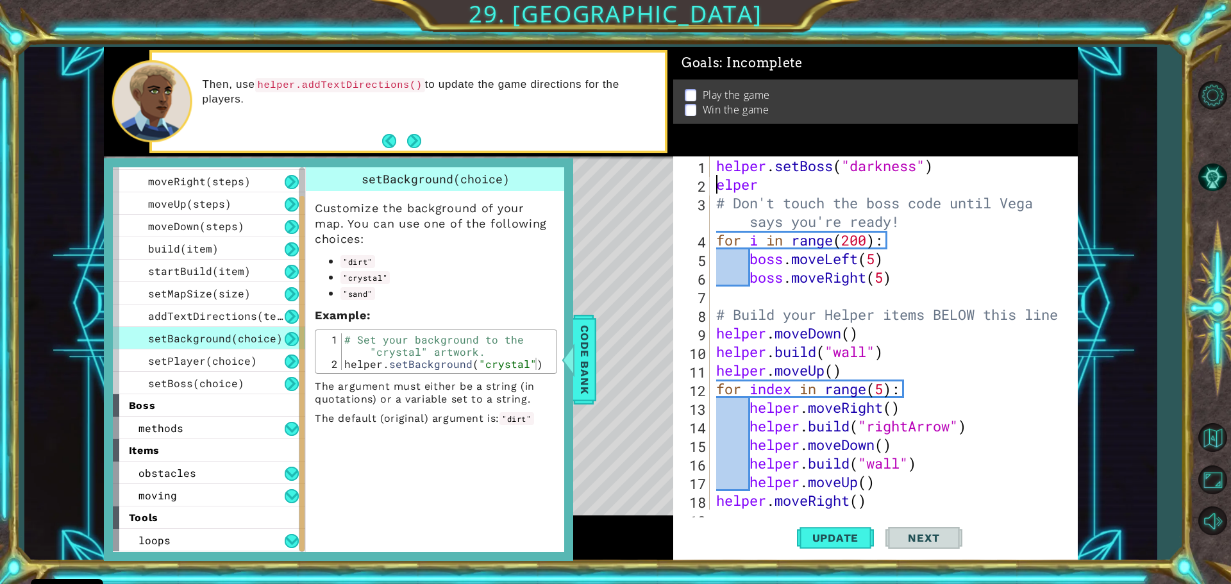
scroll to position [0, 1]
drag, startPoint x: 770, startPoint y: 190, endPoint x: 746, endPoint y: 119, distance: 74.6
click at [770, 189] on div "helper . setBoss ( "darkness" ) helper # Don't touch the boss code until [PERSO…" at bounding box center [892, 351] width 357 height 390
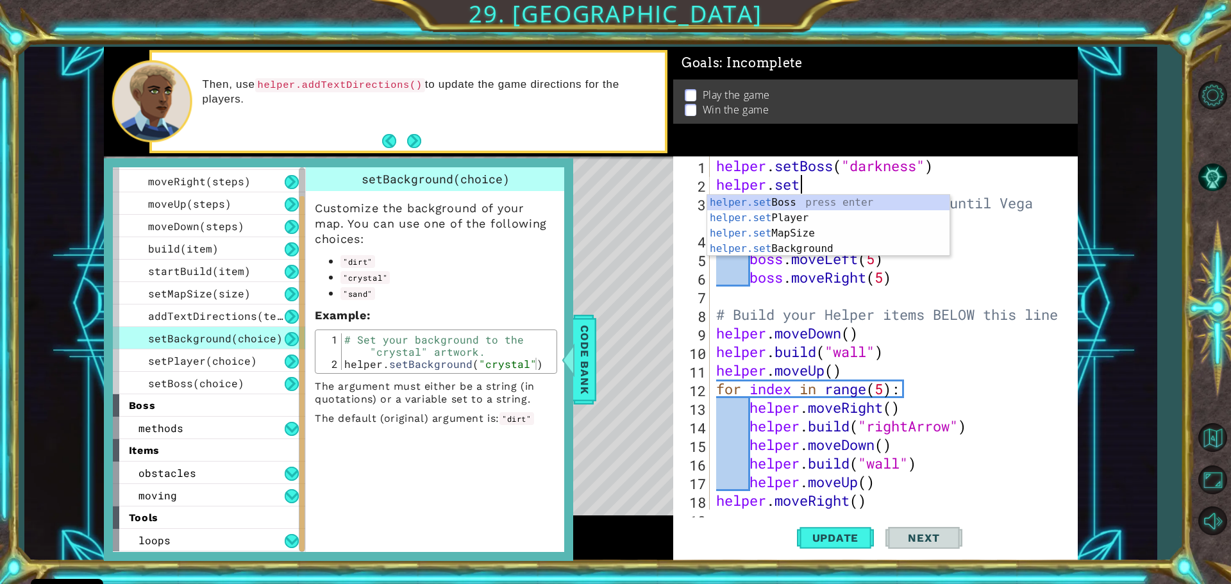
scroll to position [0, 3]
click at [766, 233] on div "helper.set Boss press enter helper.set Player press enter helper.set MapSize pr…" at bounding box center [828, 241] width 242 height 92
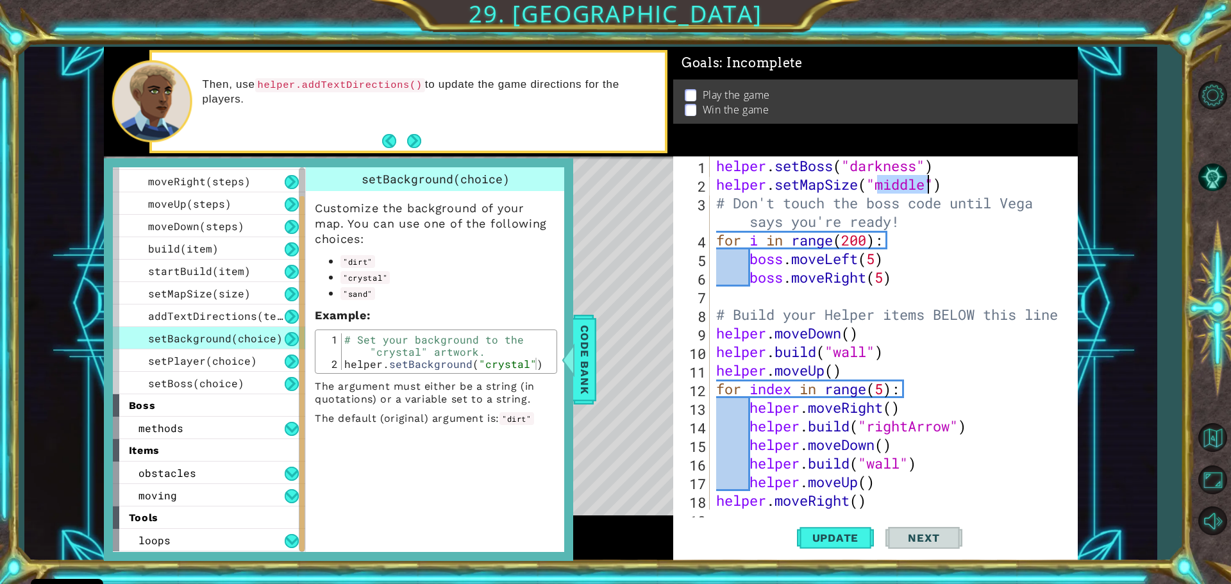
type textarea "helper.setMapSize("middle")"
click at [930, 193] on div "helper . setBoss ( "darkness" ) helper . setMapSize ( "middle" ) # Don't touch …" at bounding box center [889, 332] width 351 height 353
click at [944, 182] on div "helper . setBoss ( "darkness" ) helper . setMapSize ( "middle" ) # Don't touch …" at bounding box center [892, 351] width 357 height 390
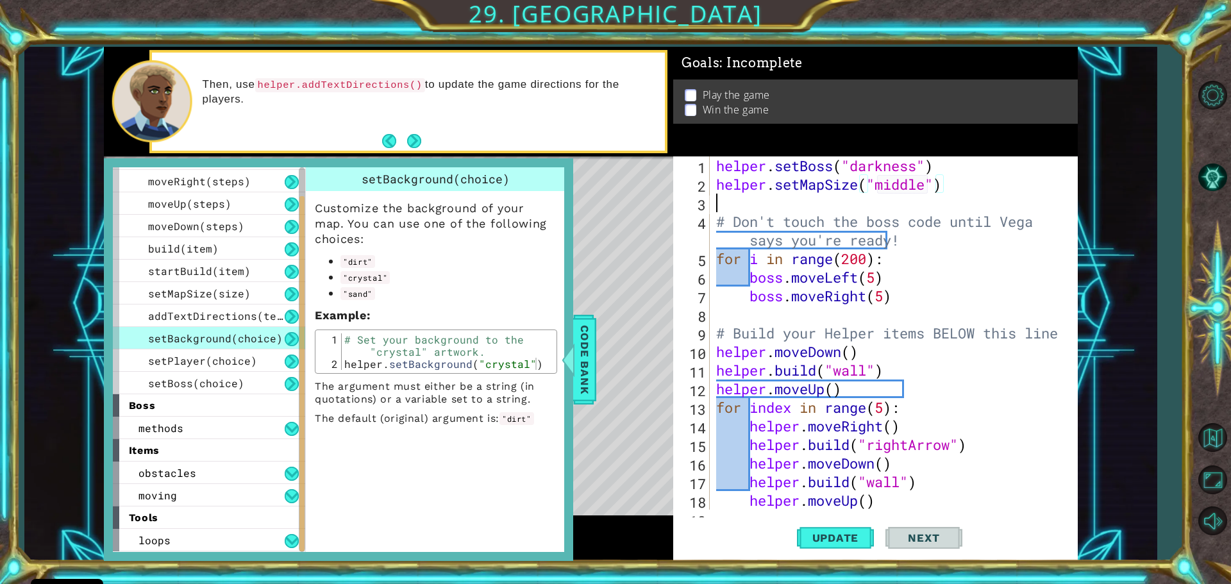
scroll to position [0, 0]
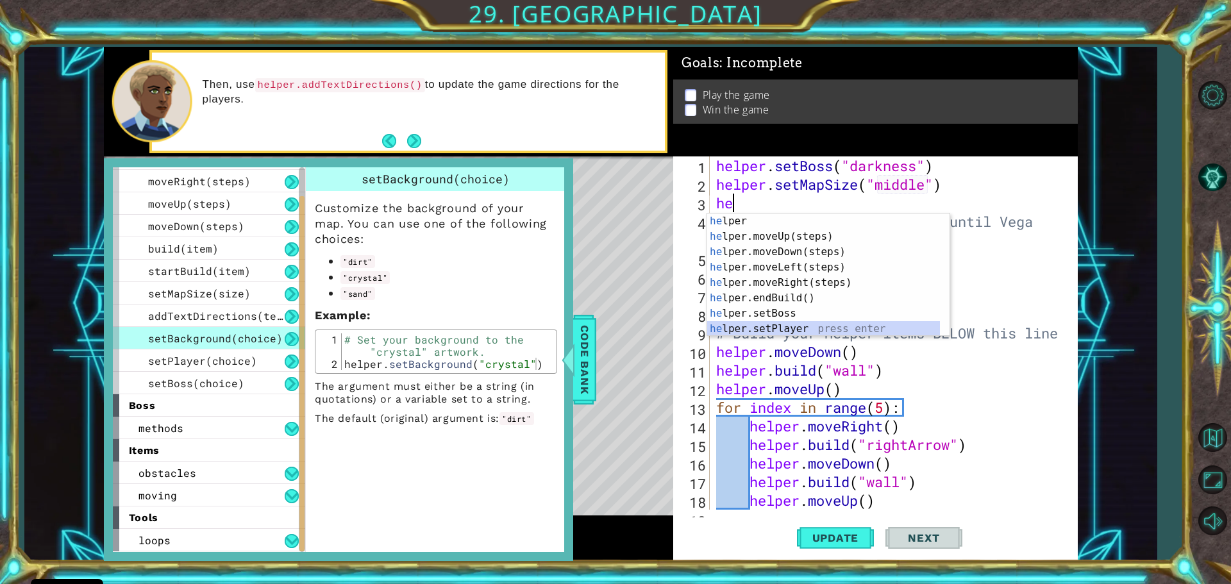
click at [742, 331] on div "he lper press enter he lper.moveUp(steps) press enter he lper.moveDown(steps) p…" at bounding box center [823, 290] width 233 height 154
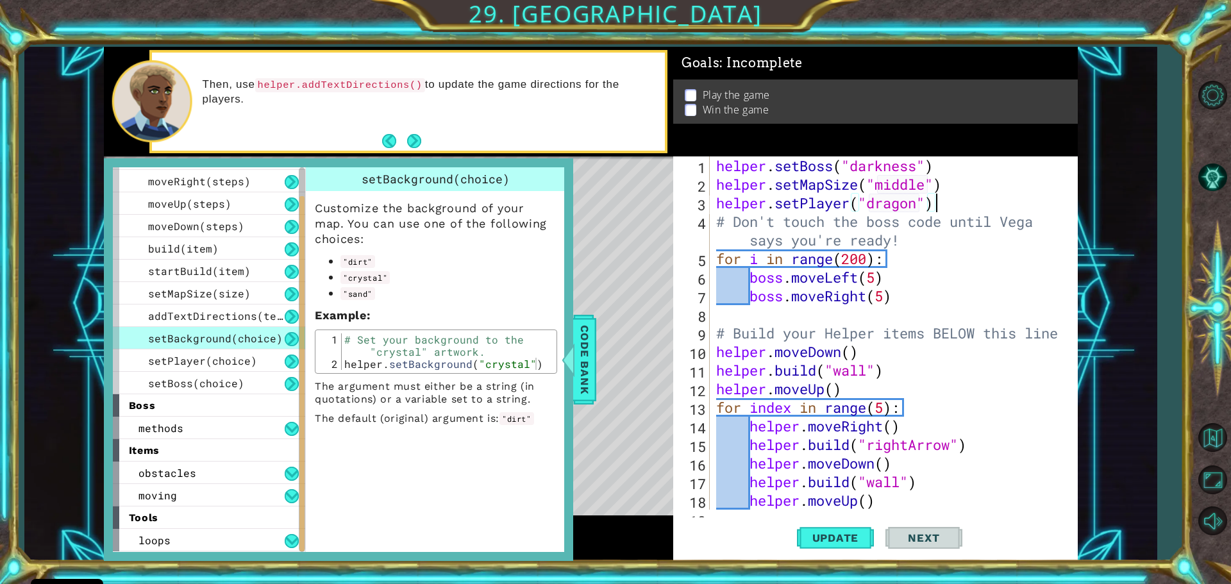
click at [947, 209] on div "helper . setBoss ( "darkness" ) helper . setMapSize ( "middle" ) helper . setPl…" at bounding box center [892, 351] width 357 height 390
click at [854, 551] on button "Update" at bounding box center [835, 537] width 77 height 40
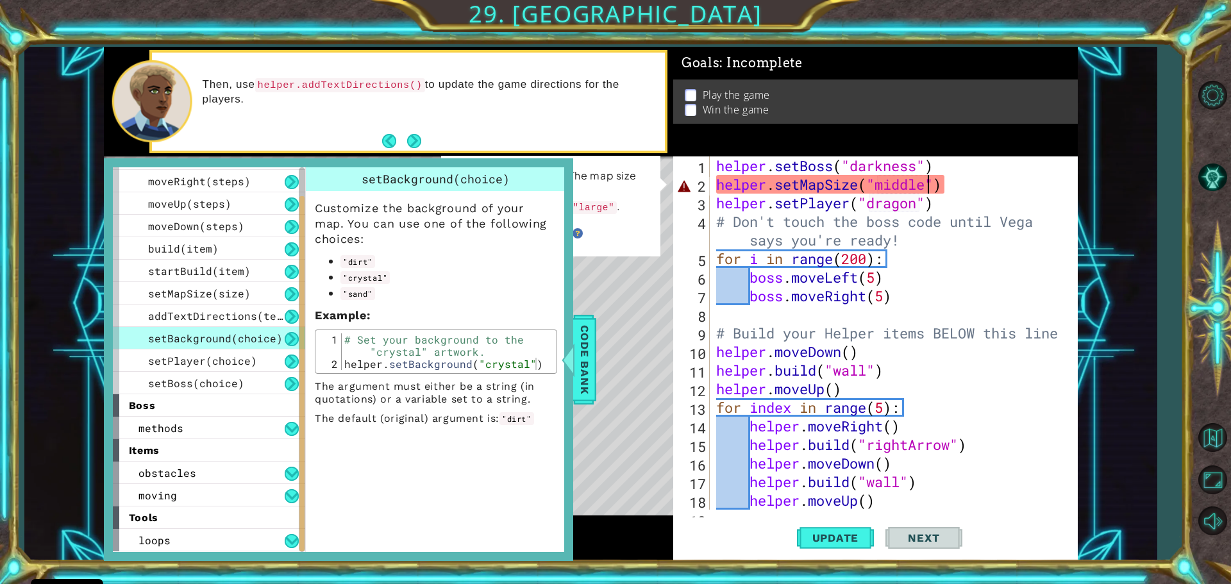
click at [928, 187] on div "helper . setBoss ( "darkness" ) helper . setMapSize ( "middle" ) helper . setPl…" at bounding box center [892, 351] width 357 height 390
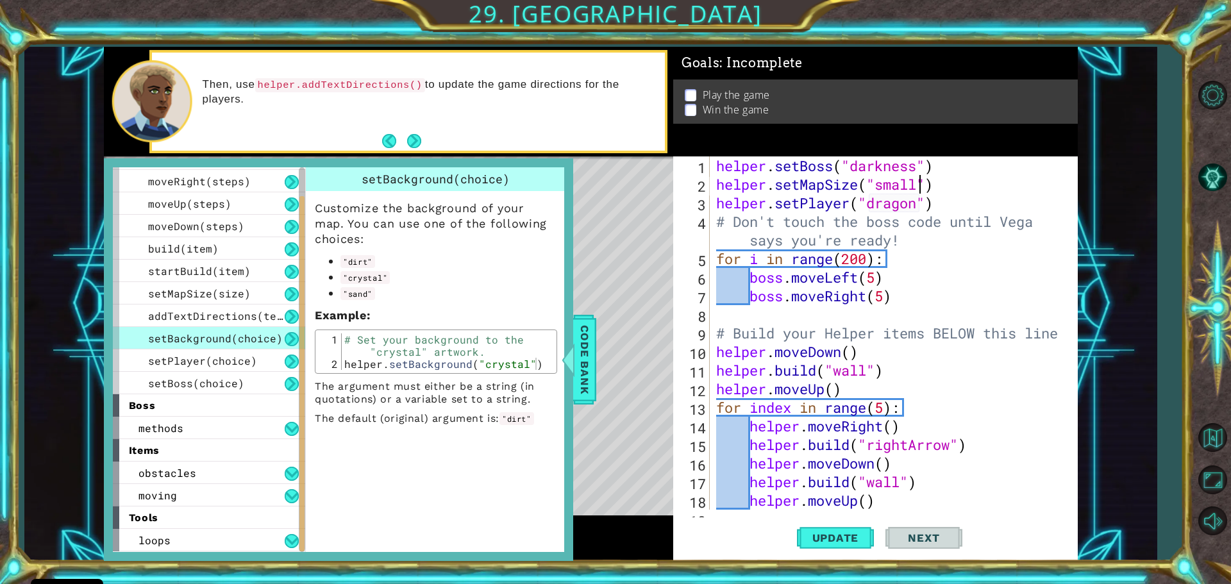
scroll to position [0, 9]
click at [853, 544] on button "Update" at bounding box center [835, 537] width 77 height 40
type textarea "helper.setMapSize("la")"
drag, startPoint x: 931, startPoint y: 181, endPoint x: 646, endPoint y: 175, distance: 284.7
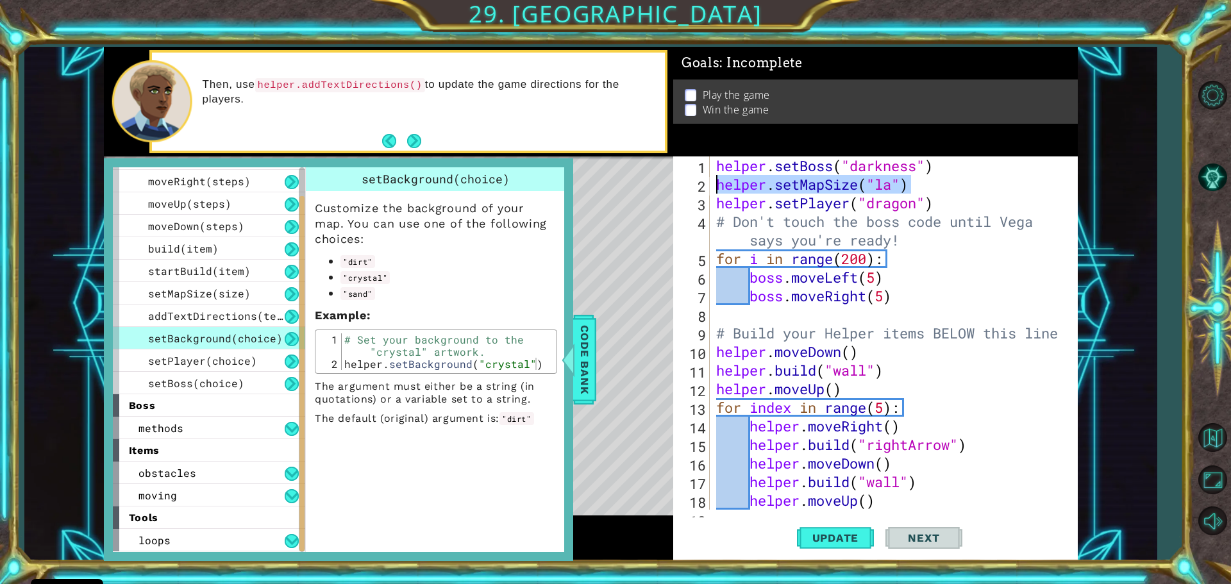
click at [646, 175] on div "1 ההההההההההההההההההההההההההההההההההההההההההההההההההההההההההההההההההההההההההההה…" at bounding box center [591, 304] width 974 height 514
click at [714, 199] on div "helper . setBoss ( "darkness" ) helper . setPlayer ( "dragon" ) # Don't touch t…" at bounding box center [892, 351] width 357 height 390
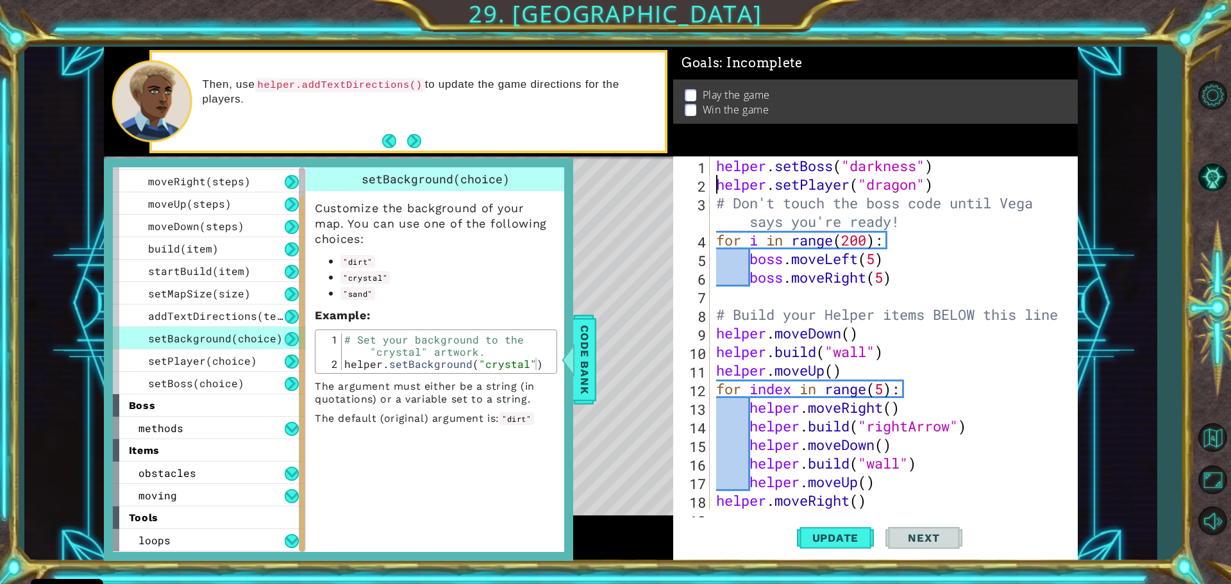
click at [992, 169] on div "helper . setBoss ( "darkness" ) helper . setPlayer ( "dragon" ) # Don't touch t…" at bounding box center [892, 351] width 357 height 390
click at [577, 361] on span "Code Bank" at bounding box center [584, 360] width 21 height 78
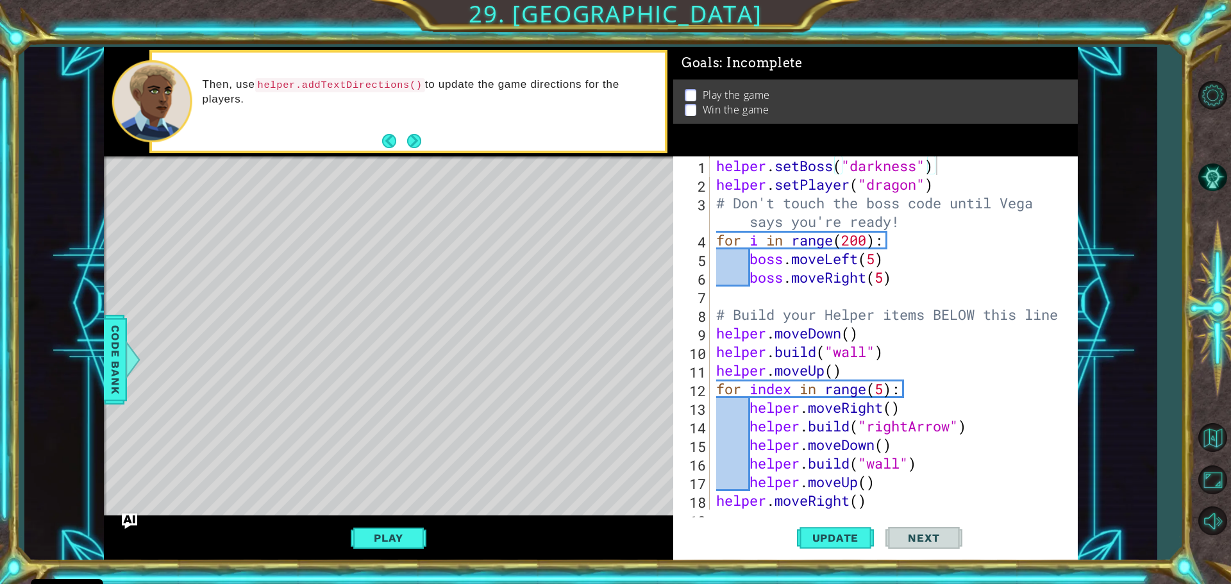
type textarea "helper.setPlayer("dragon")"
click at [715, 185] on div "helper . setBoss ( "darkness" ) helper . setPlayer ( "dragon" ) # Don't touch t…" at bounding box center [892, 351] width 357 height 390
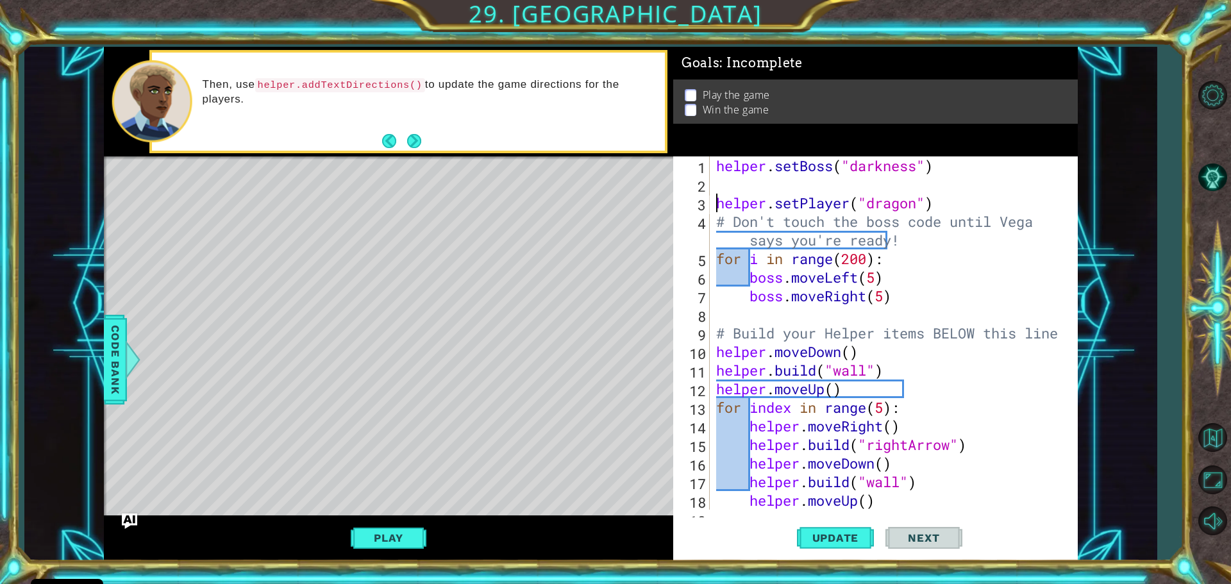
click at [740, 185] on div "helper . setBoss ( "darkness" ) helper . setPlayer ( "dragon" ) # Don't touch t…" at bounding box center [892, 351] width 357 height 390
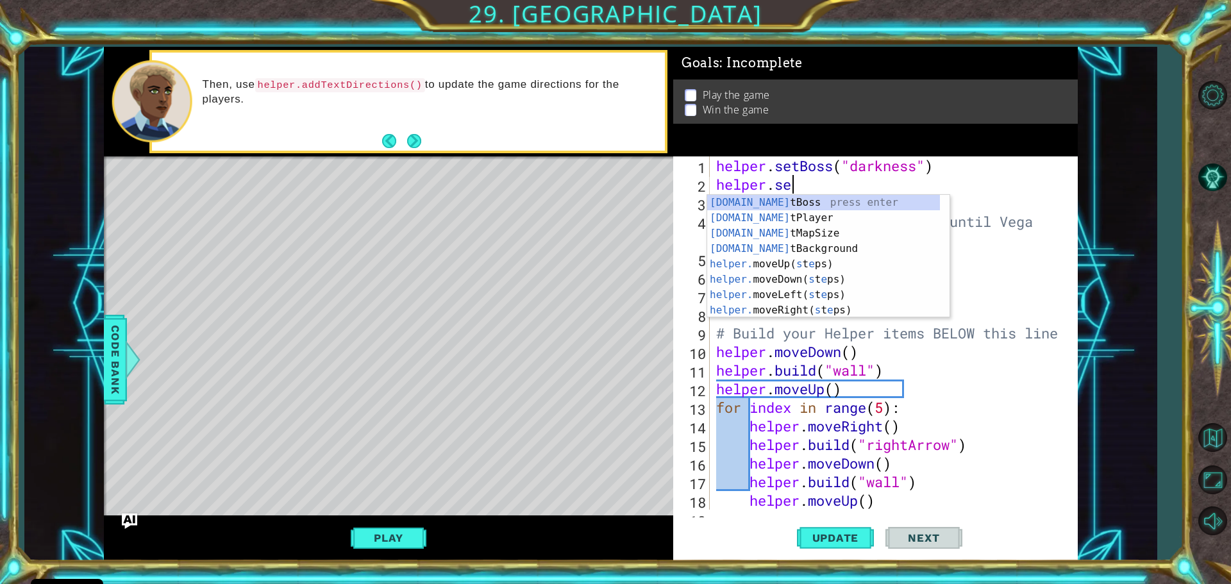
scroll to position [0, 3]
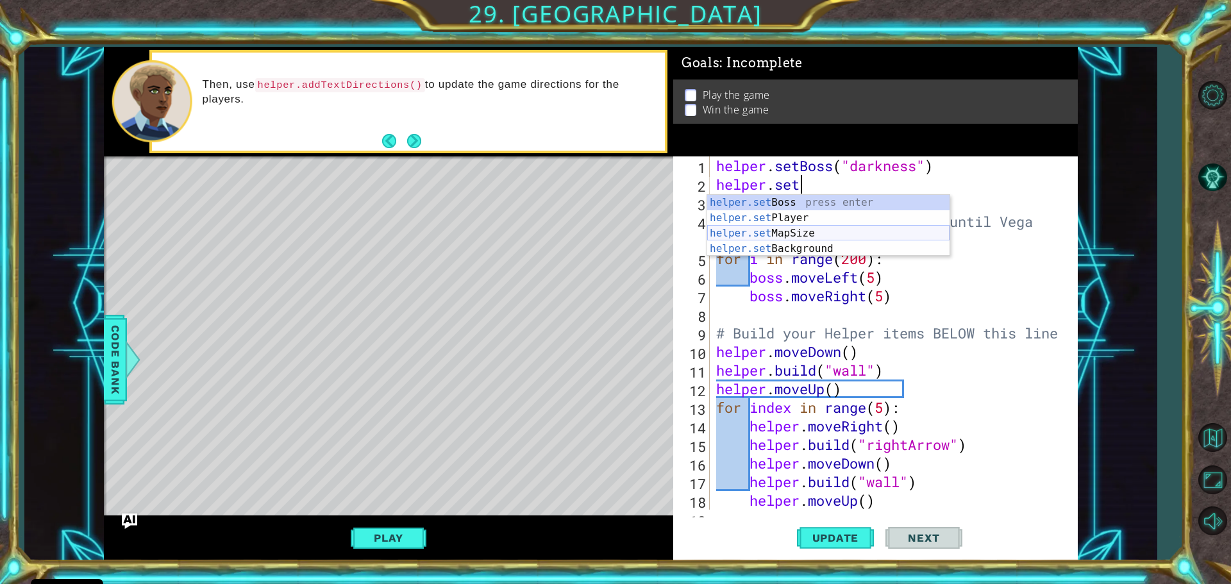
click at [848, 230] on div "helper.set Boss press enter helper.set Player press enter helper.set MapSize pr…" at bounding box center [828, 241] width 242 height 92
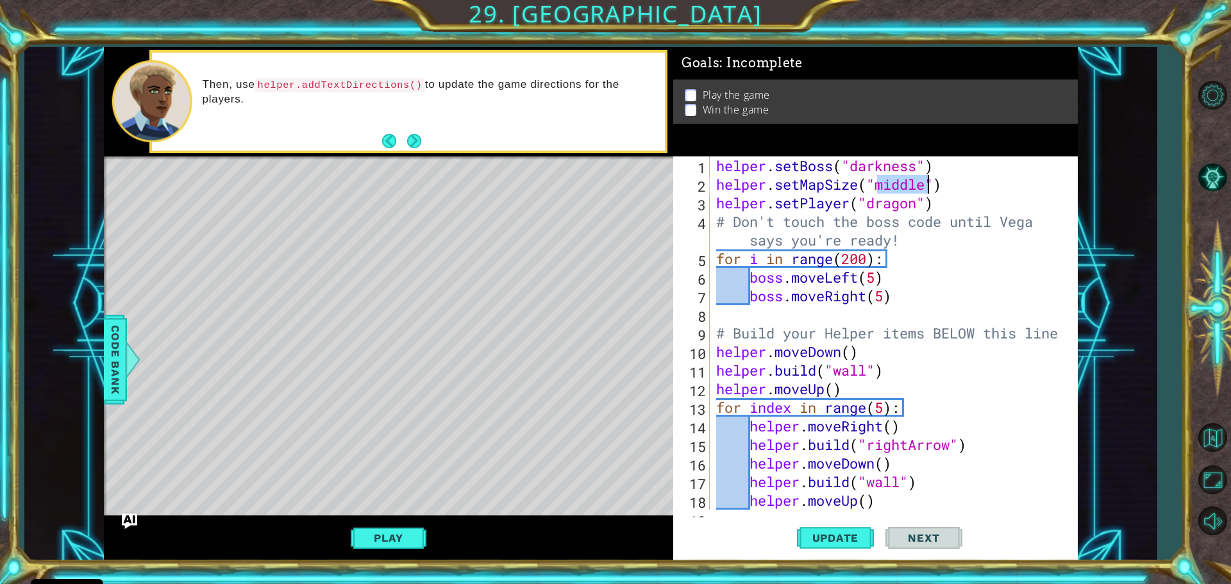
click at [943, 187] on div "helper . setBoss ( "darkness" ) helper . setMapSize ( "middle" ) helper . setPl…" at bounding box center [892, 351] width 357 height 390
click at [855, 529] on button "Update" at bounding box center [835, 537] width 77 height 40
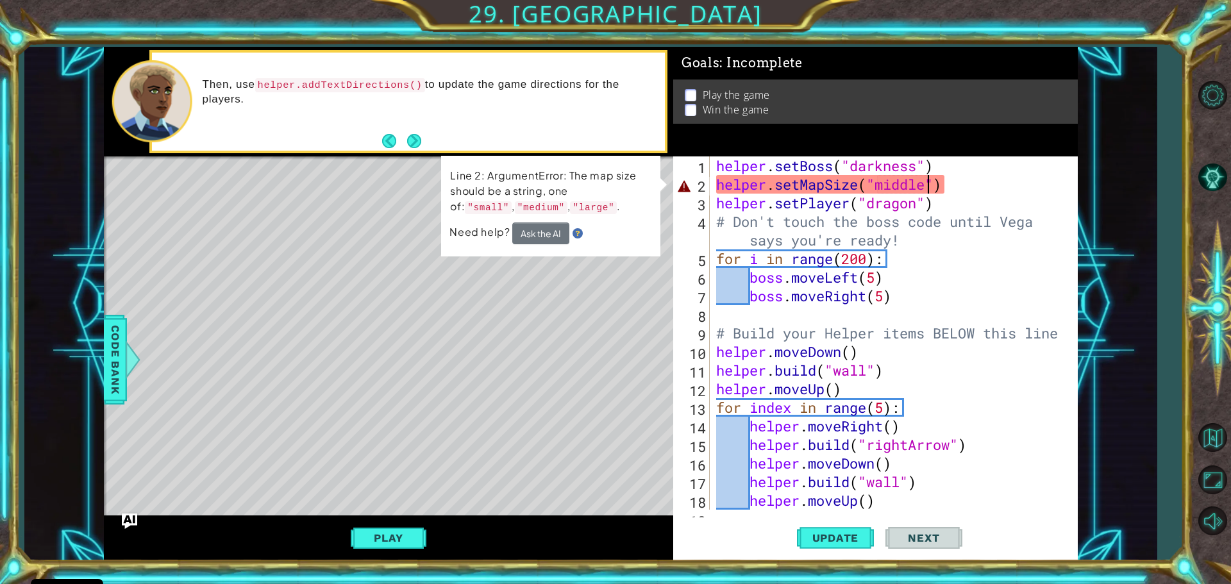
click at [924, 185] on div "helper . setBoss ( "darkness" ) helper . setMapSize ( "middle" ) helper . setPl…" at bounding box center [892, 351] width 357 height 390
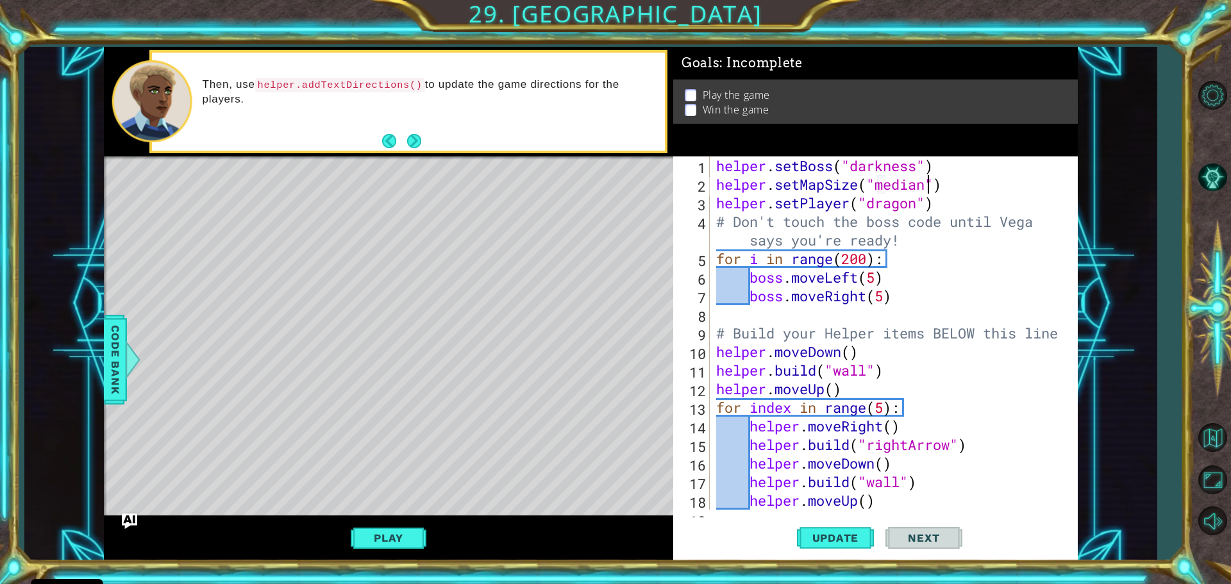
scroll to position [0, 10]
click at [120, 368] on span "Code Bank" at bounding box center [115, 360] width 21 height 78
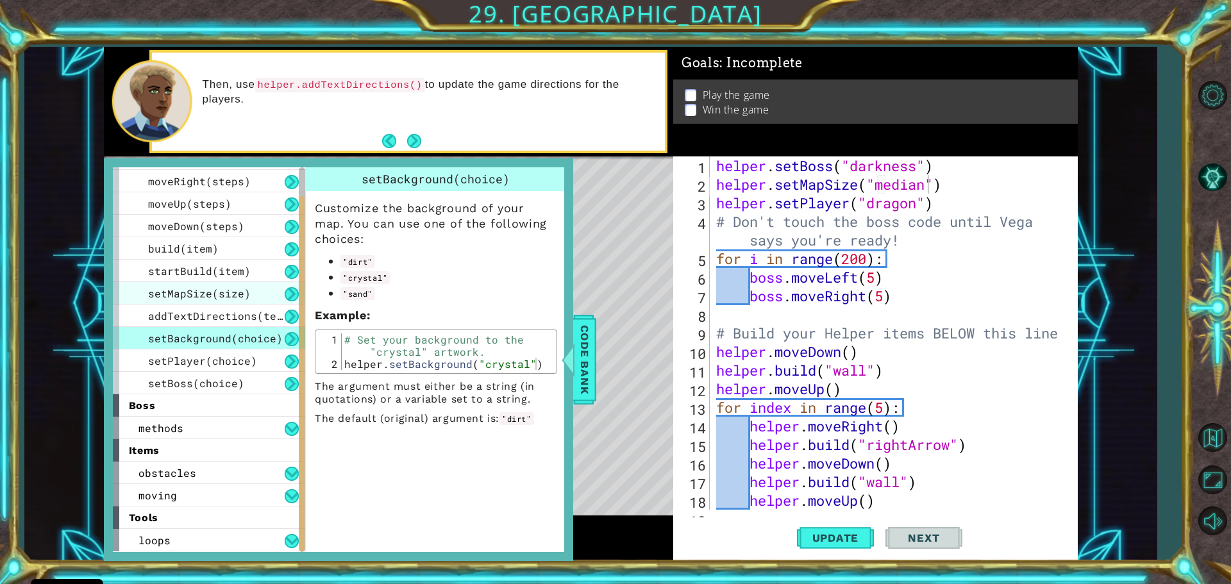
click at [194, 289] on span "setMapSize(size)" at bounding box center [199, 293] width 103 height 13
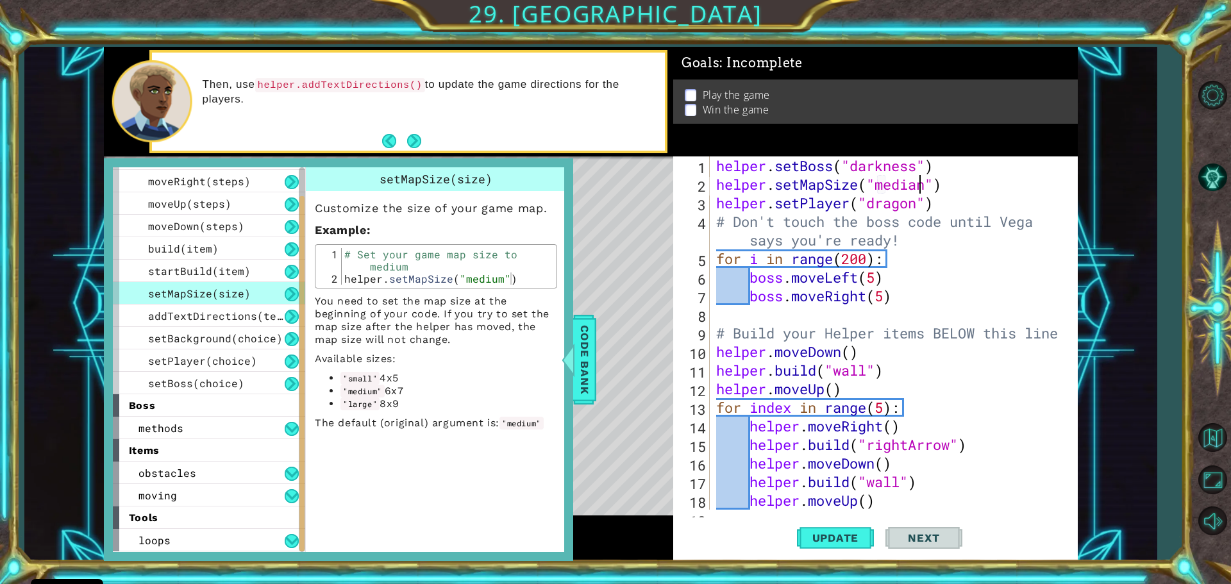
click at [916, 186] on div "helper . setBoss ( "darkness" ) helper . setMapSize ( "median" ) helper . setPl…" at bounding box center [892, 351] width 357 height 390
click at [924, 190] on div "helper . setBoss ( "darkness" ) helper . setMapSize ( "median" ) helper . setPl…" at bounding box center [892, 351] width 357 height 390
type textarea "helper.setMapSize("medium")"
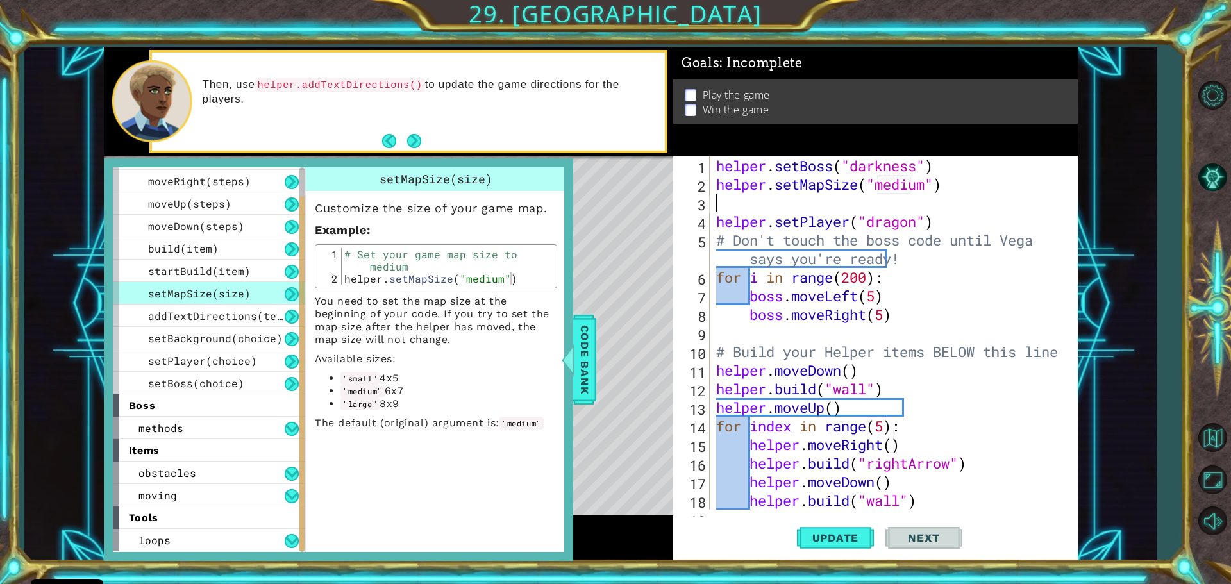
scroll to position [0, 0]
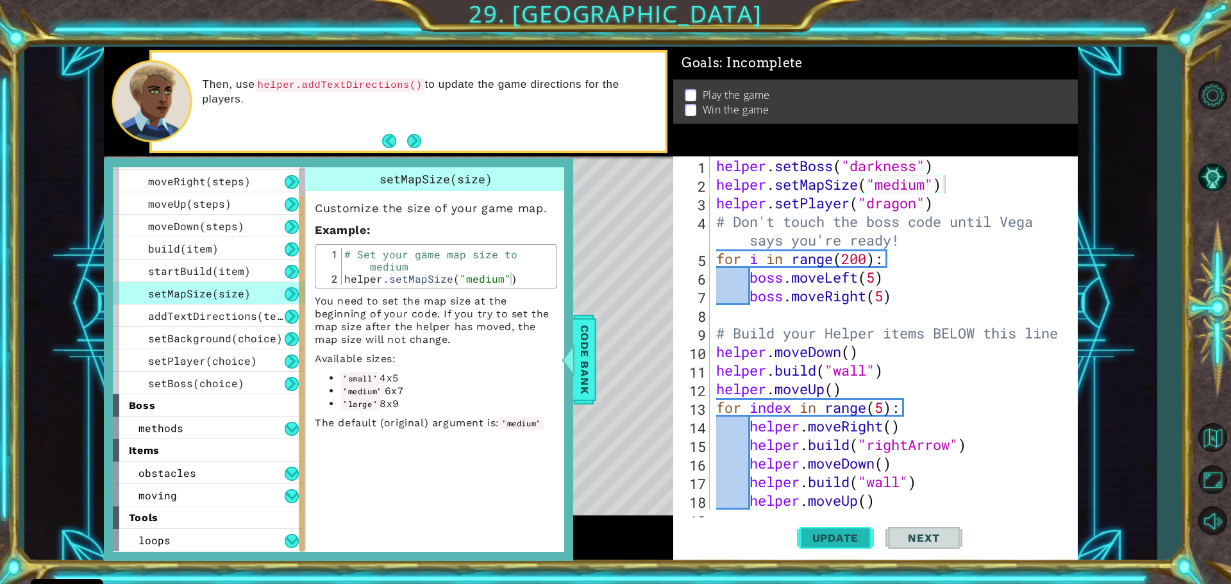
click at [846, 538] on span "Update" at bounding box center [835, 537] width 72 height 13
click at [605, 347] on div "Level Map" at bounding box center [400, 345] width 592 height 378
click at [587, 353] on span "Code Bank" at bounding box center [584, 360] width 21 height 78
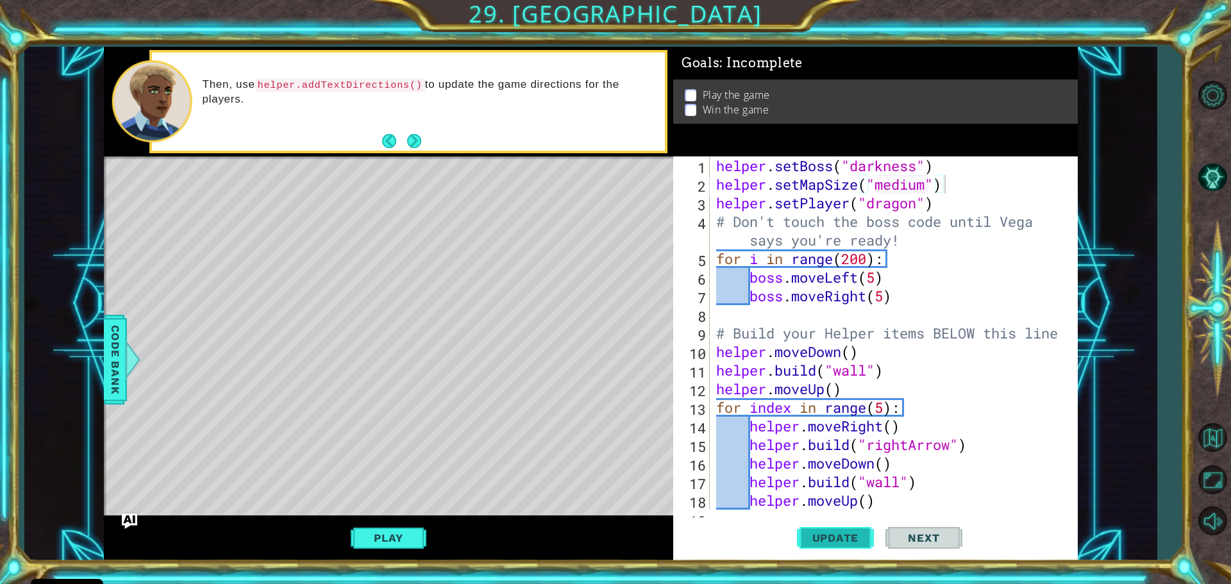
click at [833, 542] on span "Update" at bounding box center [835, 537] width 72 height 13
drag, startPoint x: 965, startPoint y: 249, endPoint x: 951, endPoint y: 245, distance: 14.2
click at [951, 245] on div "helper . setBoss ( "darkness" ) helper . setMapSize ( "medium" ) helper . setPl…" at bounding box center [892, 351] width 357 height 390
click at [953, 192] on div "helper . setBoss ( "darkness" ) helper . setMapSize ( "medium" ) helper . setPl…" at bounding box center [892, 351] width 357 height 390
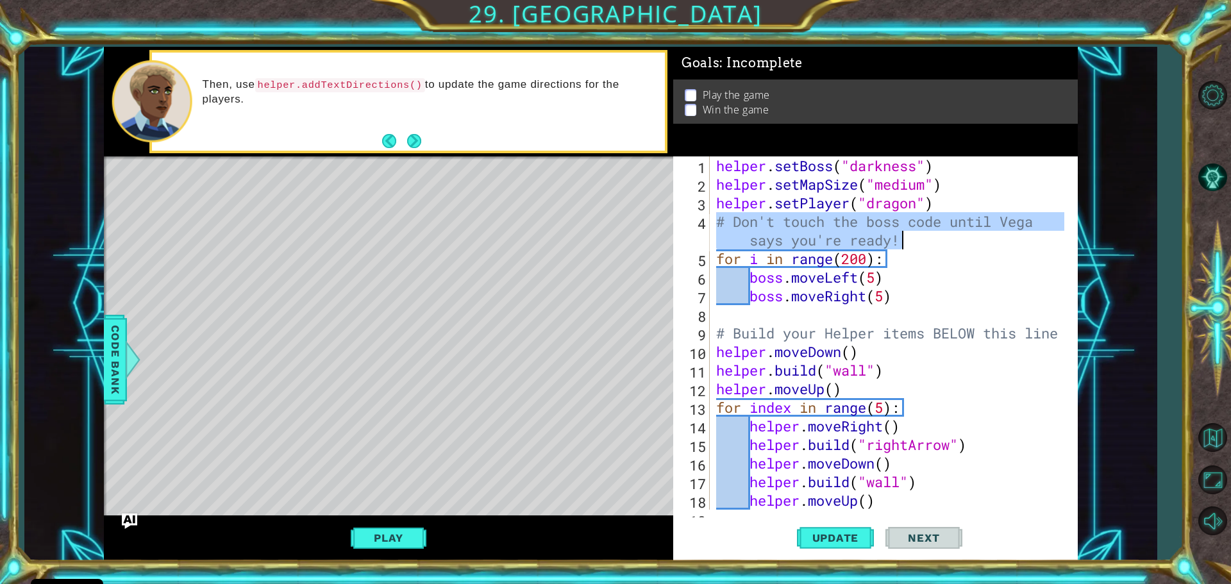
drag, startPoint x: 715, startPoint y: 222, endPoint x: 960, endPoint y: 235, distance: 244.6
click at [960, 235] on div "helper . setBoss ( "darkness" ) helper . setMapSize ( "medium" ) helper . setPl…" at bounding box center [892, 351] width 357 height 390
type textarea "# Don't touch the boss code until [PERSON_NAME] says you're ready!"
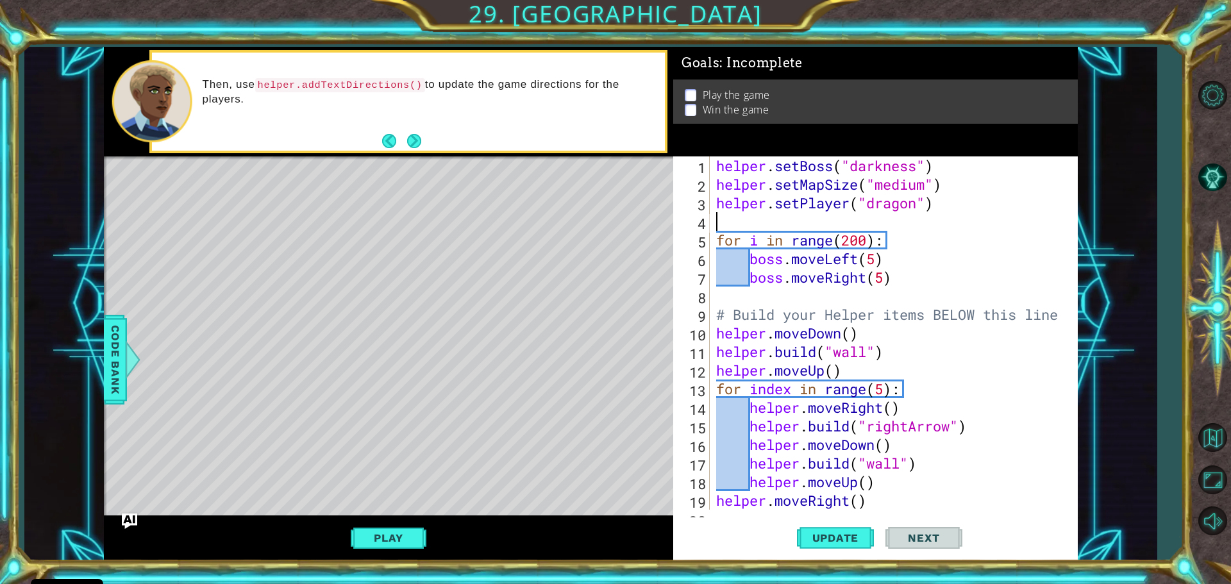
type textarea "helper.setPlayer("dragon")"
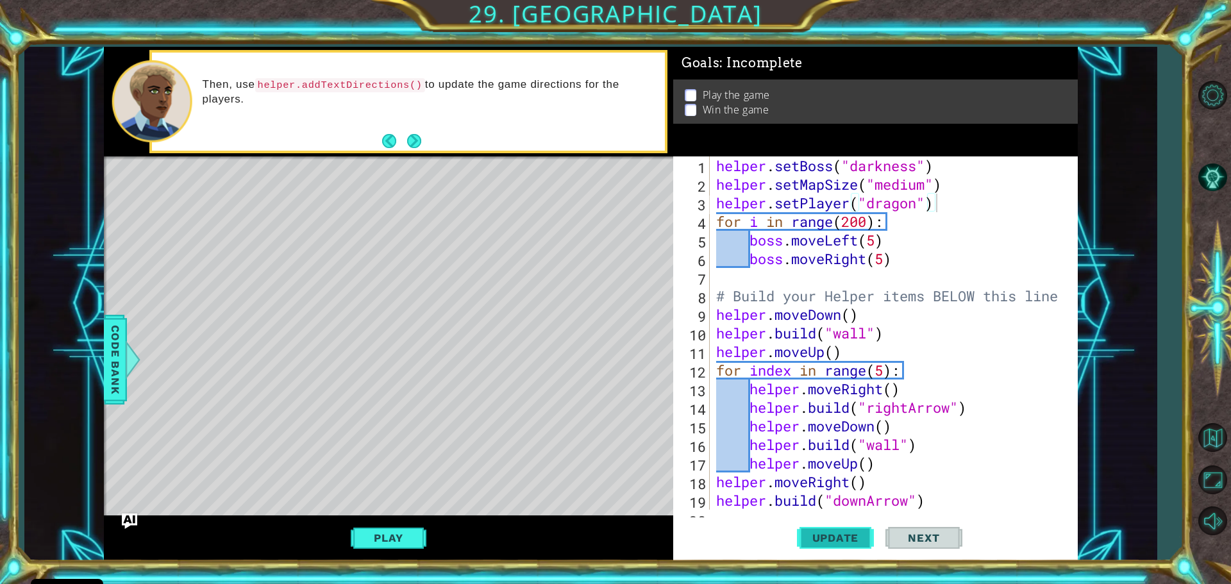
click at [843, 549] on button "Update" at bounding box center [835, 537] width 77 height 40
